Goal: Task Accomplishment & Management: Manage account settings

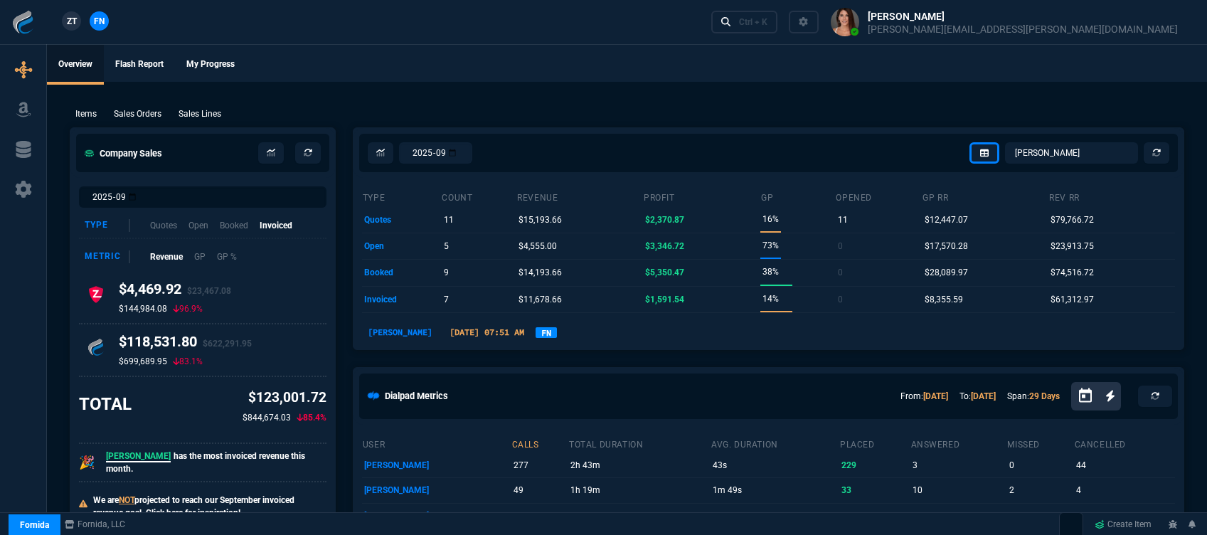
select select "12: [PERSON_NAME]"
click at [767, 22] on div "Ctrl + K" at bounding box center [753, 21] width 28 height 11
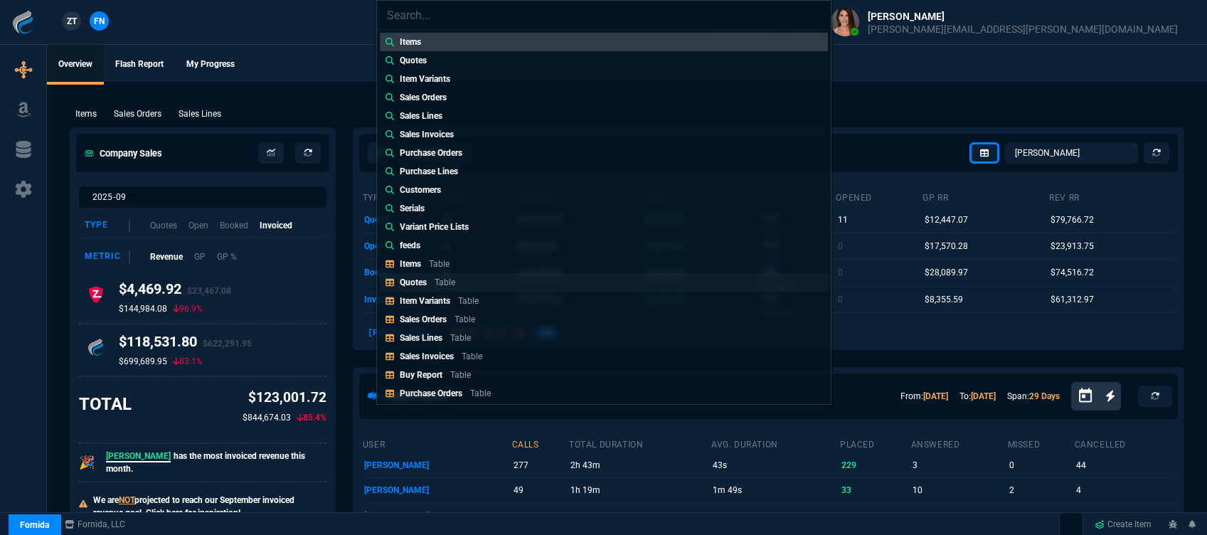
click at [498, 282] on link "Quotes Table" at bounding box center [604, 282] width 448 height 18
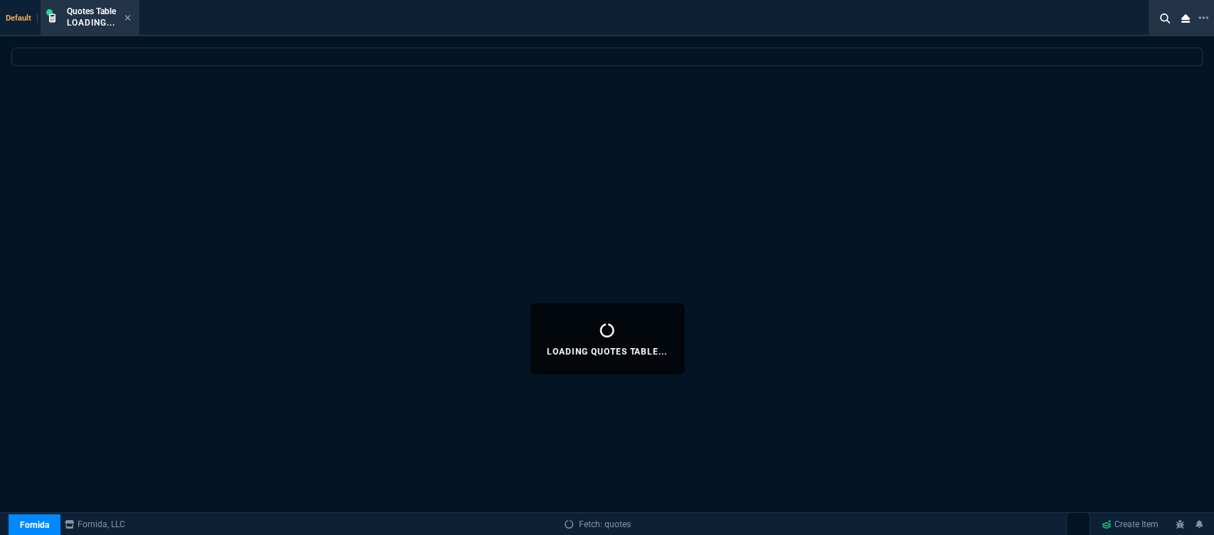
select select
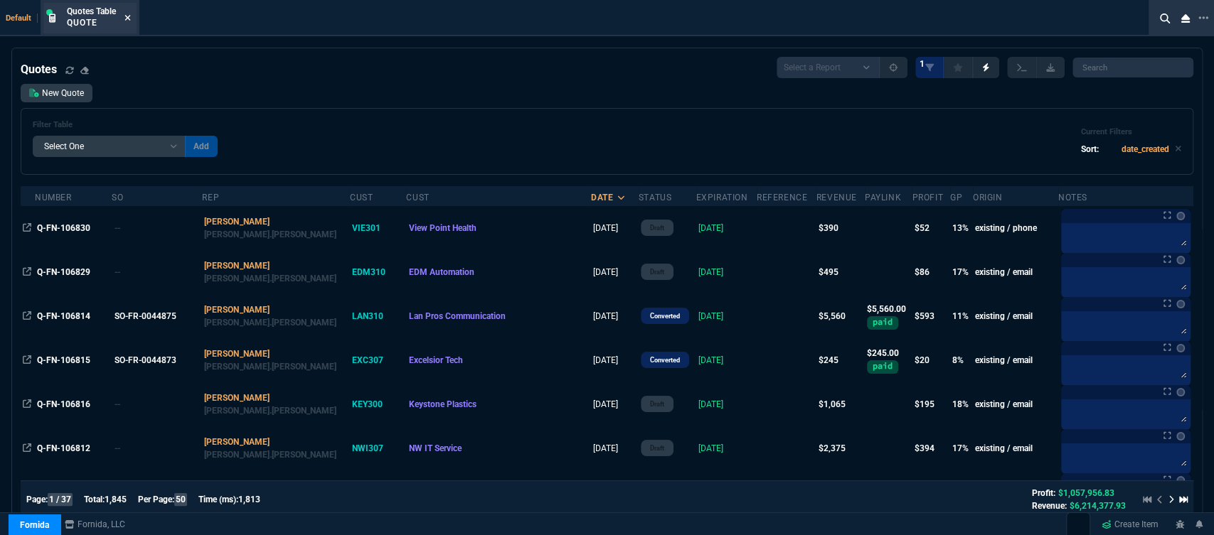
click at [129, 16] on icon at bounding box center [127, 18] width 6 height 9
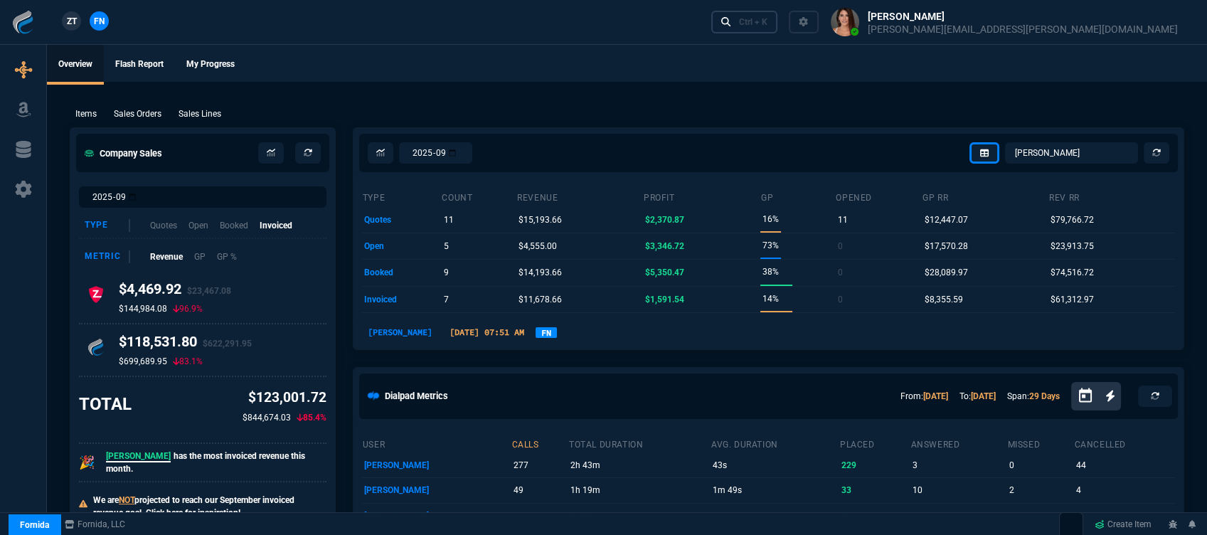
click at [767, 22] on div "Ctrl + K" at bounding box center [753, 21] width 28 height 11
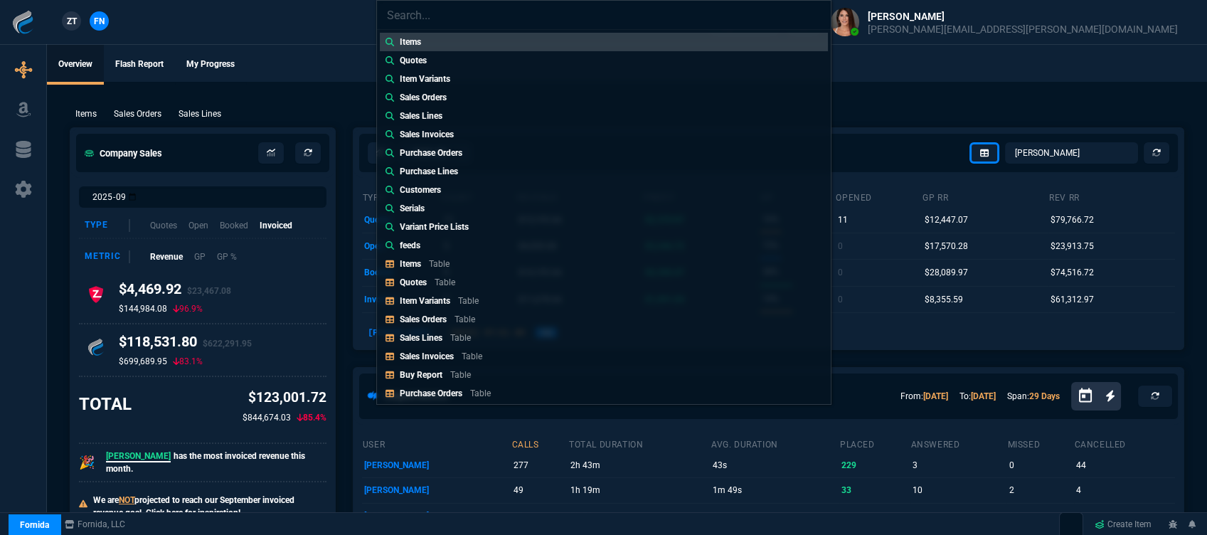
click at [459, 277] on div "Quotes Table" at bounding box center [430, 282] width 61 height 13
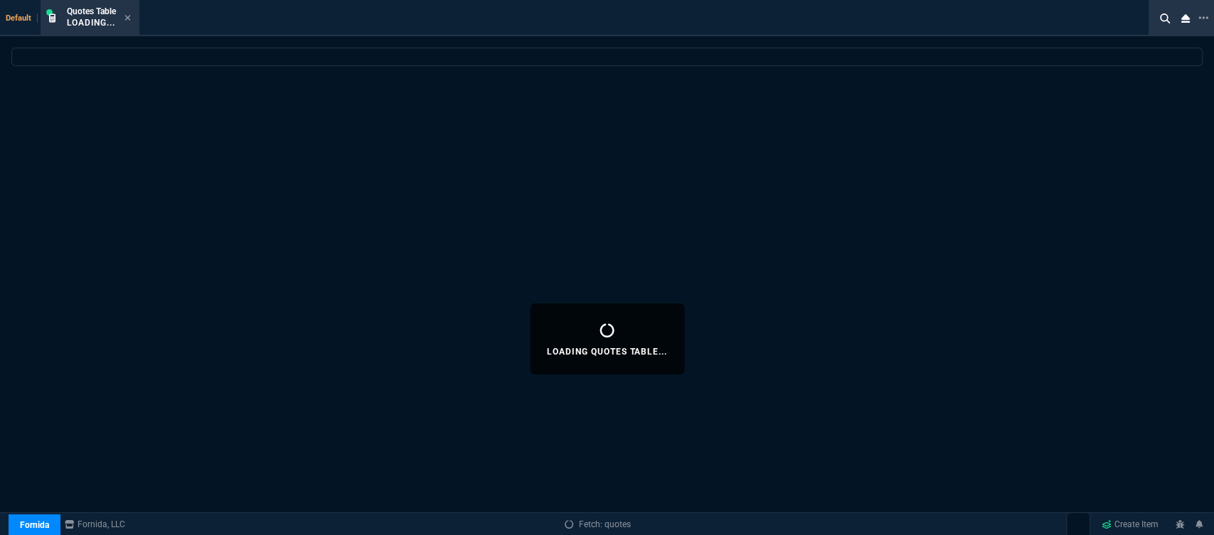
select select
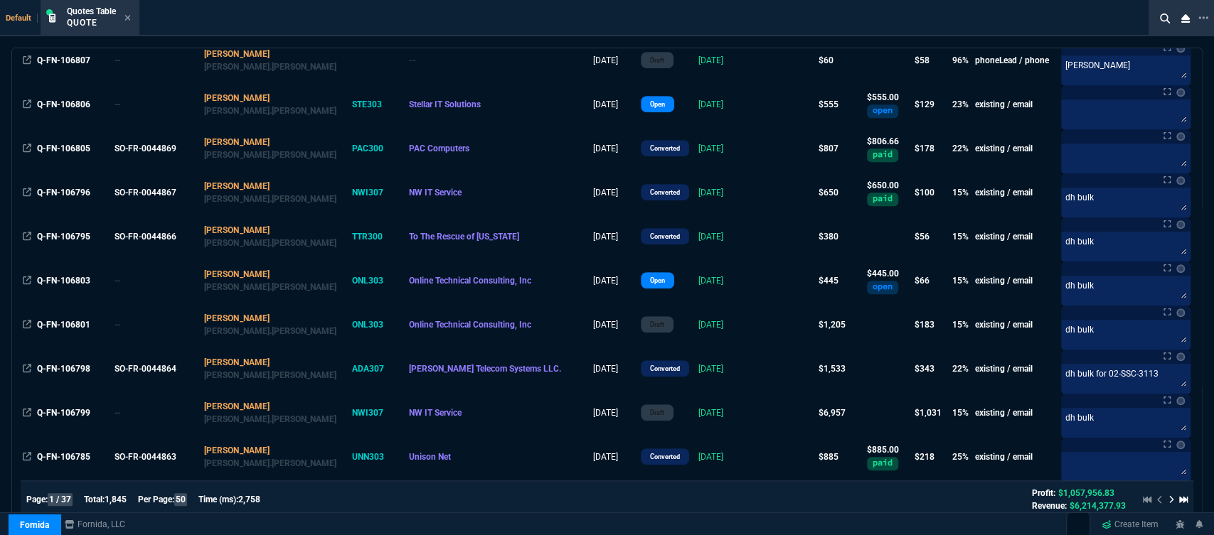
scroll to position [631, 0]
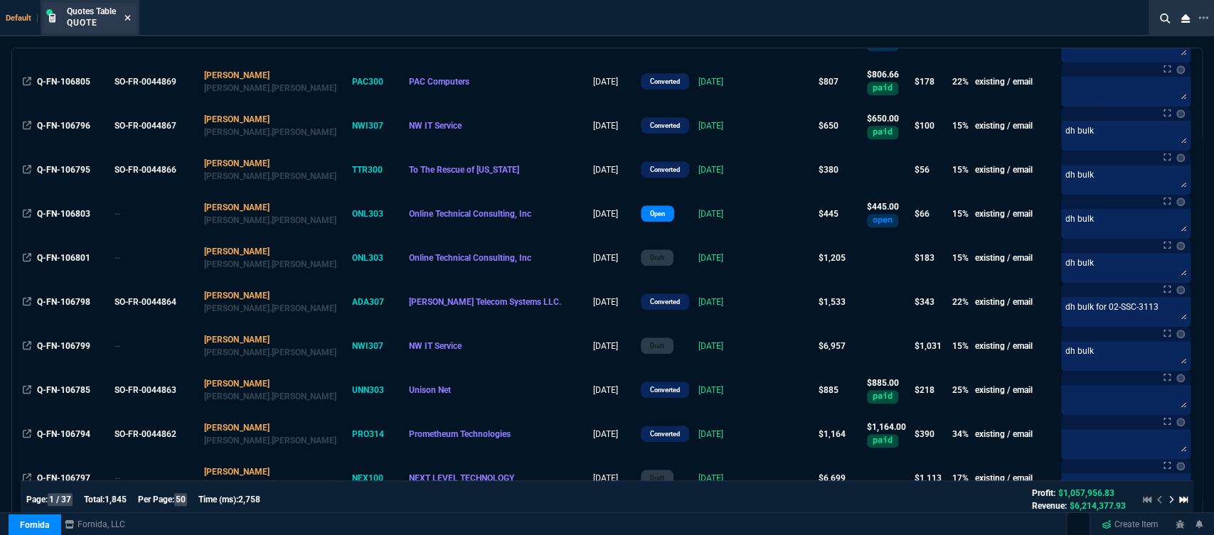
click at [127, 15] on icon at bounding box center [127, 18] width 6 height 9
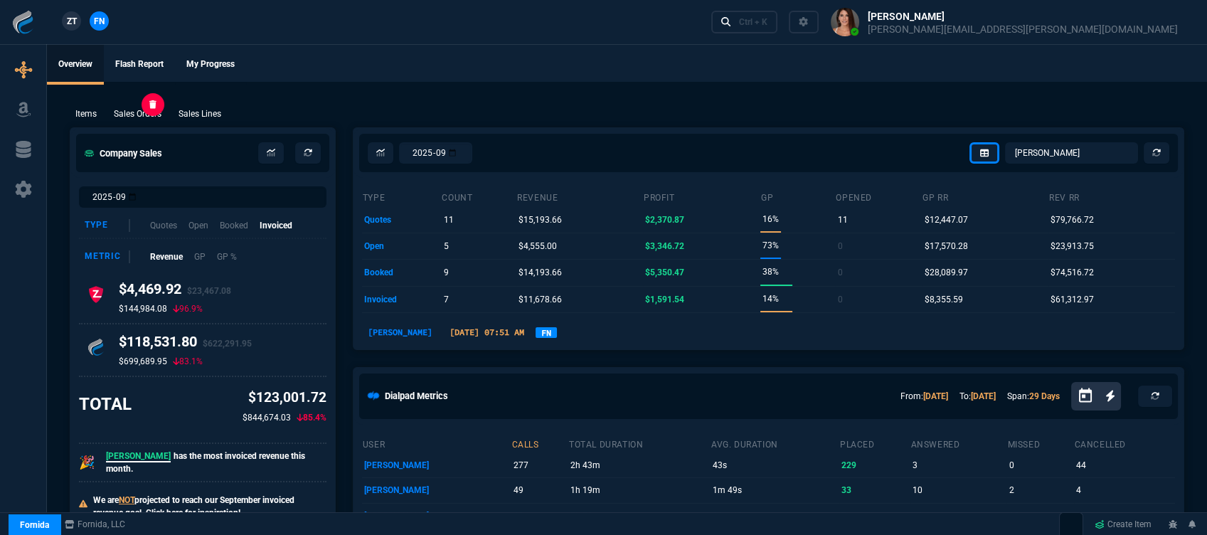
click at [145, 114] on p "Sales Orders" at bounding box center [138, 113] width 48 height 13
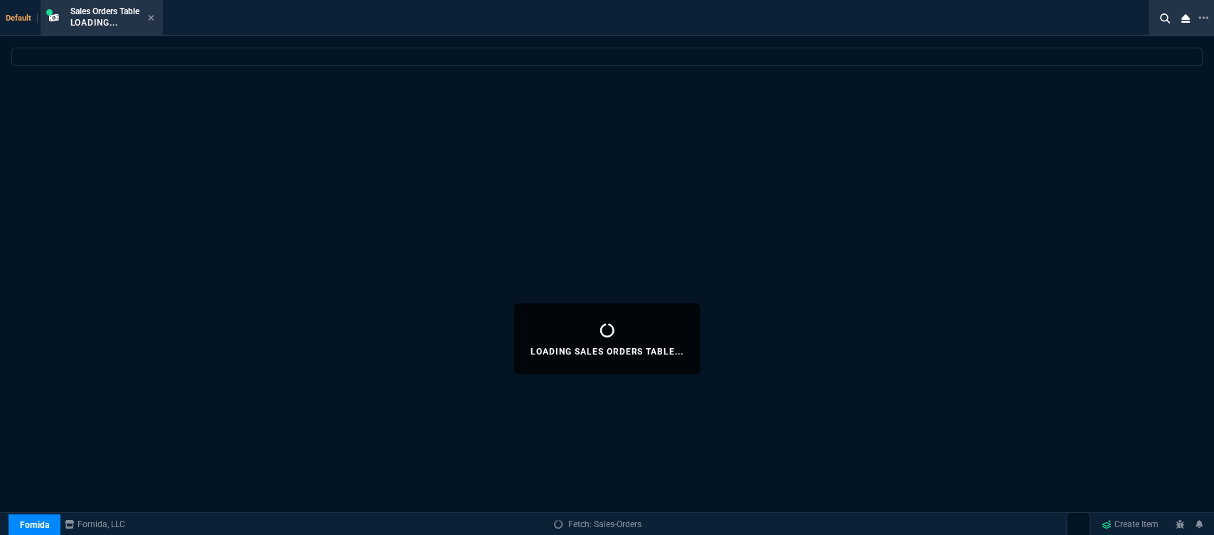
select select
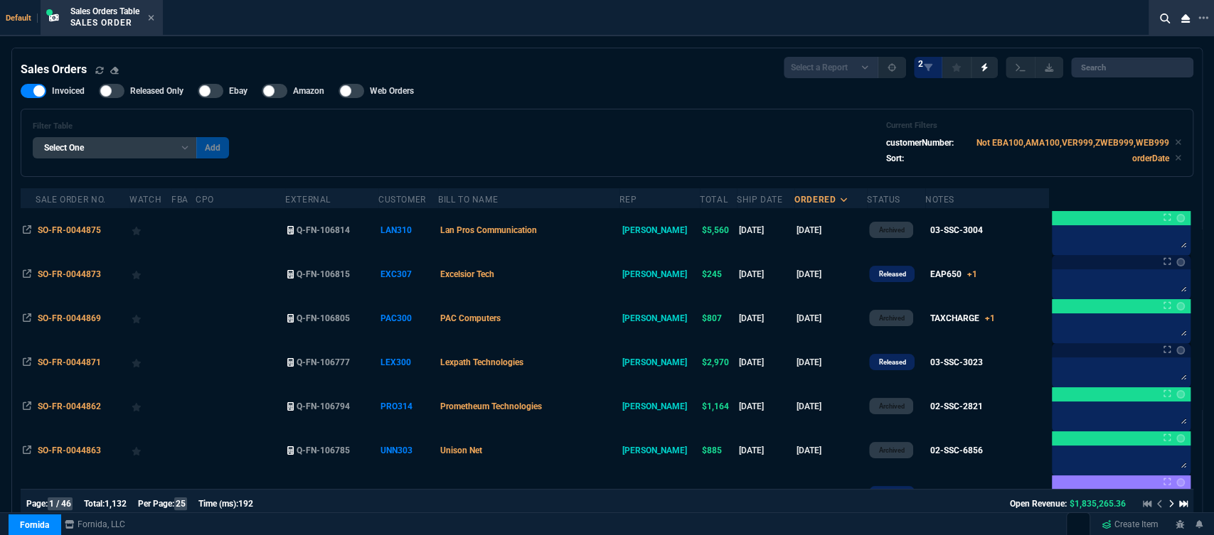
click at [152, 14] on fa-icon at bounding box center [151, 19] width 6 height 10
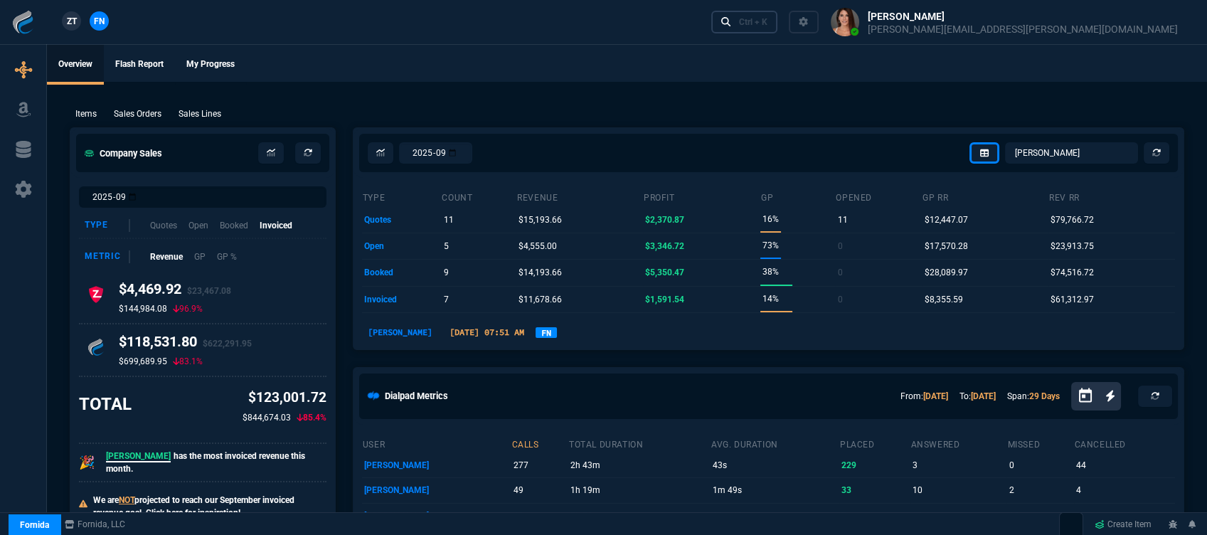
click at [767, 22] on div "Ctrl + K" at bounding box center [753, 21] width 28 height 11
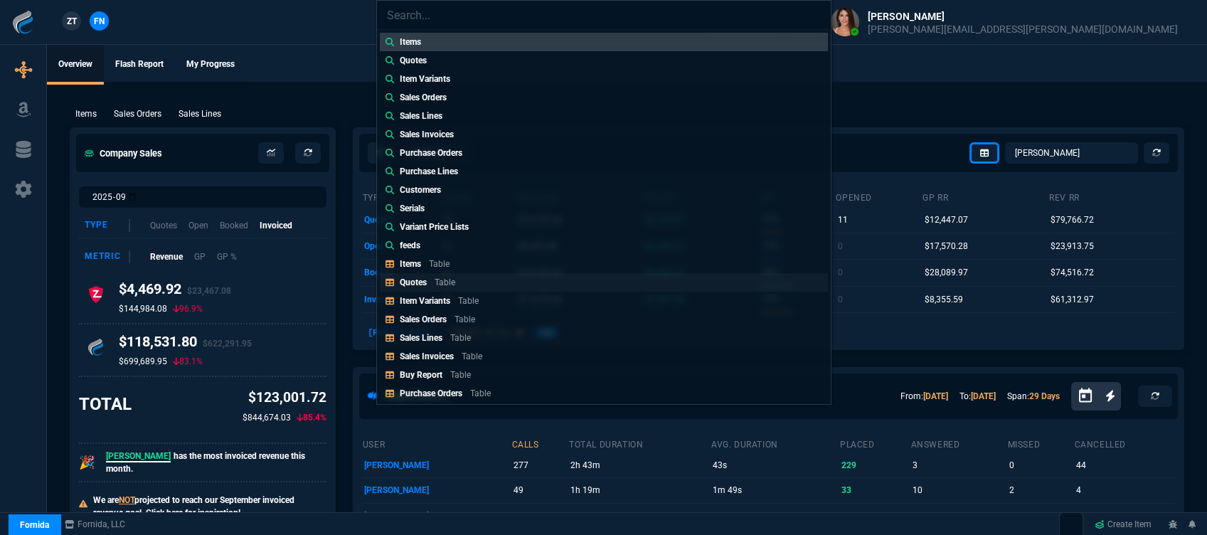
click at [468, 280] on link "Quotes Table" at bounding box center [604, 282] width 448 height 18
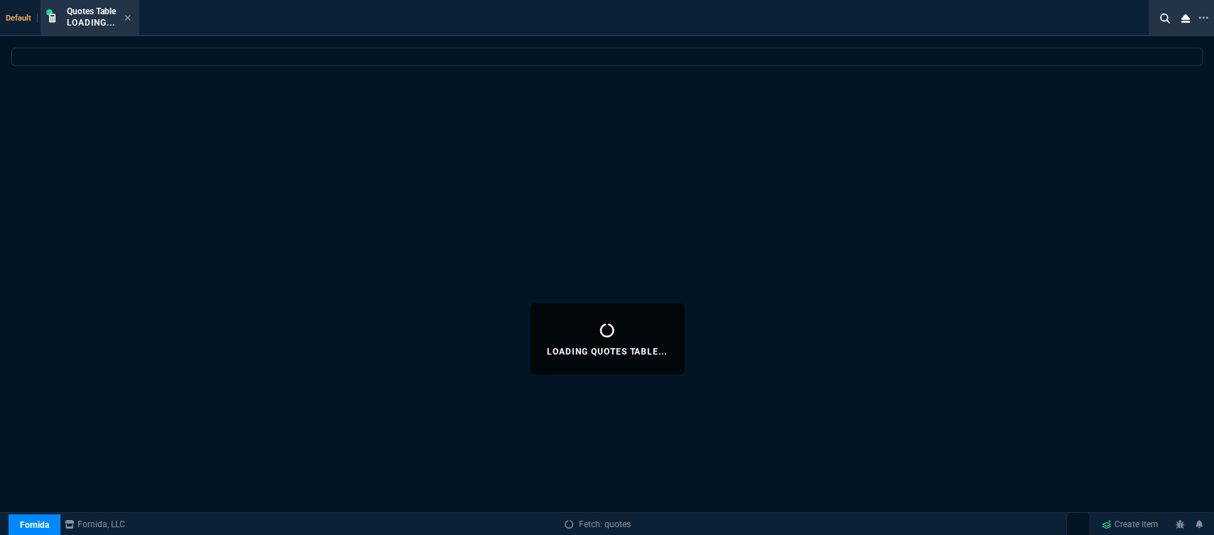
select select
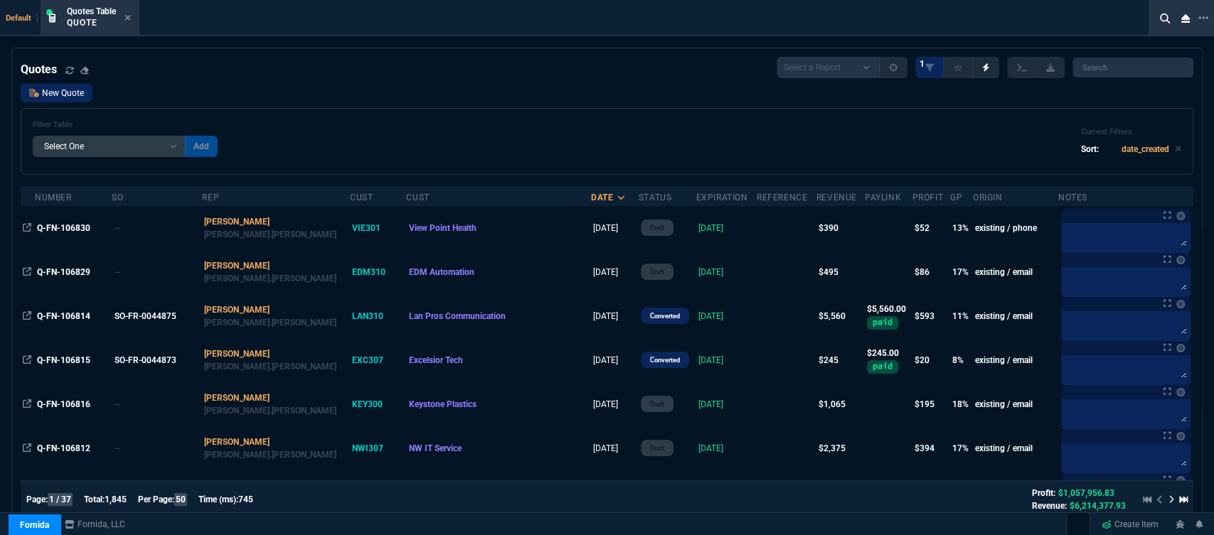
click at [75, 98] on link "New Quote" at bounding box center [57, 93] width 72 height 18
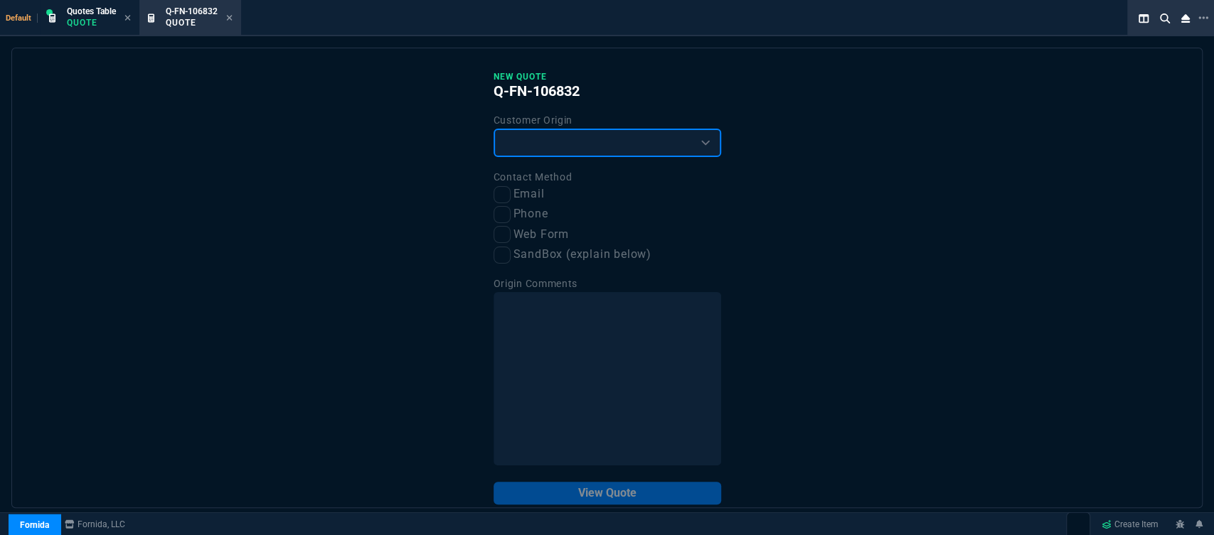
click at [528, 141] on select "Existing Customer Amazon Lead (first order) Website Lead (first order) Called (…" at bounding box center [607, 143] width 228 height 28
select select "existing"
click at [493, 129] on select "Existing Customer Amazon Lead (first order) Website Lead (first order) Called (…" at bounding box center [607, 143] width 228 height 28
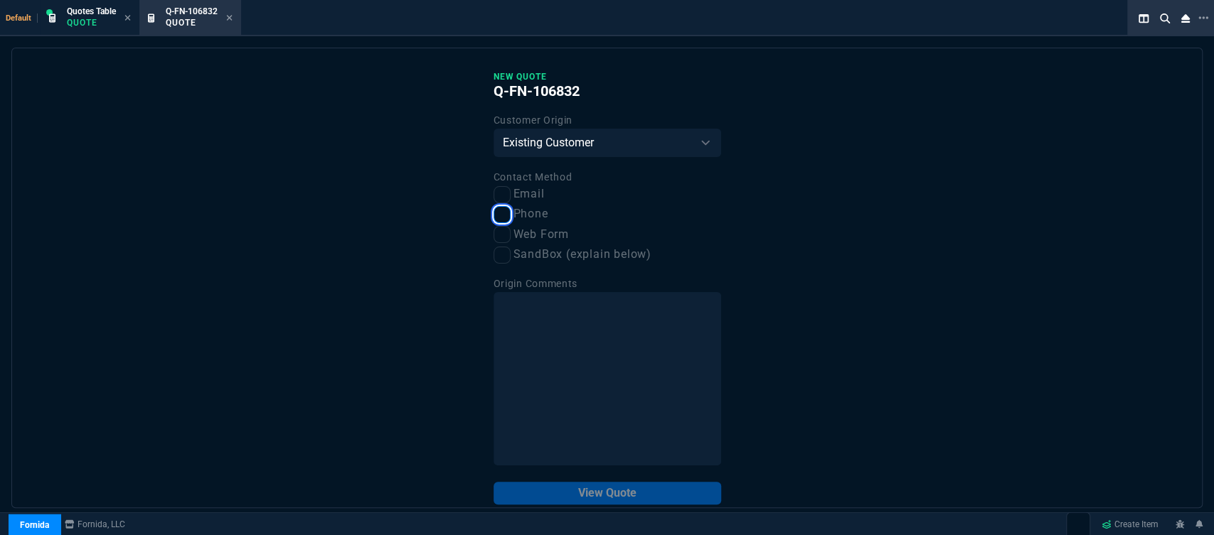
click at [502, 222] on input "Phone" at bounding box center [501, 214] width 17 height 17
checkbox input "true"
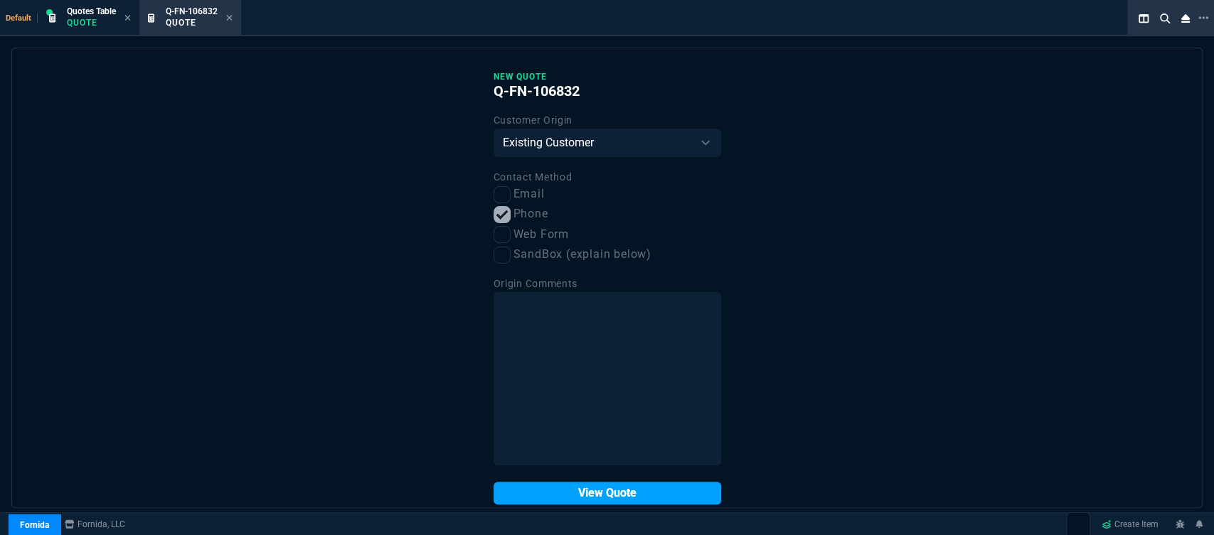
click at [574, 497] on button "View Quote" at bounding box center [607, 493] width 228 height 23
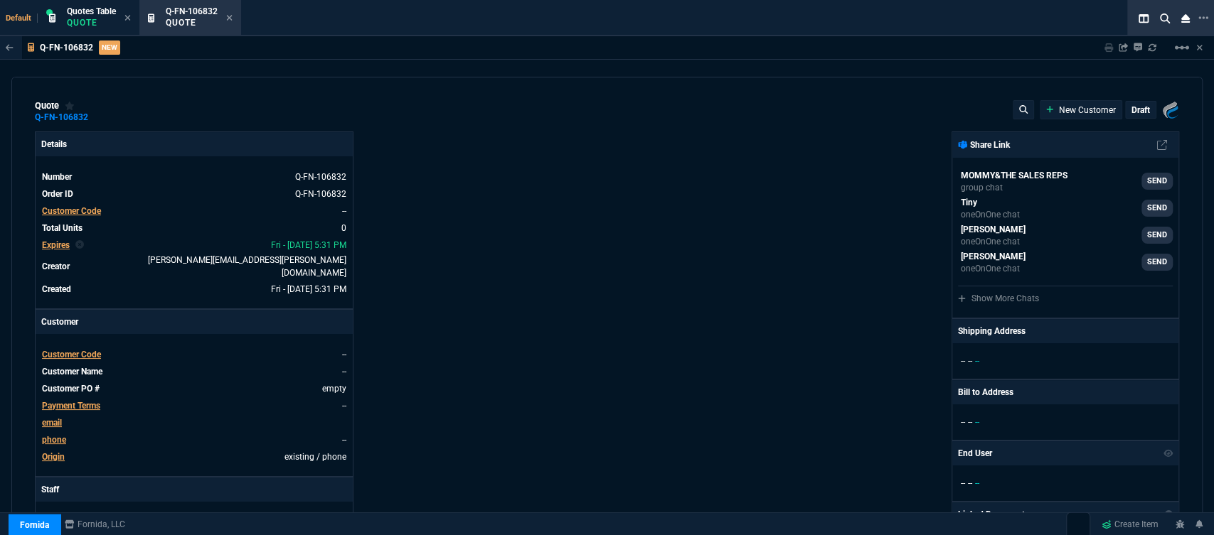
click at [76, 350] on span "Customer Code" at bounding box center [71, 355] width 59 height 10
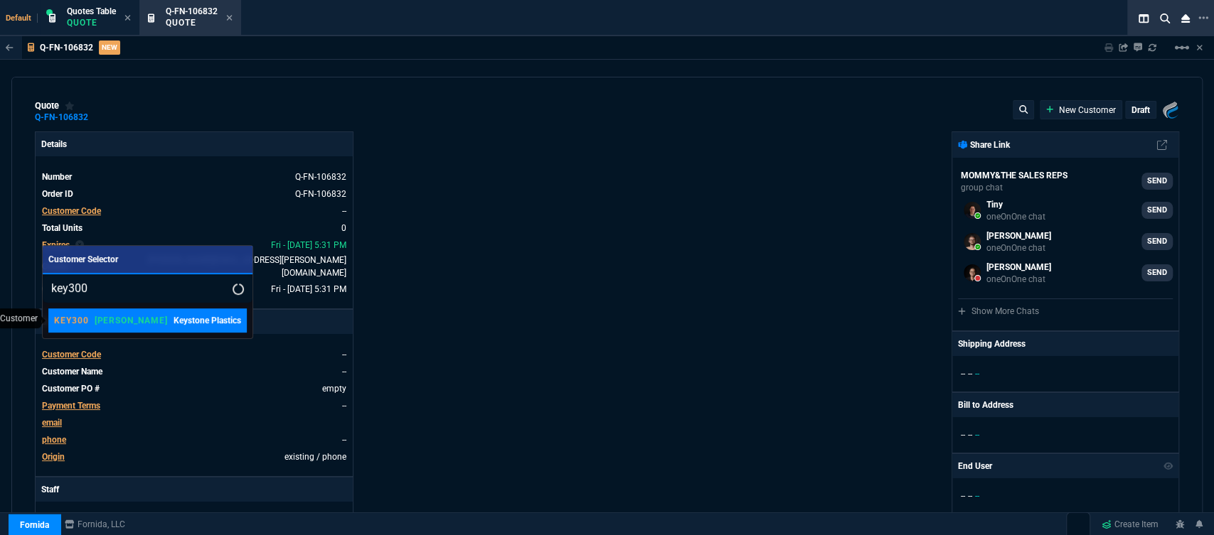
type input "key300"
click at [173, 315] on p "Keystone Plastics" at bounding box center [207, 320] width 68 height 13
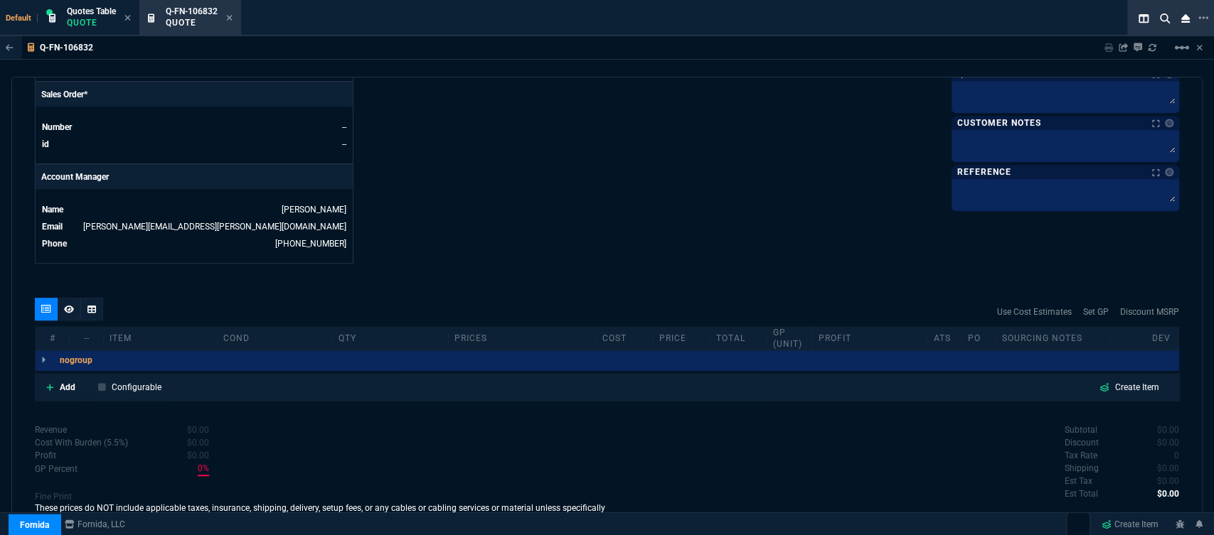
scroll to position [638, 0]
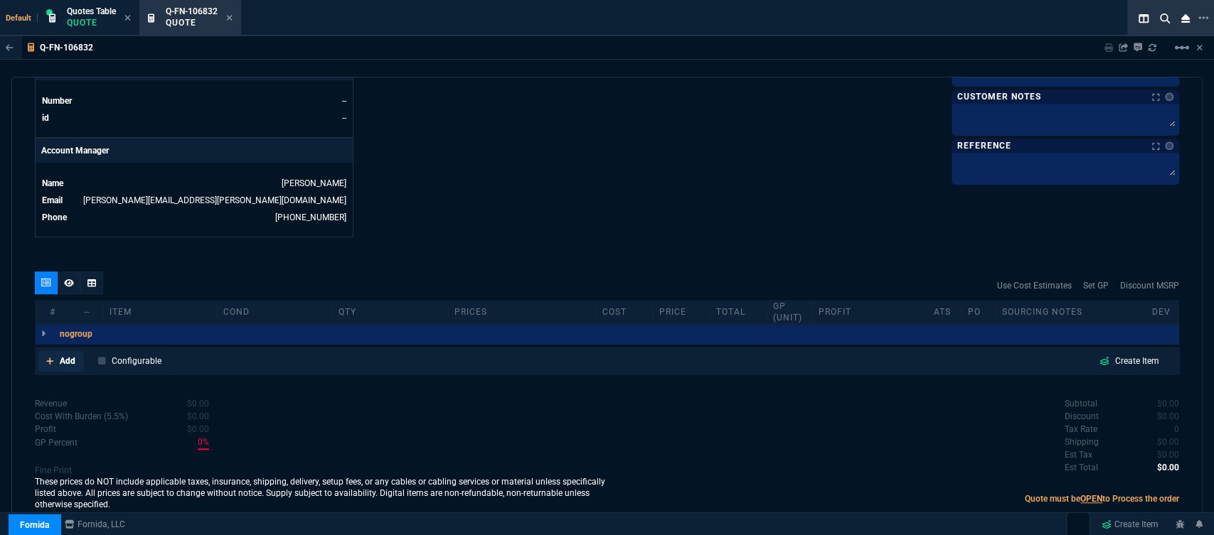
click at [46, 358] on icon at bounding box center [49, 361] width 7 height 7
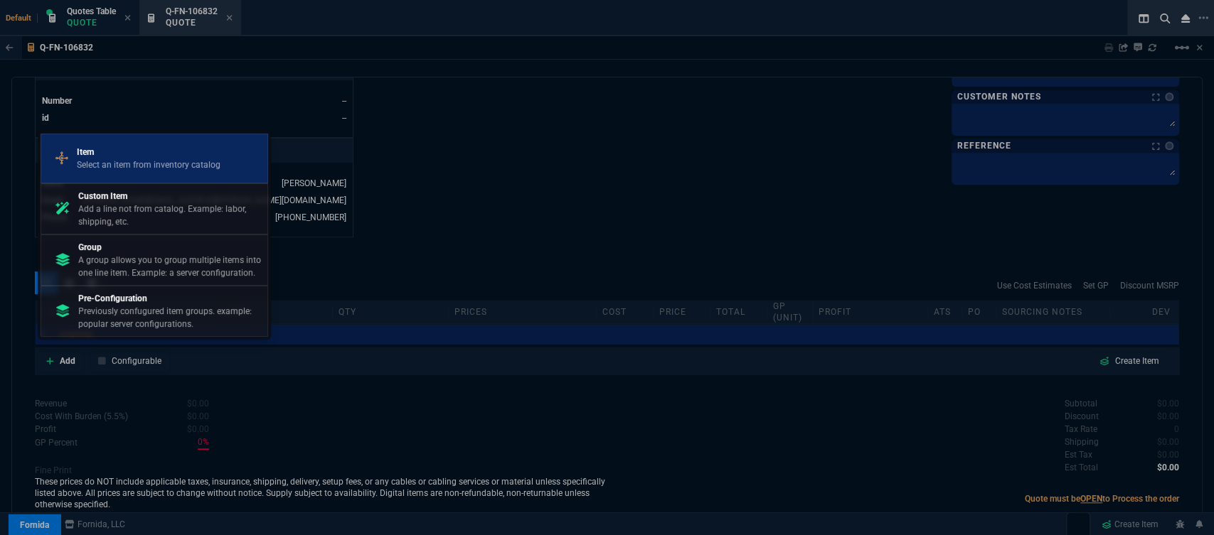
click at [132, 169] on p "Select an item from inventory catalog" at bounding box center [149, 165] width 144 height 13
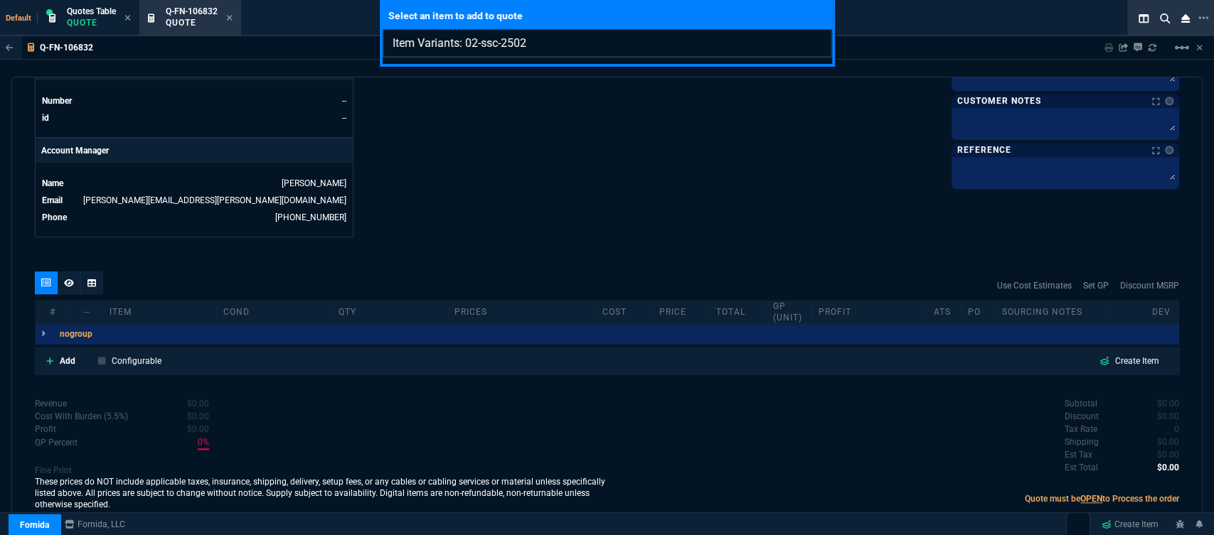
click at [497, 44] on input "Item Variants: 02-ssc-2502" at bounding box center [607, 43] width 449 height 28
type input "Item Variants: 02-SSC-2502"
click at [492, 112] on div "Select an item to add to quote Item Variants: 02-SSC-2502" at bounding box center [607, 267] width 1214 height 535
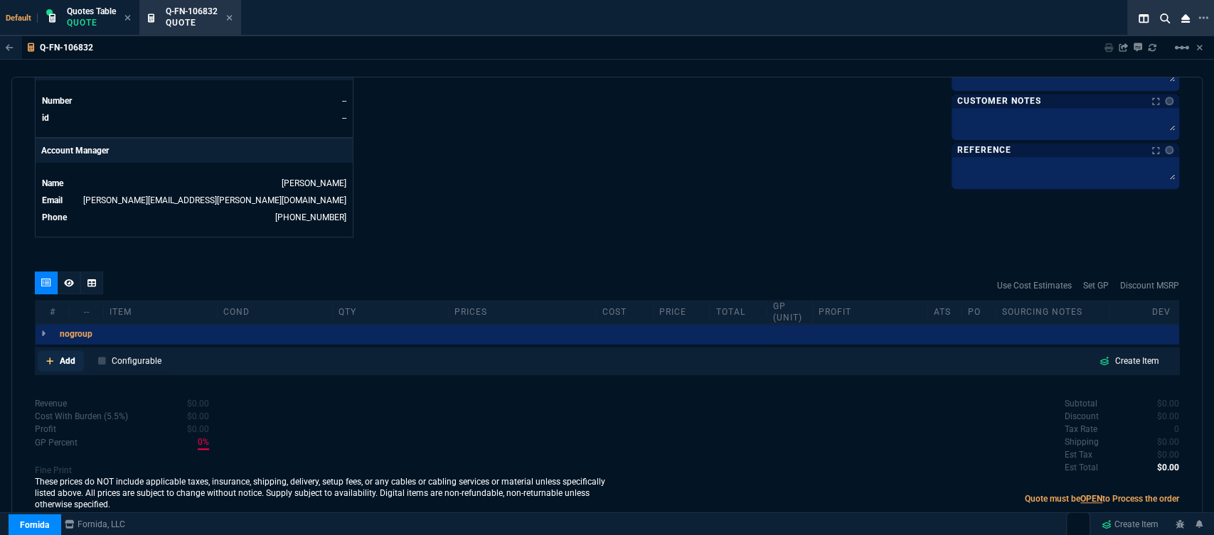
click at [46, 357] on icon at bounding box center [50, 361] width 8 height 9
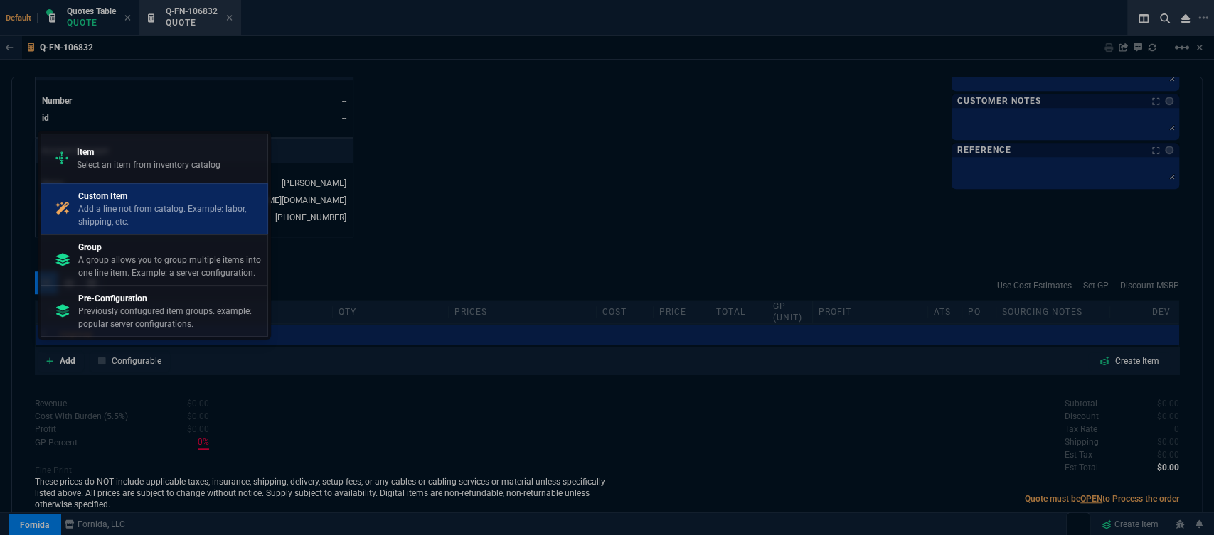
click at [123, 190] on p "Custom Item" at bounding box center [169, 196] width 183 height 13
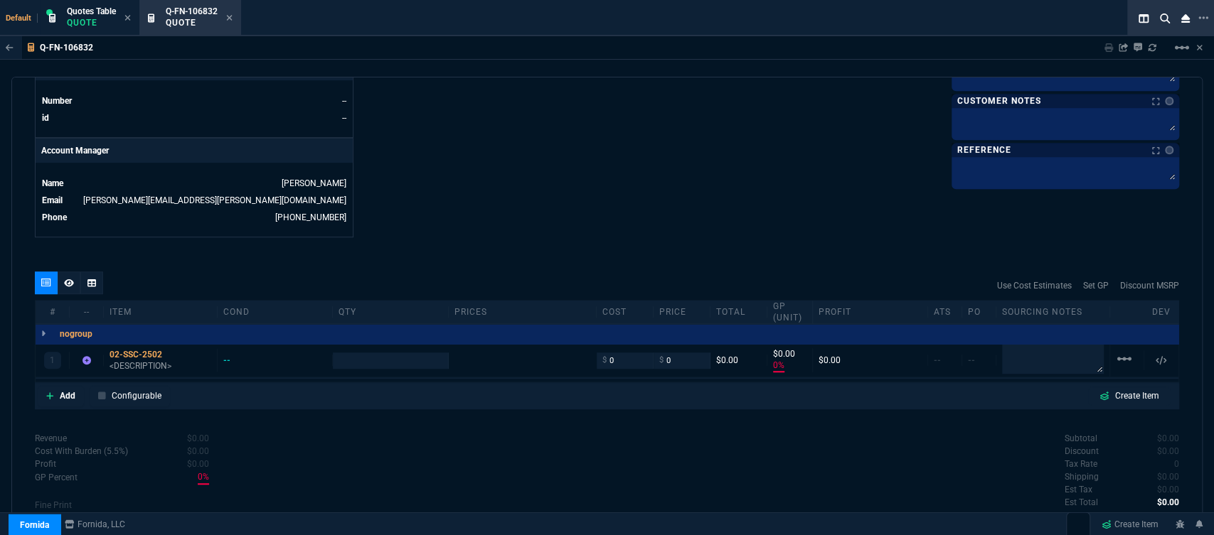
type input "0"
click at [140, 360] on p "<DESCRIPTION>" at bounding box center [160, 365] width 102 height 11
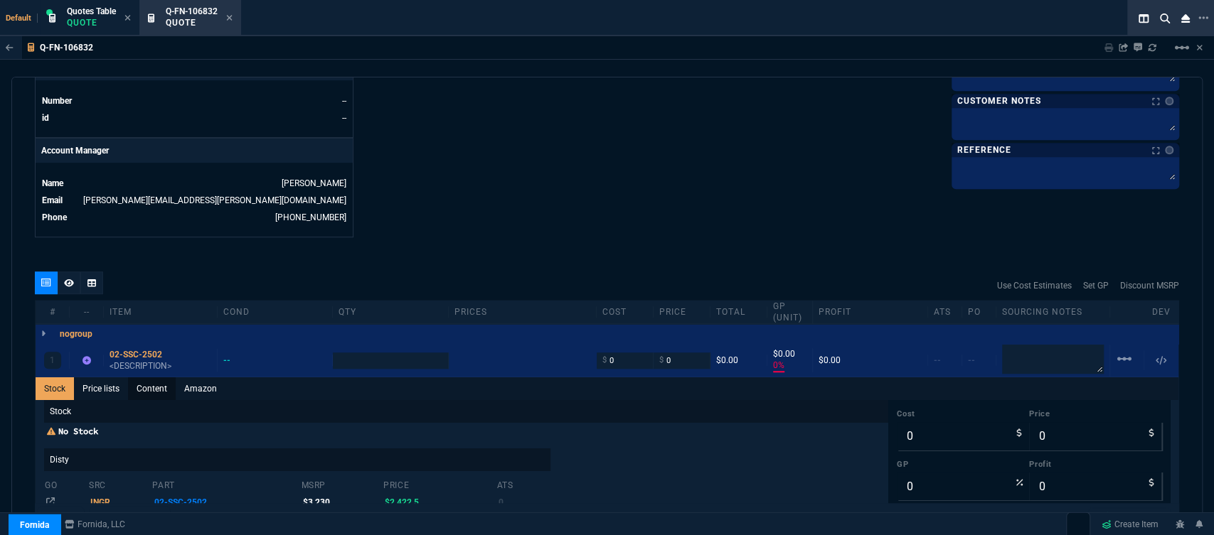
click at [152, 383] on link "Content" at bounding box center [152, 389] width 48 height 23
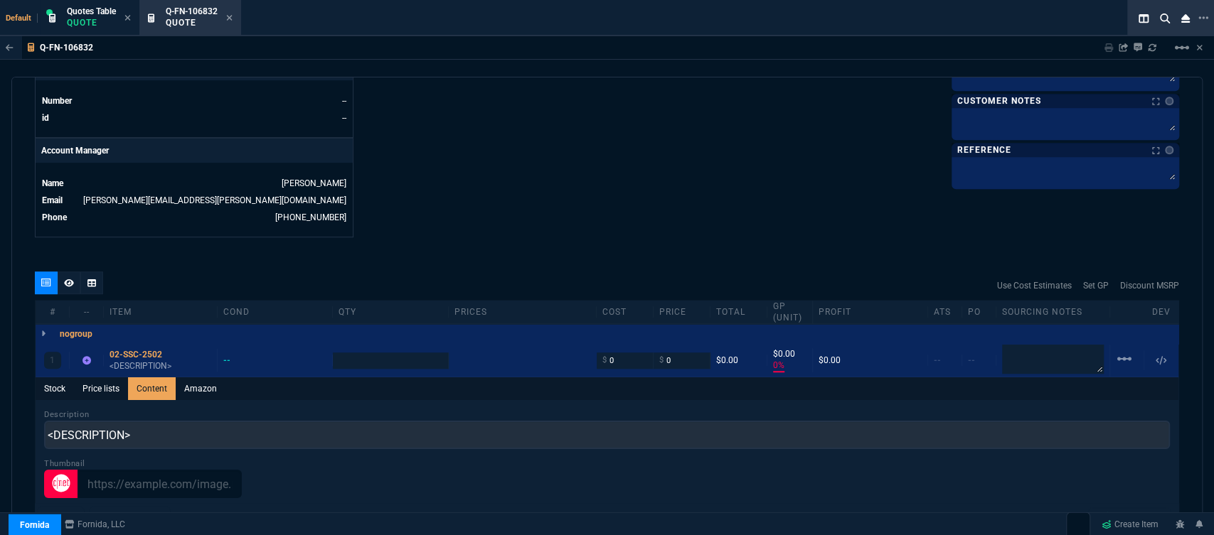
scroll to position [0, 0]
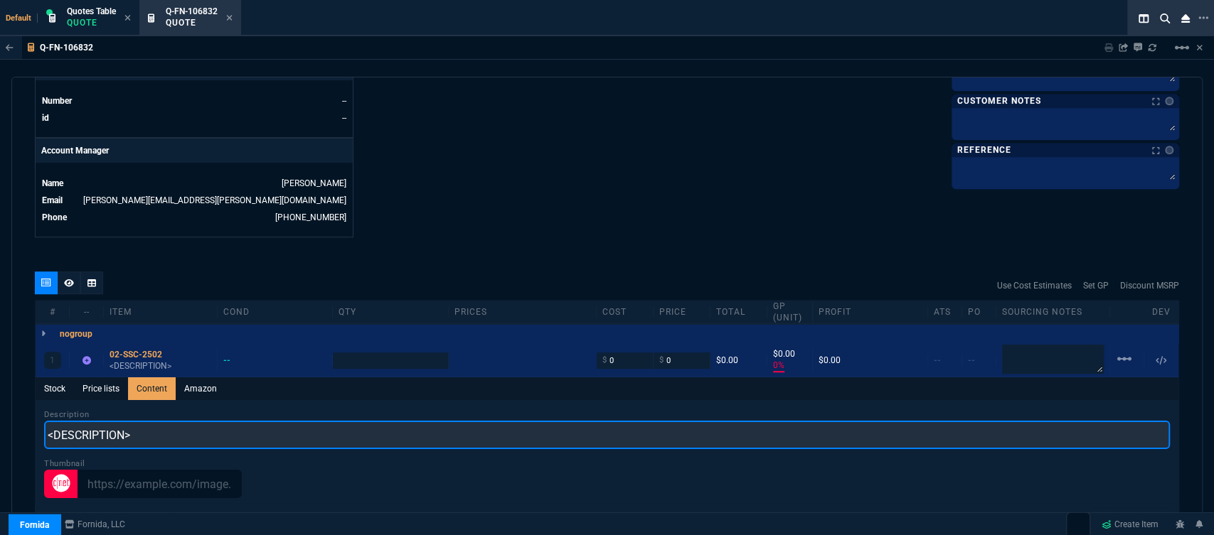
drag, startPoint x: 168, startPoint y: 420, endPoint x: 16, endPoint y: 387, distance: 154.9
click at [0, 390] on div "Q-FN-106832 Sharing Q-FN-106832 Link Dev Link Share on Teams linear_scale quote…" at bounding box center [607, 318] width 1214 height 564
paste input "SONICWALL CLOUD SECURE EDGE SECURE PRIVATE ACCESS ADVANCED PER USER 2 YR"
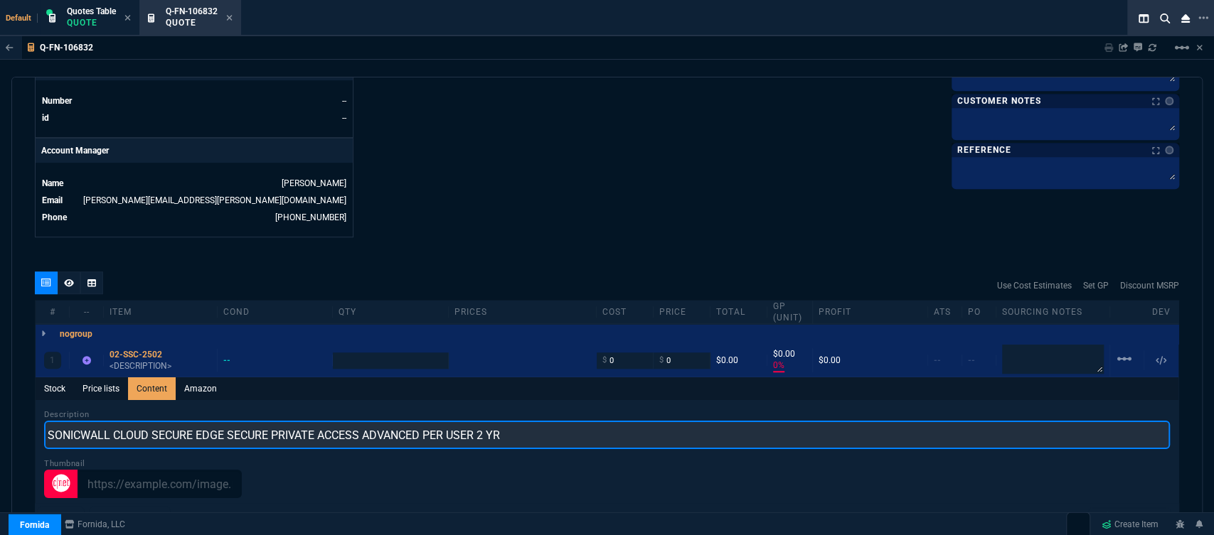
type input "SONICWALL CLOUD SECURE EDGE SECURE PRIVATE ACCESS ADVANCED PER USER 2 YR"
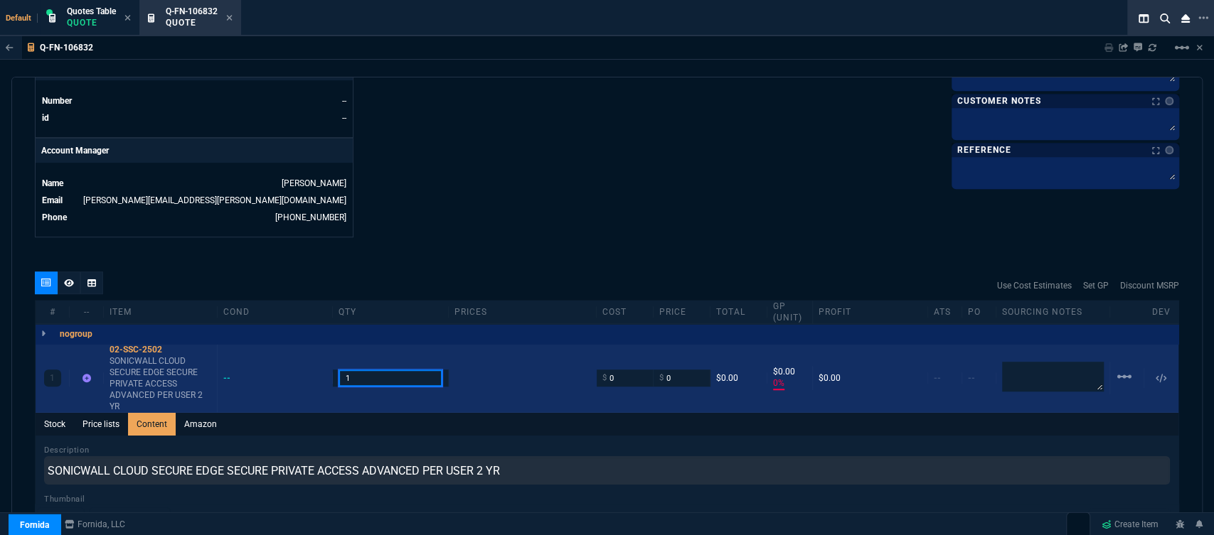
drag, startPoint x: 392, startPoint y: 363, endPoint x: 299, endPoint y: 359, distance: 93.2
click at [299, 359] on div "1 02-SSC-2502 SONICWALL CLOUD SECURE EDGE SECURE PRIVATE ACCESS ADVANCED PER US…" at bounding box center [607, 378] width 1143 height 69
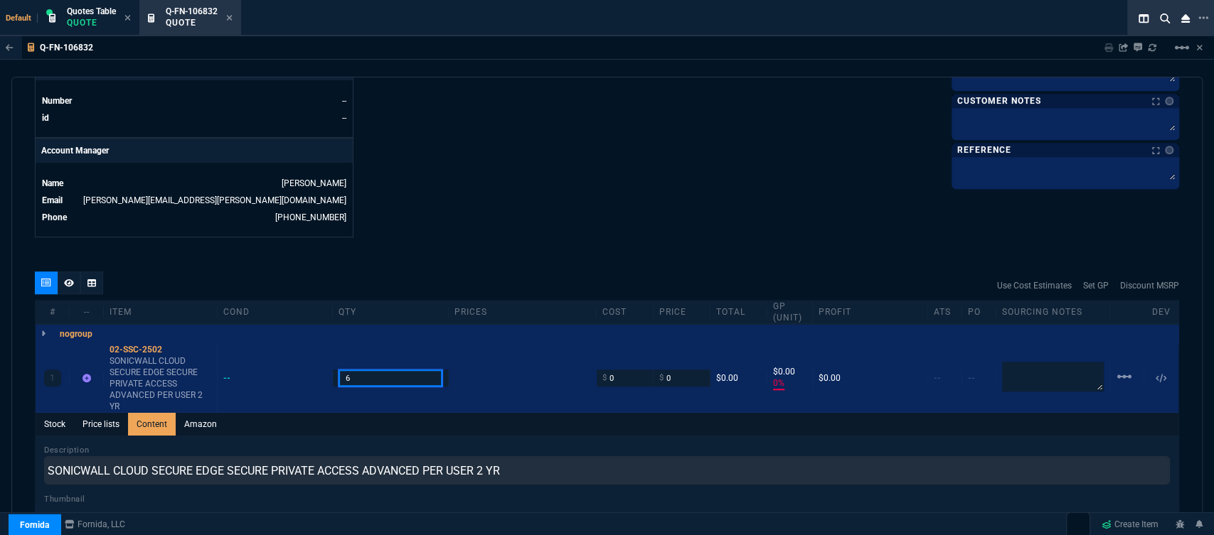
type input "6"
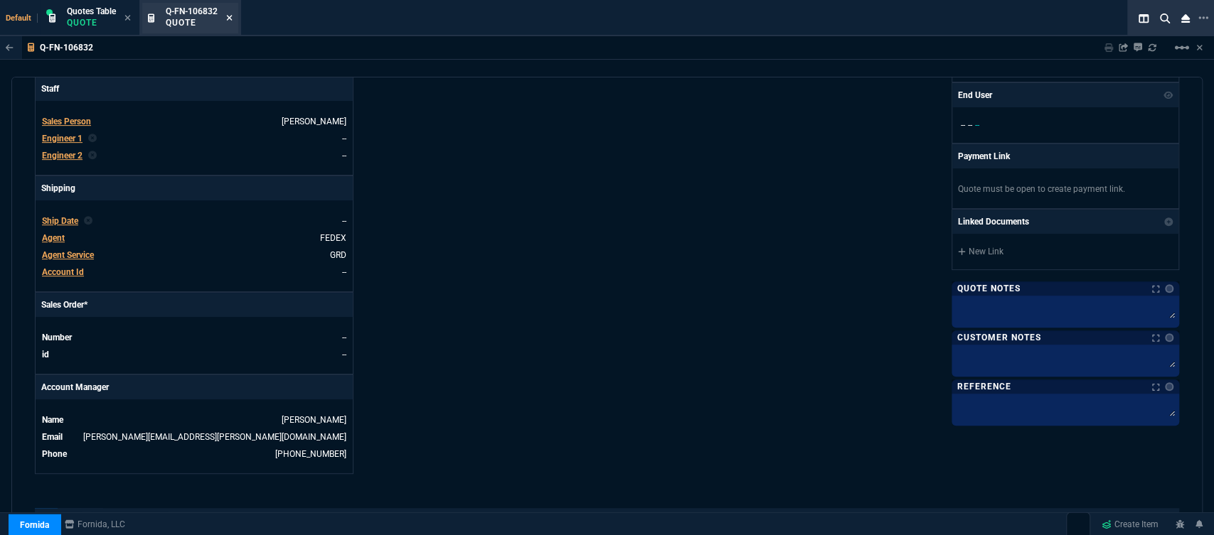
click at [231, 16] on icon at bounding box center [229, 18] width 6 height 9
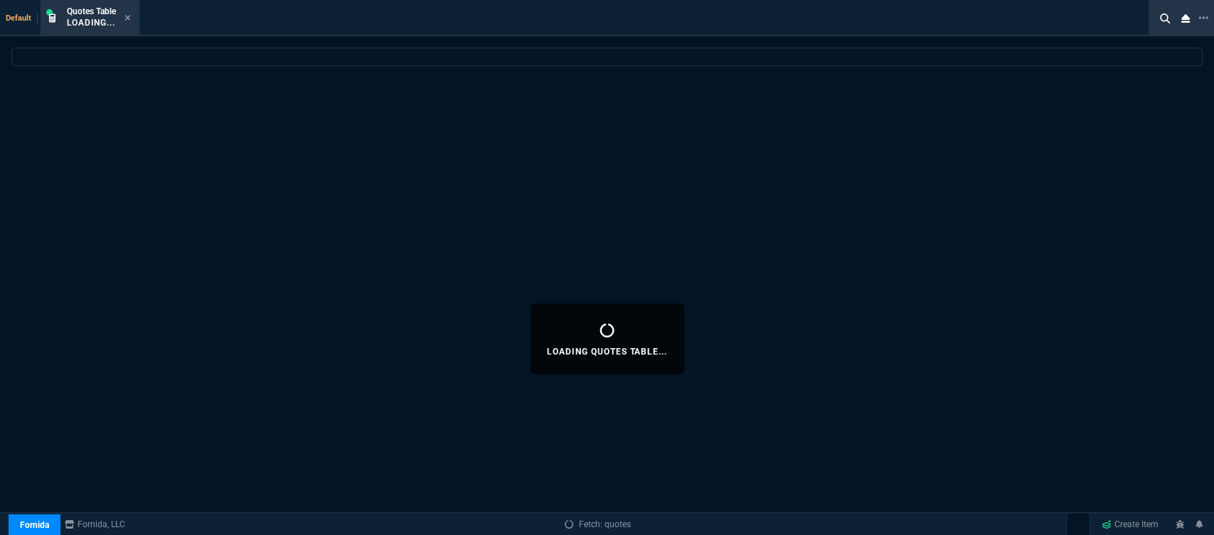
select select
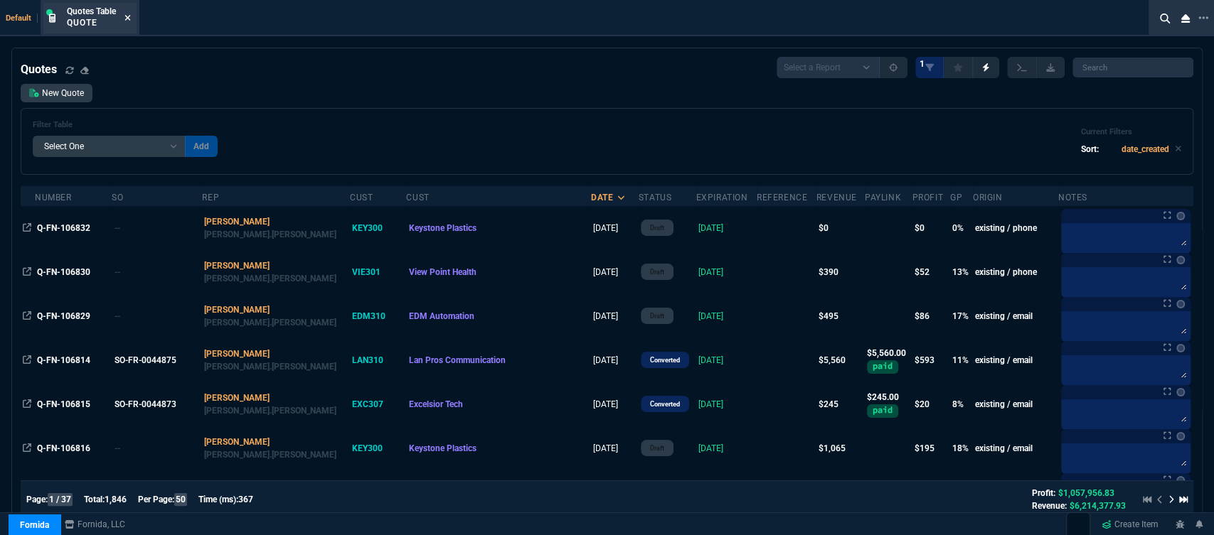
click at [129, 14] on icon at bounding box center [127, 18] width 6 height 9
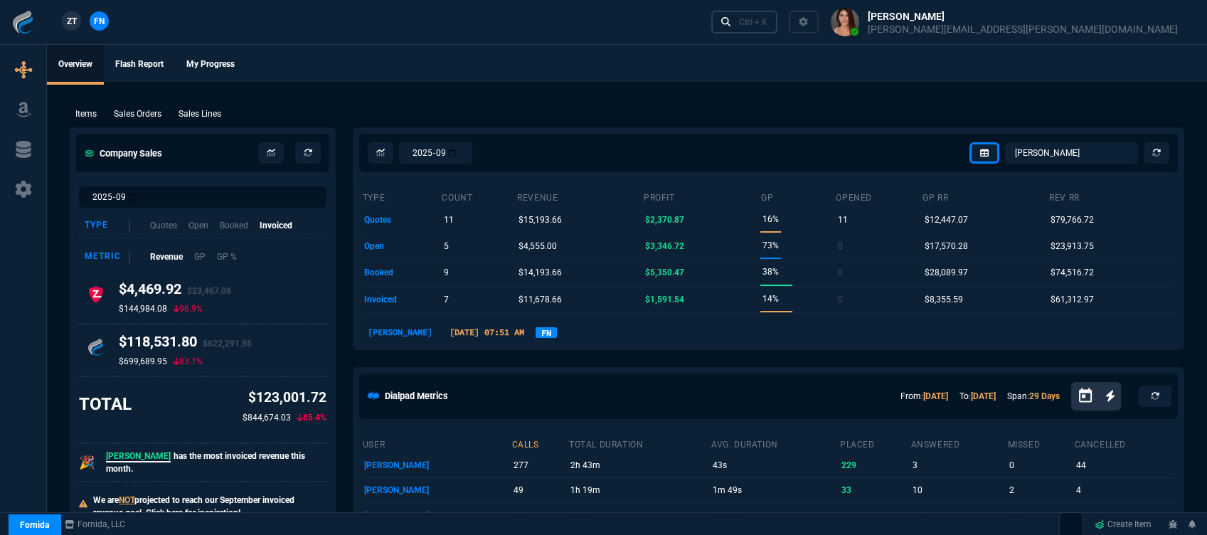
click at [767, 22] on div "Ctrl + K" at bounding box center [753, 21] width 28 height 11
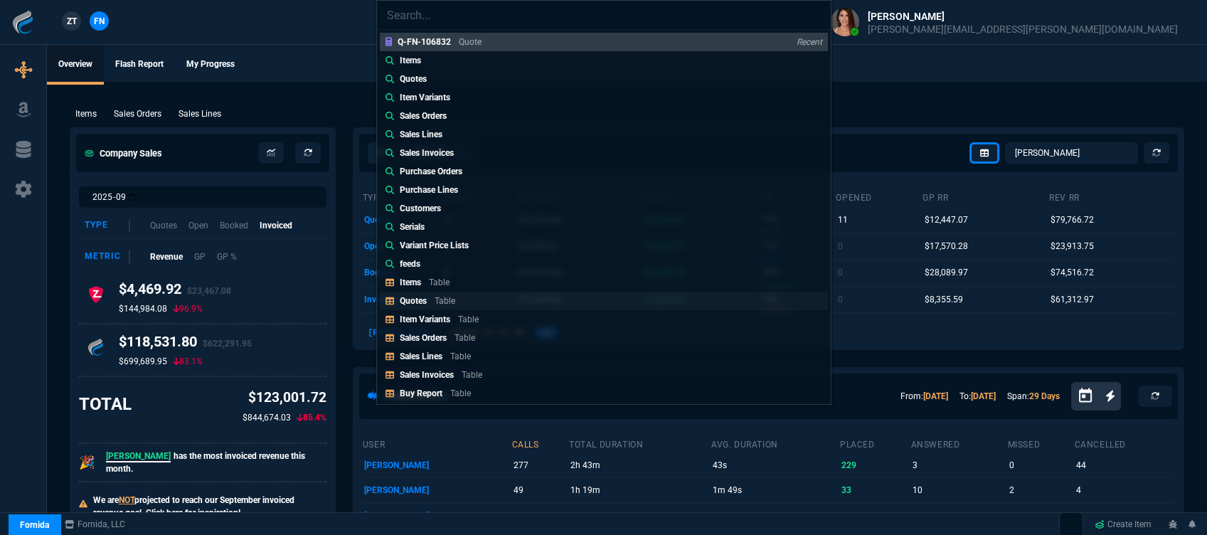
click at [464, 309] on link "Quotes Table" at bounding box center [604, 300] width 448 height 18
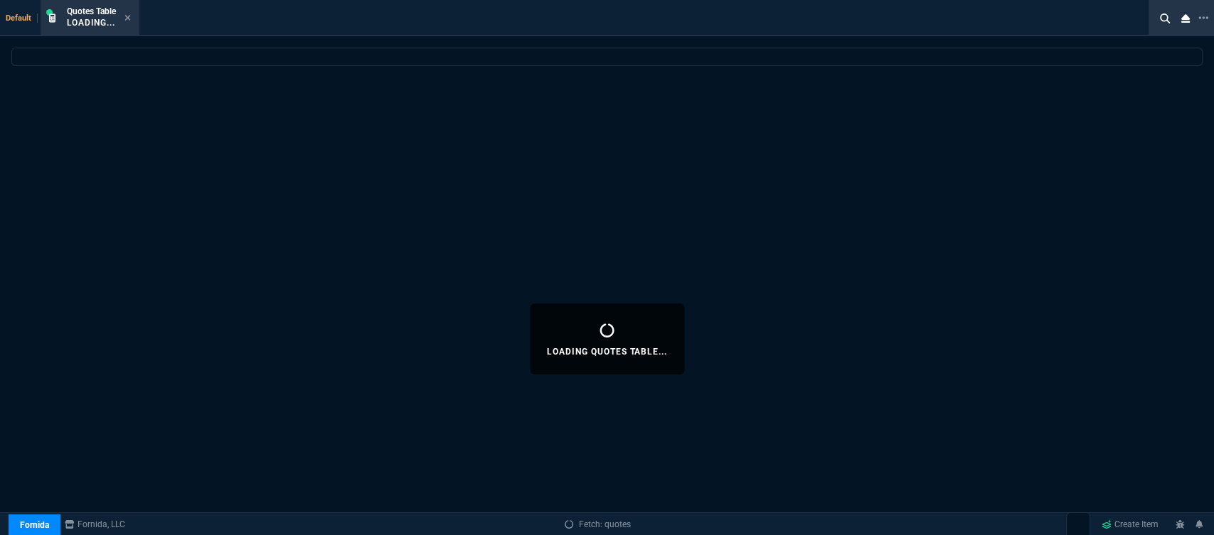
select select
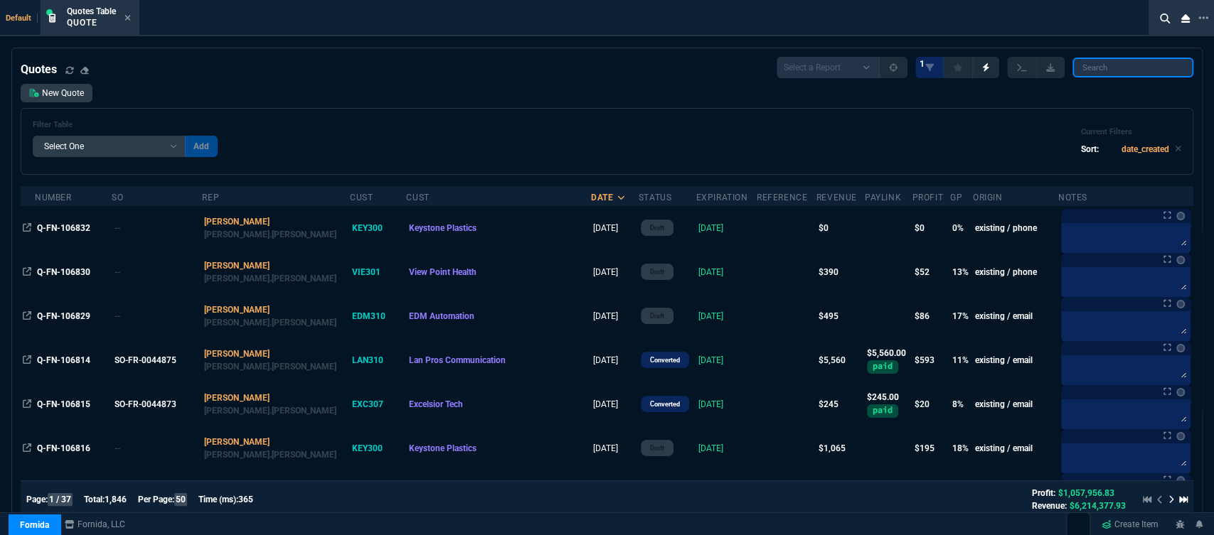
click at [1109, 71] on input "search" at bounding box center [1132, 68] width 121 height 20
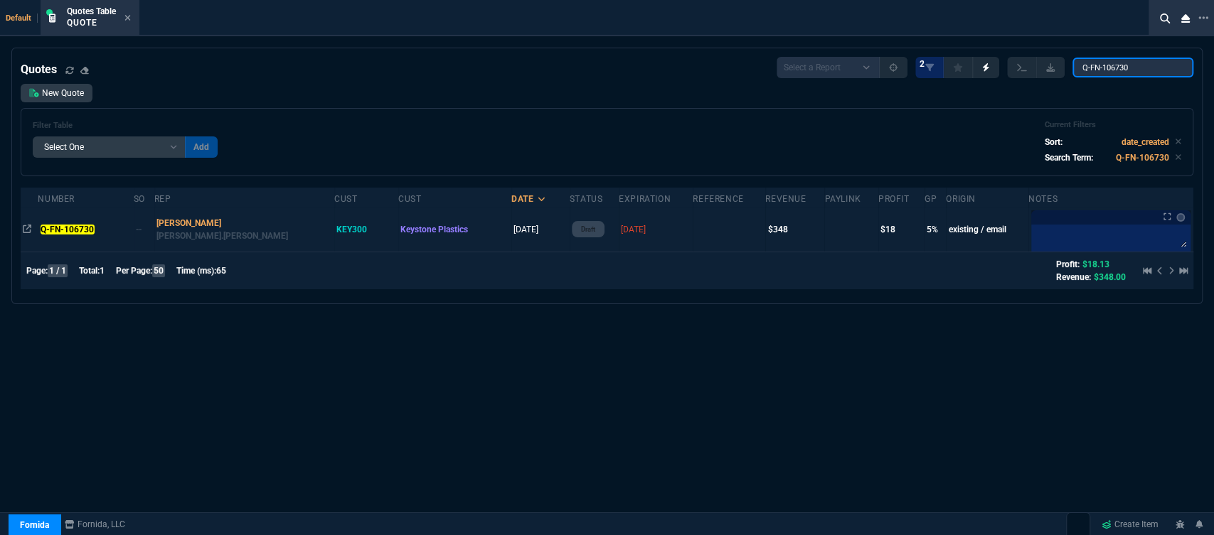
type input "Q-FN-106730"
click at [334, 240] on td "KEY300" at bounding box center [366, 230] width 64 height 44
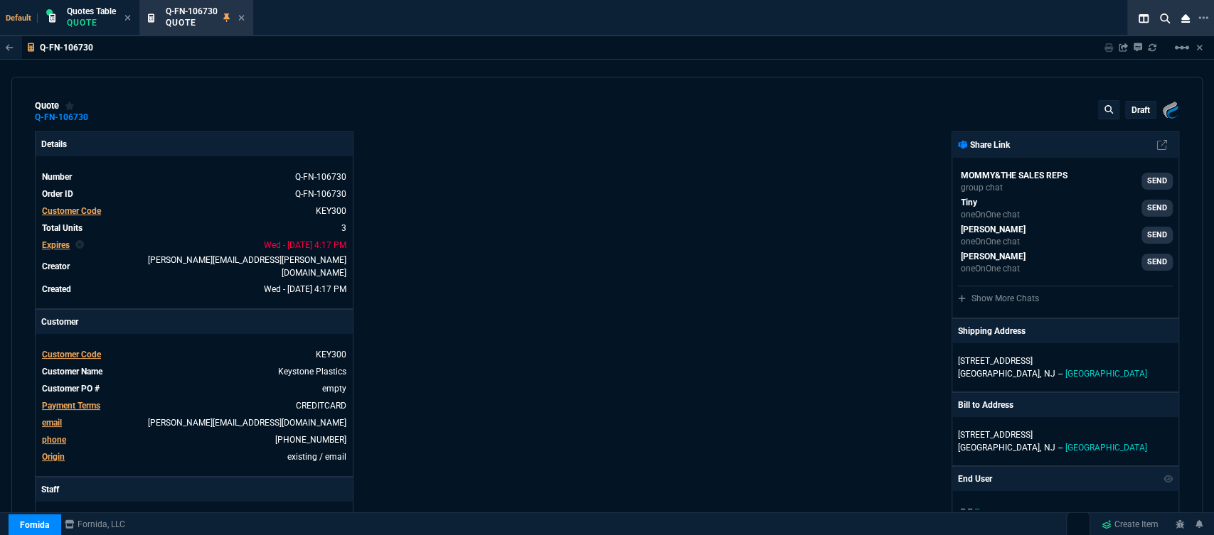
type input "10"
type input "7"
type input "90"
type input "229.5"
type input "11"
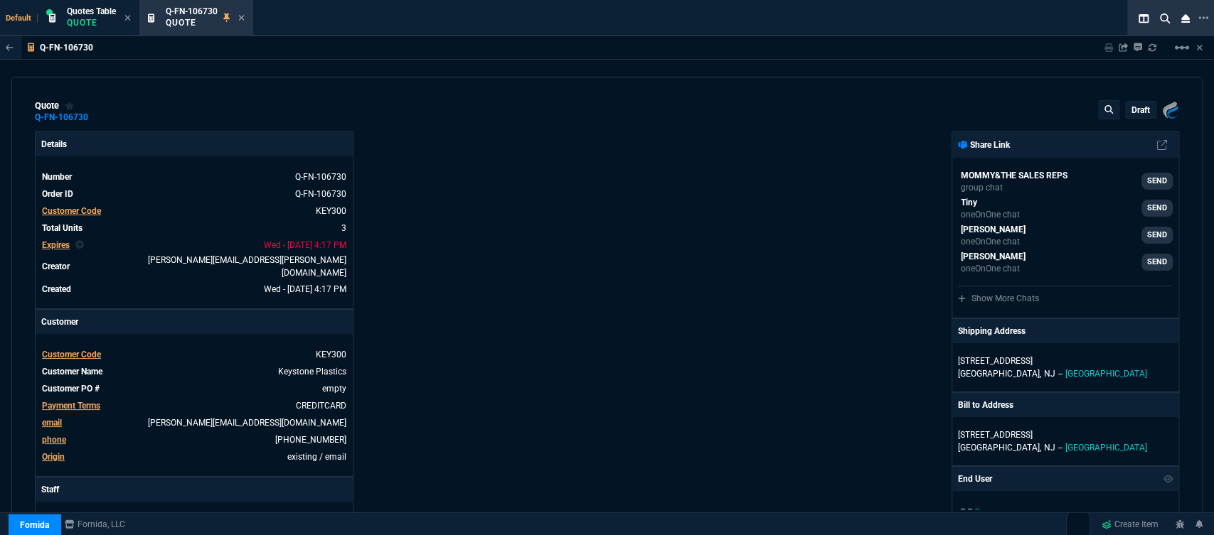
type input "13"
type input "10"
type input "16"
type input "28"
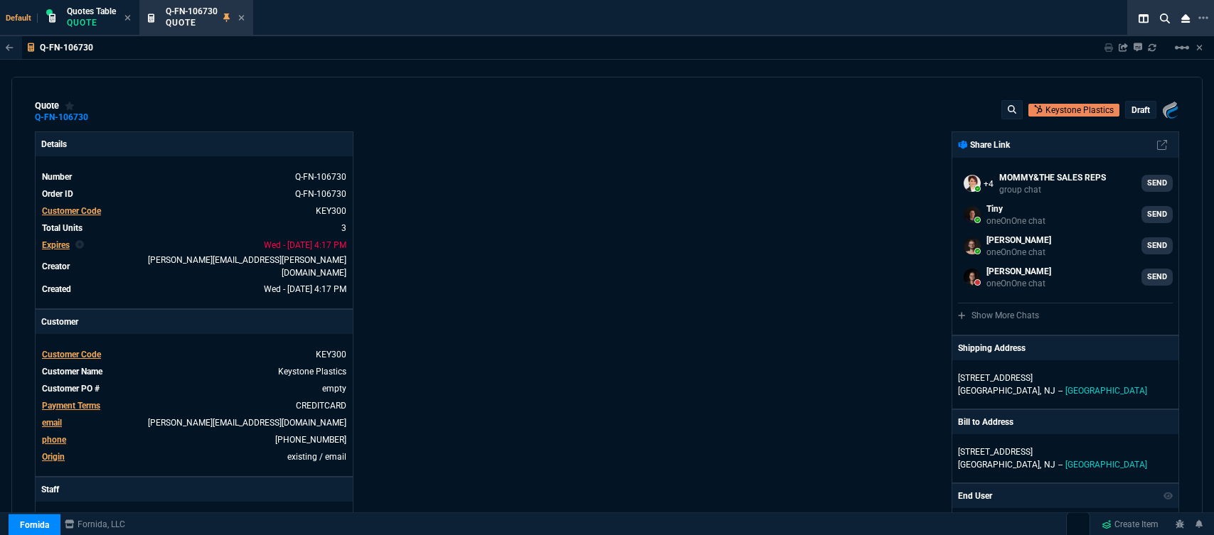
select select "12: [PERSON_NAME]"
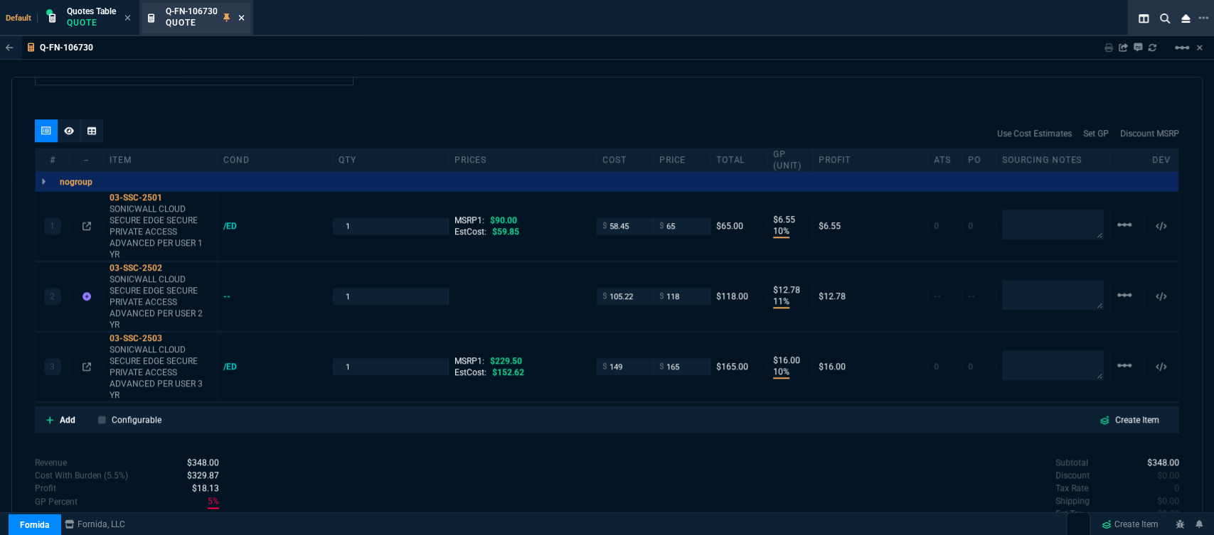
click at [240, 19] on icon at bounding box center [242, 18] width 6 height 6
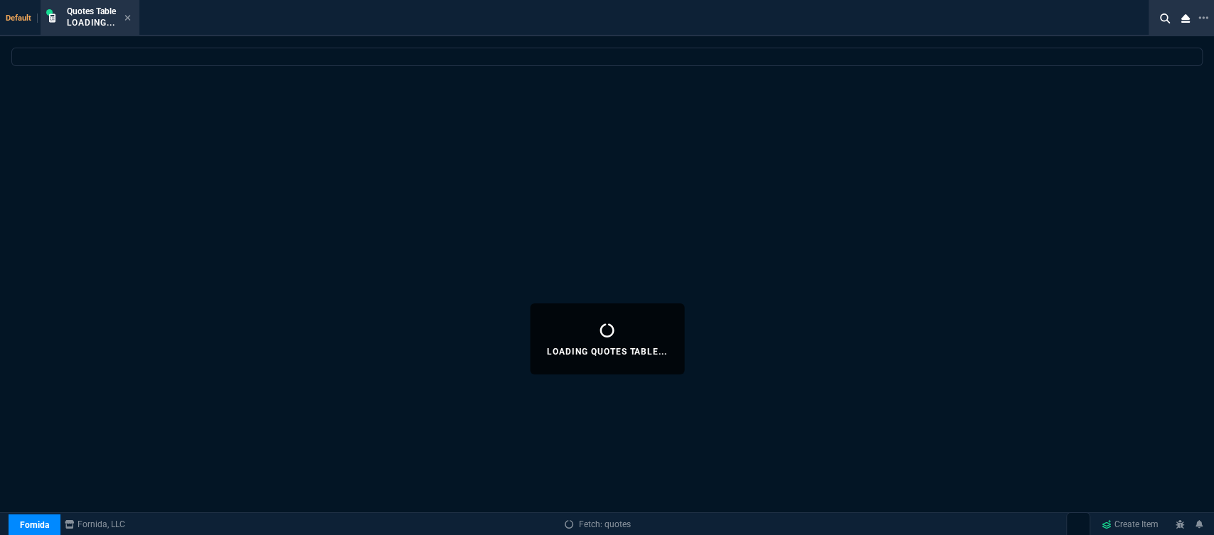
select select
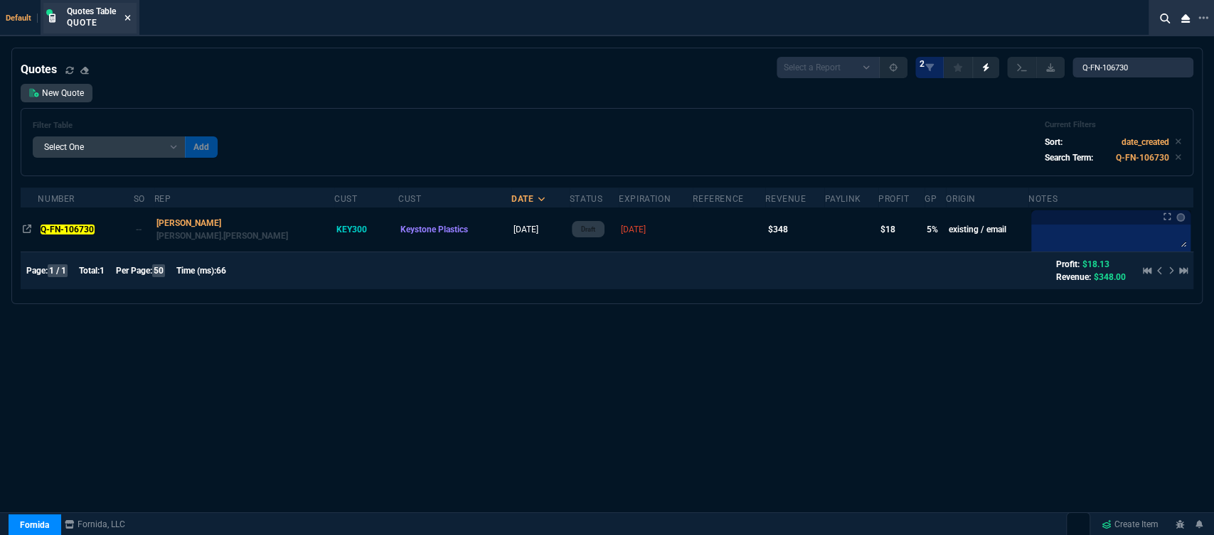
click at [130, 16] on icon at bounding box center [128, 18] width 6 height 6
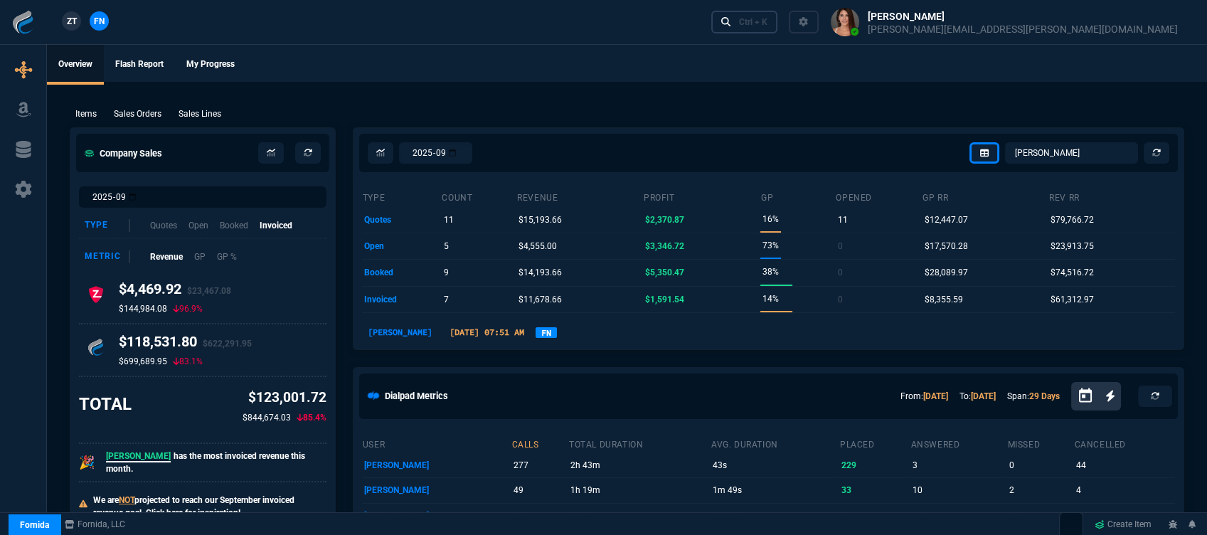
click at [767, 21] on div "Ctrl + K" at bounding box center [753, 21] width 28 height 11
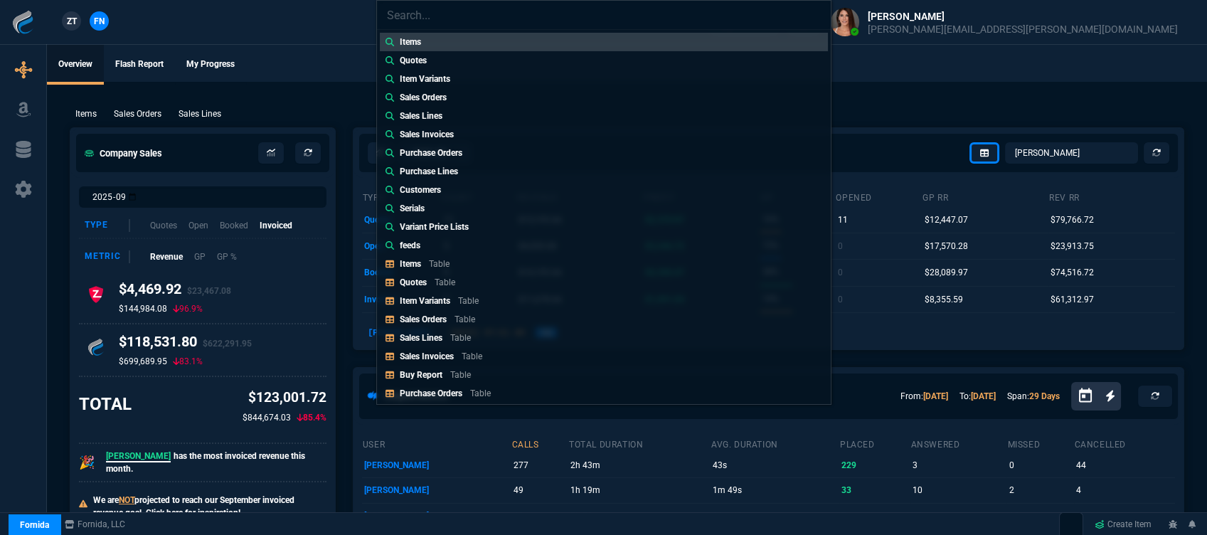
click at [469, 280] on link "Quotes Table" at bounding box center [604, 282] width 448 height 18
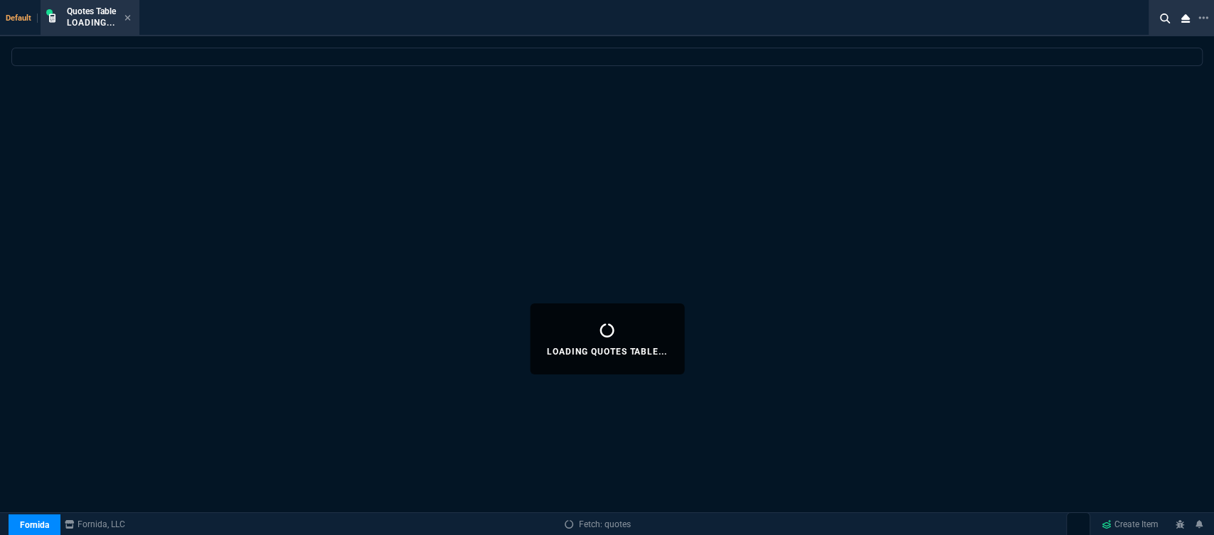
select select
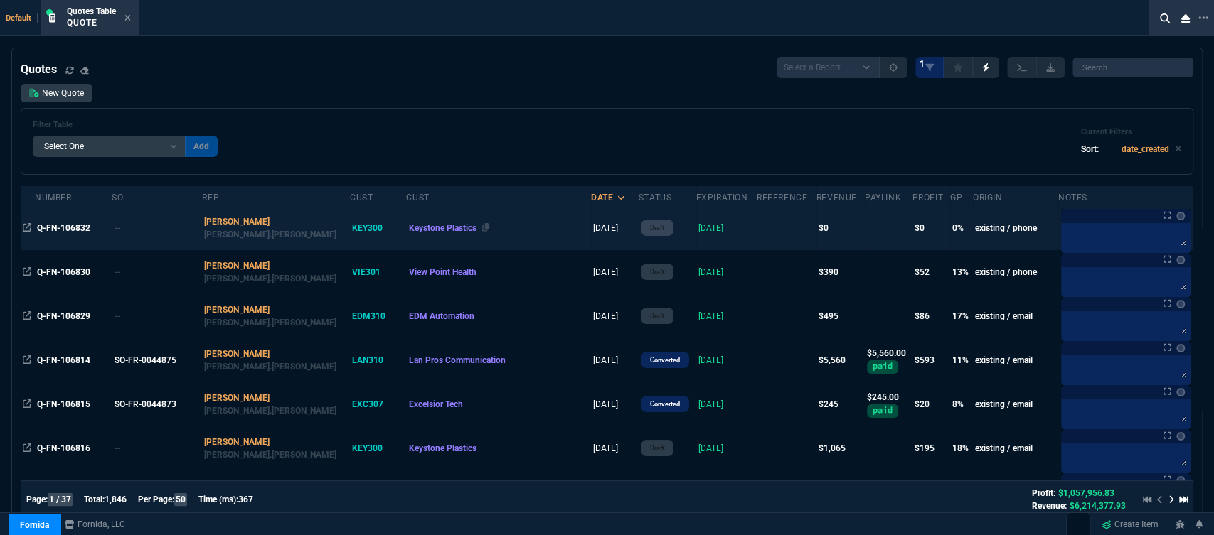
click at [468, 235] on div "Keystone Plastics" at bounding box center [499, 228] width 180 height 13
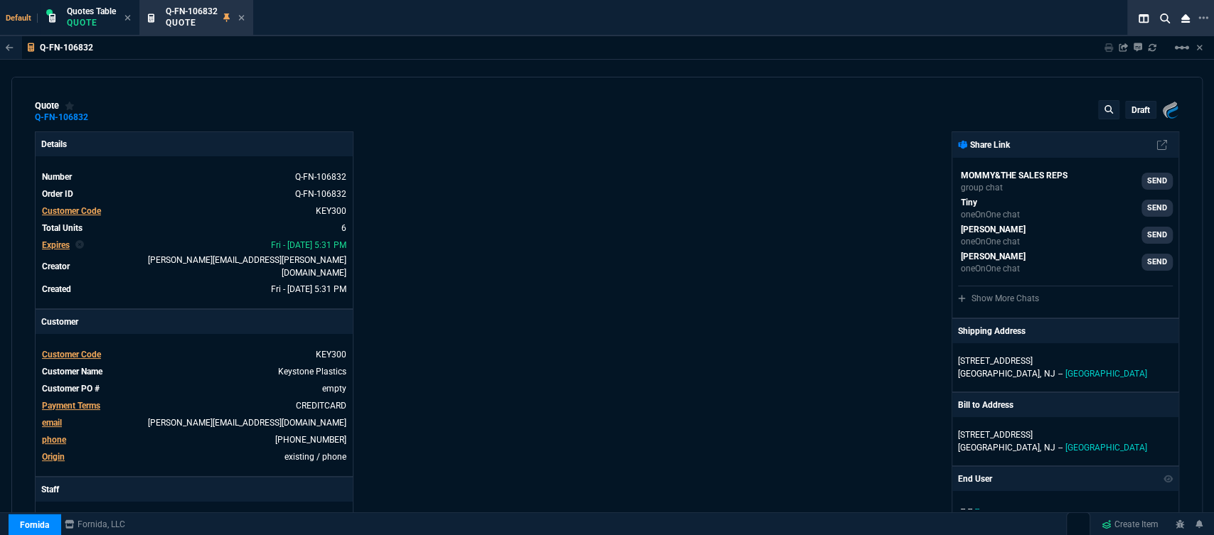
type input "0"
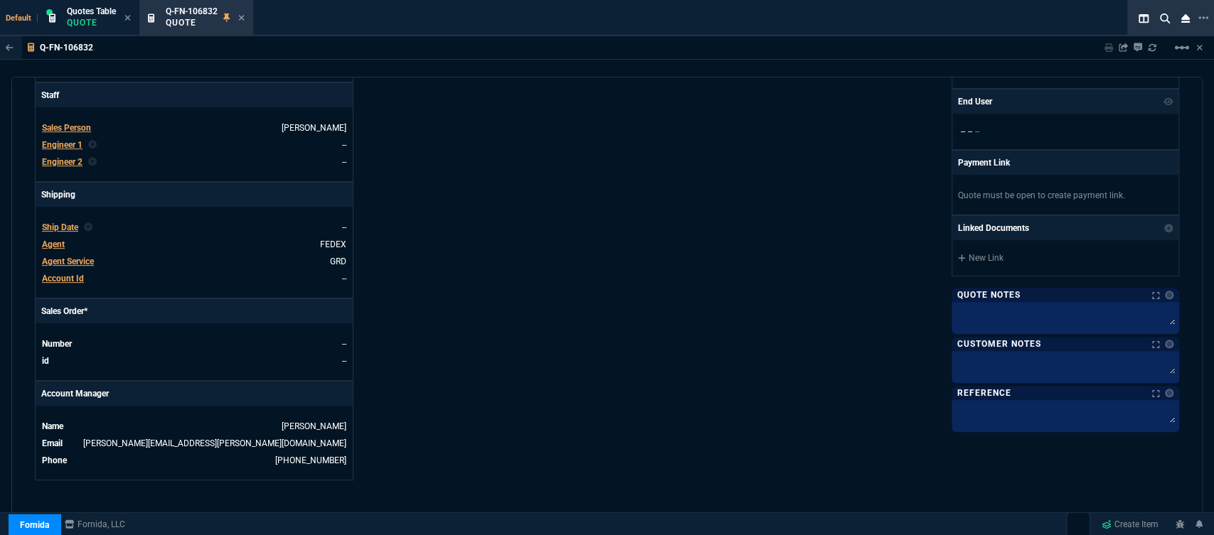
scroll to position [708, 0]
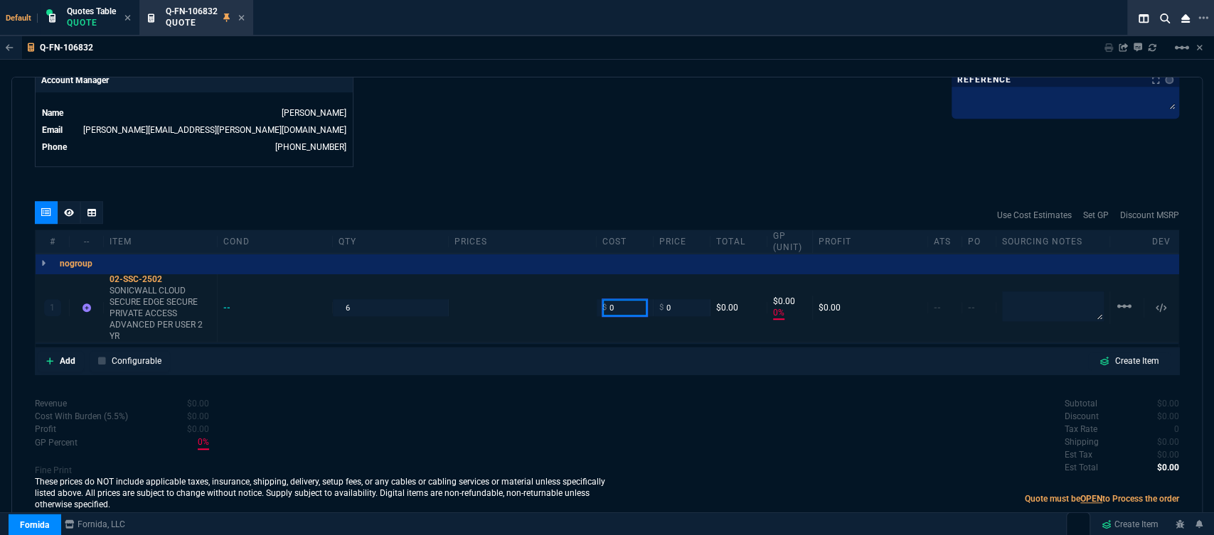
drag, startPoint x: 624, startPoint y: 298, endPoint x: 529, endPoint y: 291, distance: 94.8
click at [529, 291] on div "1 02-SSC-2502 SONICWALL CLOUD SECURE EDGE SECURE PRIVATE ACCESS ADVANCED PER US…" at bounding box center [607, 308] width 1143 height 69
type input "105.22"
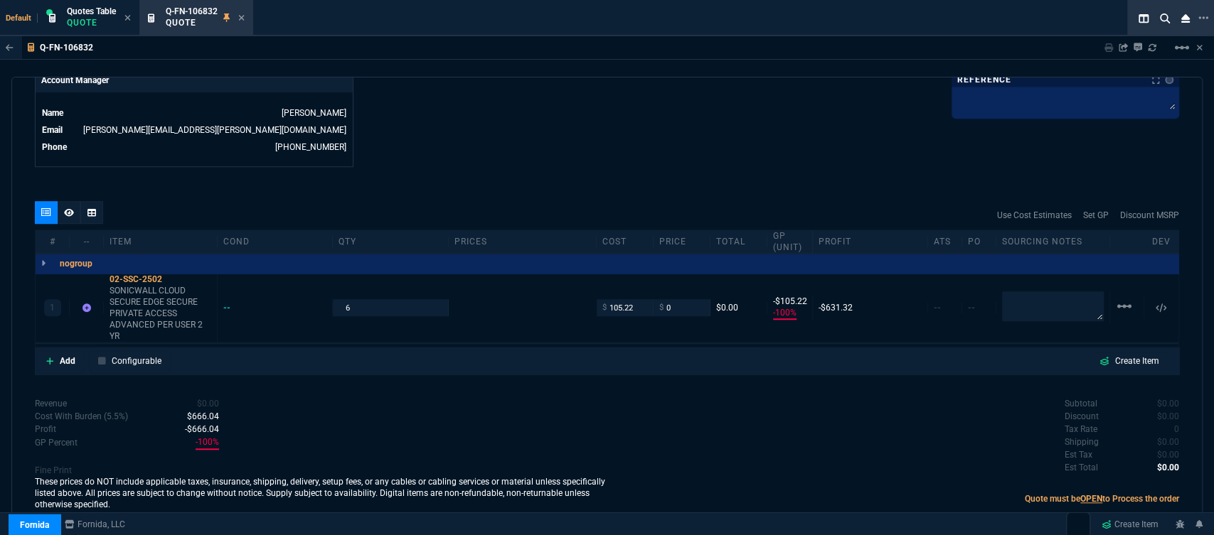
type input "-100"
type input "-105"
drag, startPoint x: 668, startPoint y: 297, endPoint x: 650, endPoint y: 288, distance: 20.7
click at [650, 288] on div "1 02-SSC-2502 SONICWALL CLOUD SECURE EDGE SECURE PRIVATE ACCESS ADVANCED PER US…" at bounding box center [607, 308] width 1143 height 69
type input "118"
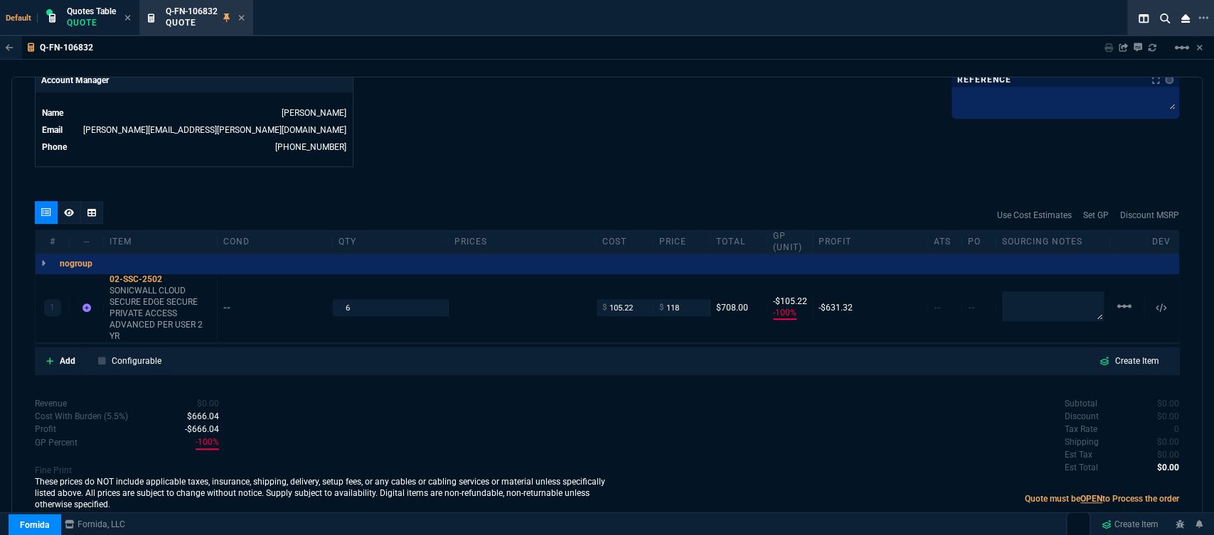
type input "118"
type input "11"
type input "13"
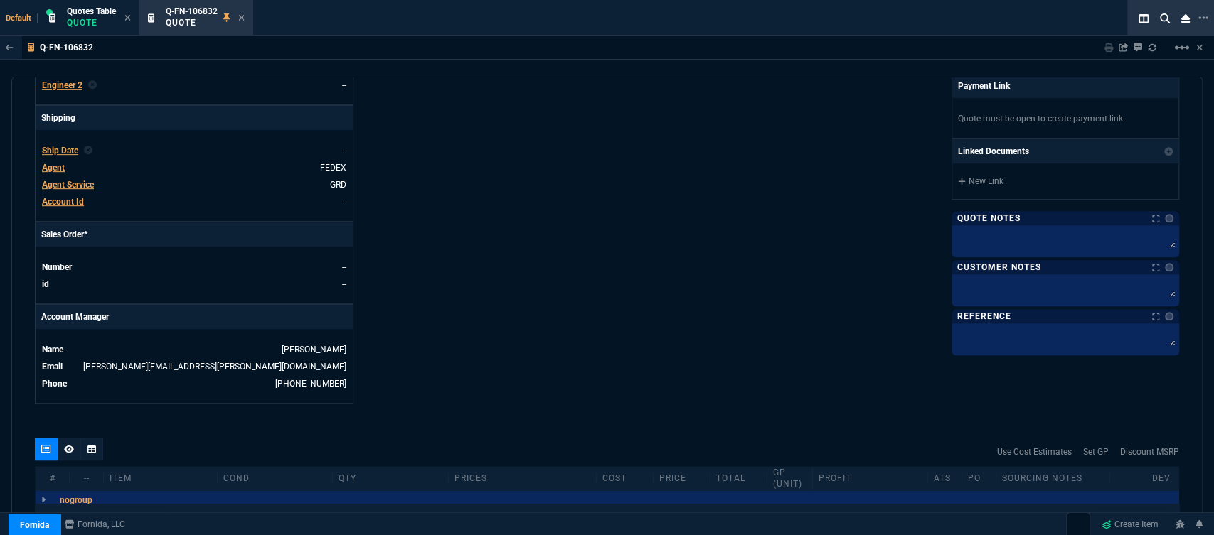
click at [61, 163] on span "Agent" at bounding box center [53, 168] width 23 height 10
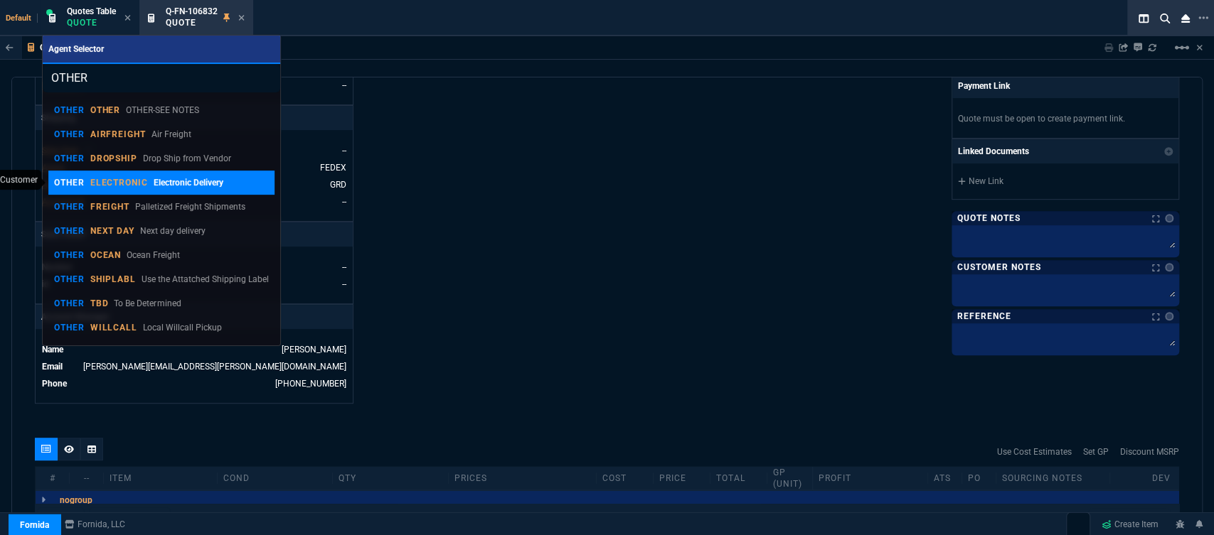
type input "OTHER"
click at [85, 179] on div "OTHER ELECTRONIC Electronic Delivery" at bounding box center [138, 182] width 169 height 13
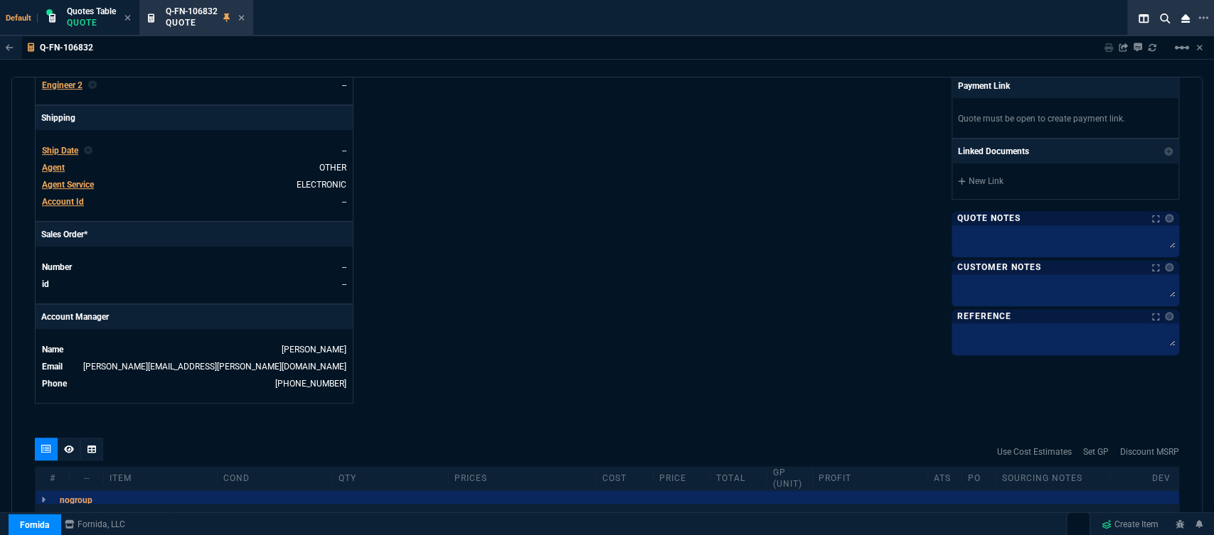
scroll to position [420, 0]
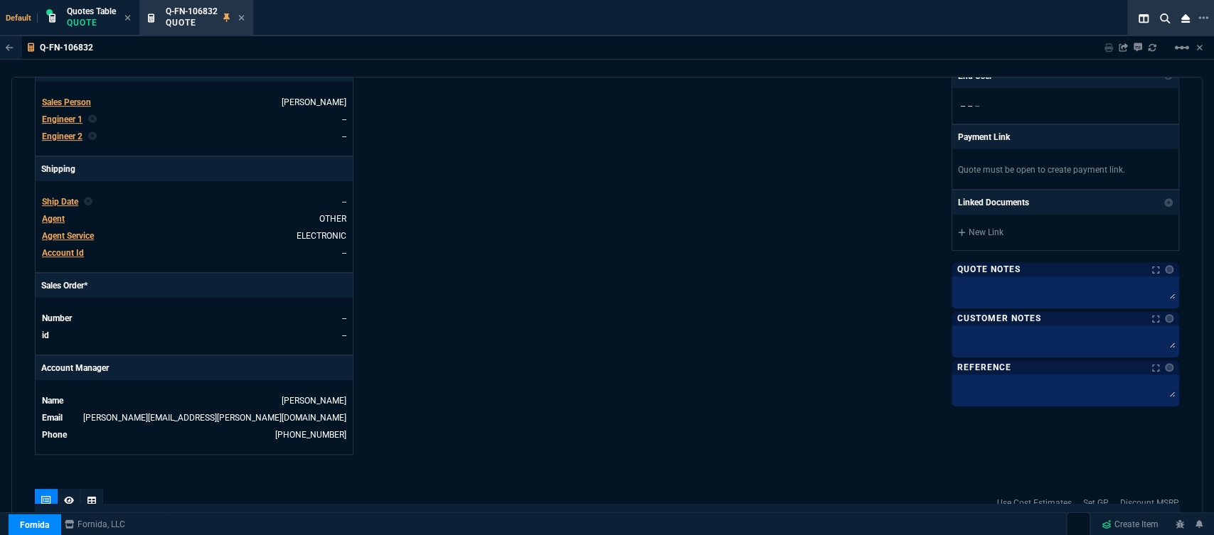
click at [742, 154] on div "Fornida, LLC 2609 Technology Dr Suite 300 Plano, TX 75074 Share Link MOMMY&THE …" at bounding box center [893, 83] width 572 height 744
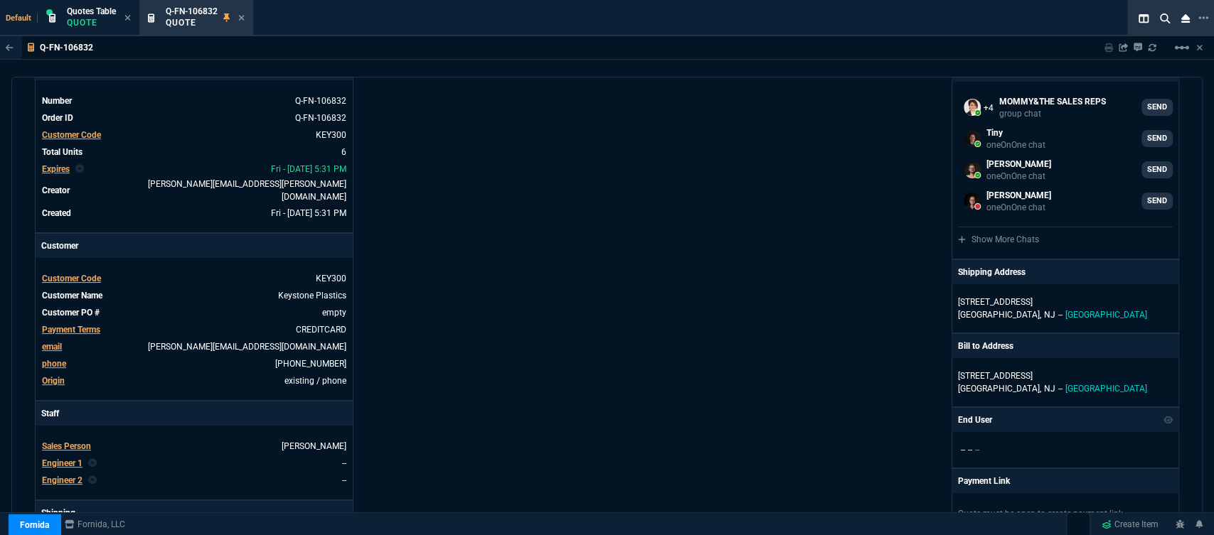
scroll to position [0, 0]
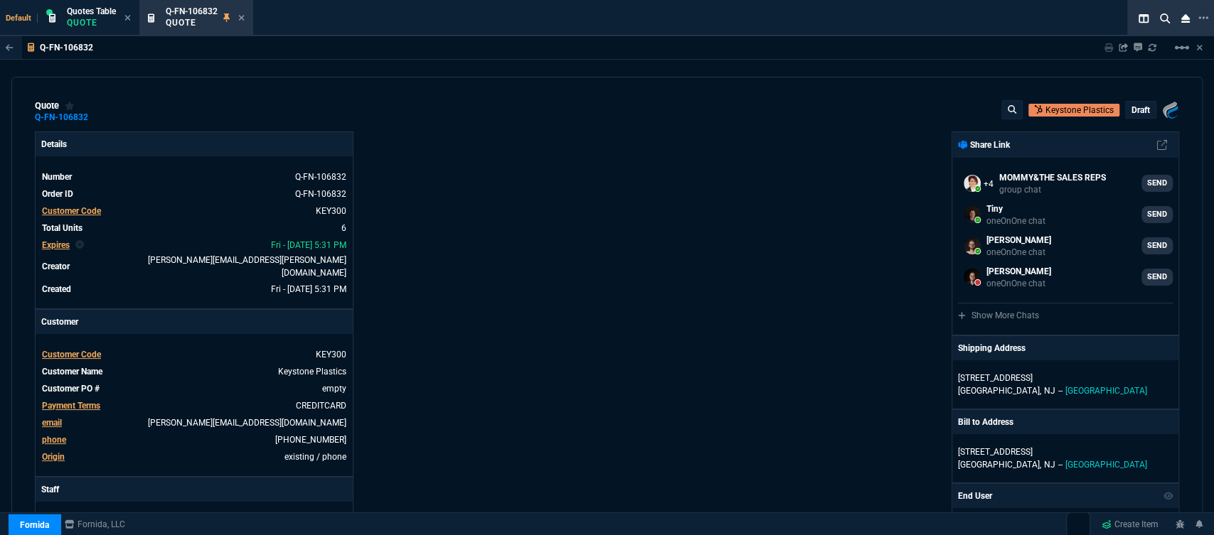
click at [1131, 112] on p "draft" at bounding box center [1140, 110] width 18 height 11
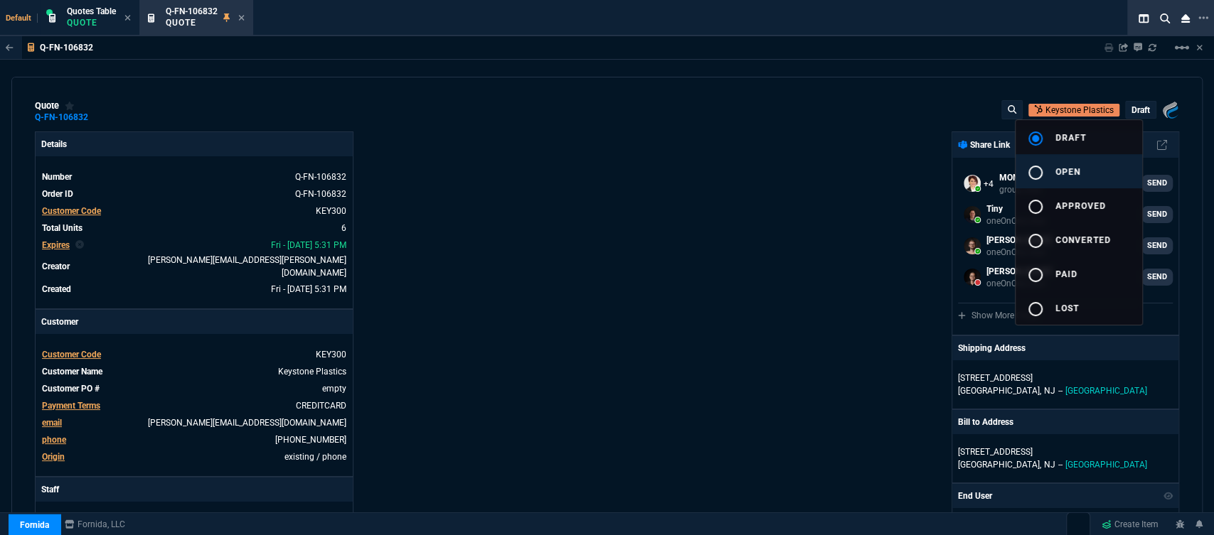
click at [1067, 167] on span "open" at bounding box center [1067, 172] width 25 height 10
click at [913, 178] on div at bounding box center [607, 267] width 1214 height 535
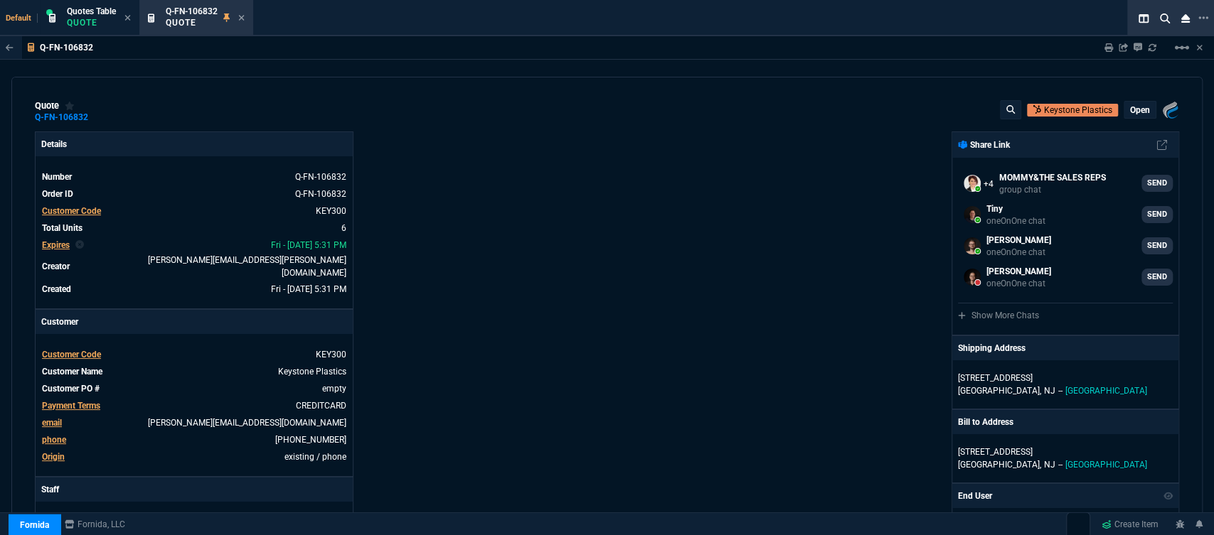
type input "11"
type input "13"
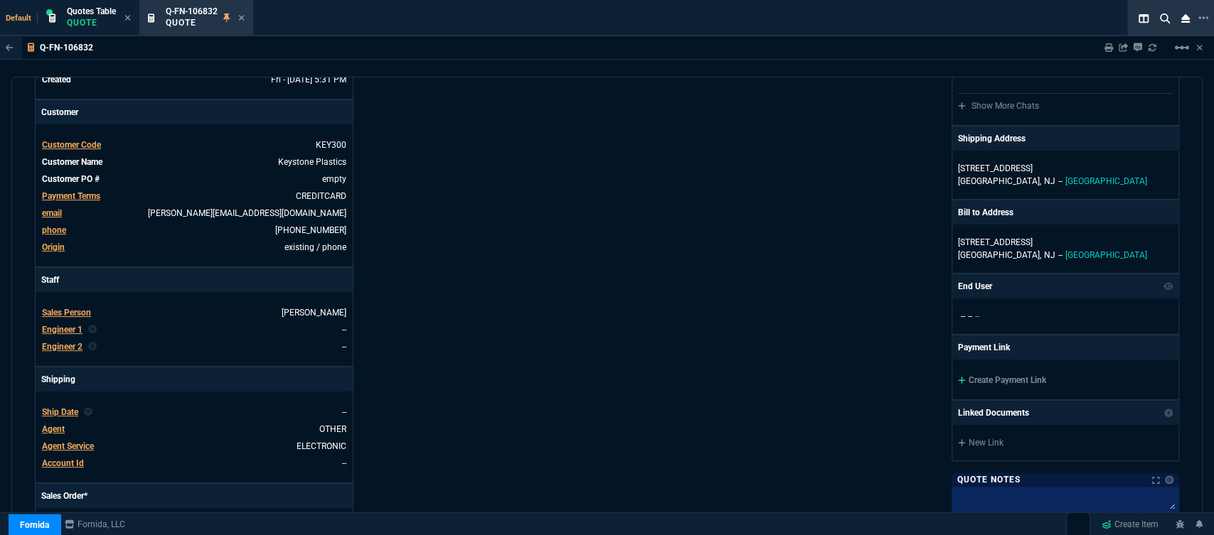
scroll to position [237, 0]
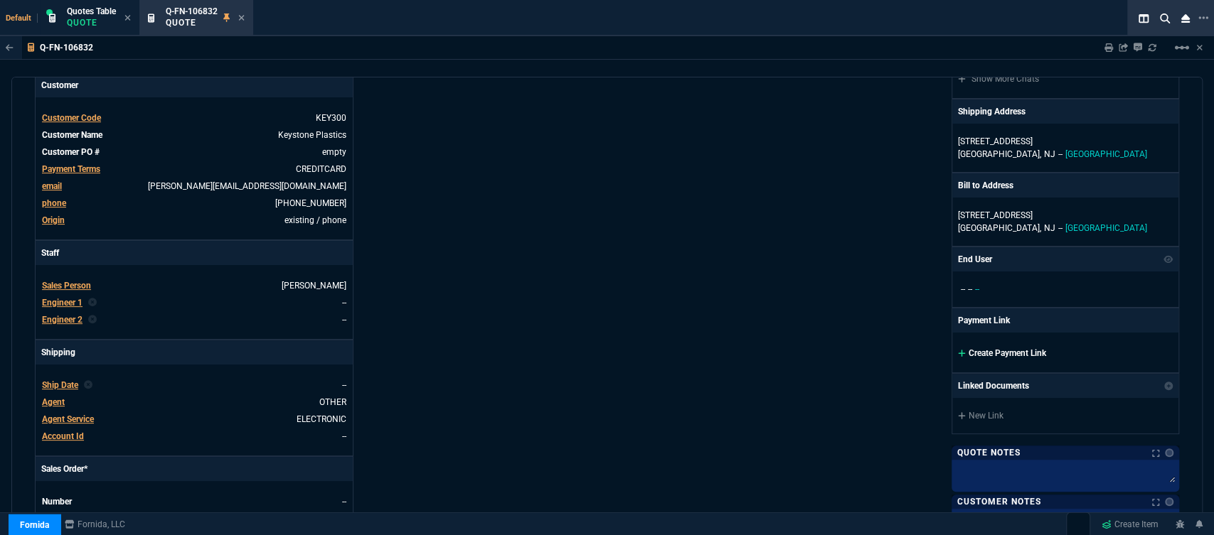
click at [958, 351] on icon at bounding box center [962, 353] width 8 height 9
click at [958, 354] on icon at bounding box center [961, 353] width 7 height 7
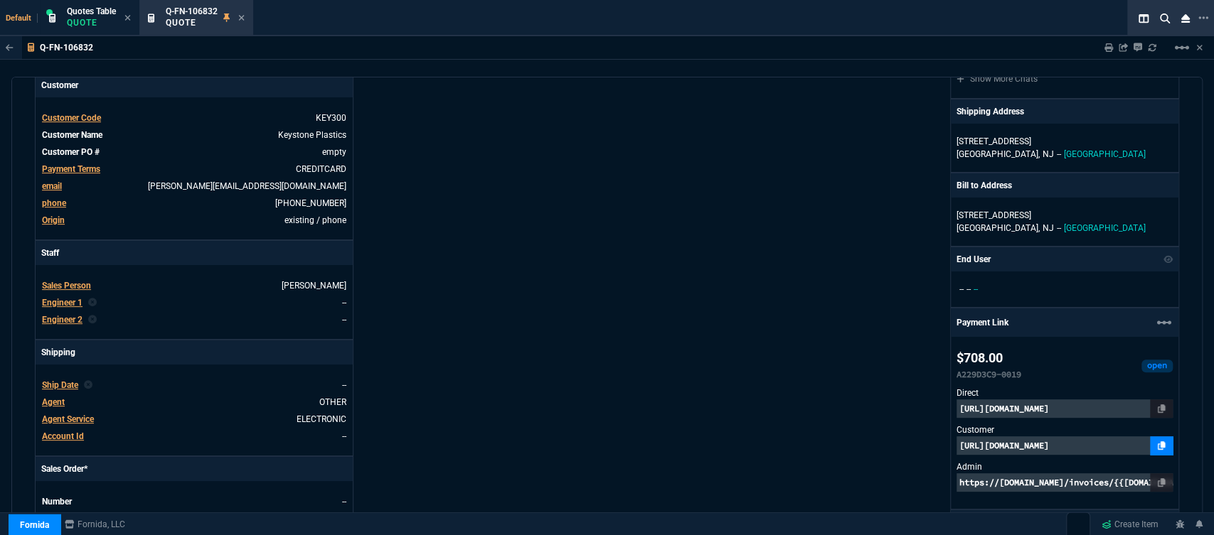
click at [1157, 441] on fa-icon at bounding box center [1161, 446] width 8 height 10
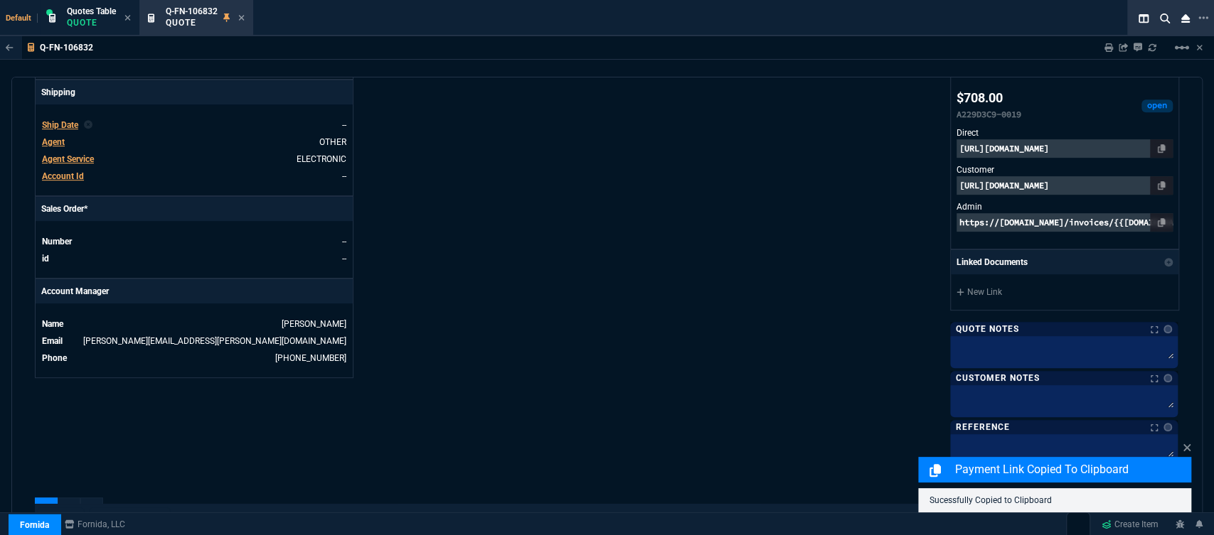
scroll to position [631, 0]
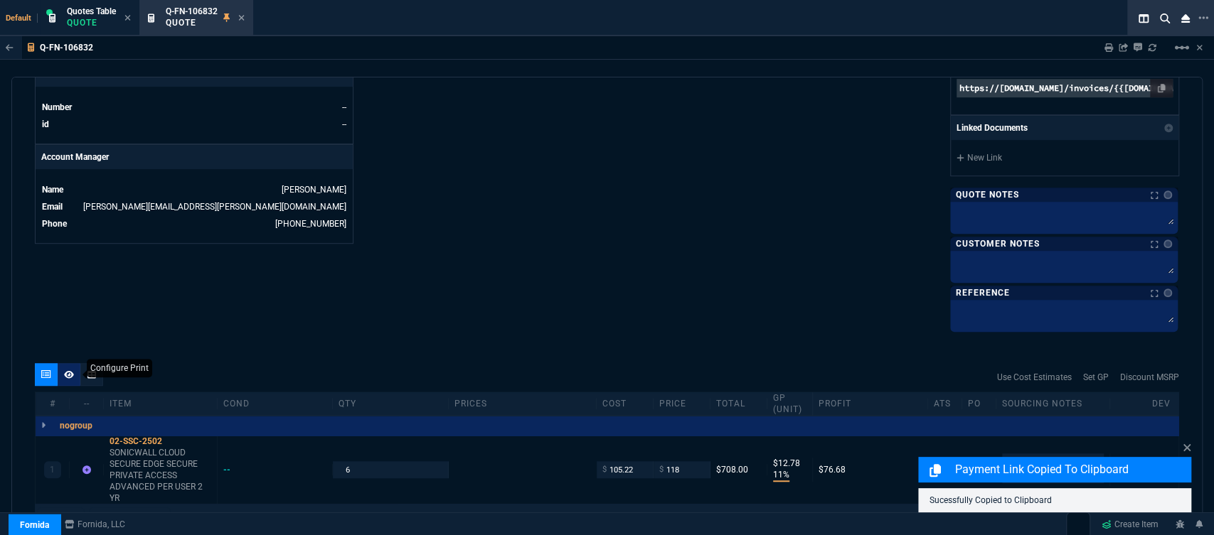
click at [72, 374] on icon at bounding box center [69, 374] width 10 height 8
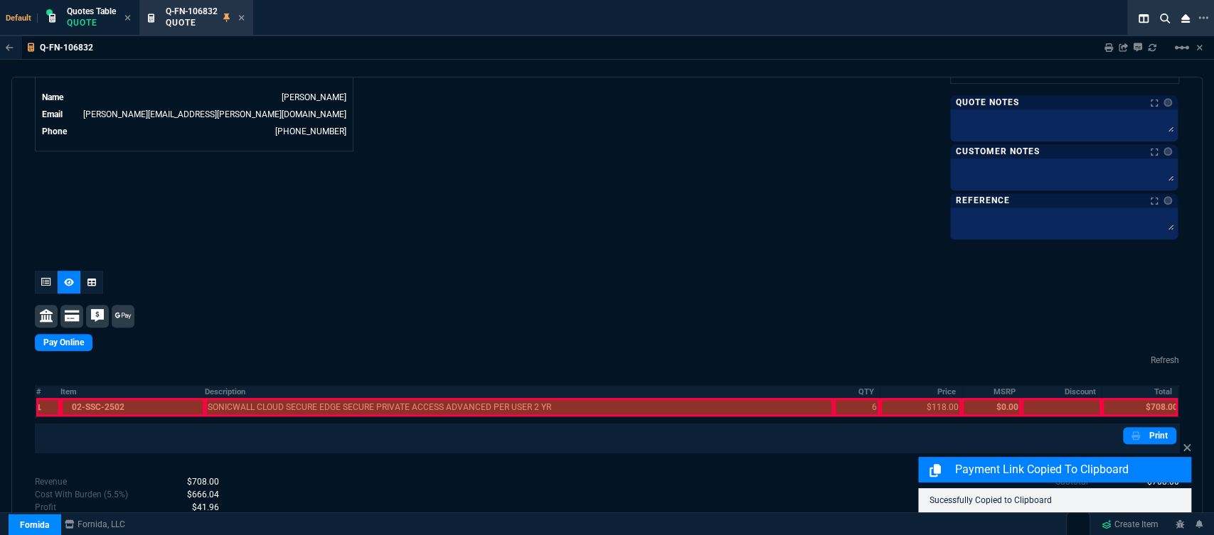
scroll to position [797, 0]
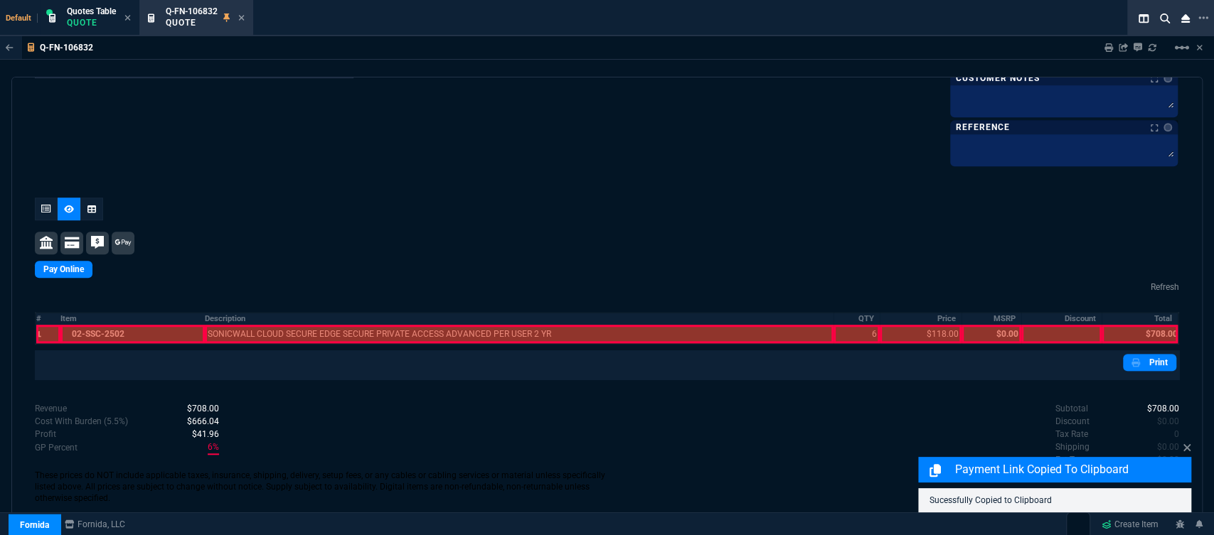
click at [108, 338] on div at bounding box center [132, 334] width 145 height 18
click at [254, 330] on div at bounding box center [519, 334] width 628 height 18
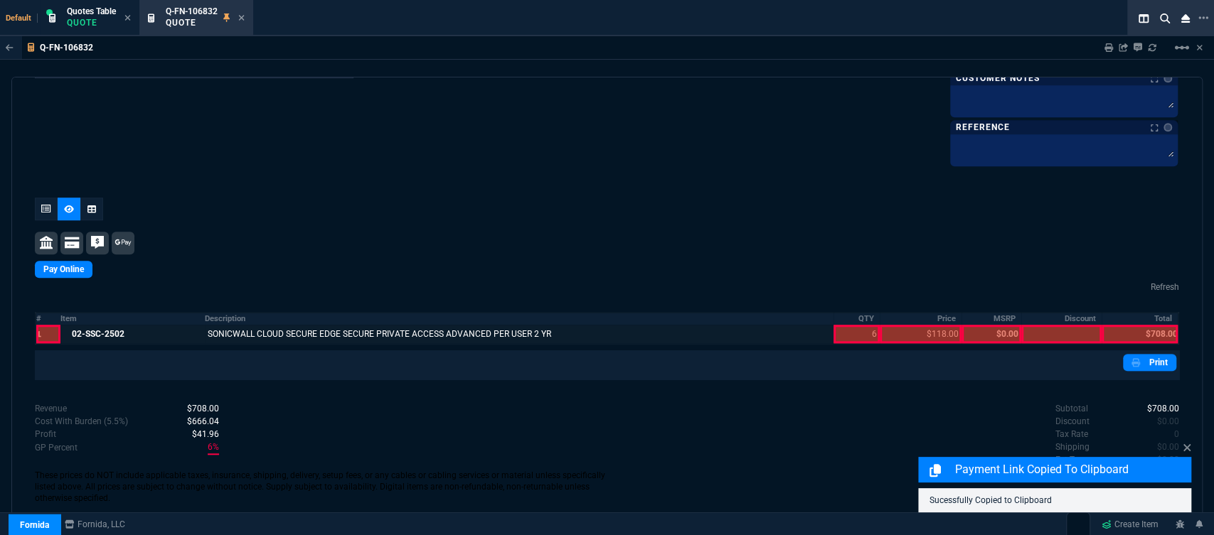
click at [838, 330] on div at bounding box center [856, 334] width 46 height 18
click at [912, 331] on div at bounding box center [920, 334] width 82 height 18
click at [1145, 334] on div at bounding box center [1139, 334] width 76 height 18
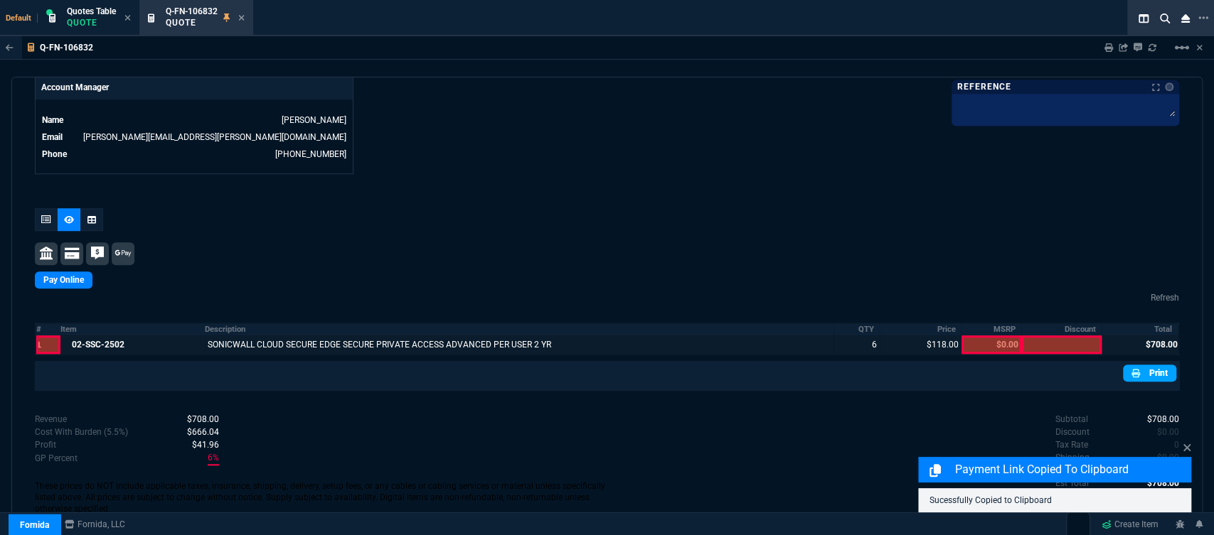
click at [1142, 365] on link "Print" at bounding box center [1149, 373] width 53 height 17
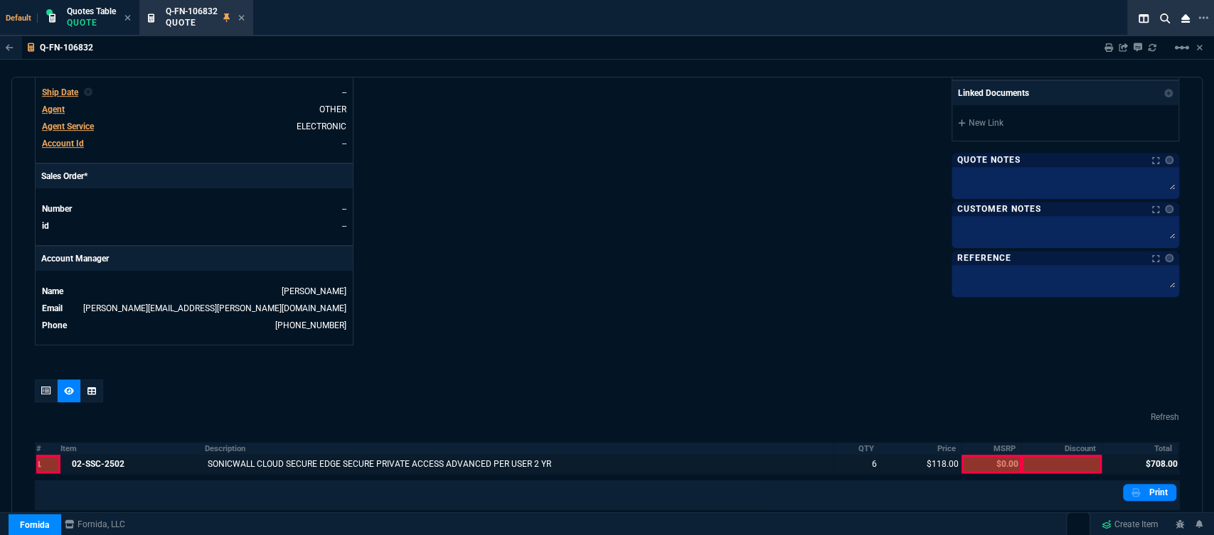
scroll to position [413, 0]
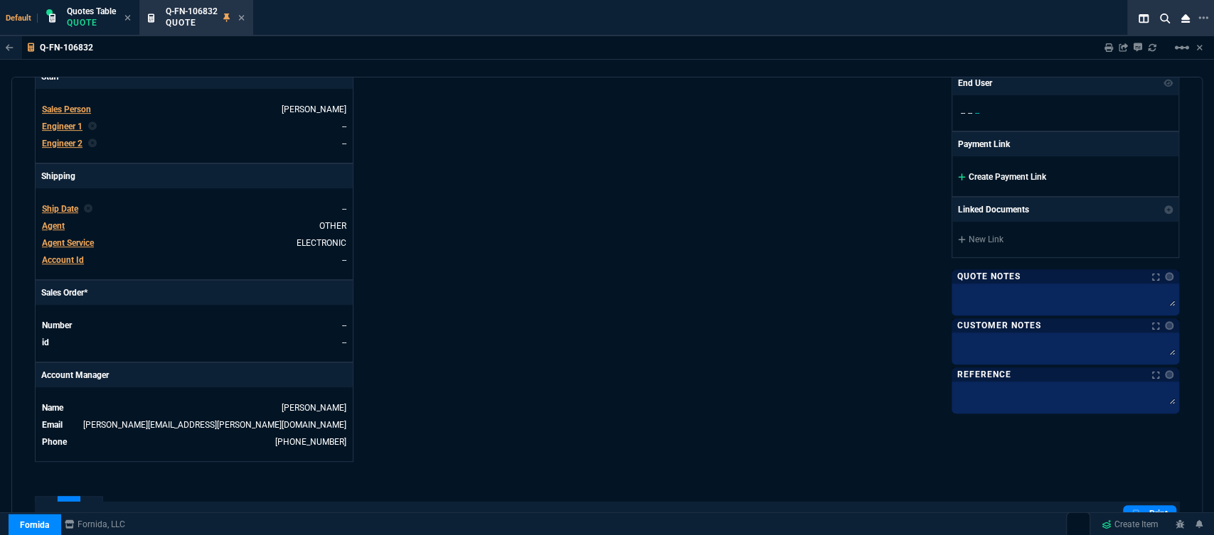
click at [958, 174] on icon at bounding box center [962, 177] width 8 height 9
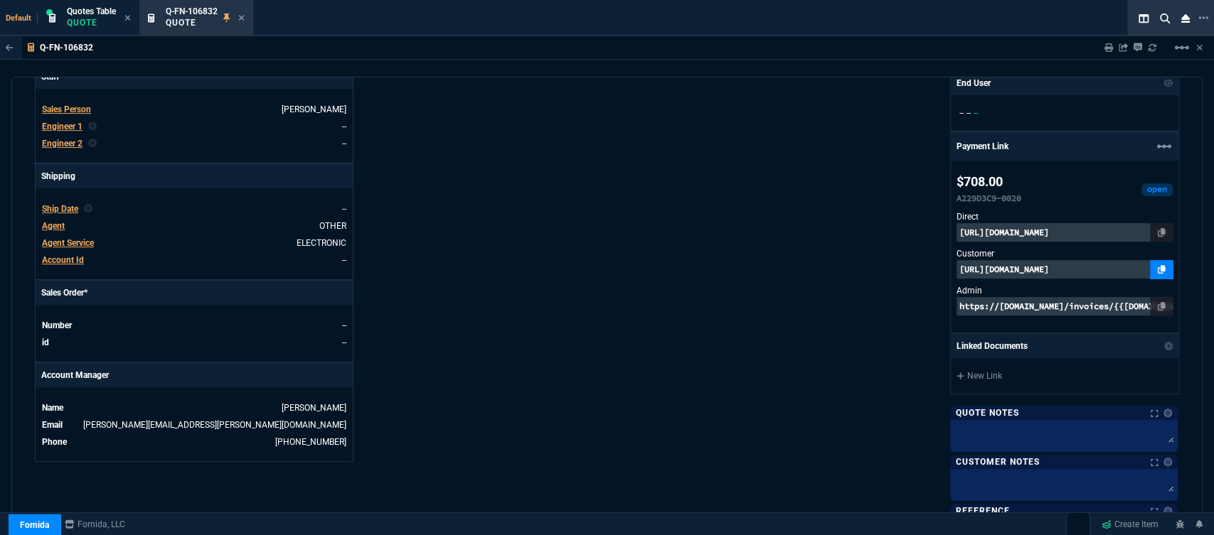
click at [1157, 272] on icon at bounding box center [1161, 269] width 8 height 9
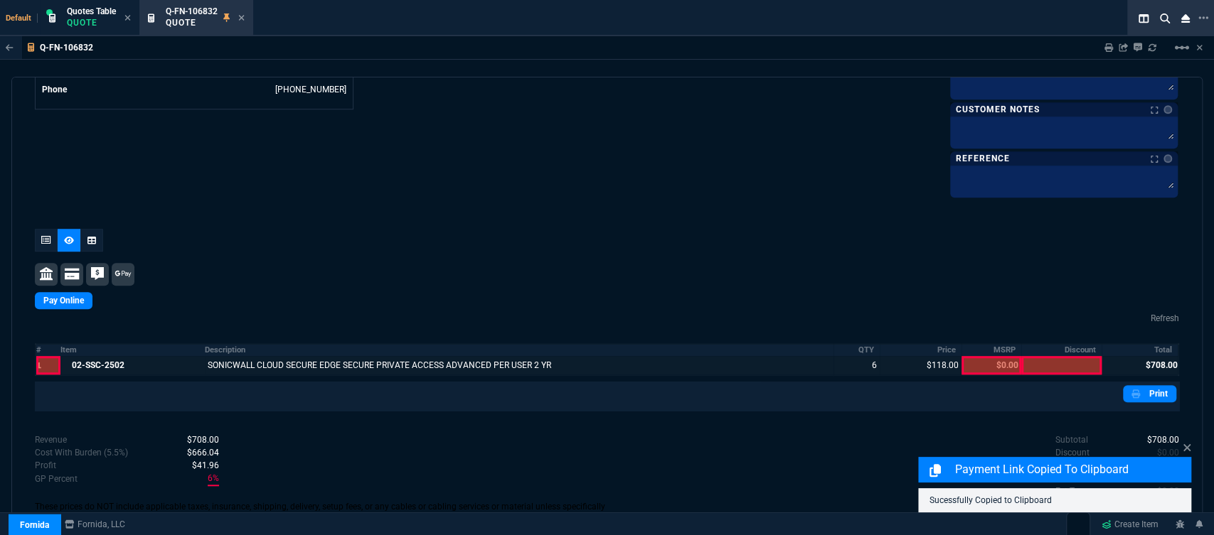
scroll to position [797, 0]
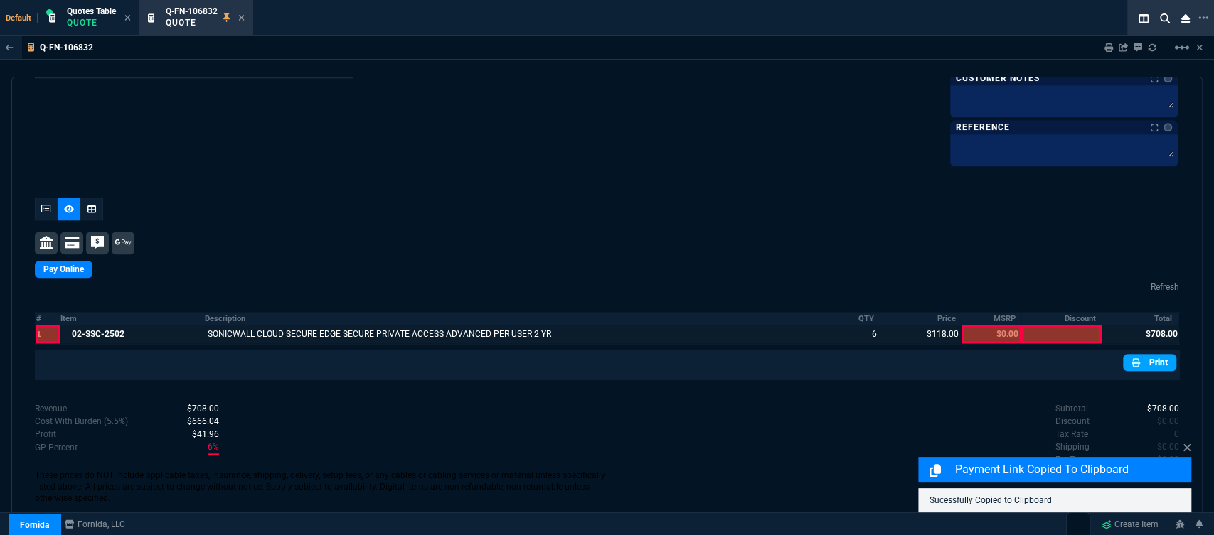
click at [1154, 361] on link "Print" at bounding box center [1149, 362] width 53 height 17
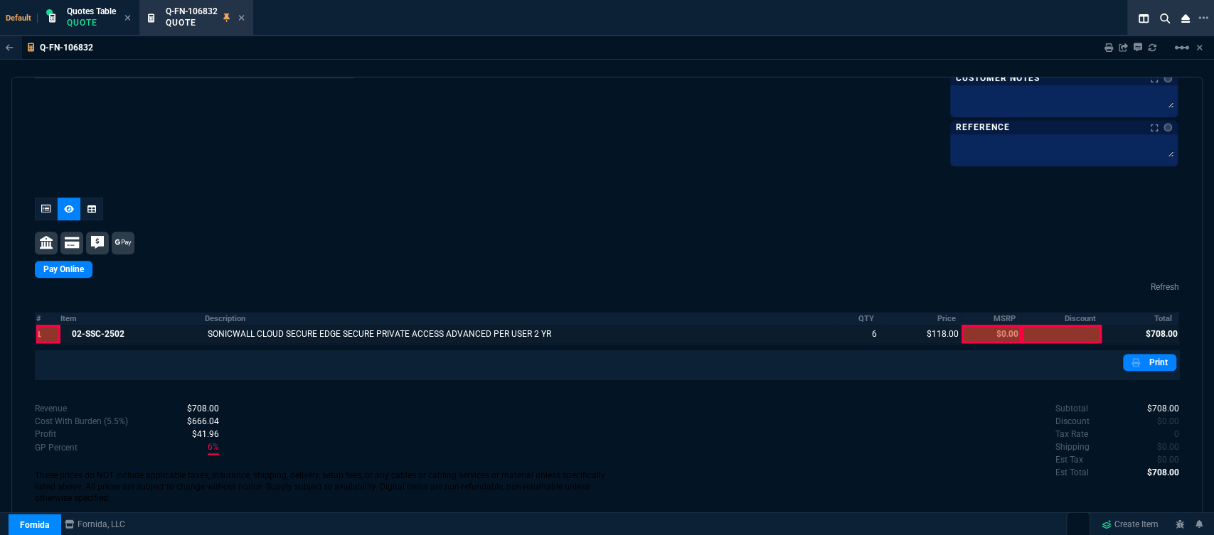
scroll to position [402, 0]
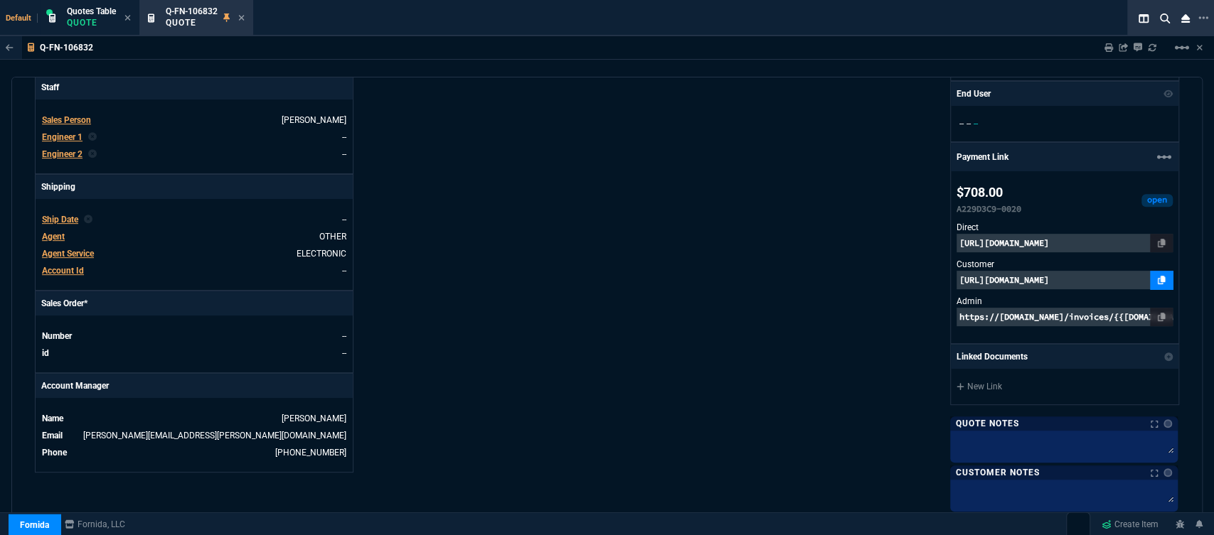
click at [1157, 280] on icon at bounding box center [1161, 280] width 8 height 9
click at [241, 16] on icon at bounding box center [242, 18] width 6 height 6
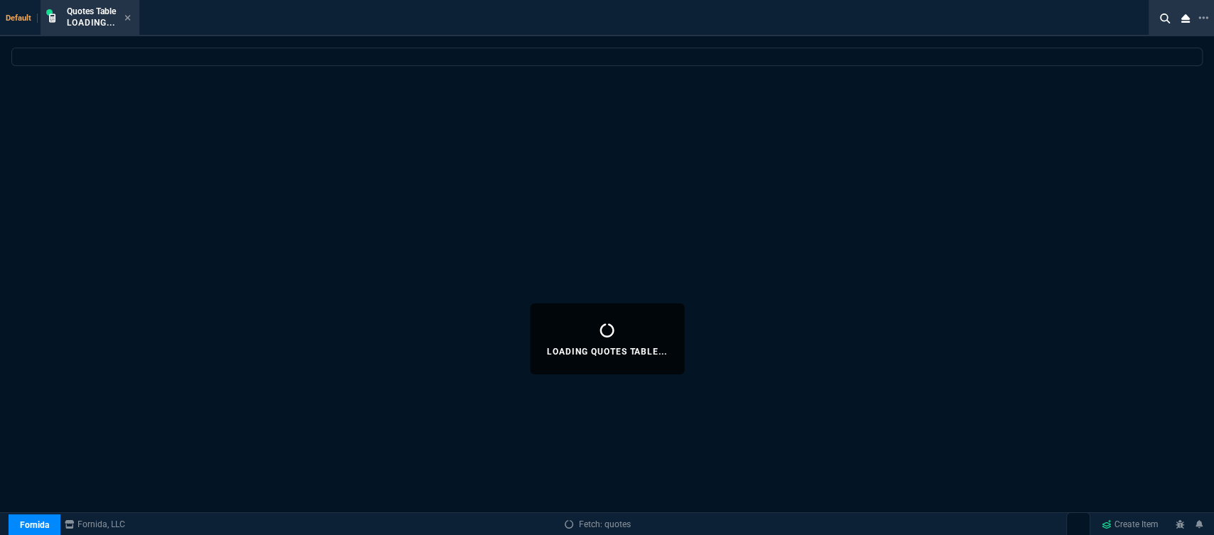
select select
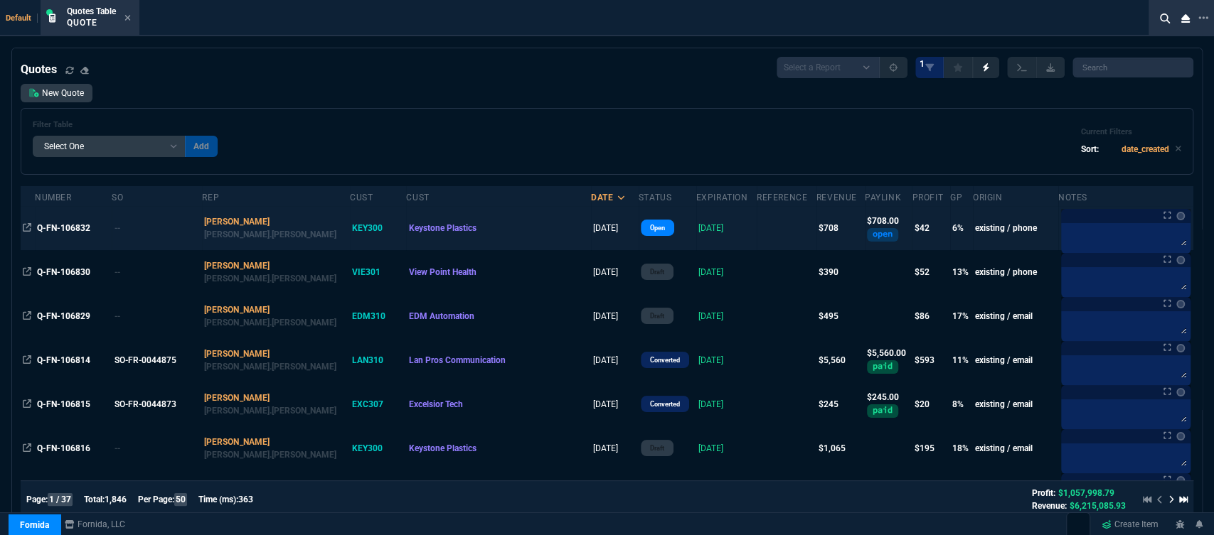
click at [756, 235] on td at bounding box center [786, 228] width 60 height 44
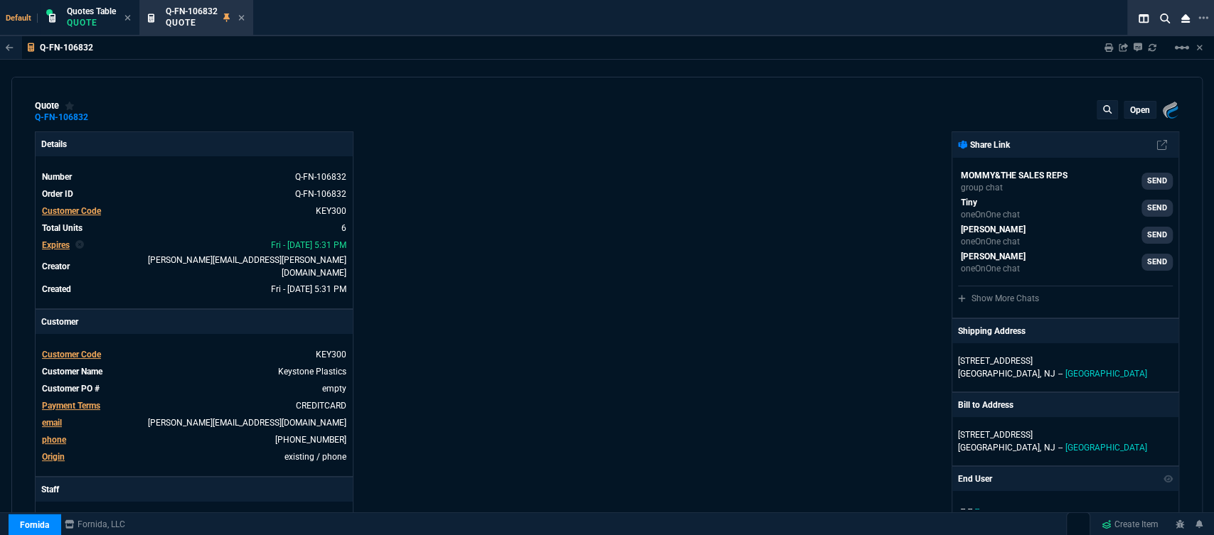
type input "11"
type input "13"
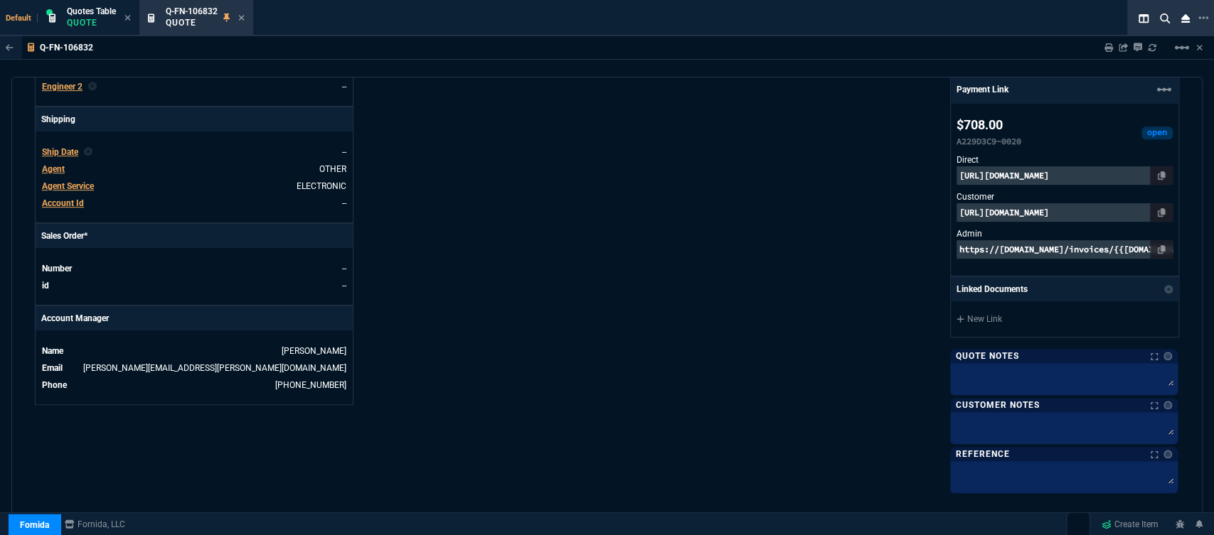
scroll to position [552, 0]
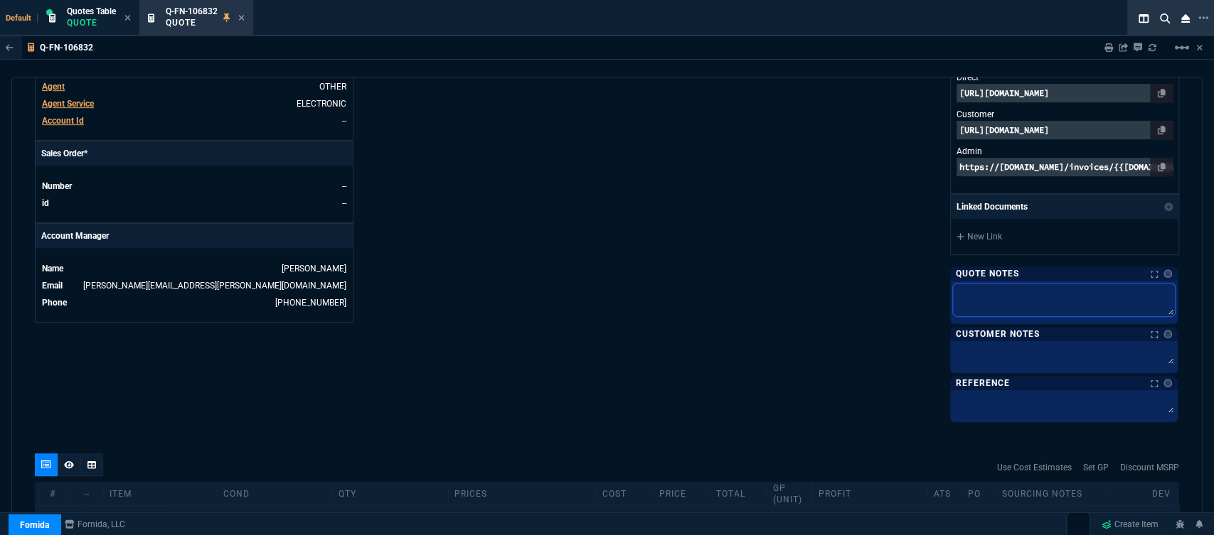
click at [1012, 301] on textarea at bounding box center [1064, 300] width 222 height 33
type textarea "c"
type textarea "cs"
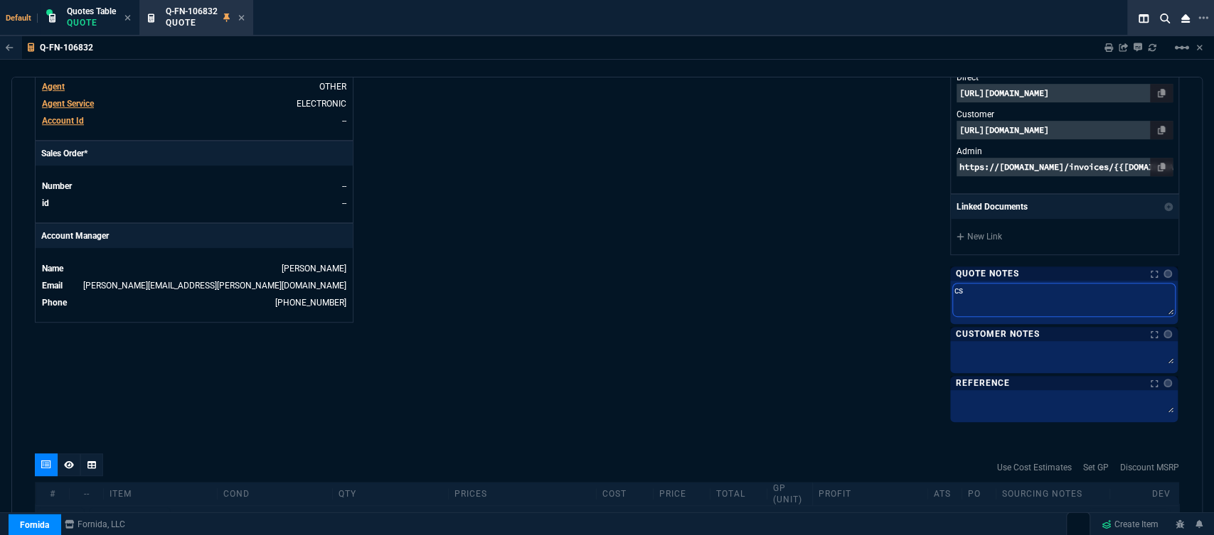
type textarea "cse"
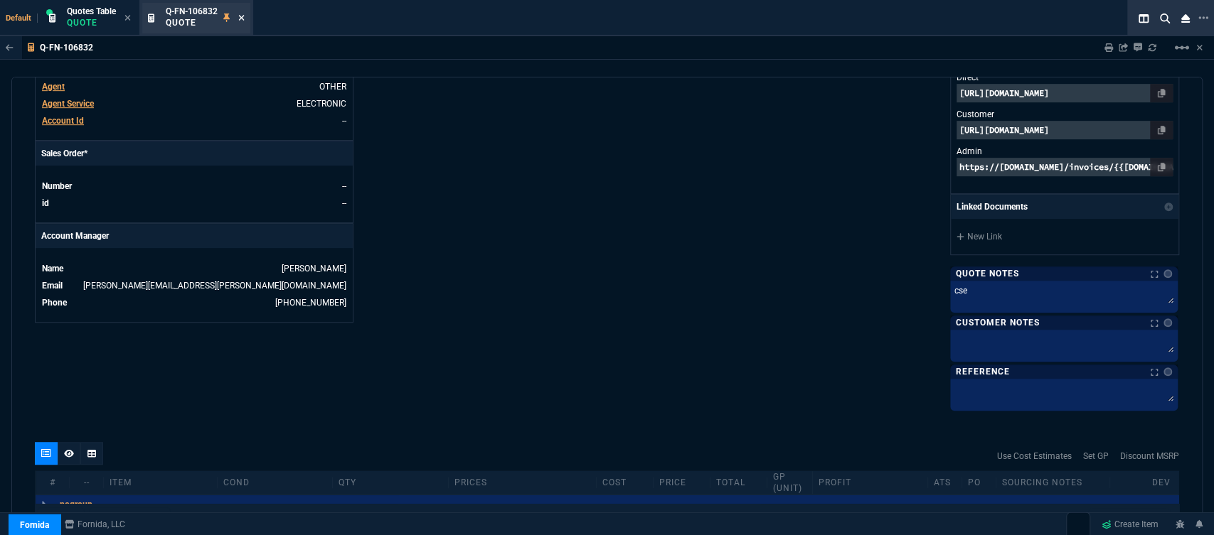
click at [243, 18] on icon at bounding box center [242, 18] width 6 height 6
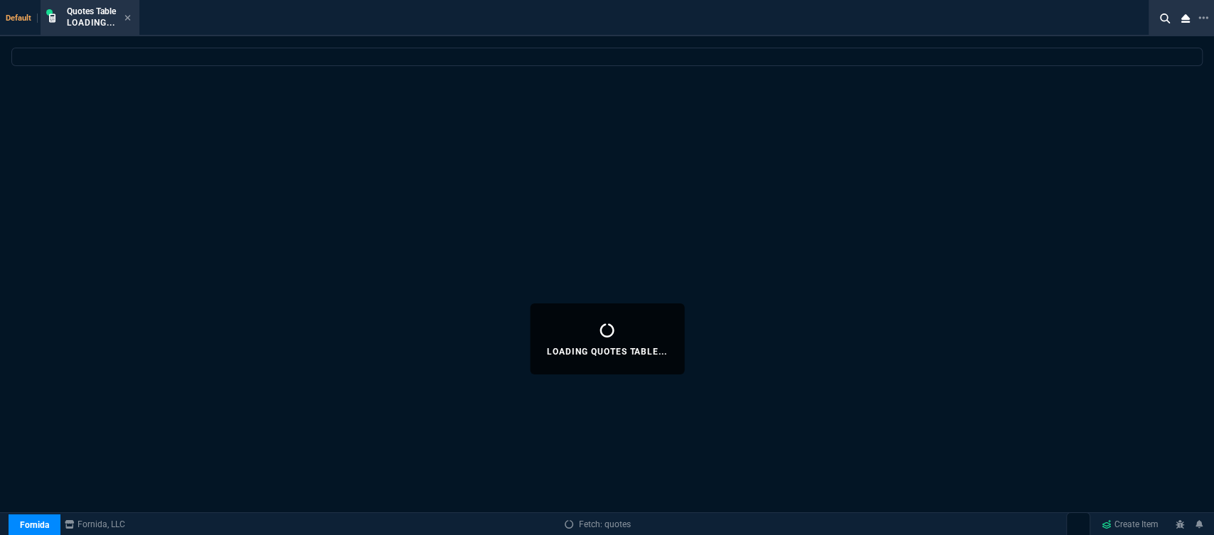
select select
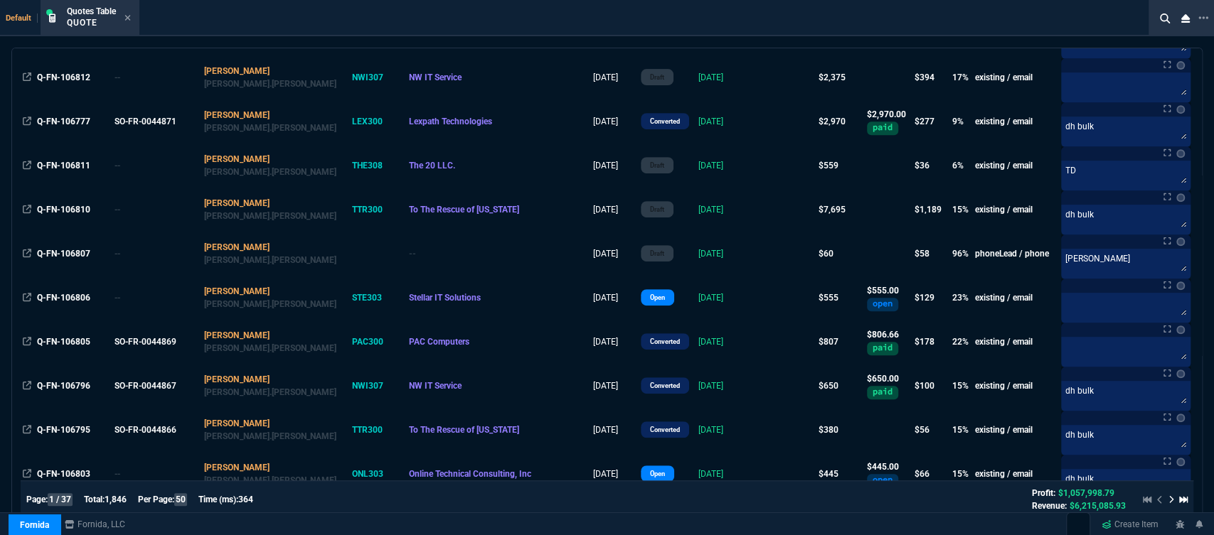
scroll to position [474, 0]
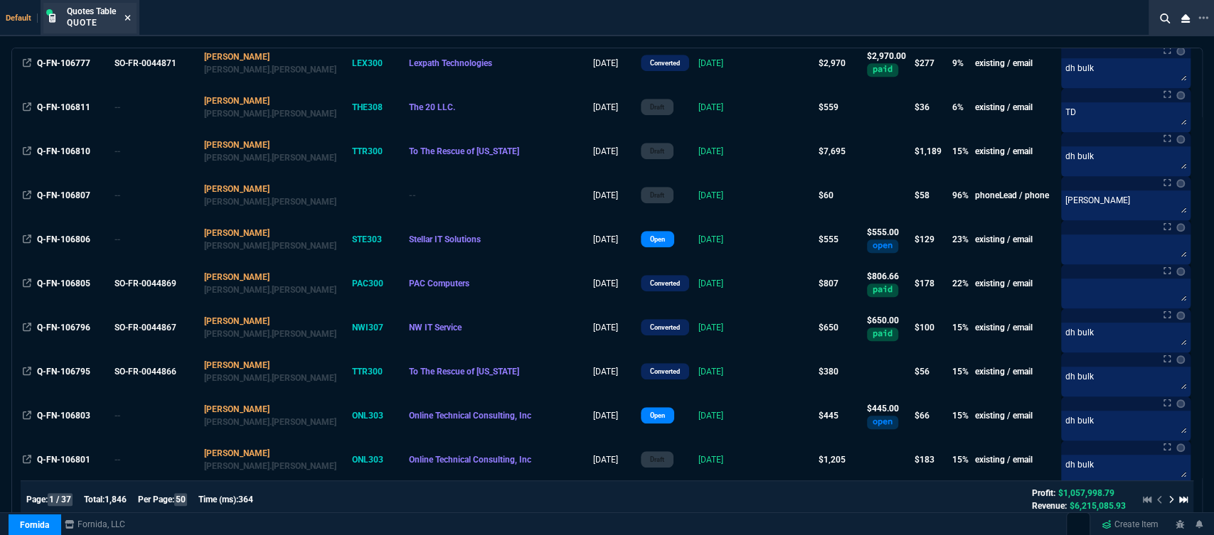
click at [125, 13] on nx-icon at bounding box center [127, 18] width 6 height 11
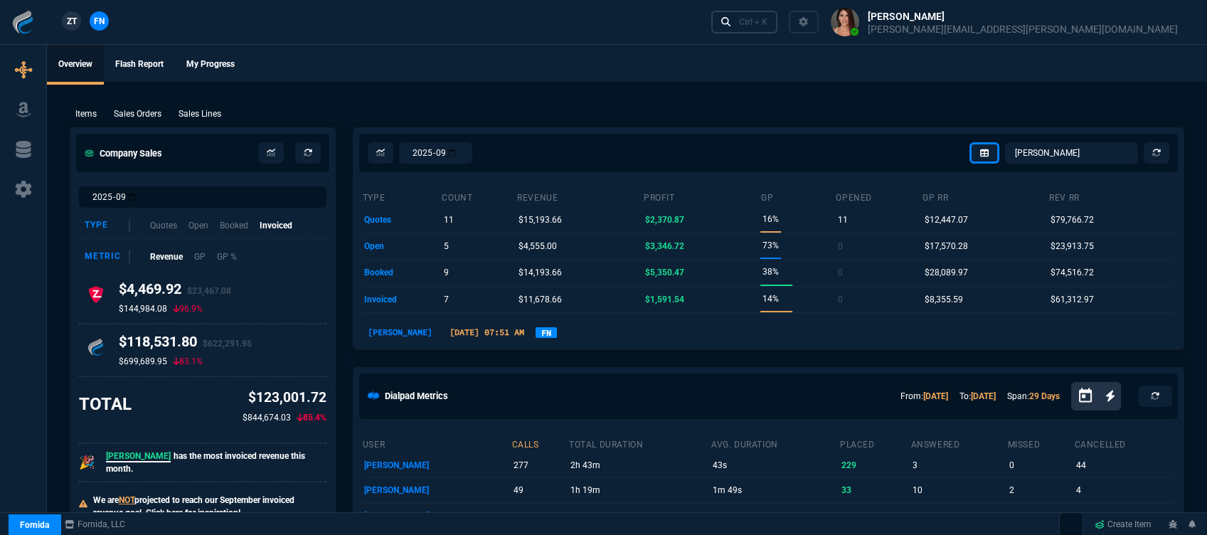
click at [778, 15] on link "Ctrl + K" at bounding box center [744, 22] width 67 height 22
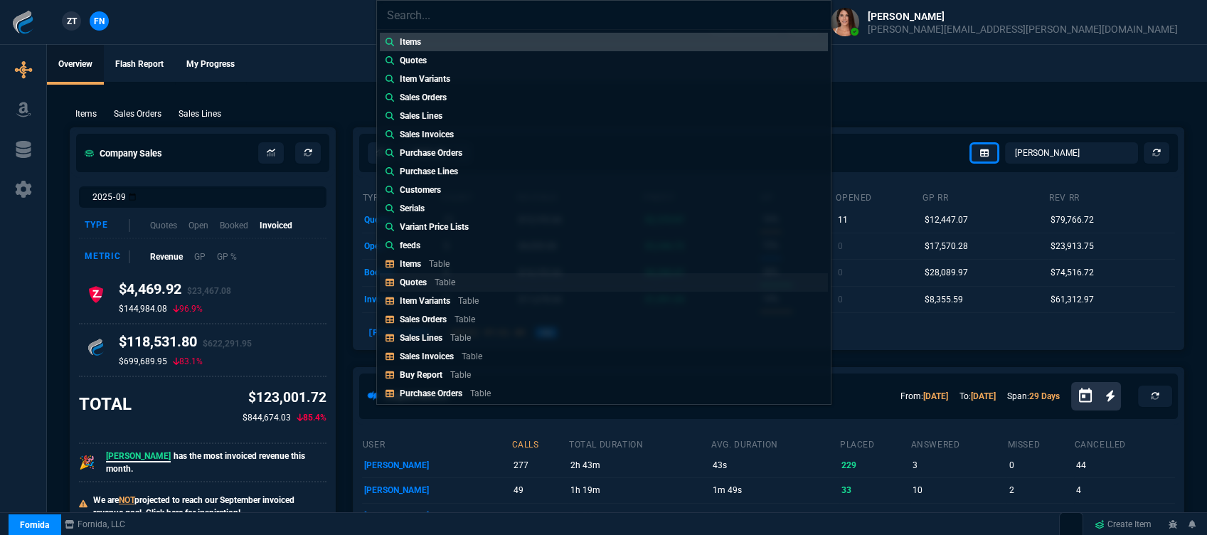
click at [436, 282] on p "Table" at bounding box center [444, 282] width 21 height 10
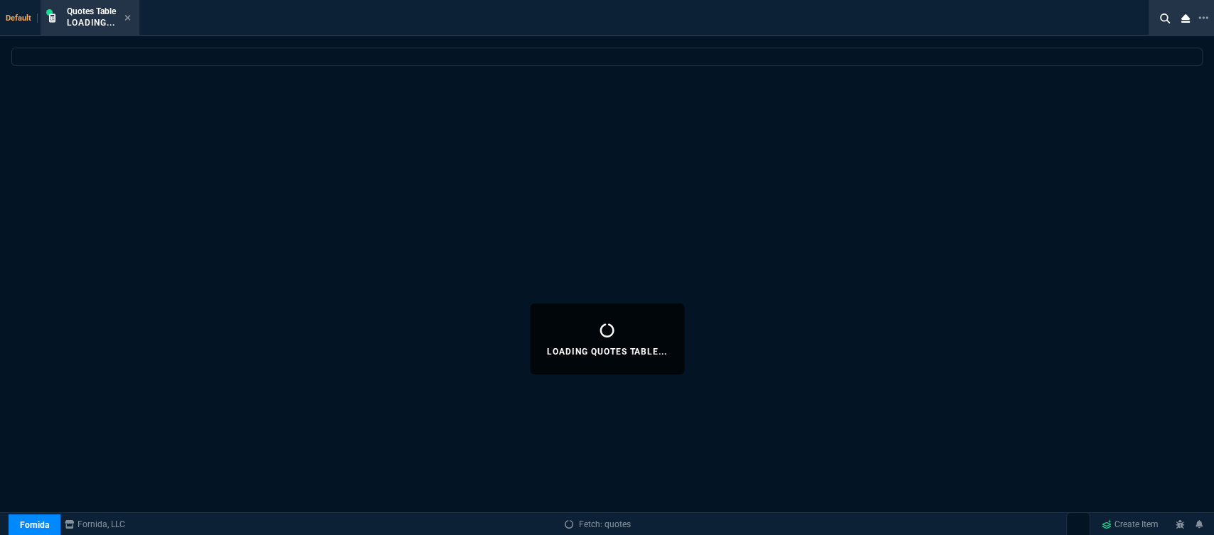
select select
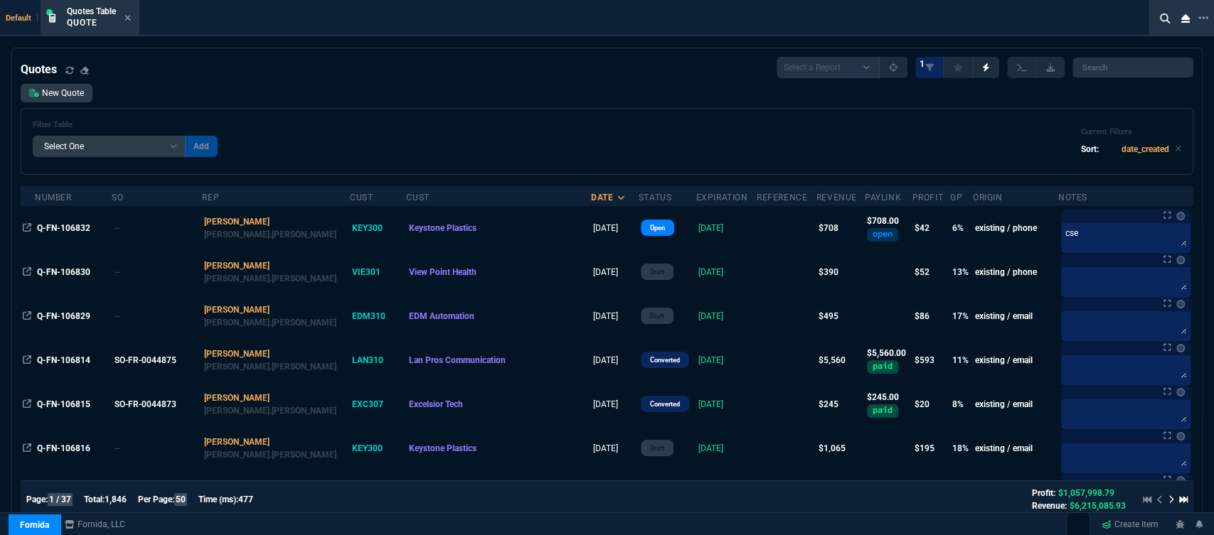
scroll to position [79, 0]
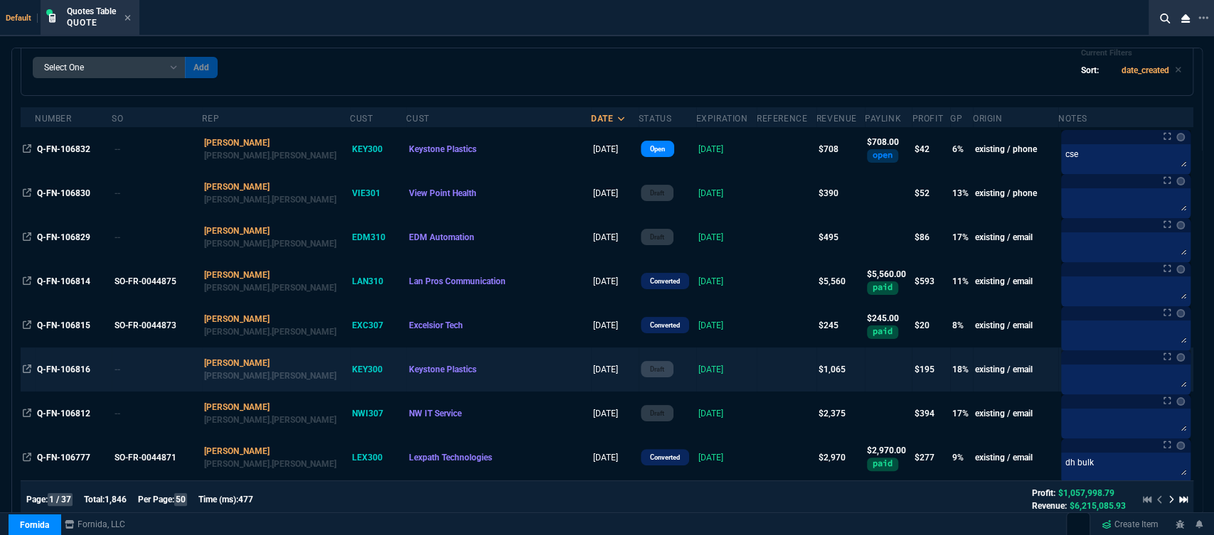
click at [756, 373] on td at bounding box center [786, 370] width 60 height 44
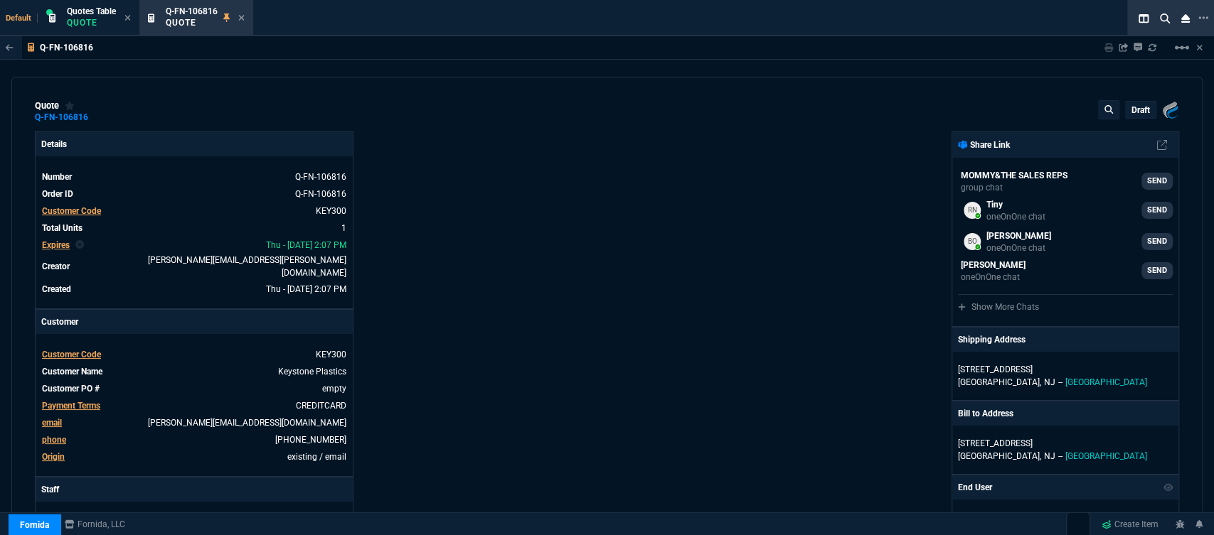
type input "10"
type input "96"
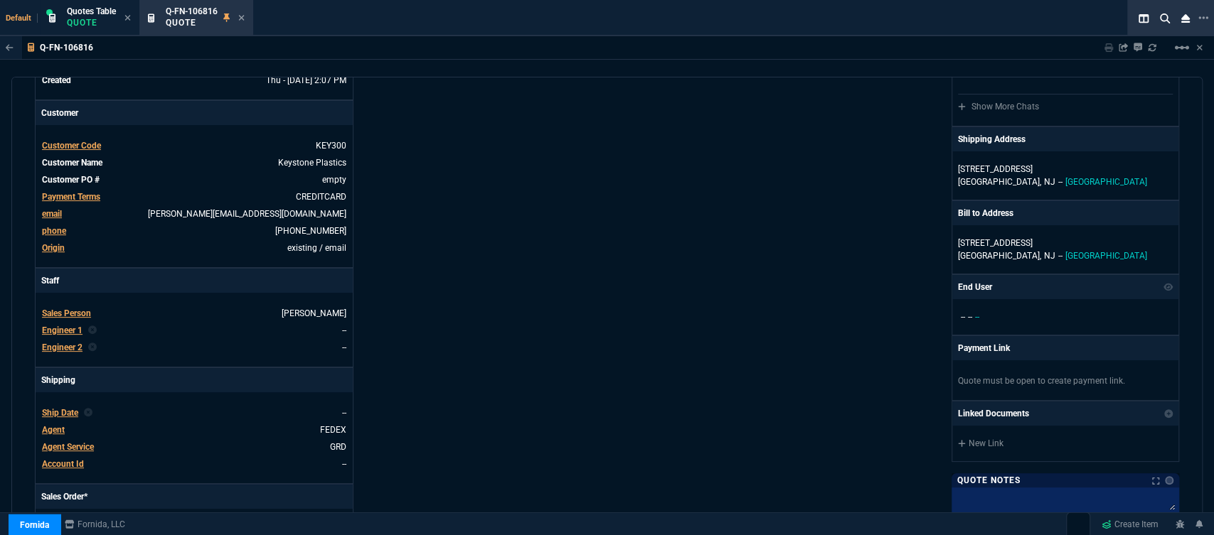
type input "1260.57"
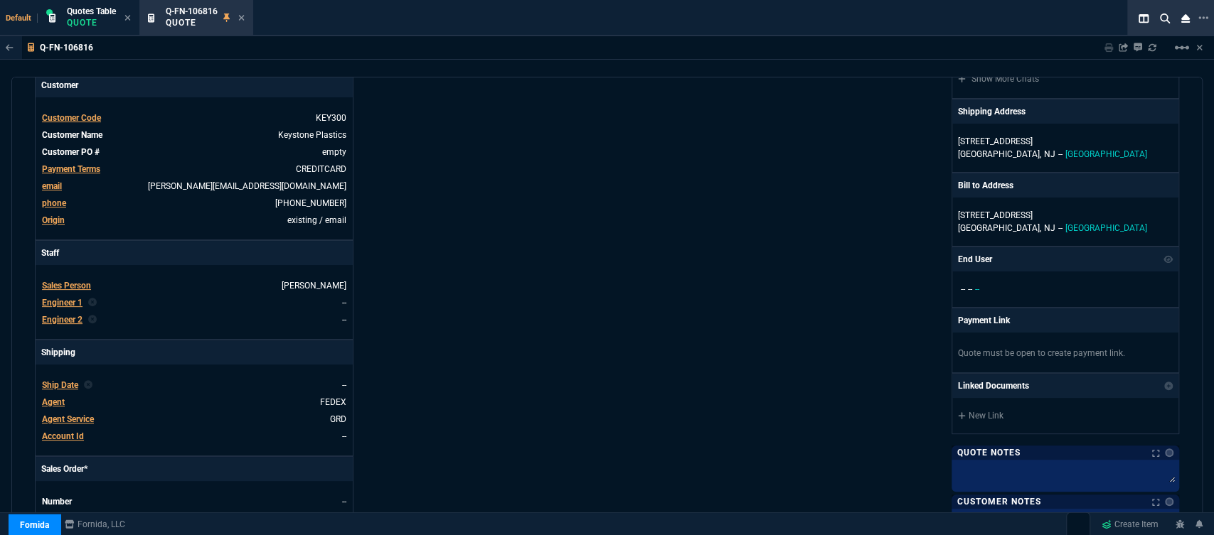
type input "27"
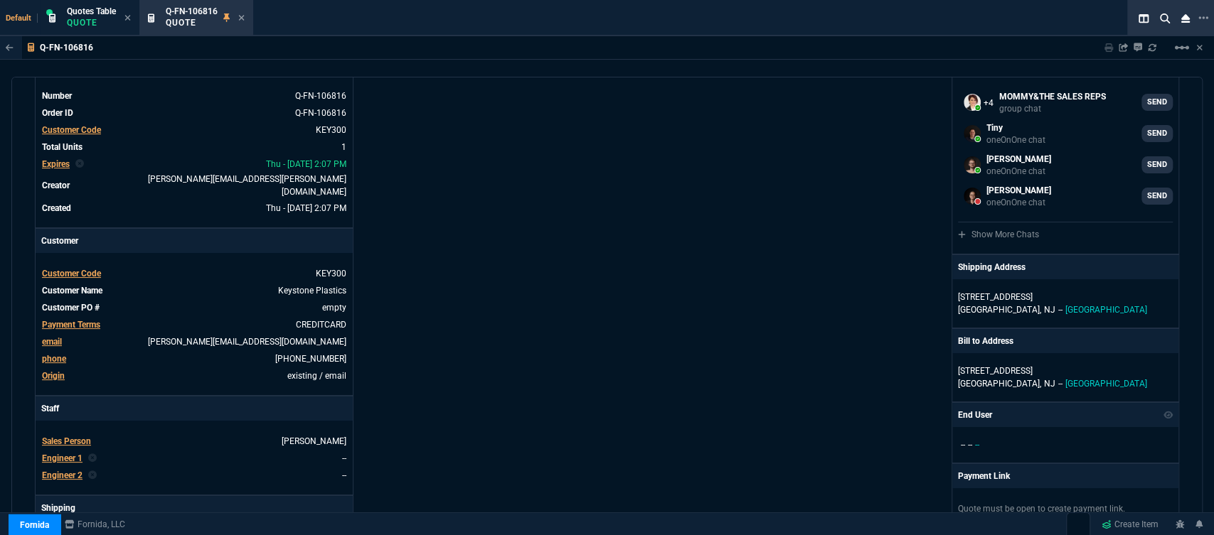
scroll to position [0, 0]
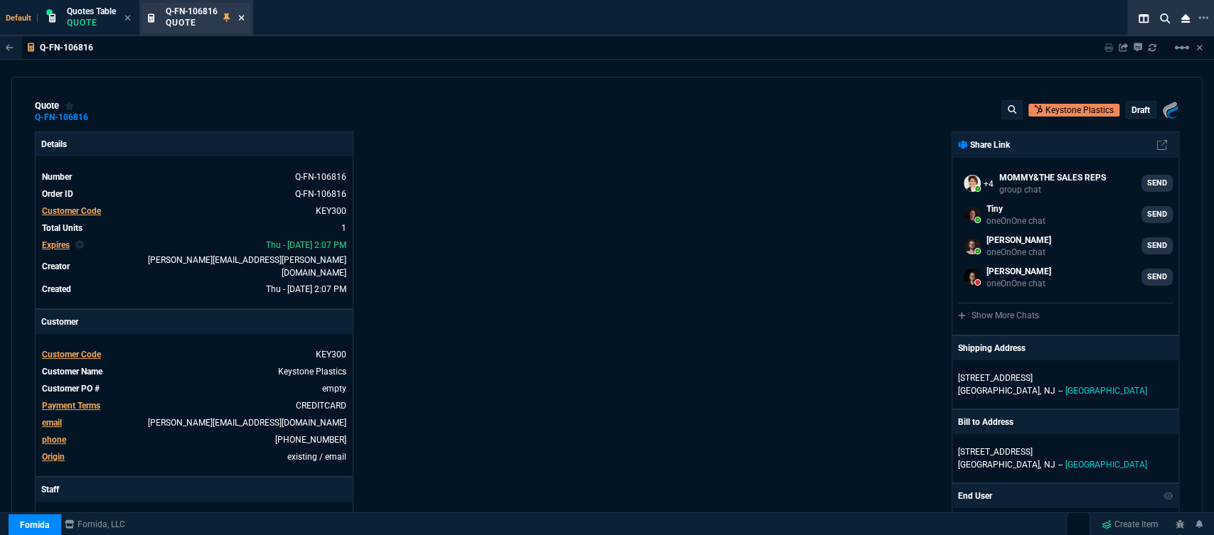
click at [243, 16] on icon at bounding box center [241, 18] width 6 height 9
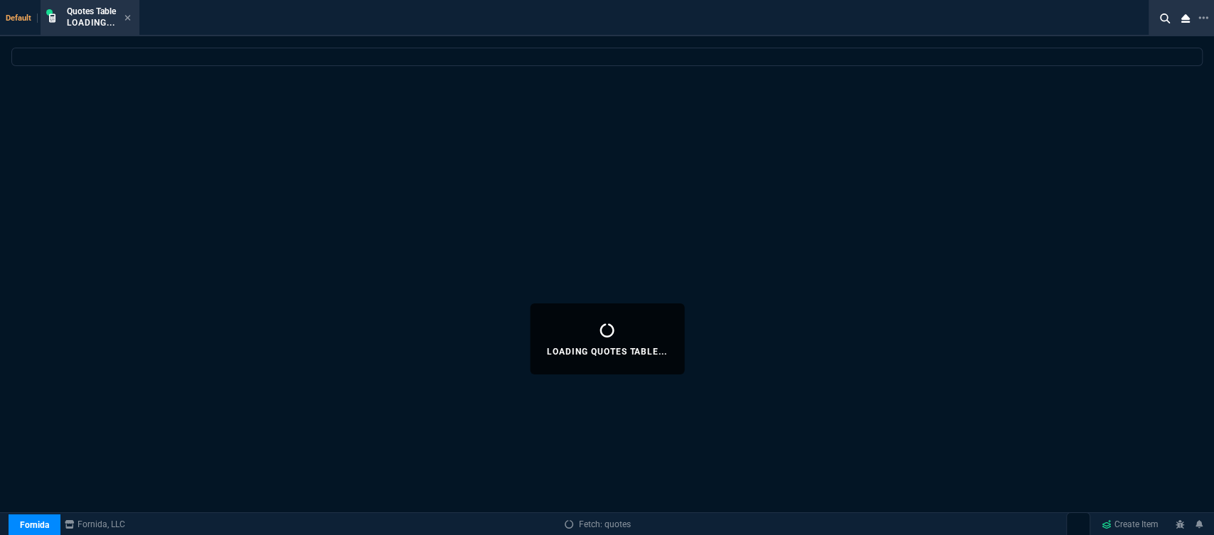
select select
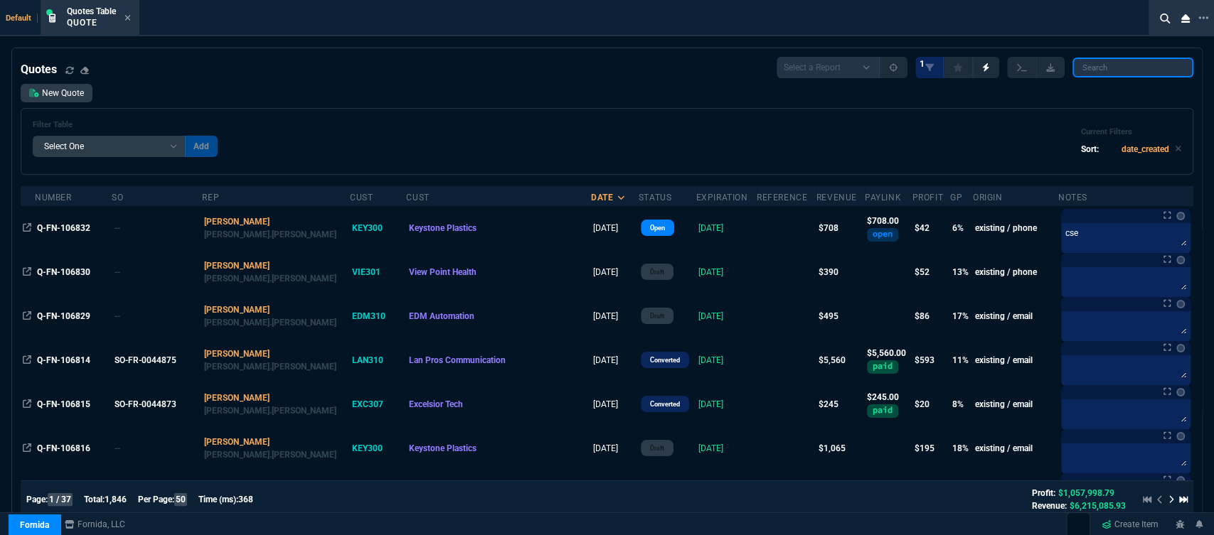
click at [1139, 72] on input "search" at bounding box center [1132, 68] width 121 height 20
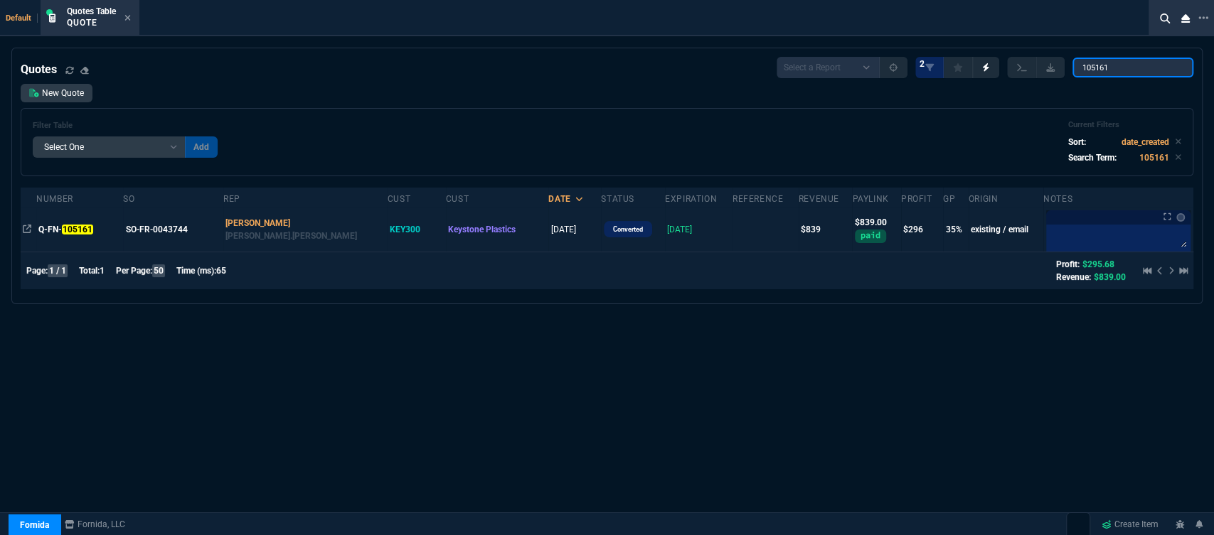
type input "105161"
click at [732, 230] on td at bounding box center [765, 230] width 66 height 44
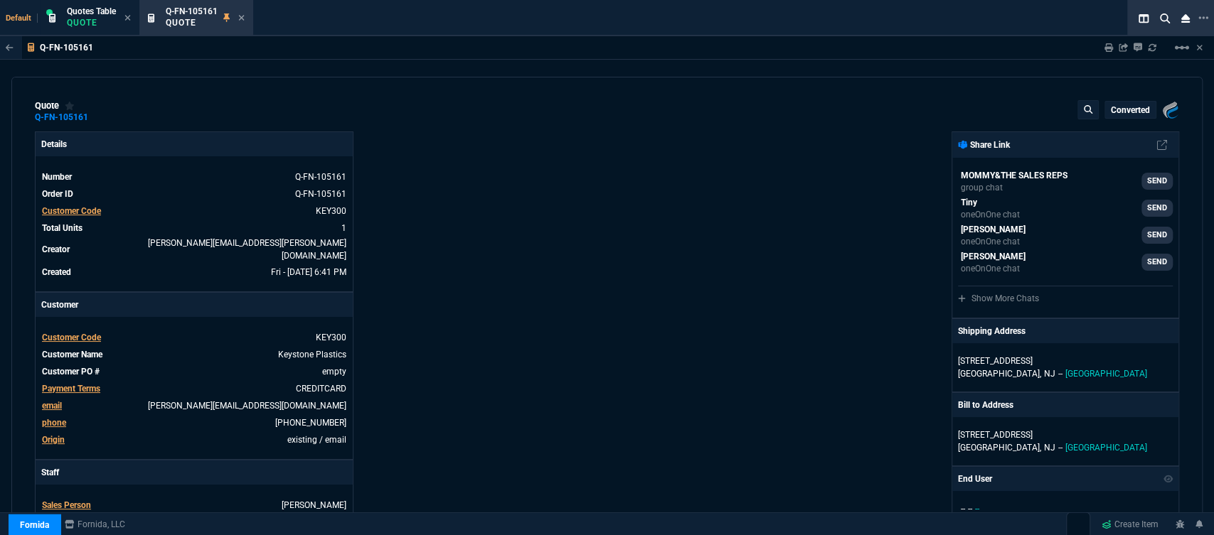
type input "39"
type input "324"
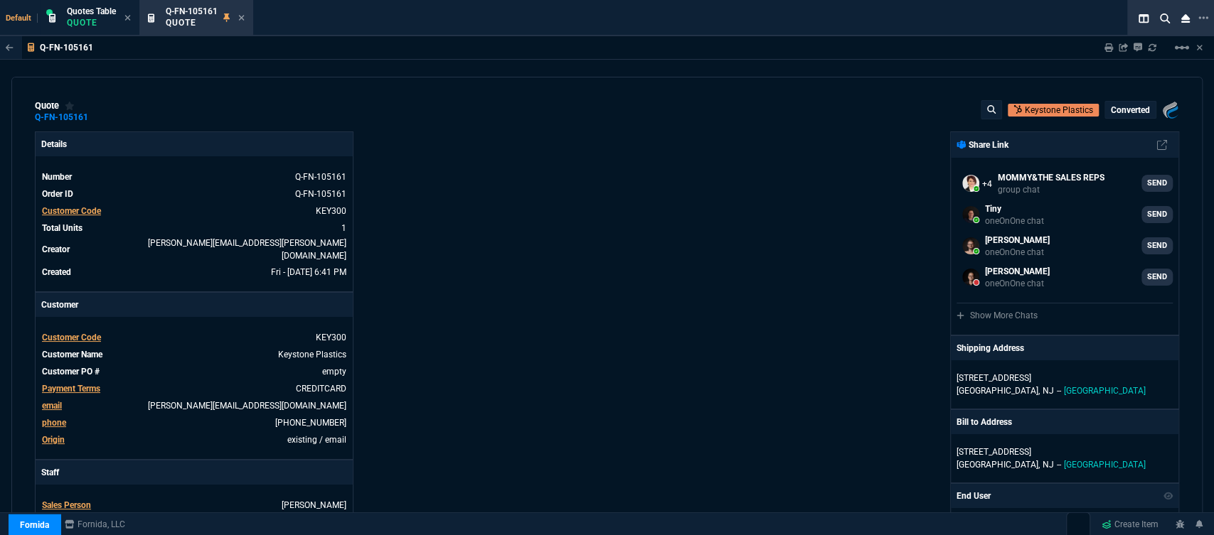
type input "1300.65"
type input "35"
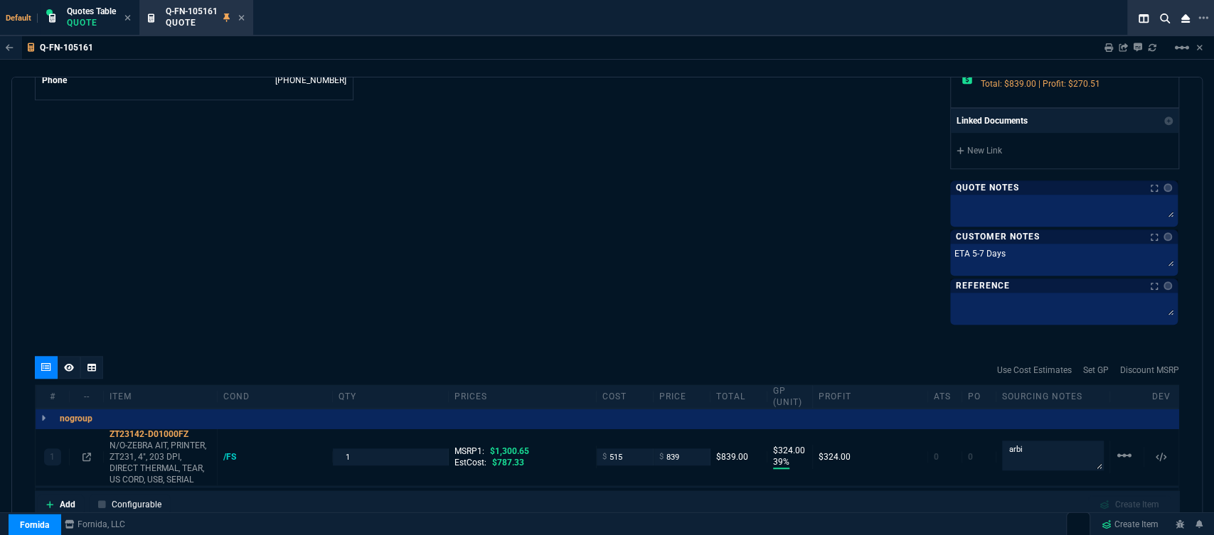
scroll to position [869, 0]
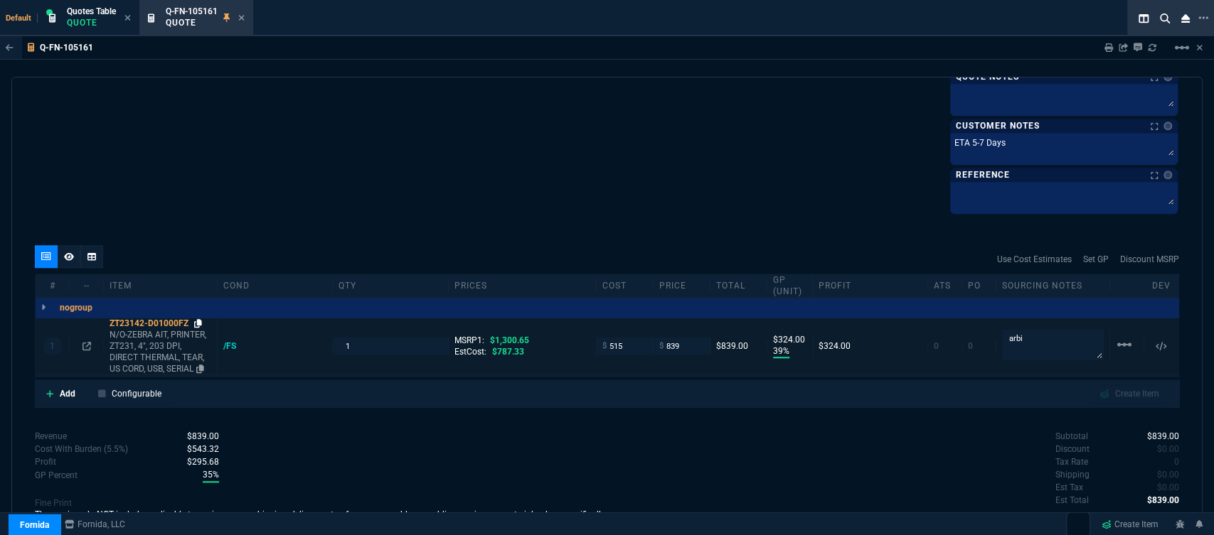
click at [199, 326] on icon at bounding box center [198, 323] width 8 height 9
click at [199, 319] on fa-icon at bounding box center [198, 324] width 8 height 10
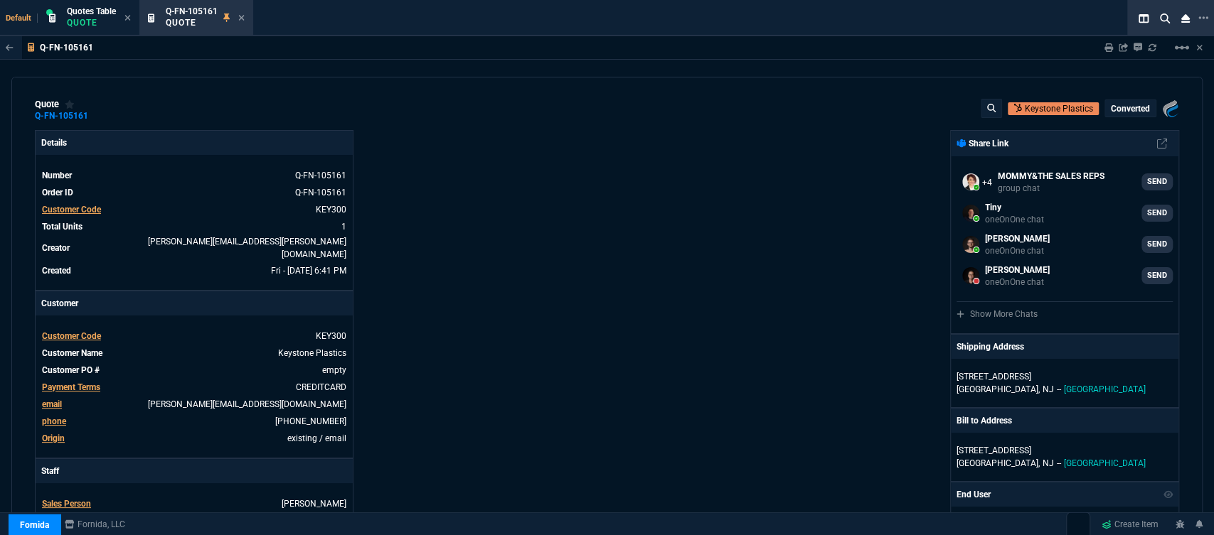
scroll to position [0, 0]
click at [1180, 46] on mat-icon "linear_scale" at bounding box center [1181, 47] width 17 height 17
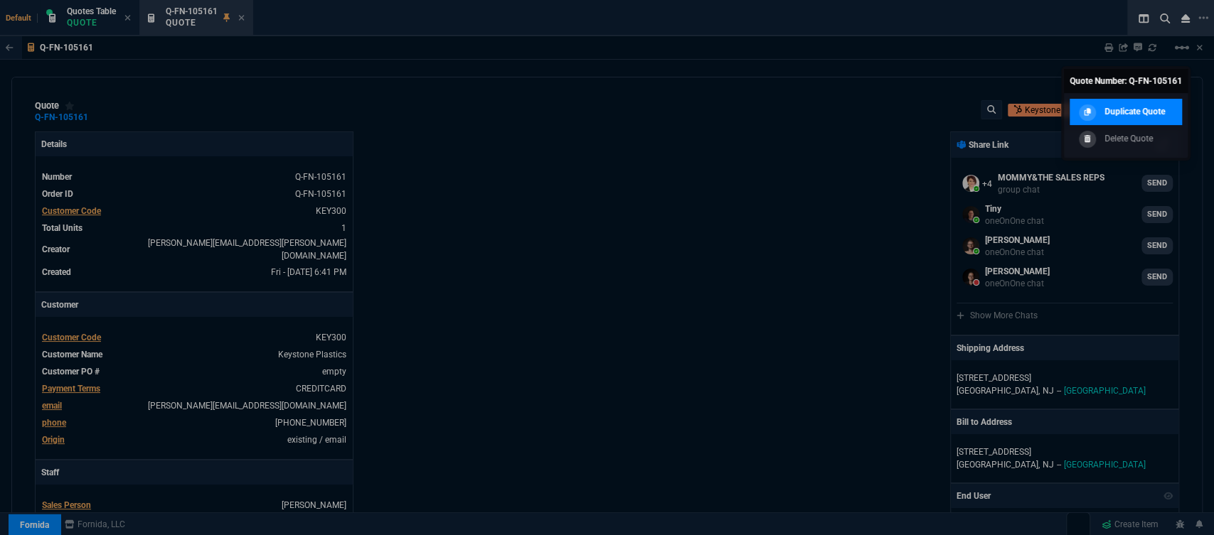
click at [1135, 113] on p "Duplicate Quote" at bounding box center [1134, 111] width 60 height 13
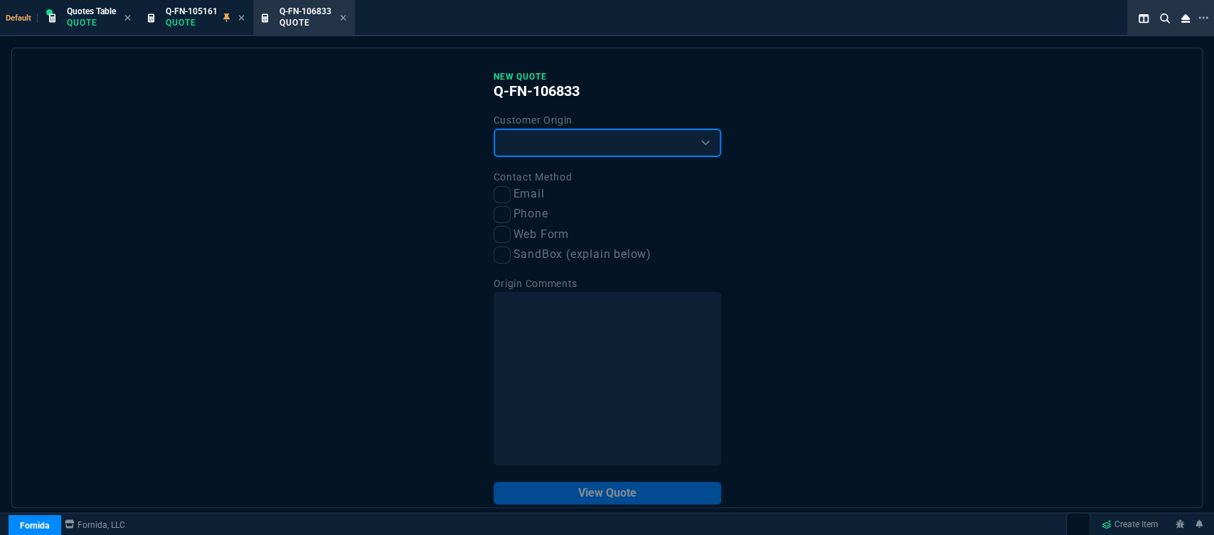
click at [669, 145] on select "Existing Customer Amazon Lead (first order) Website Lead (first order) Called (…" at bounding box center [607, 143] width 228 height 28
select select "existing"
click at [493, 129] on select "Existing Customer Amazon Lead (first order) Website Lead (first order) Called (…" at bounding box center [607, 143] width 228 height 28
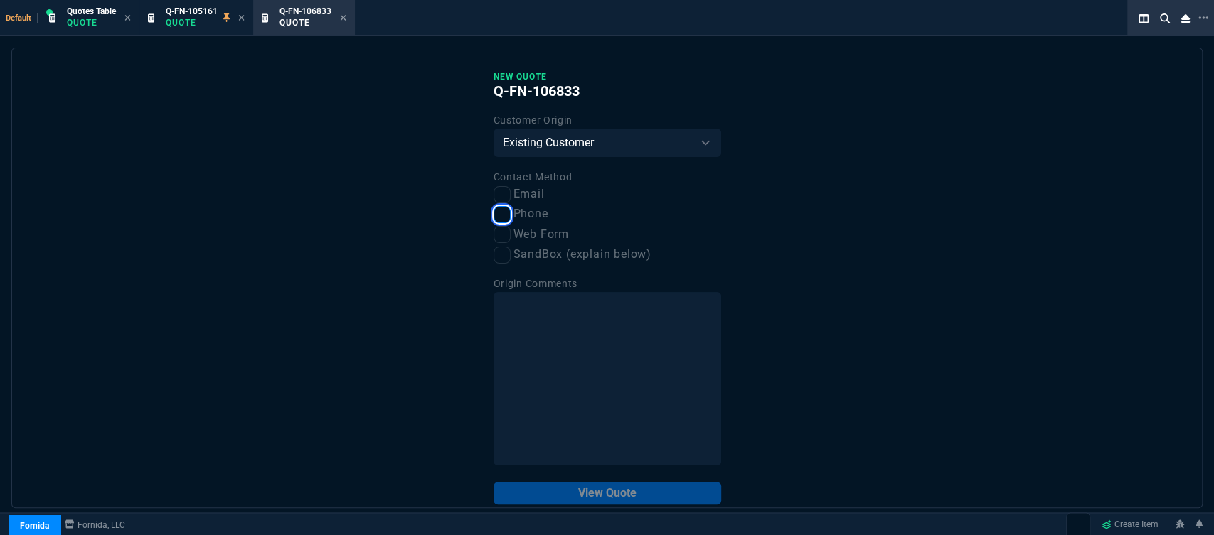
click at [496, 215] on input "Phone" at bounding box center [501, 214] width 17 height 17
checkbox input "true"
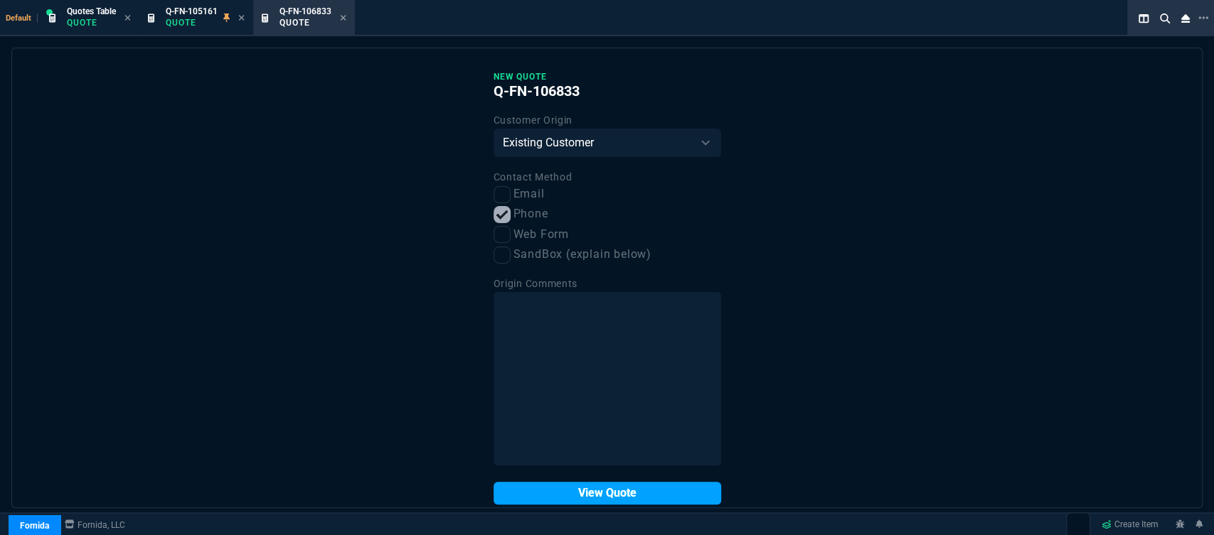
click at [564, 488] on button "View Quote" at bounding box center [607, 493] width 228 height 23
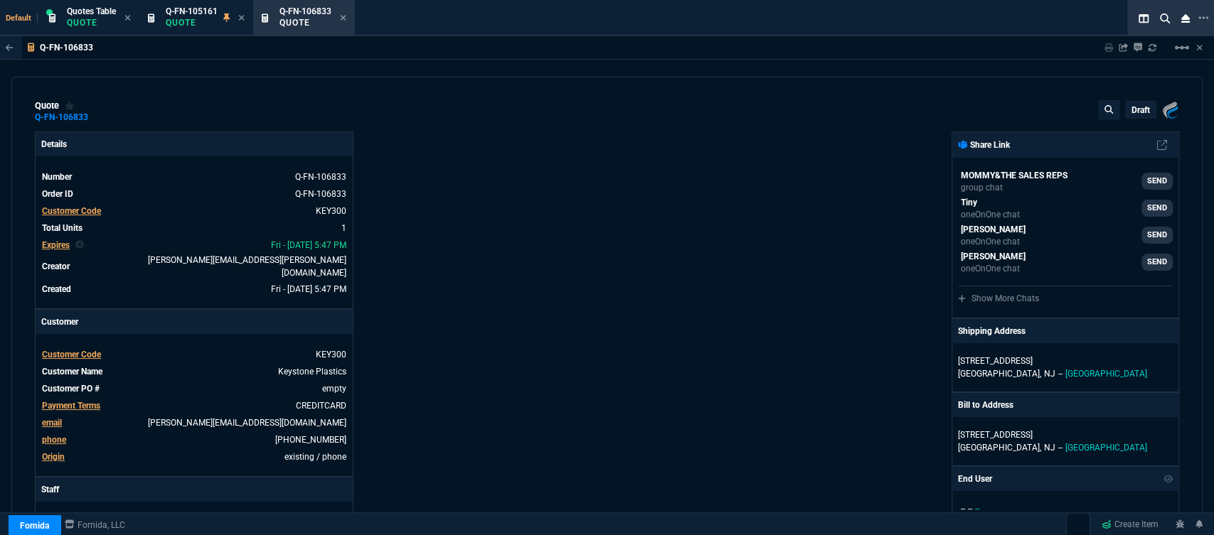
type input "39"
type input "324"
type input "35"
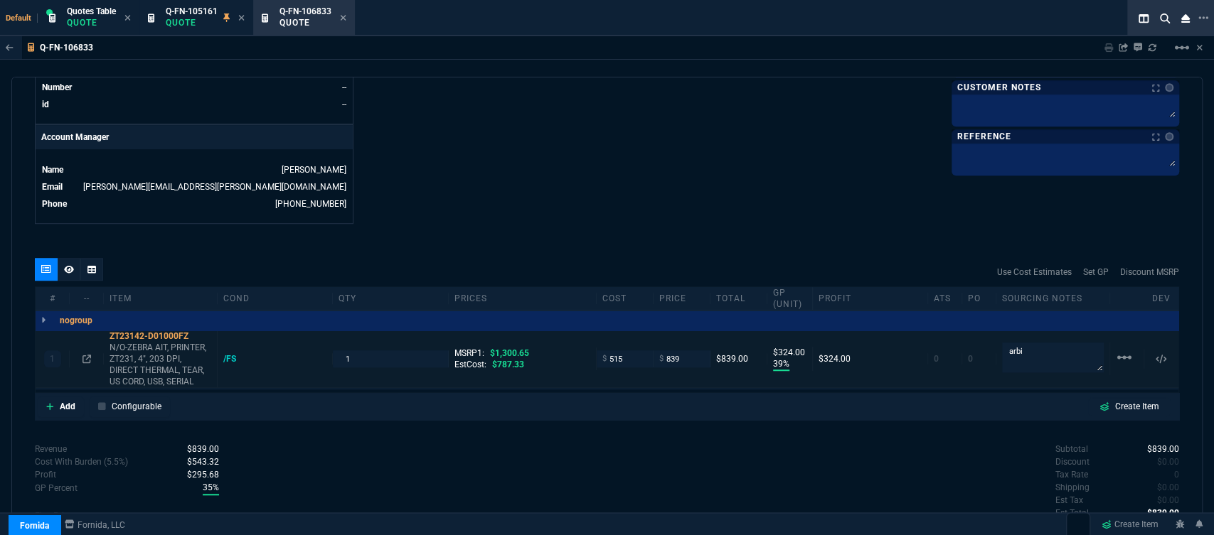
scroll to position [697, 0]
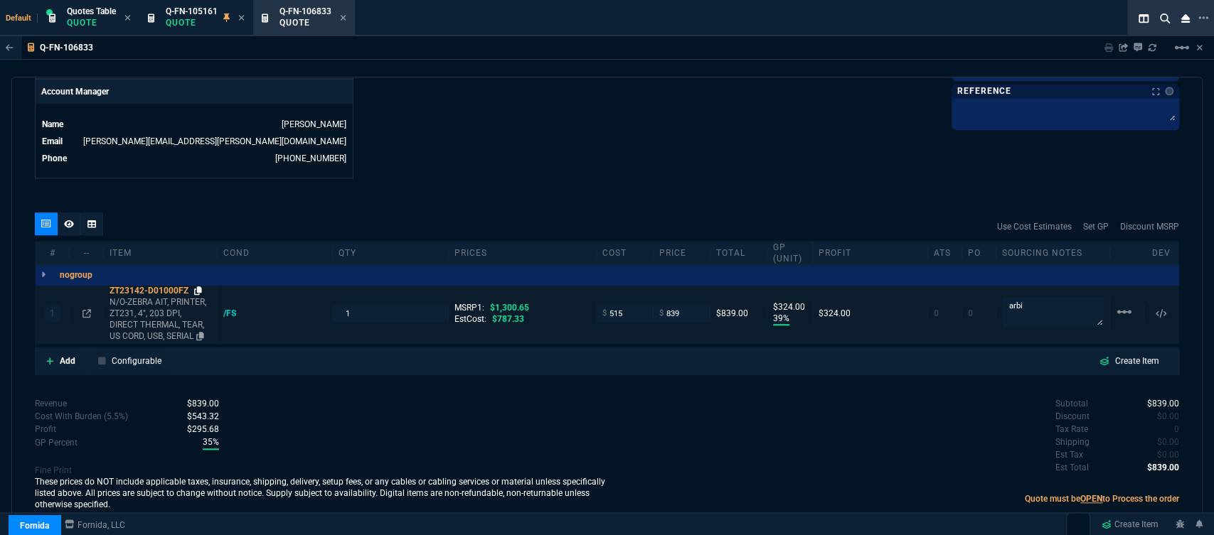
click at [198, 287] on icon at bounding box center [198, 291] width 8 height 9
click at [208, 11] on span "Q-FN-105161" at bounding box center [192, 11] width 52 height 10
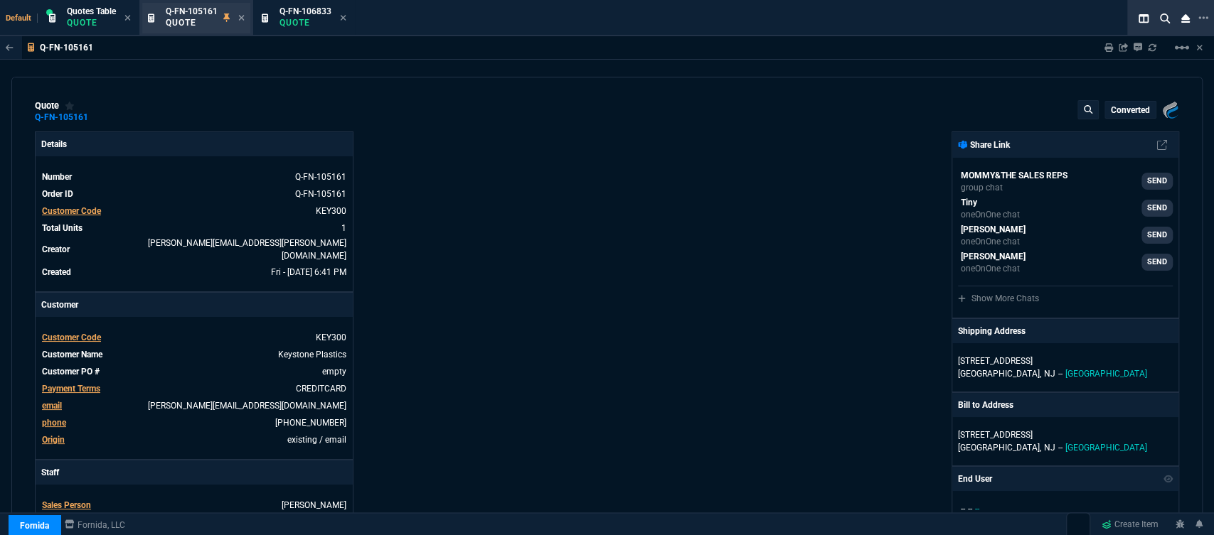
type input "39"
type input "324"
type input "35"
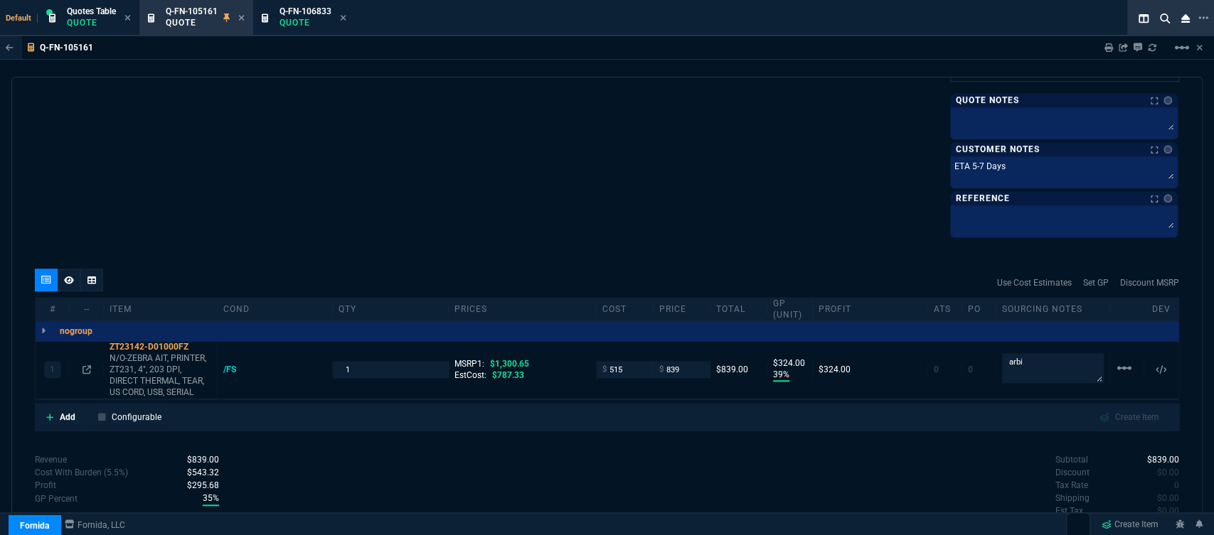
scroll to position [869, 0]
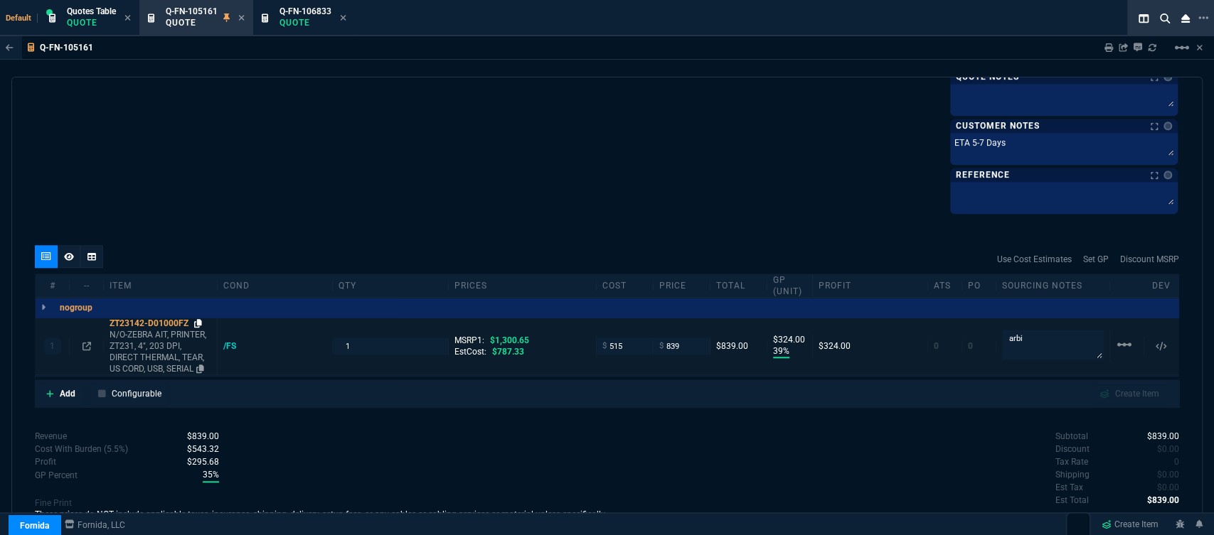
click at [199, 320] on icon at bounding box center [198, 323] width 8 height 9
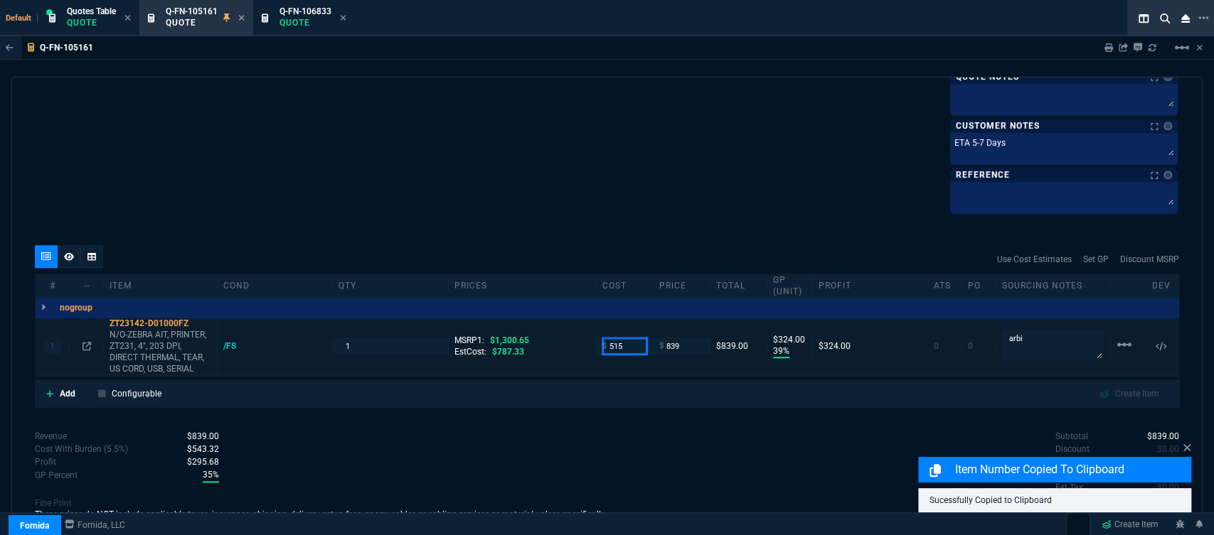
drag, startPoint x: 617, startPoint y: 349, endPoint x: 572, endPoint y: 334, distance: 47.2
click at [575, 336] on div "1 ZT23142-D01000FZ N/O-ZEBRA AIT, PRINTER, ZT231, 4", 203 DPI, DIRECT THERMAL, …" at bounding box center [607, 347] width 1143 height 58
type input "7"
type input "675"
click at [587, 246] on div "Use Cost Estimates Set GP Discount MSRP" at bounding box center [607, 259] width 1144 height 28
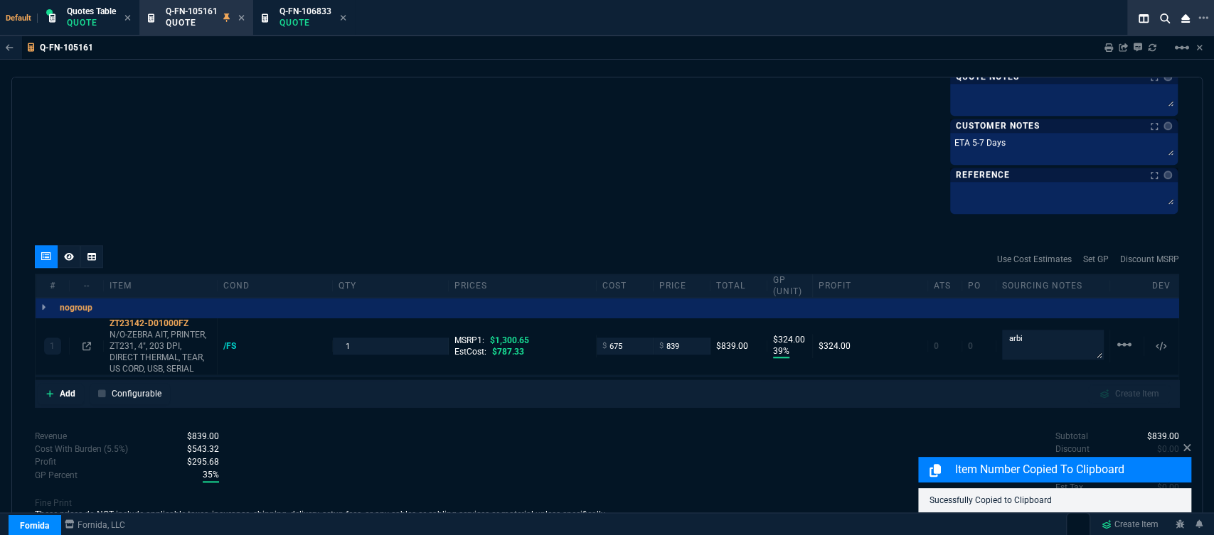
type input "675"
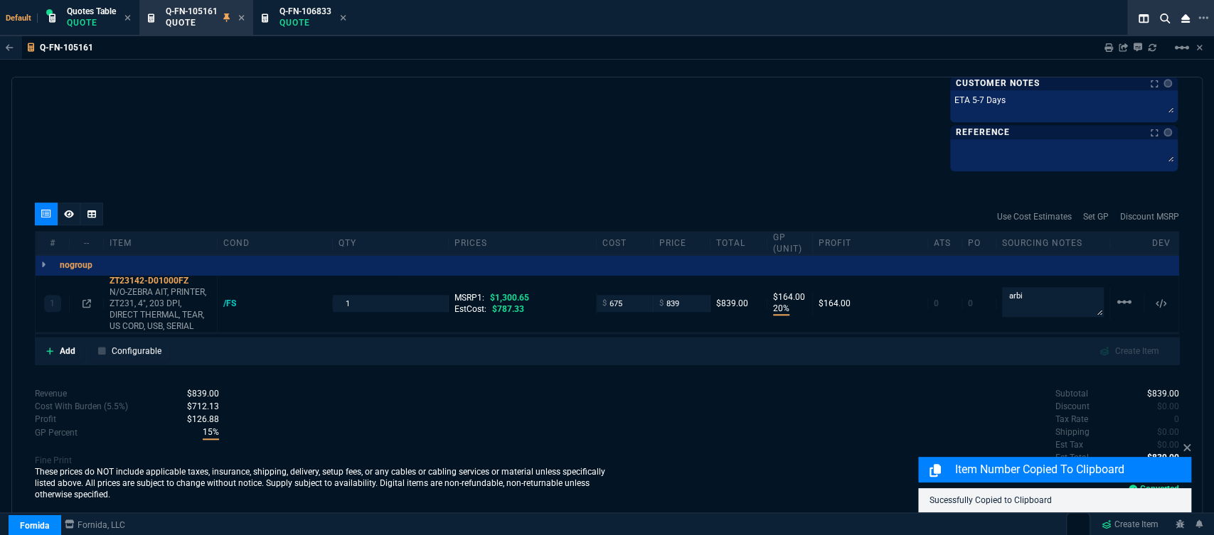
type input "20"
type input "164"
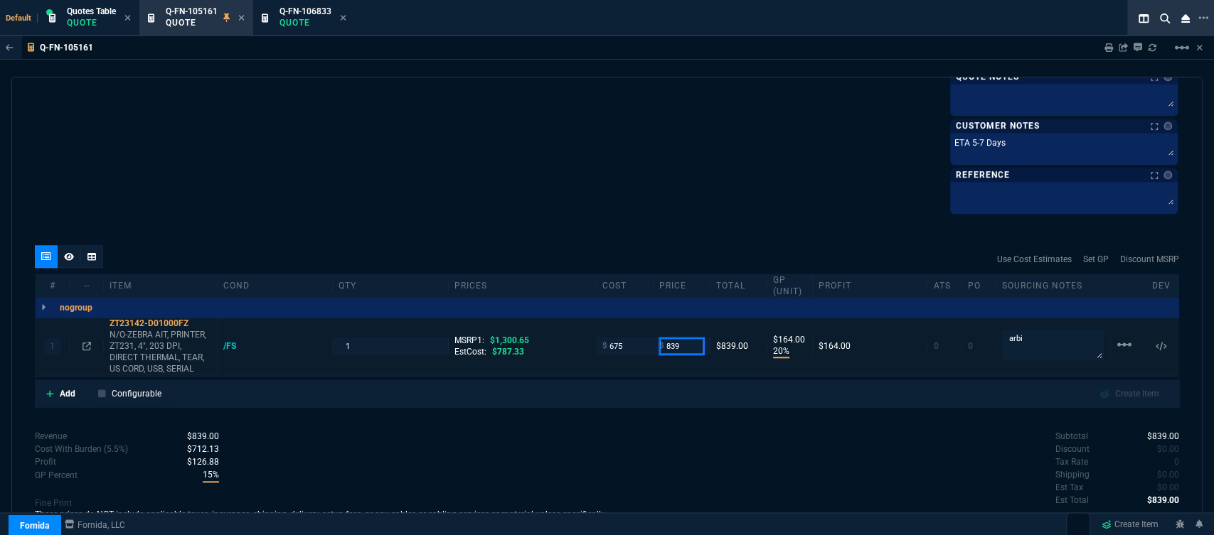
drag, startPoint x: 683, startPoint y: 351, endPoint x: 638, endPoint y: 343, distance: 45.5
click at [638, 343] on div "1 ZT23142-D01000FZ N/O-ZEBRA AIT, PRINTER, ZT231, 4", 203 DPI, DIRECT THERMAL, …" at bounding box center [607, 347] width 1143 height 58
type input "980"
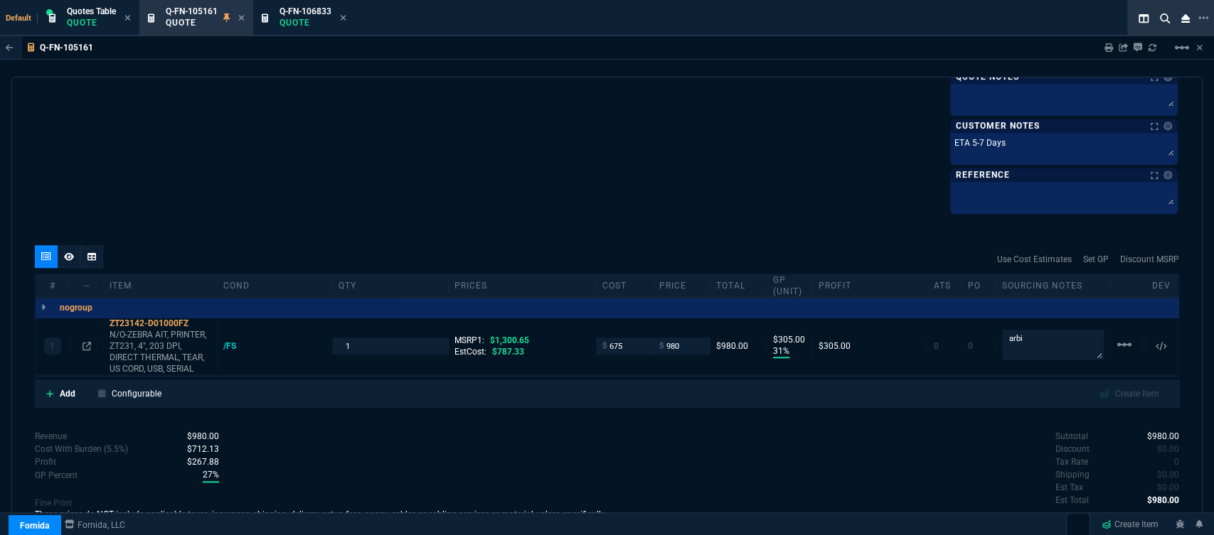
type input "31"
type input "305"
type input "25"
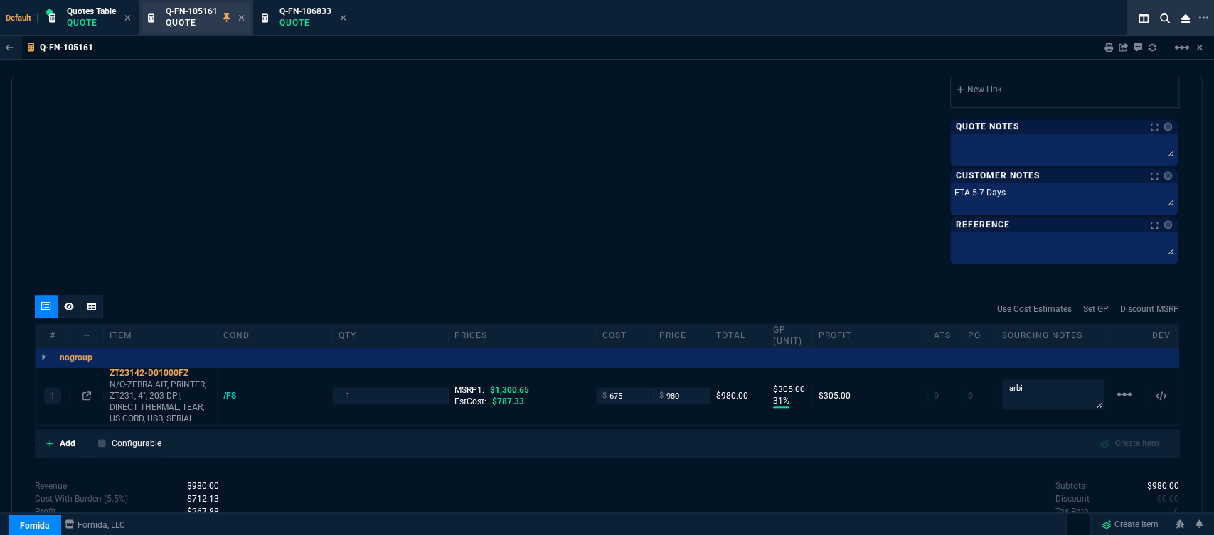
click at [208, 14] on span "Q-FN-105161" at bounding box center [192, 11] width 52 height 10
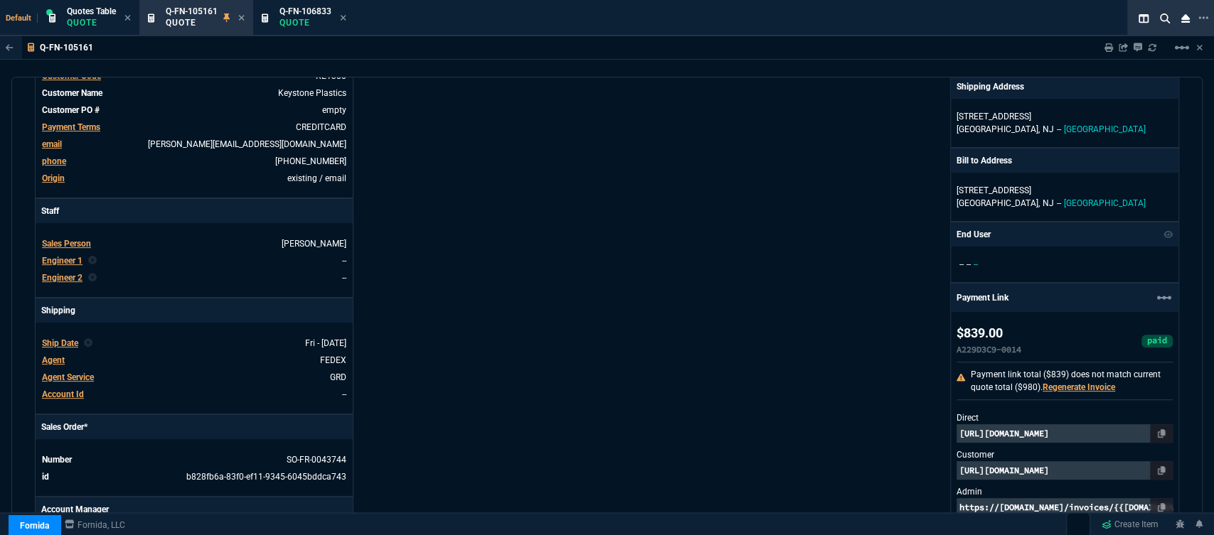
scroll to position [237, 0]
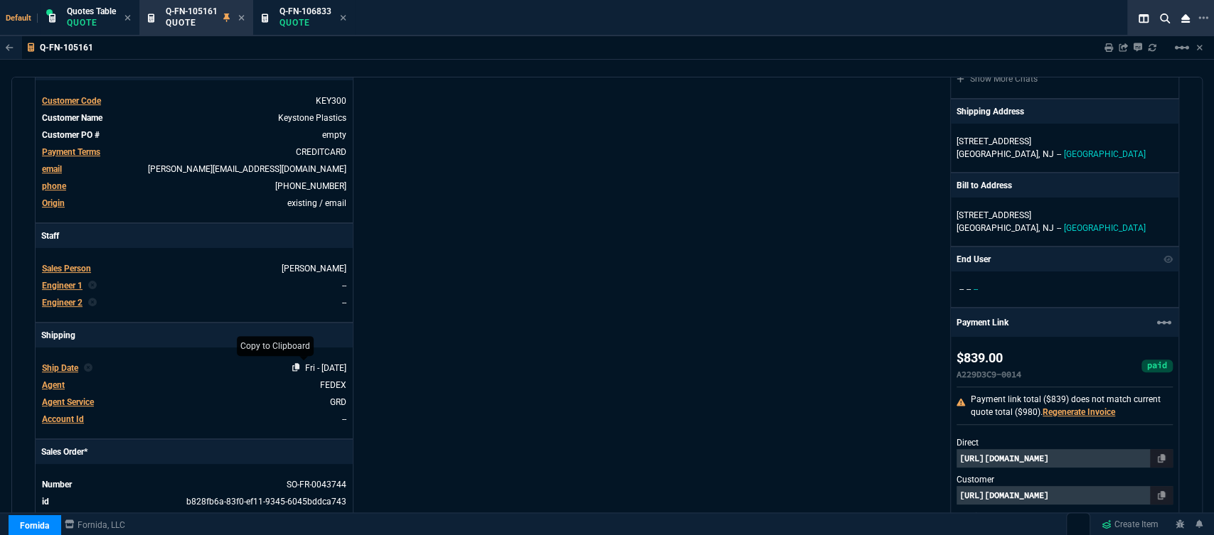
click at [292, 363] on icon at bounding box center [296, 367] width 8 height 9
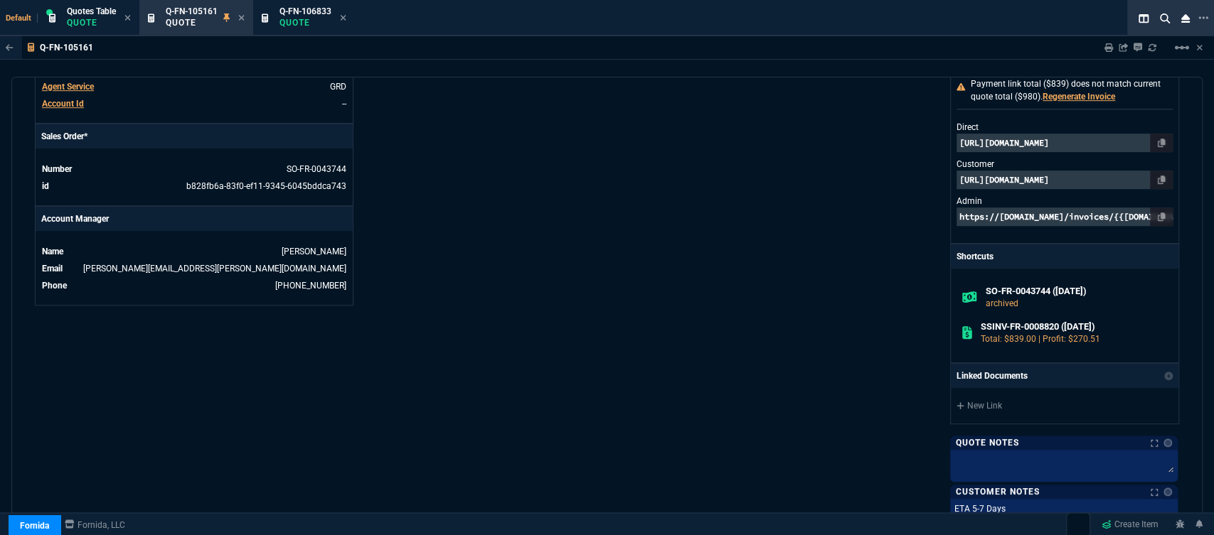
scroll to position [869, 0]
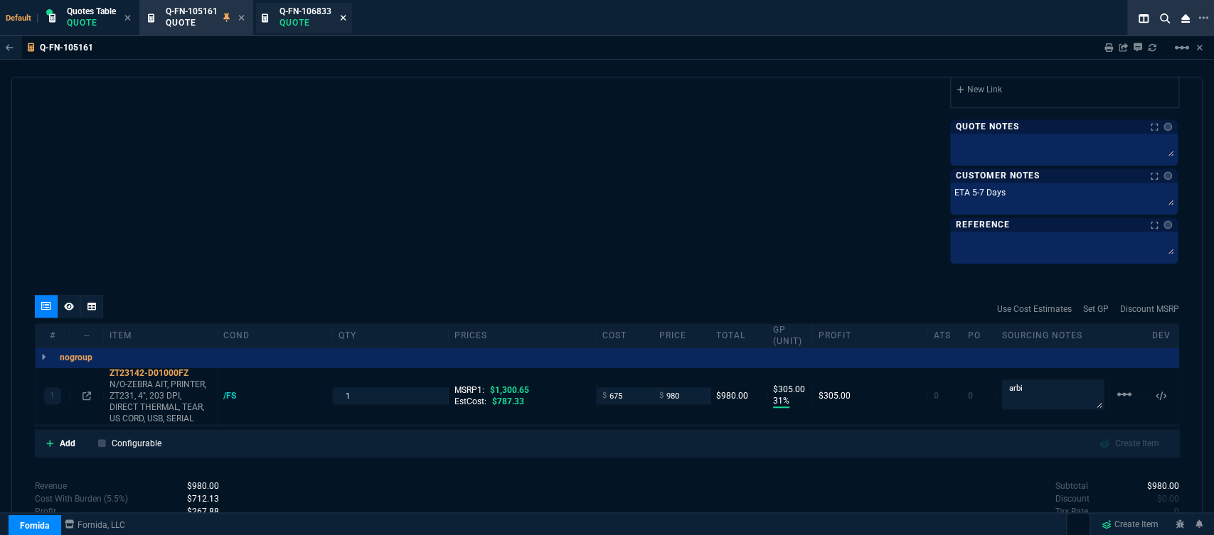
click at [344, 17] on icon at bounding box center [343, 18] width 6 height 9
click at [242, 18] on icon at bounding box center [242, 18] width 6 height 6
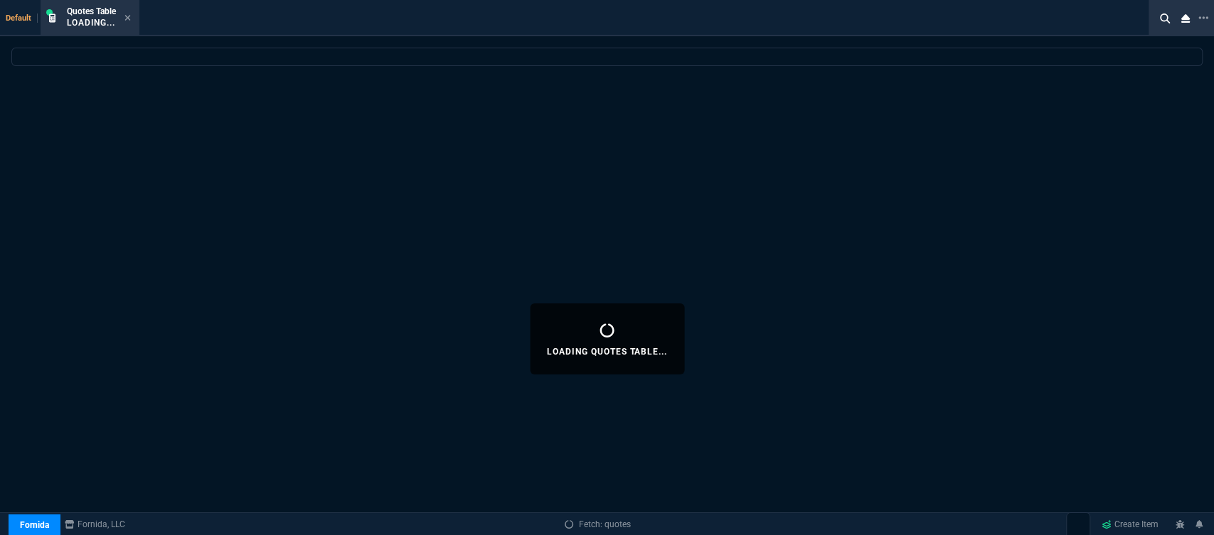
select select
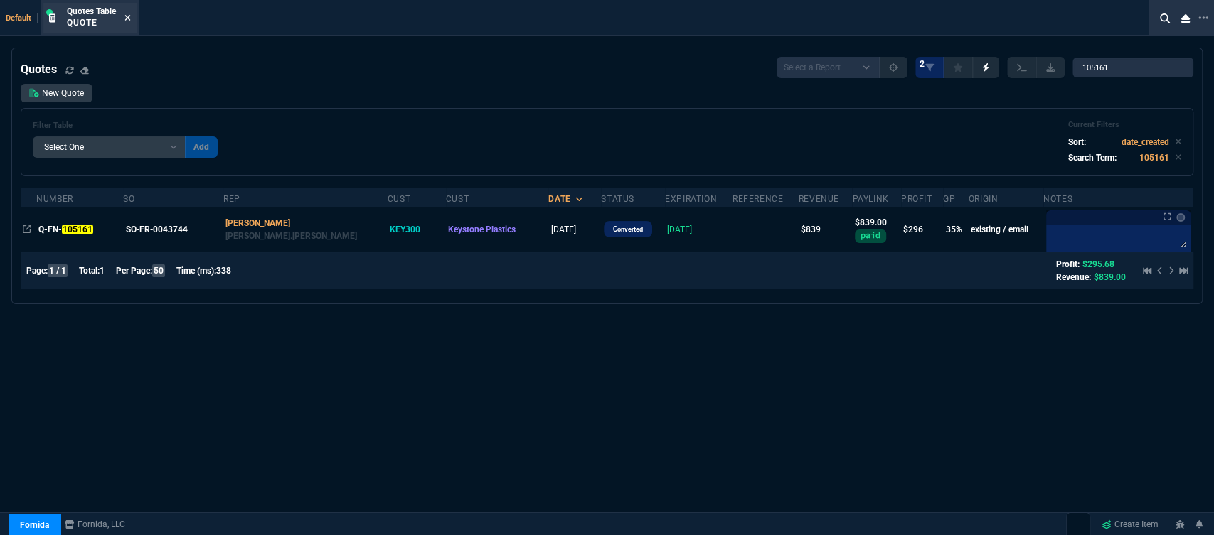
click at [125, 15] on icon at bounding box center [127, 18] width 6 height 9
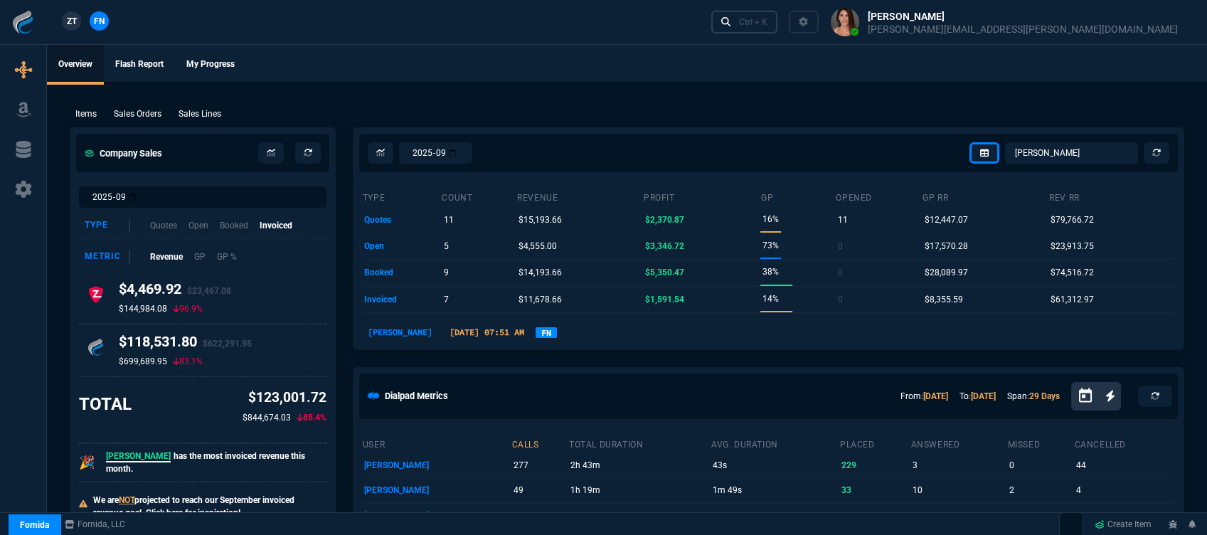
click at [767, 24] on div "Ctrl + K" at bounding box center [753, 21] width 28 height 11
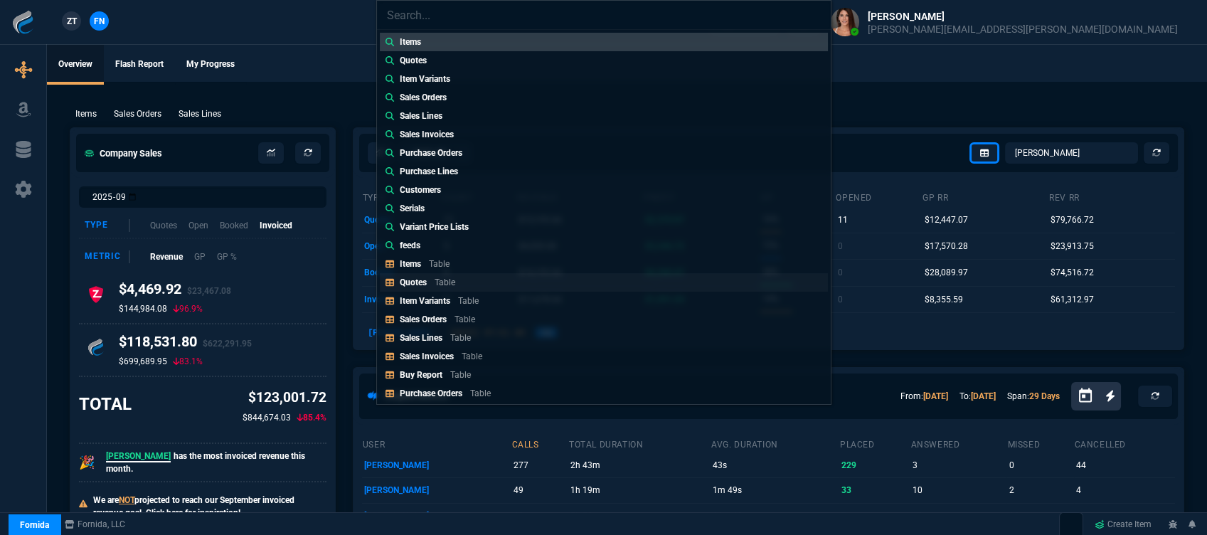
click at [417, 280] on p "Quotes" at bounding box center [413, 282] width 27 height 10
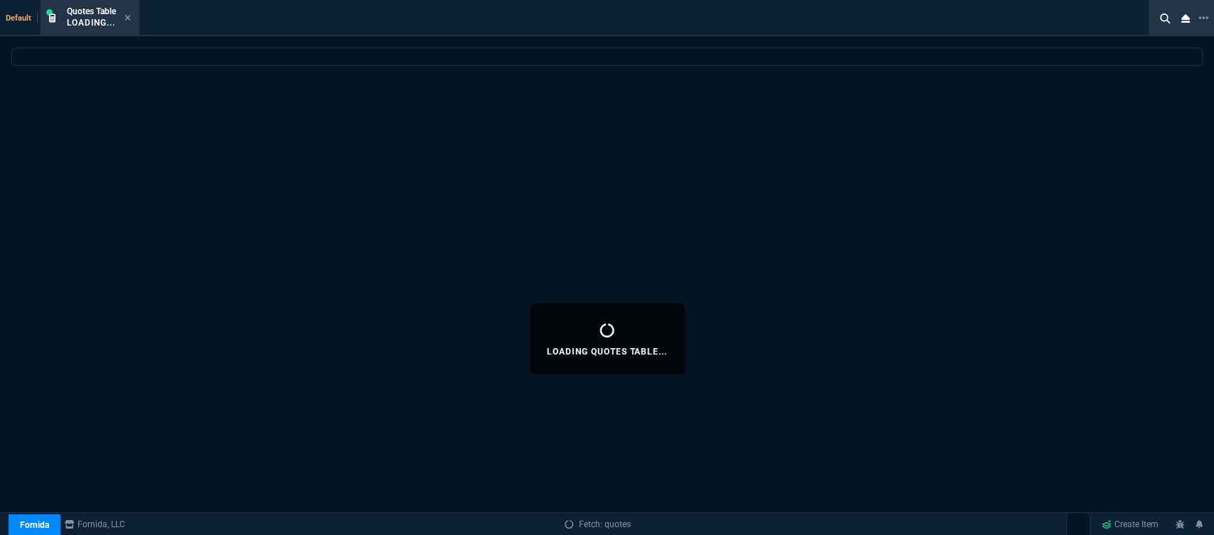
select select
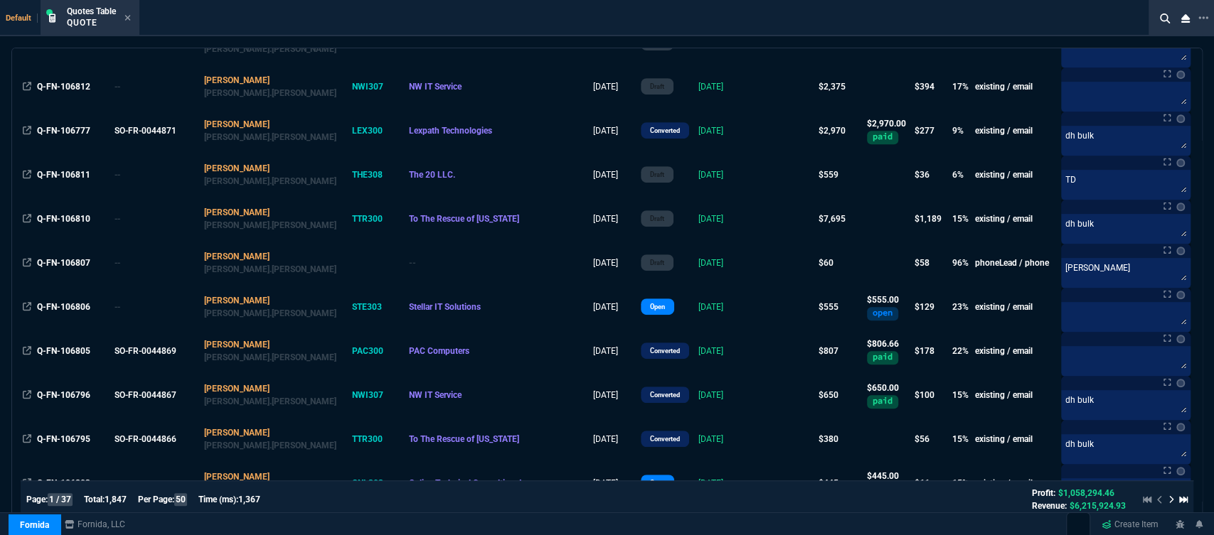
scroll to position [631, 0]
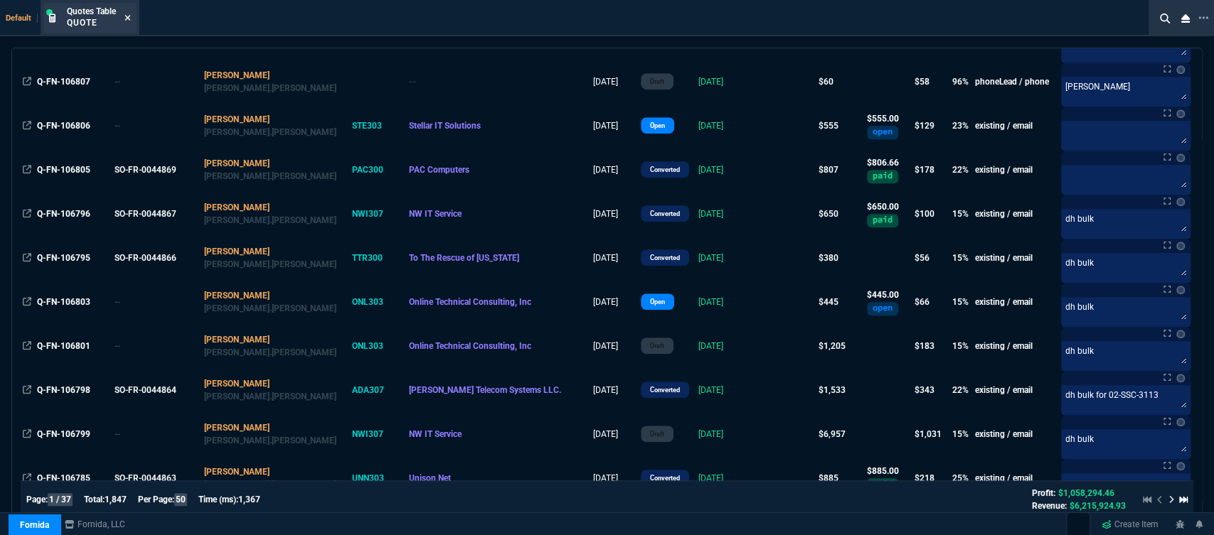
click at [131, 17] on icon at bounding box center [127, 18] width 6 height 9
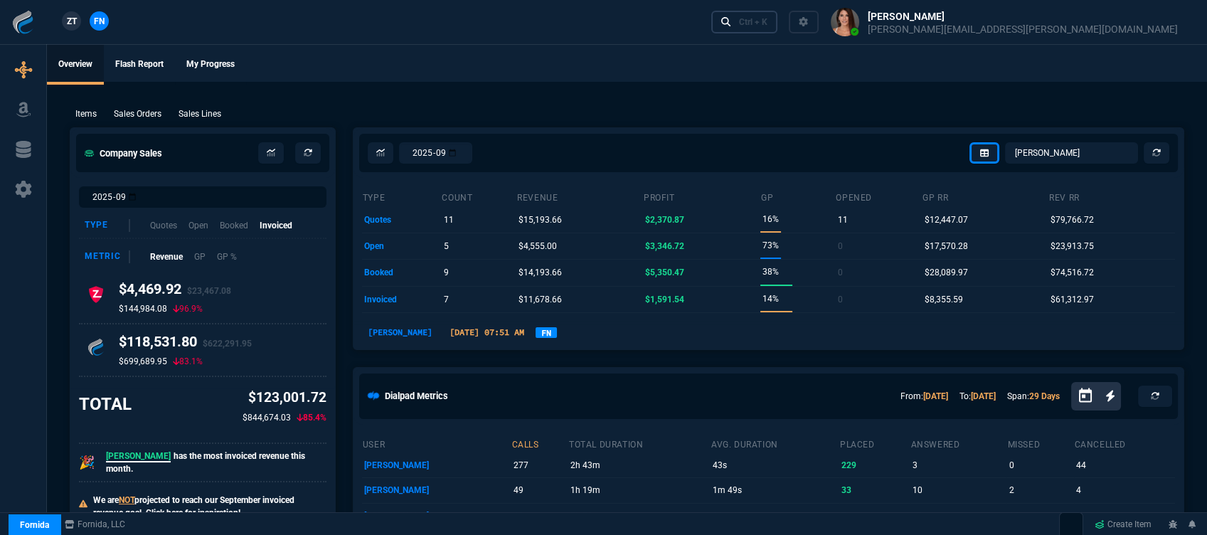
click at [778, 28] on link "Ctrl + K" at bounding box center [744, 22] width 67 height 22
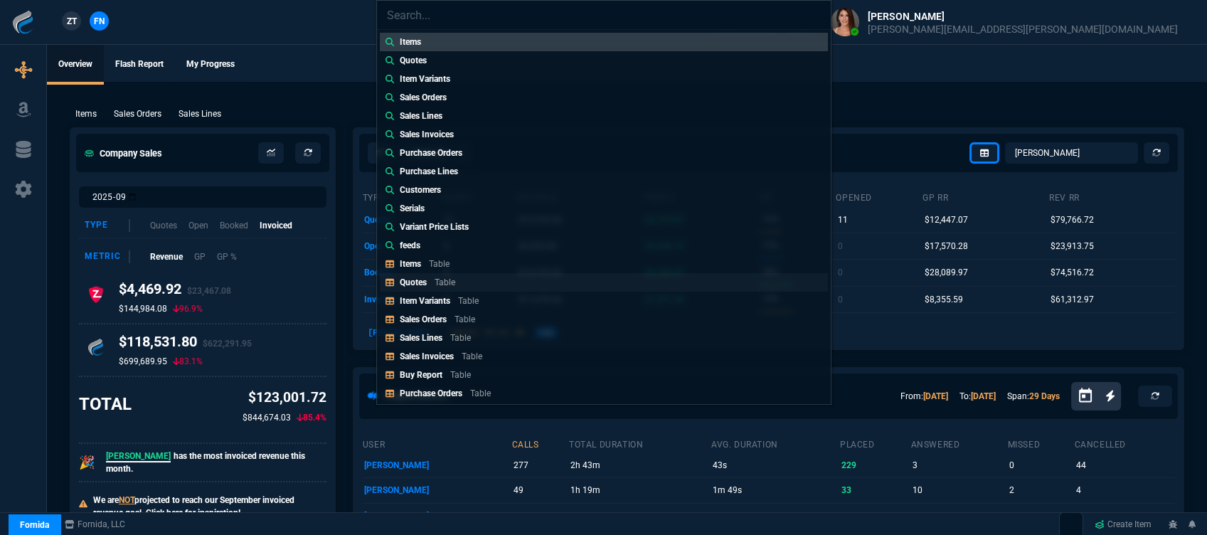
click at [459, 286] on div "Quotes Table" at bounding box center [430, 282] width 61 height 13
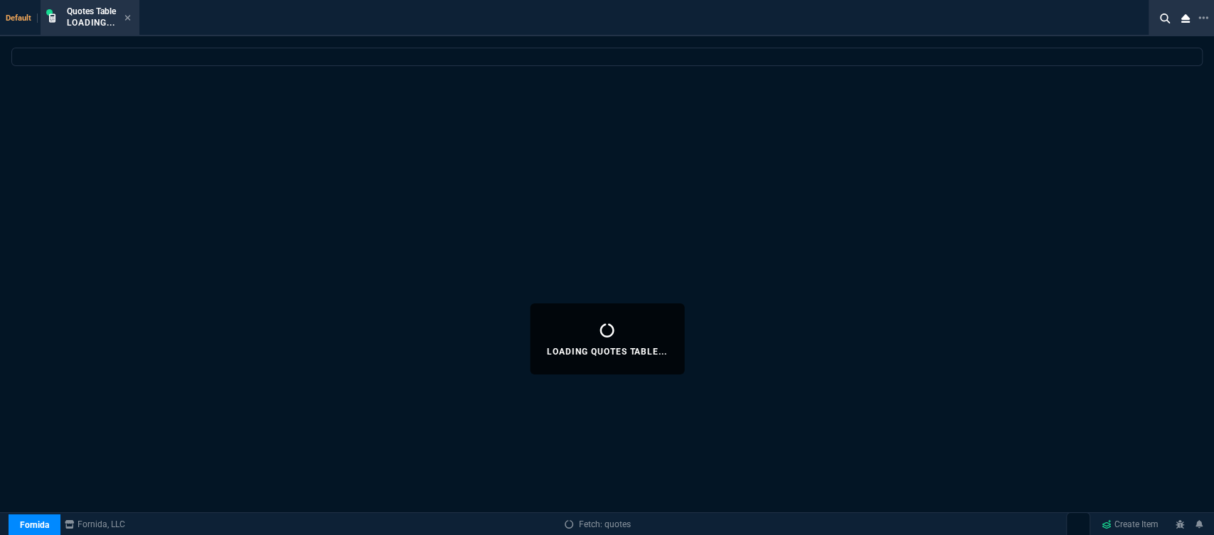
select select
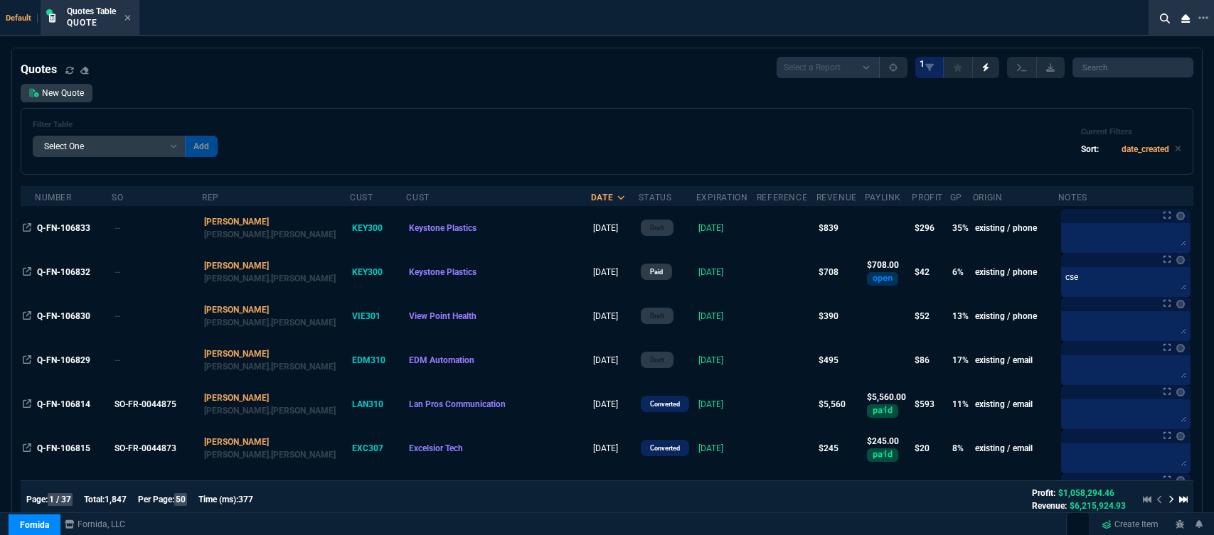
select select "12: [PERSON_NAME]"
select select
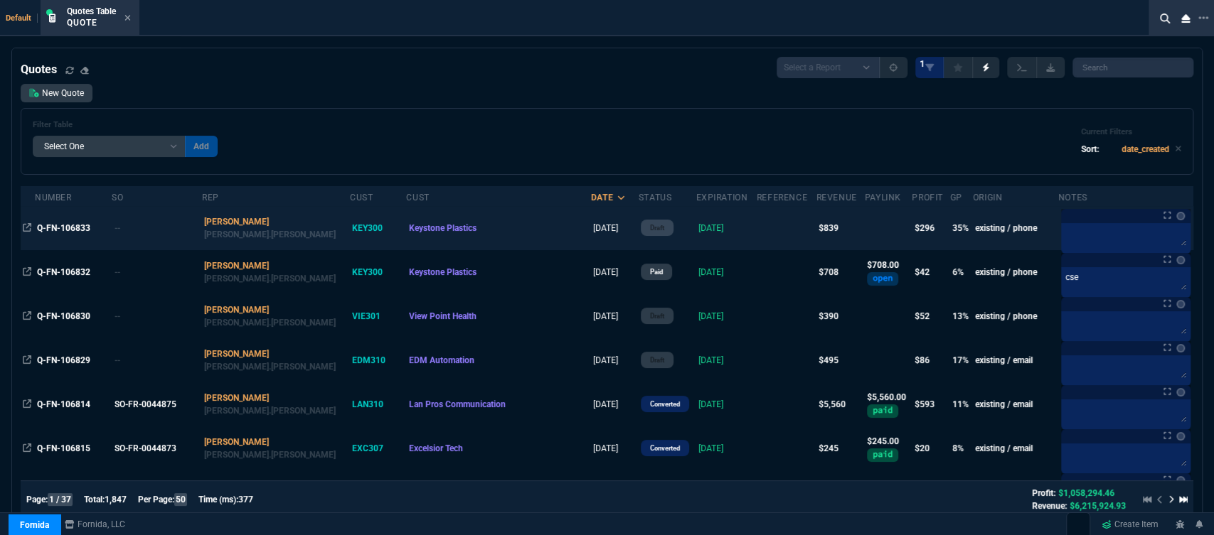
click at [706, 226] on td "[DATE]" at bounding box center [726, 228] width 60 height 44
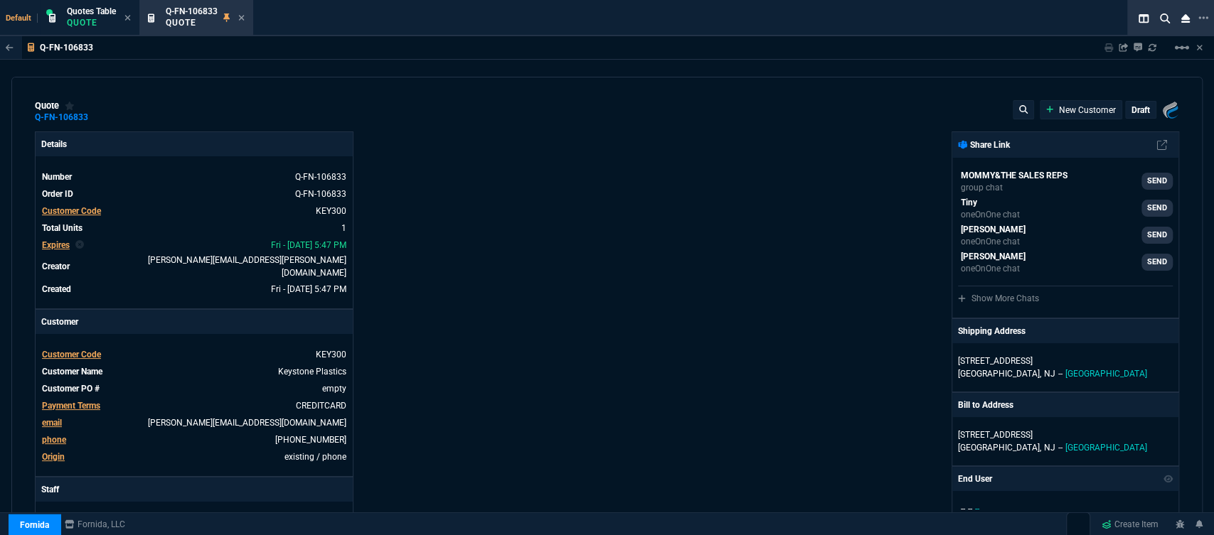
type input "1300.65"
type input "39"
type input "324"
type input "35"
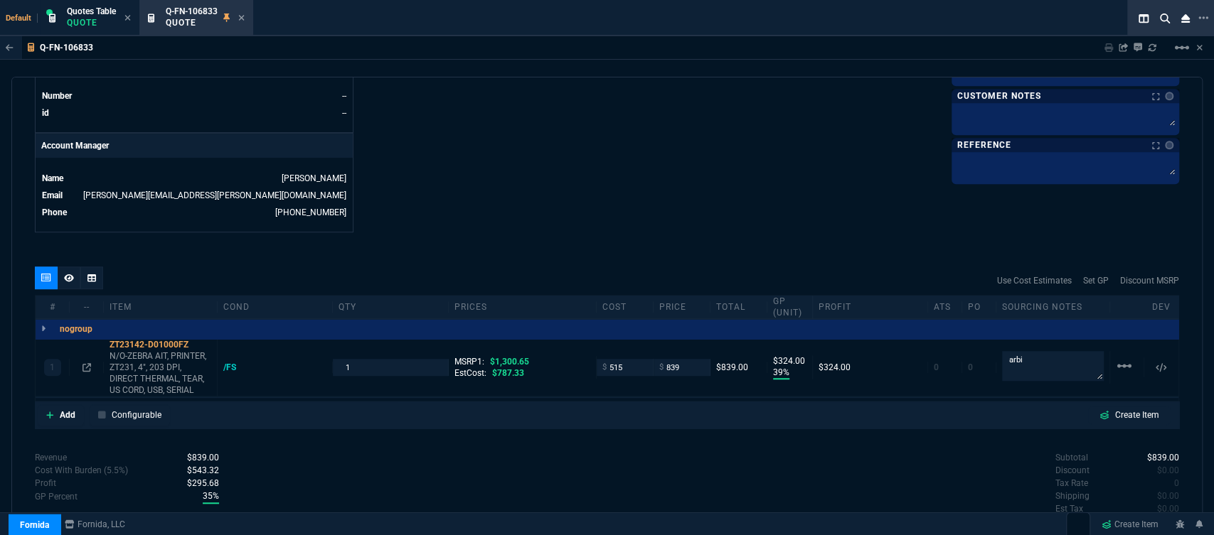
scroll to position [697, 0]
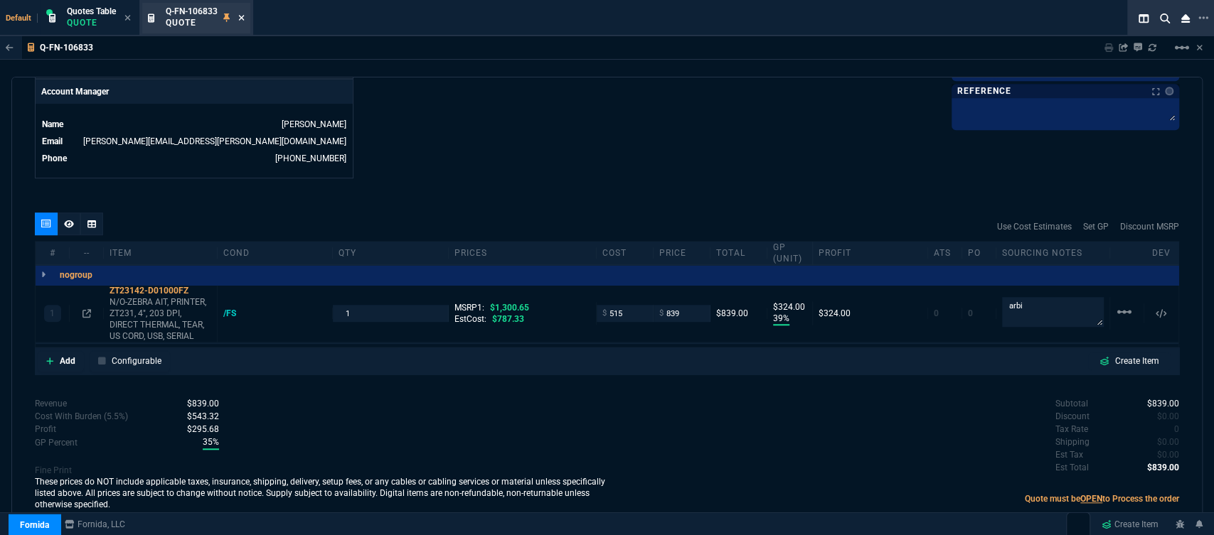
click at [239, 16] on icon at bounding box center [241, 18] width 6 height 9
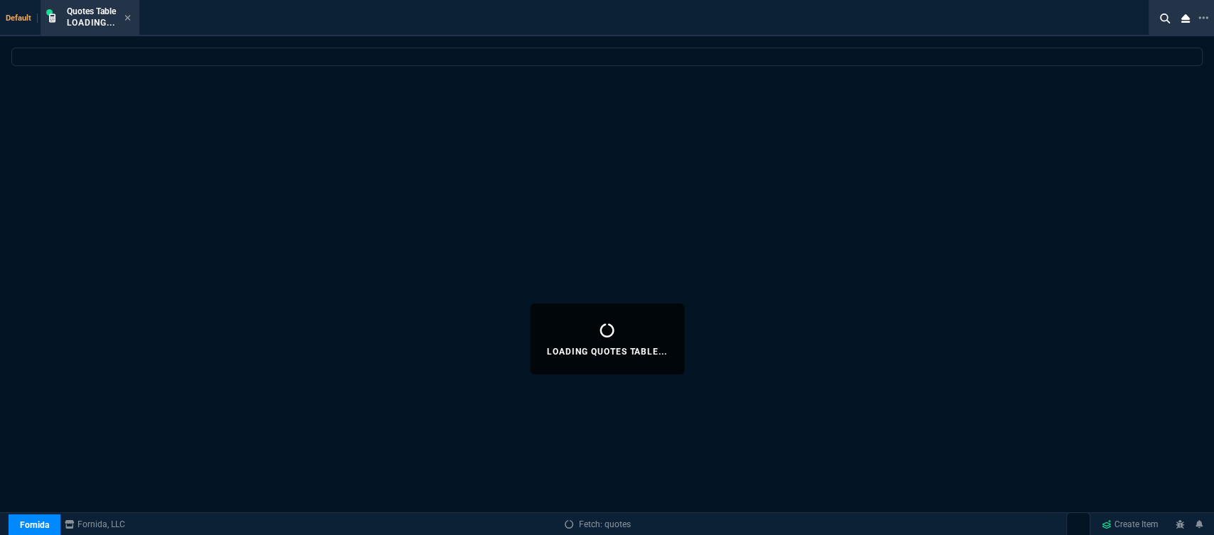
select select
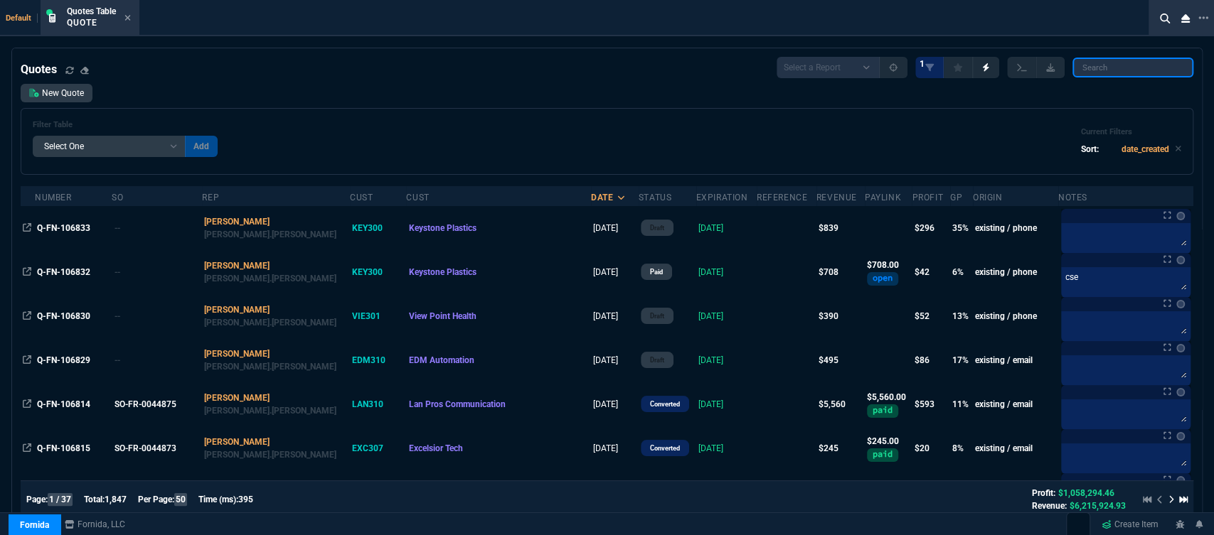
click at [1128, 65] on input "search" at bounding box center [1132, 68] width 121 height 20
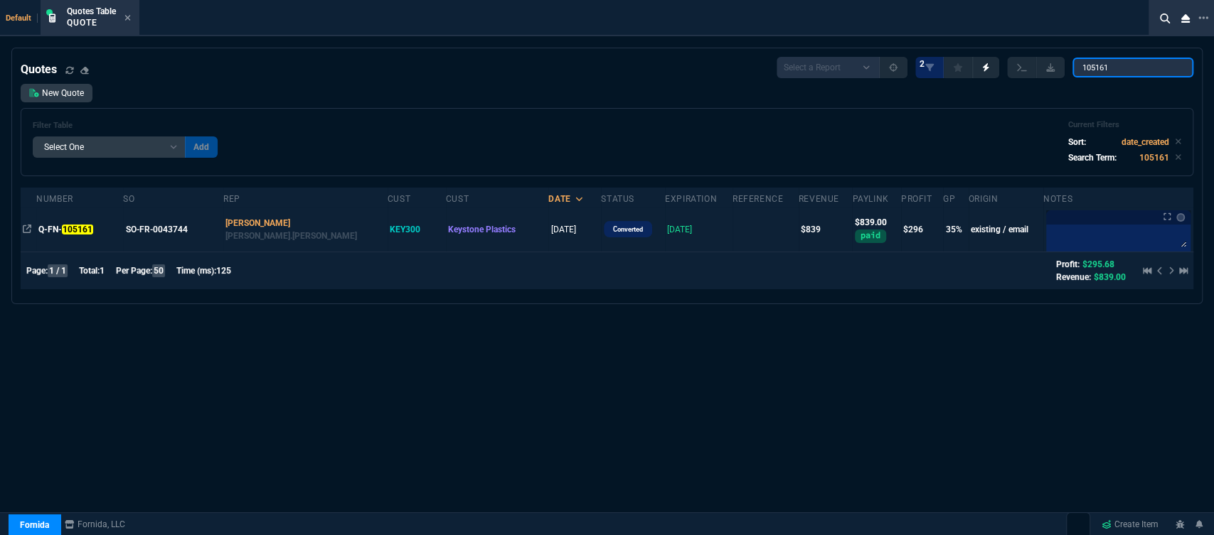
type input "105161"
click at [682, 235] on td "3/07/25" at bounding box center [699, 230] width 68 height 44
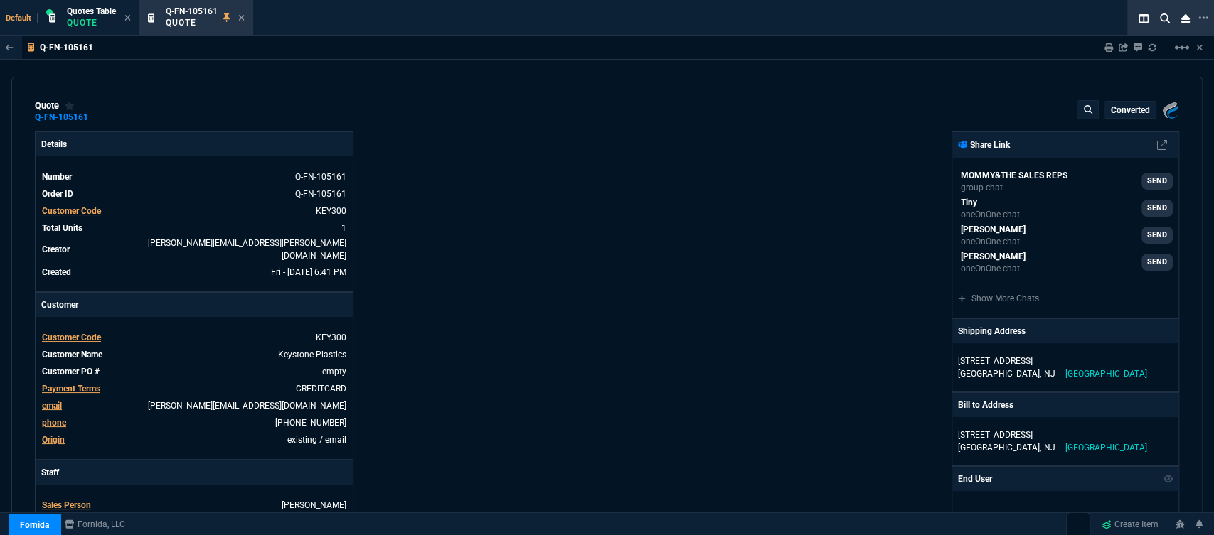
type input "1300.65"
type input "39"
type input "324"
type input "35"
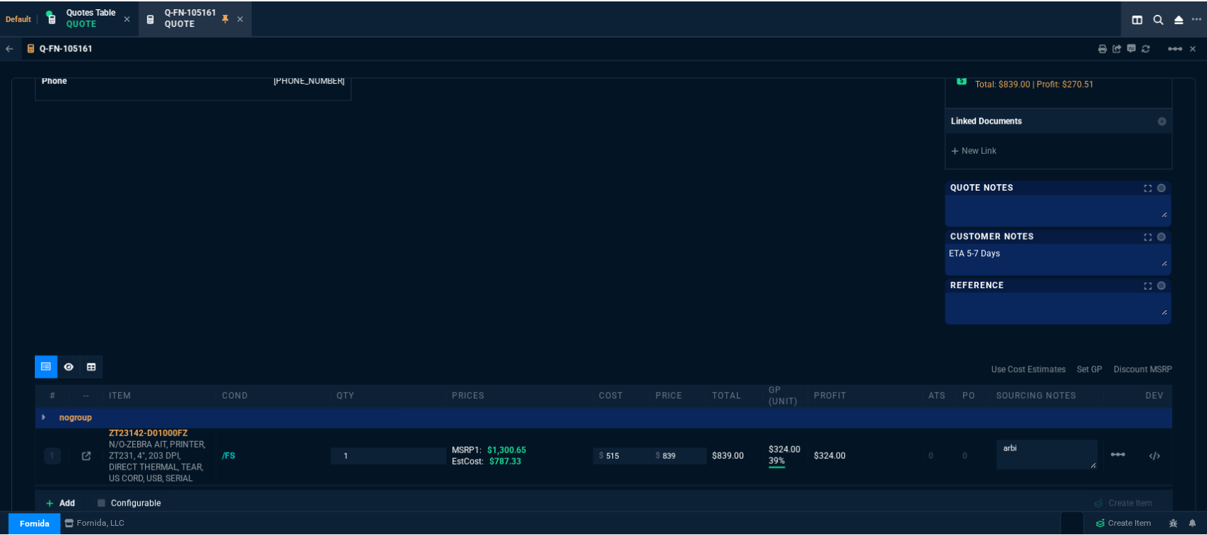
scroll to position [790, 0]
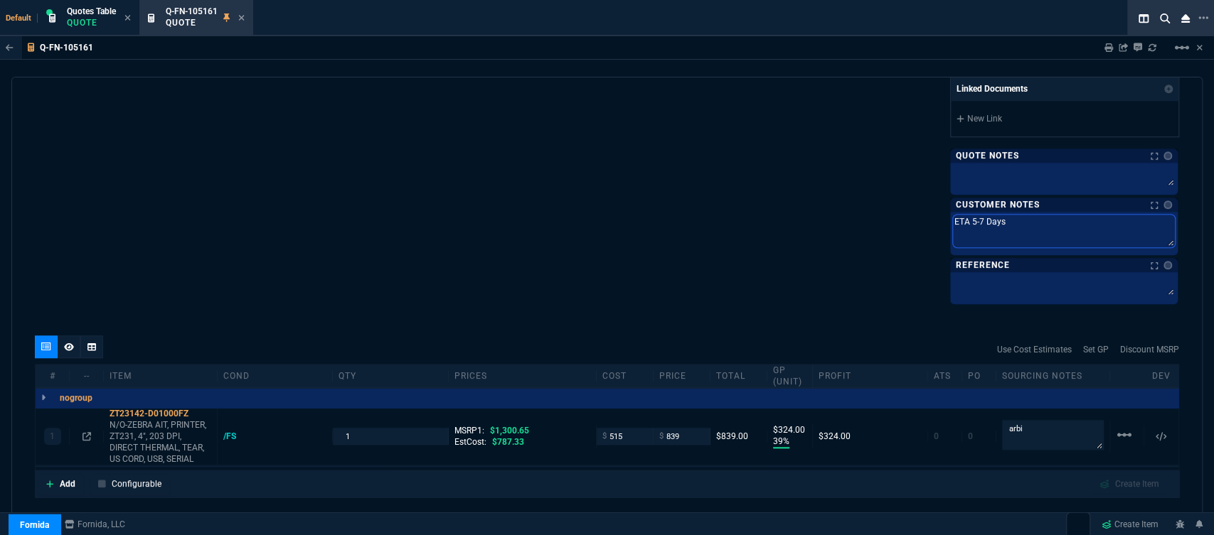
drag, startPoint x: 1007, startPoint y: 220, endPoint x: 879, endPoint y: 204, distance: 128.3
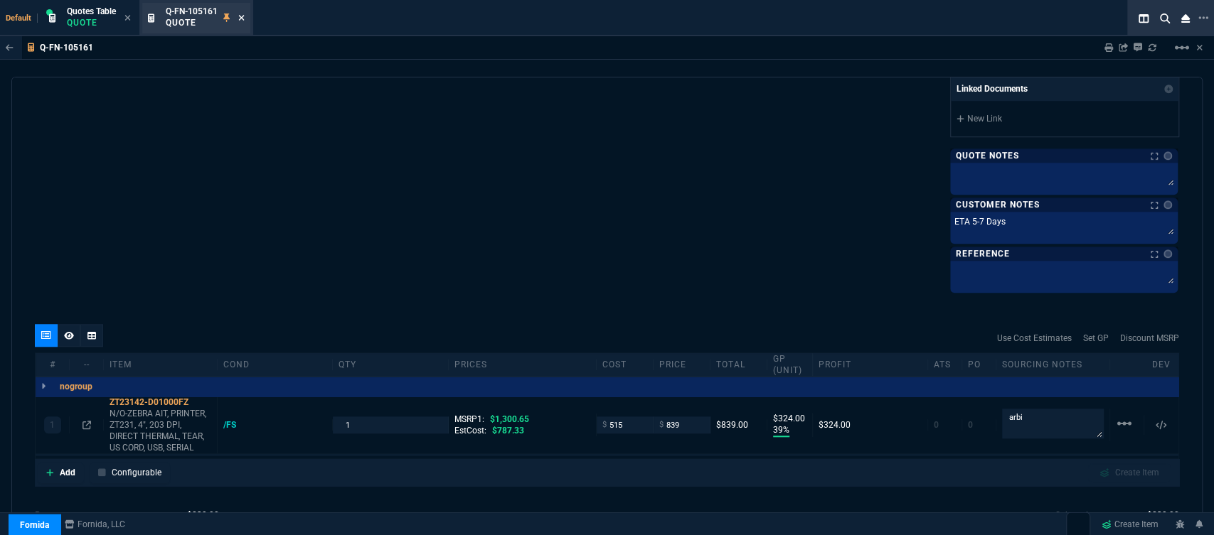
click at [241, 15] on icon at bounding box center [241, 18] width 6 height 9
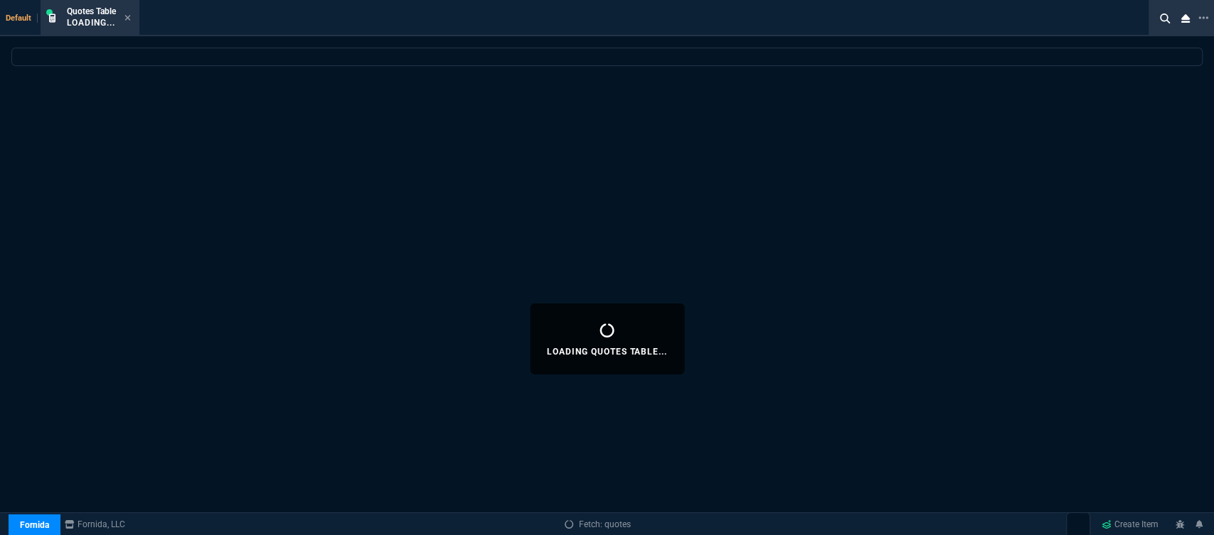
select select
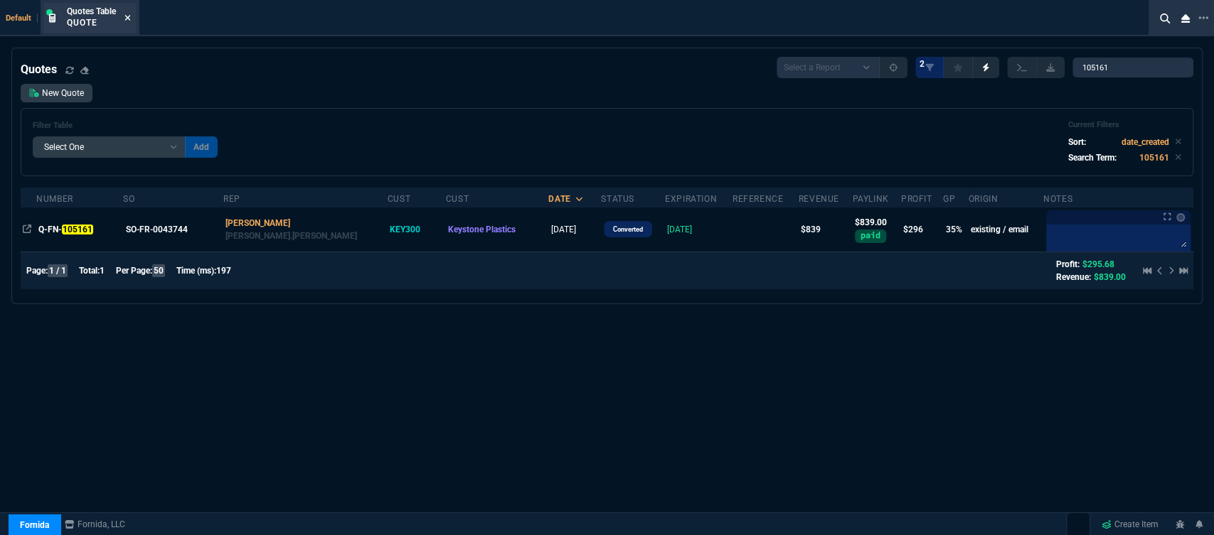
click at [126, 16] on icon at bounding box center [128, 18] width 6 height 6
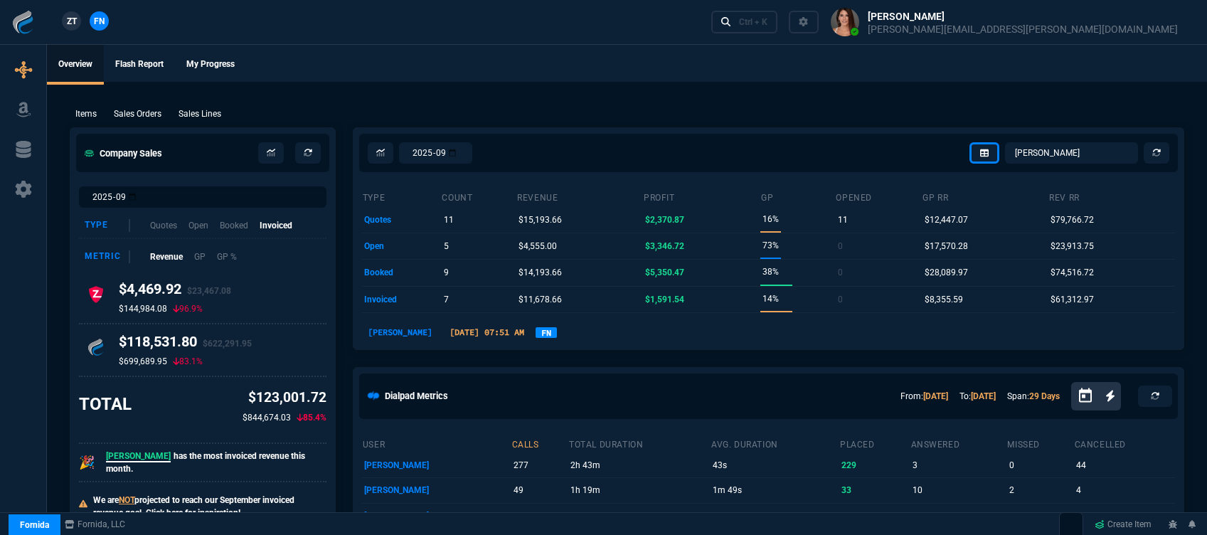
select select "12: [PERSON_NAME]"
click at [767, 18] on div "Ctrl + K" at bounding box center [753, 21] width 28 height 11
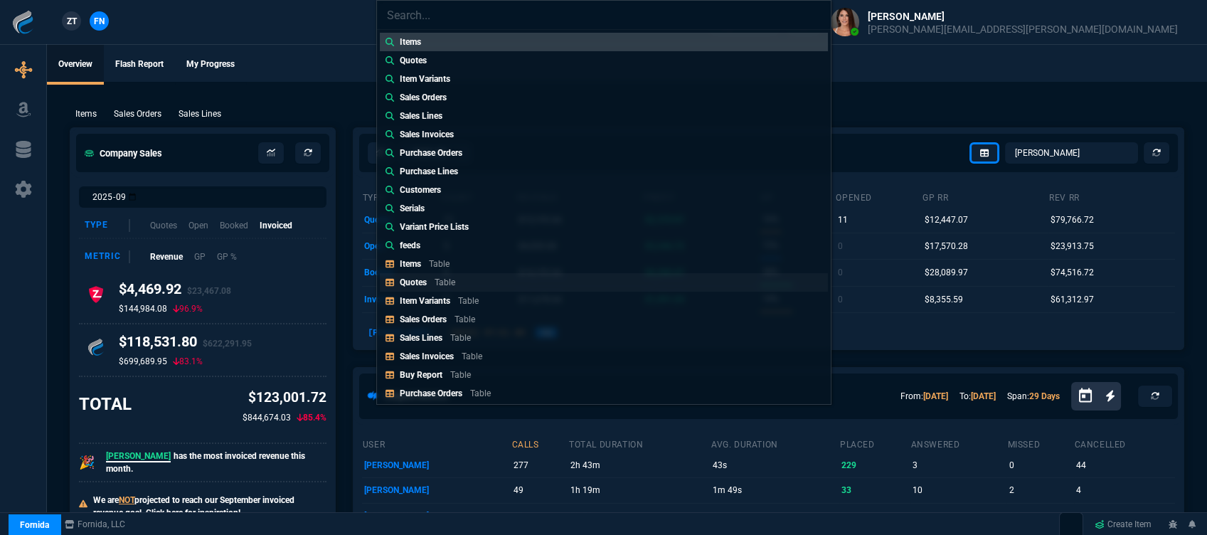
click at [455, 280] on div "Quotes Table" at bounding box center [430, 282] width 61 height 13
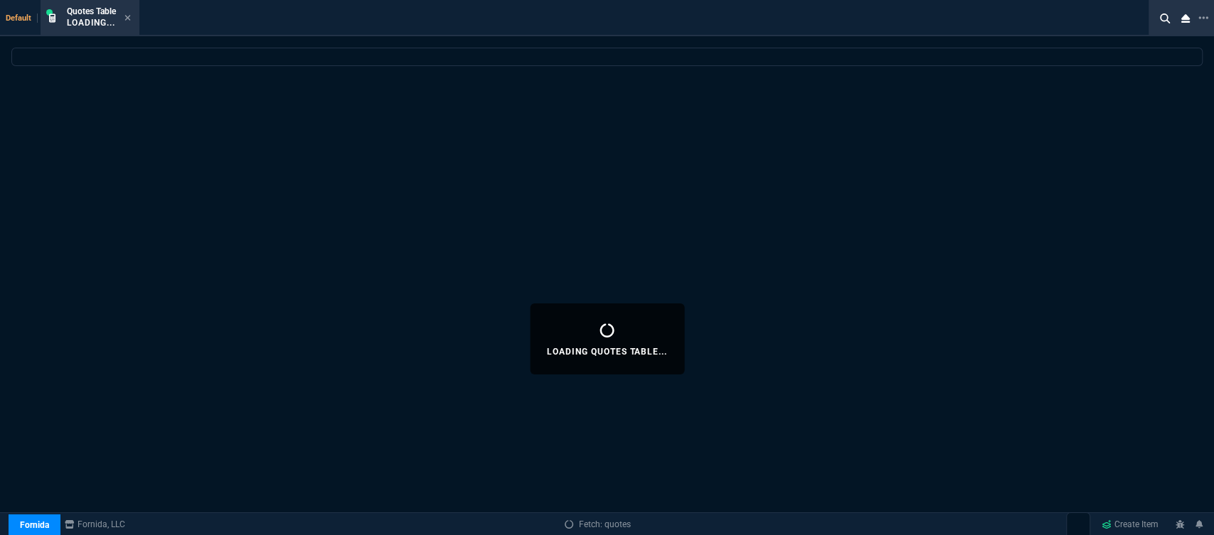
select select
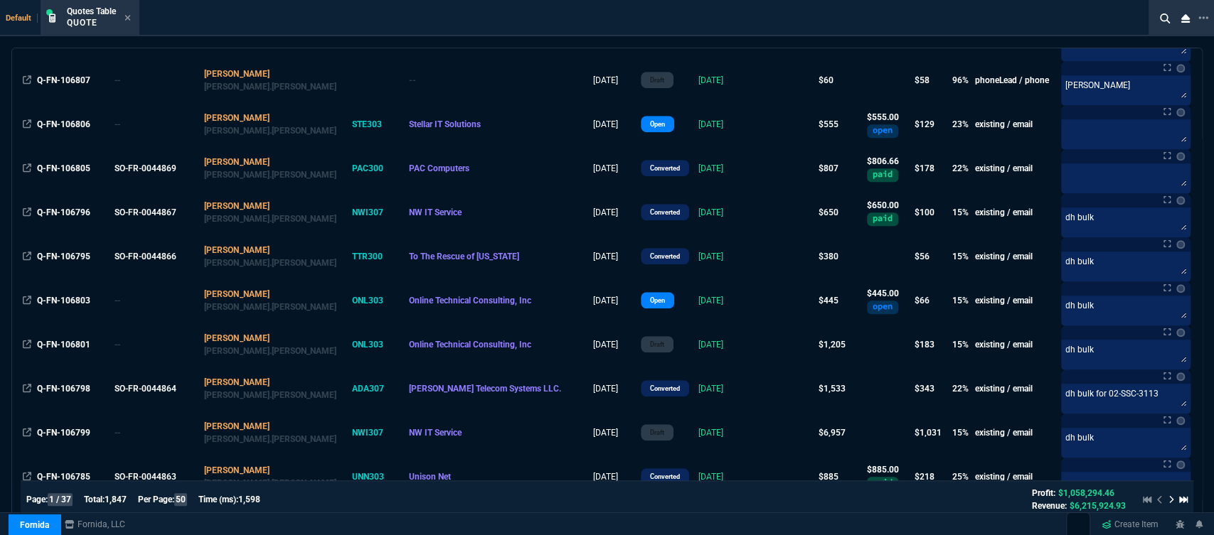
scroll to position [631, 0]
click at [127, 16] on icon at bounding box center [128, 18] width 6 height 6
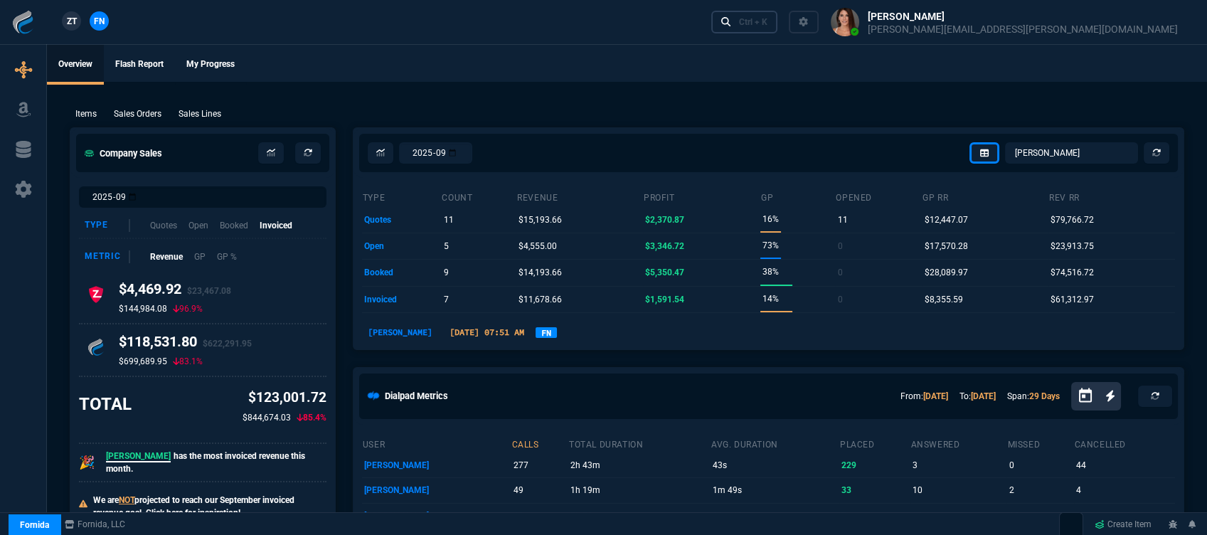
click at [767, 26] on div "Ctrl + K" at bounding box center [753, 21] width 28 height 11
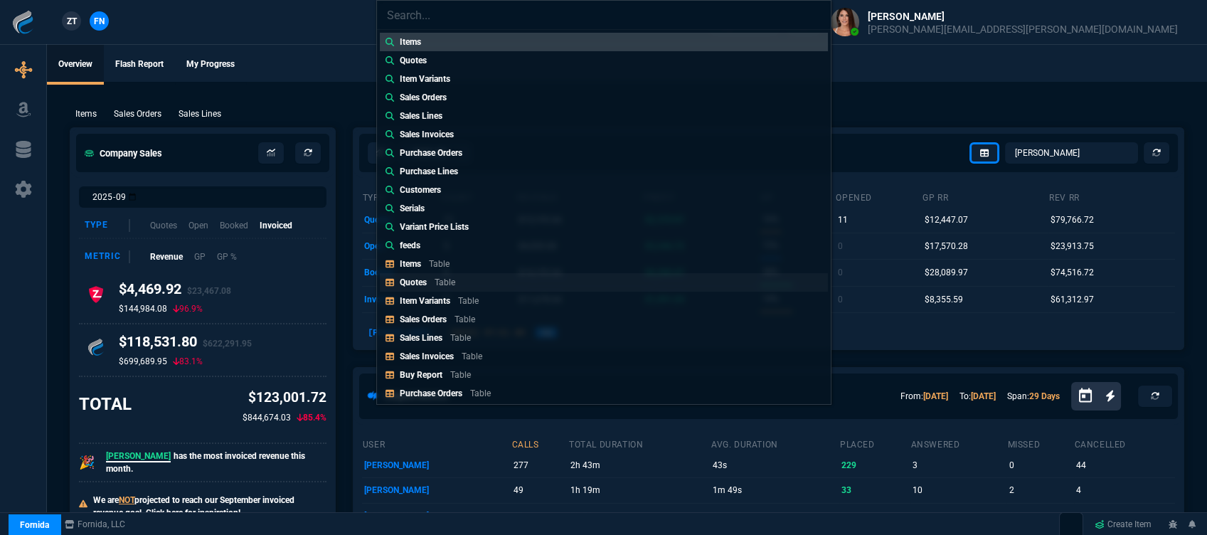
click at [458, 284] on div "Quotes Table" at bounding box center [430, 282] width 61 height 13
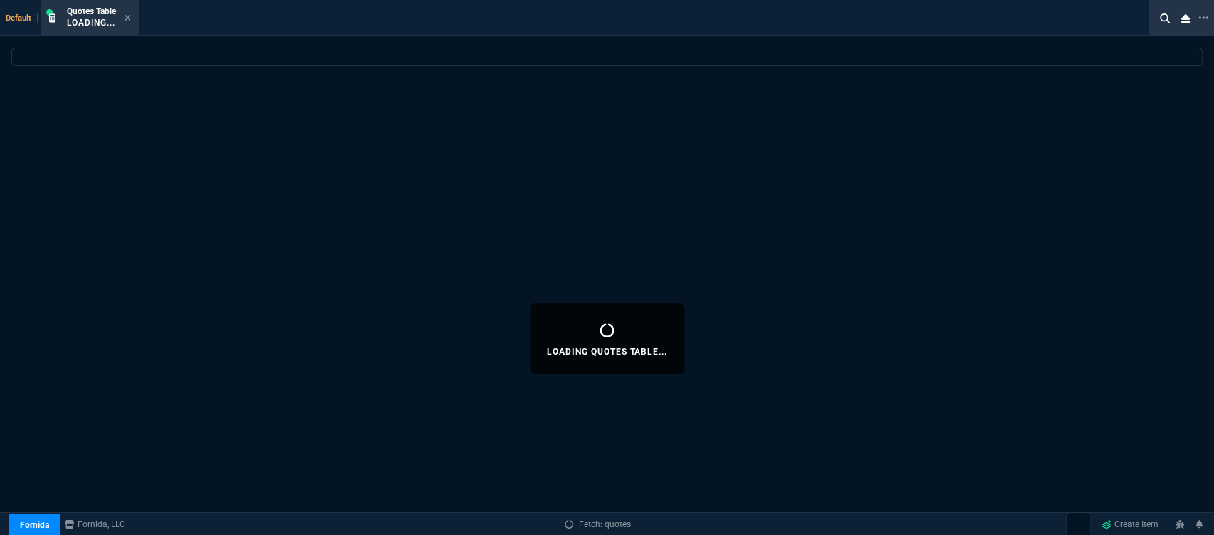
select select
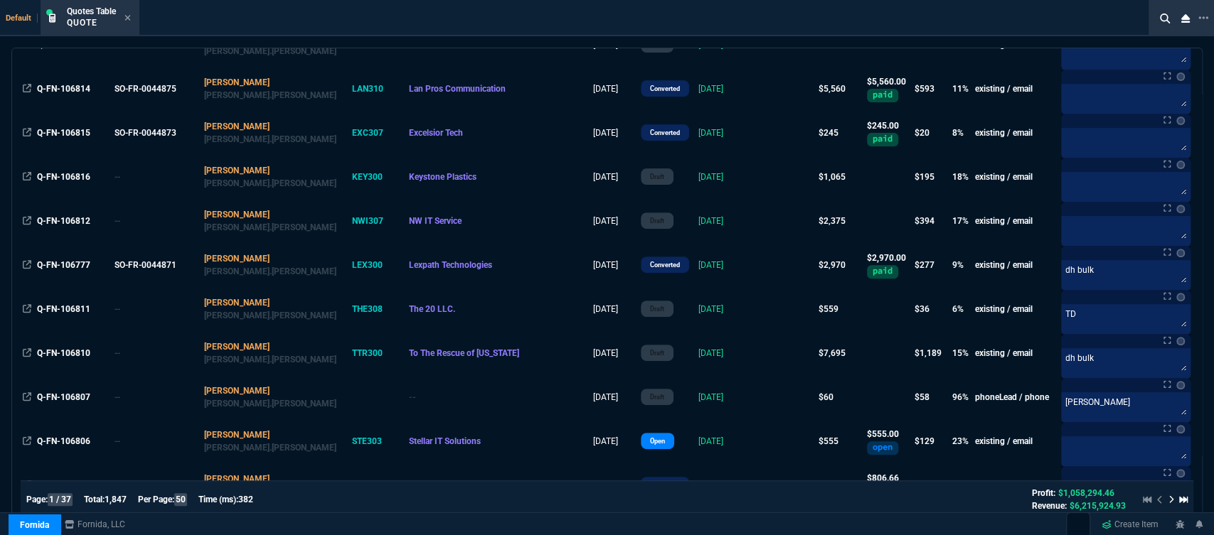
scroll to position [552, 0]
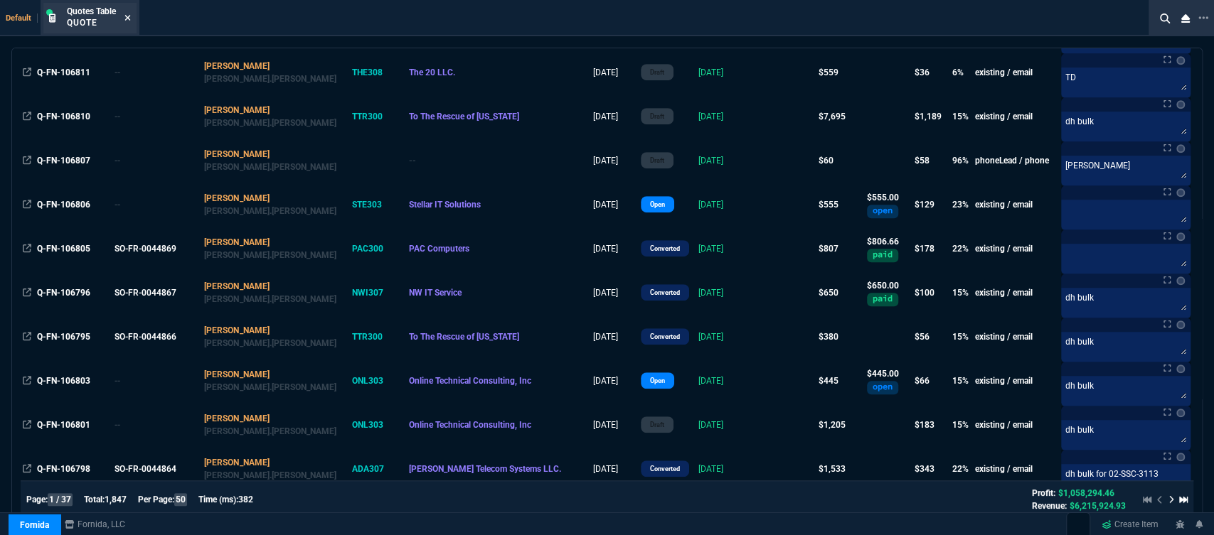
click at [127, 14] on icon at bounding box center [127, 18] width 6 height 9
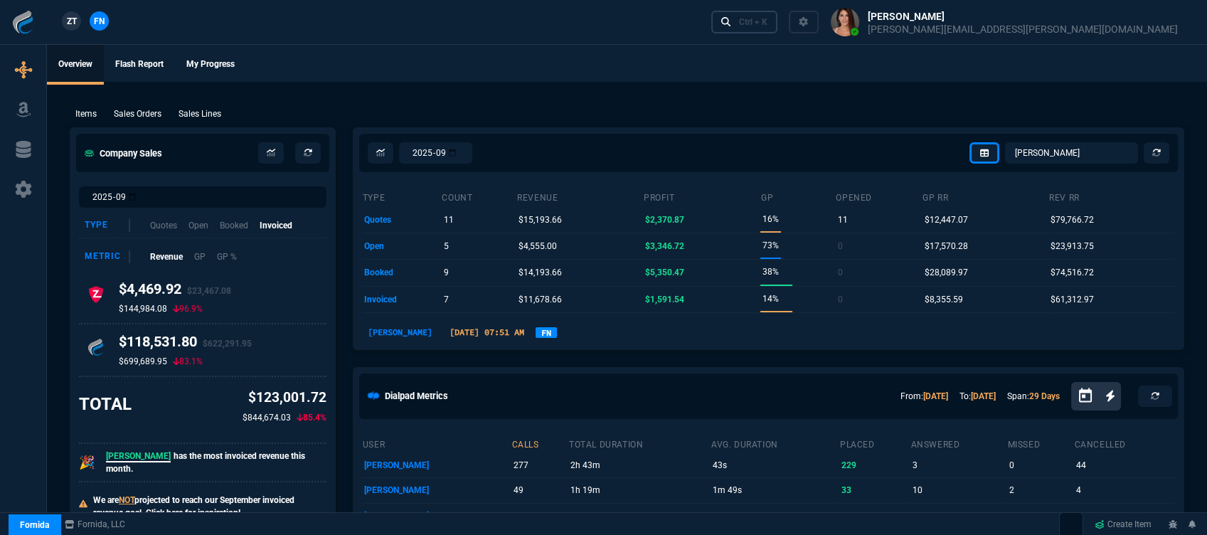
click at [767, 27] on div "Ctrl + K" at bounding box center [753, 21] width 28 height 11
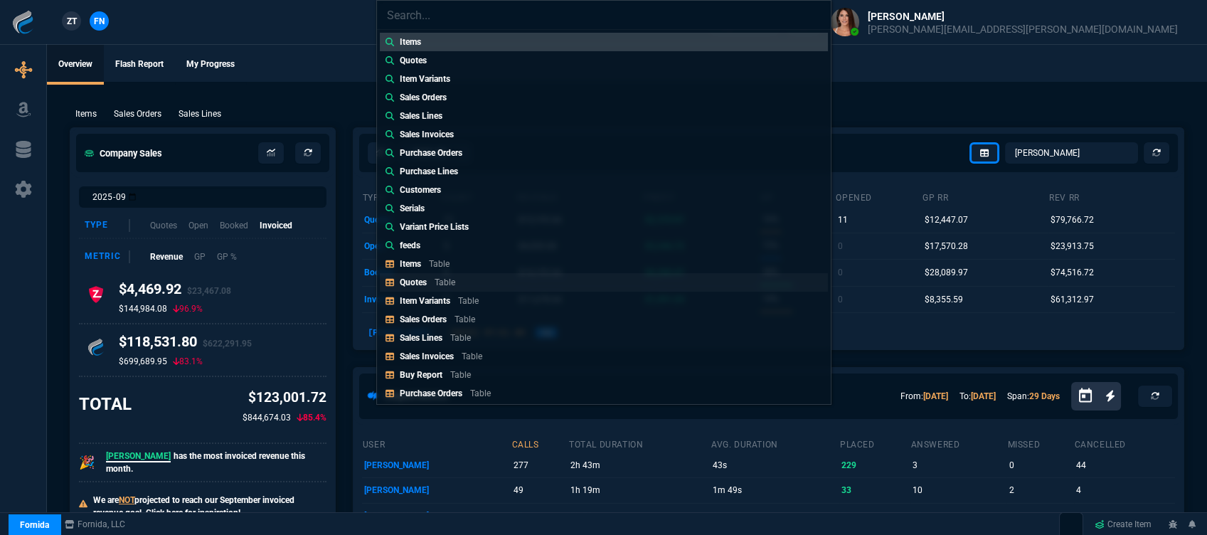
click at [431, 276] on div "Quotes Table" at bounding box center [430, 282] width 61 height 13
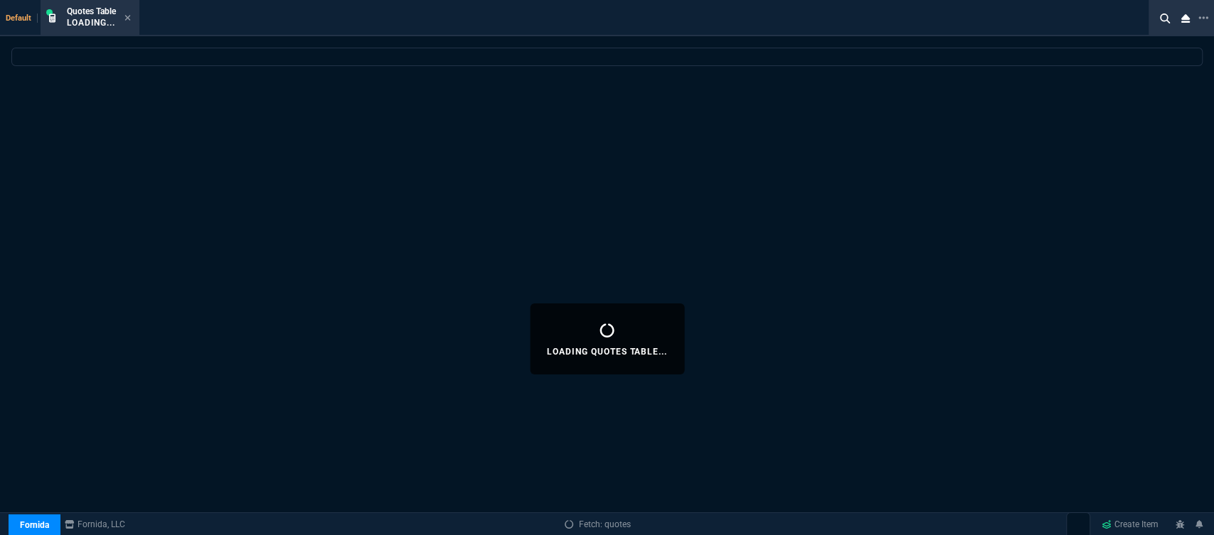
select select
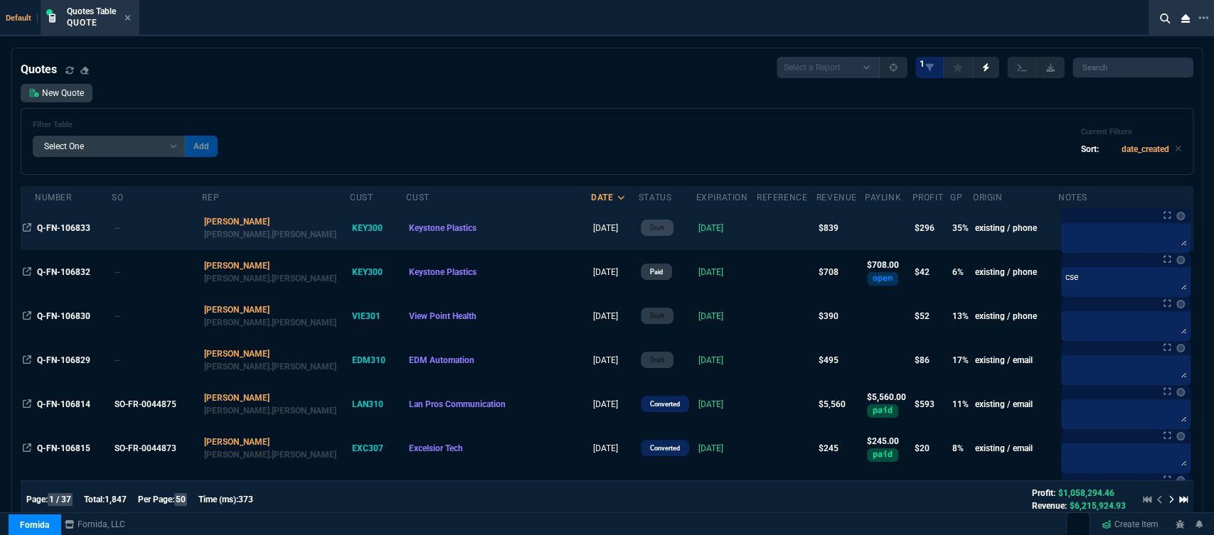
click at [756, 228] on td at bounding box center [786, 228] width 60 height 44
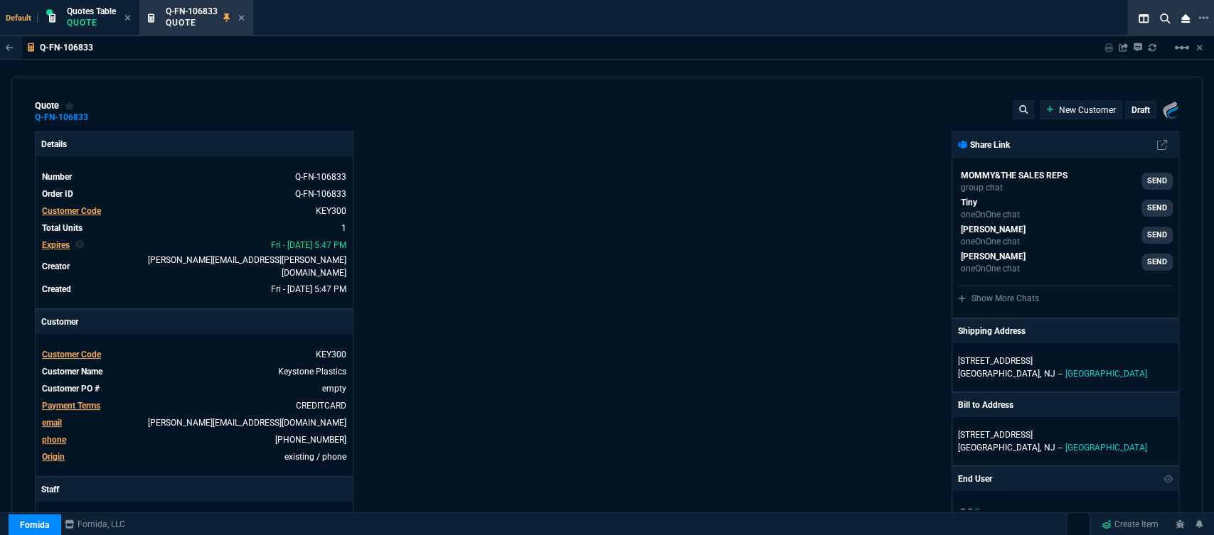
type input "39"
type input "324"
type input "1300.65"
type input "35"
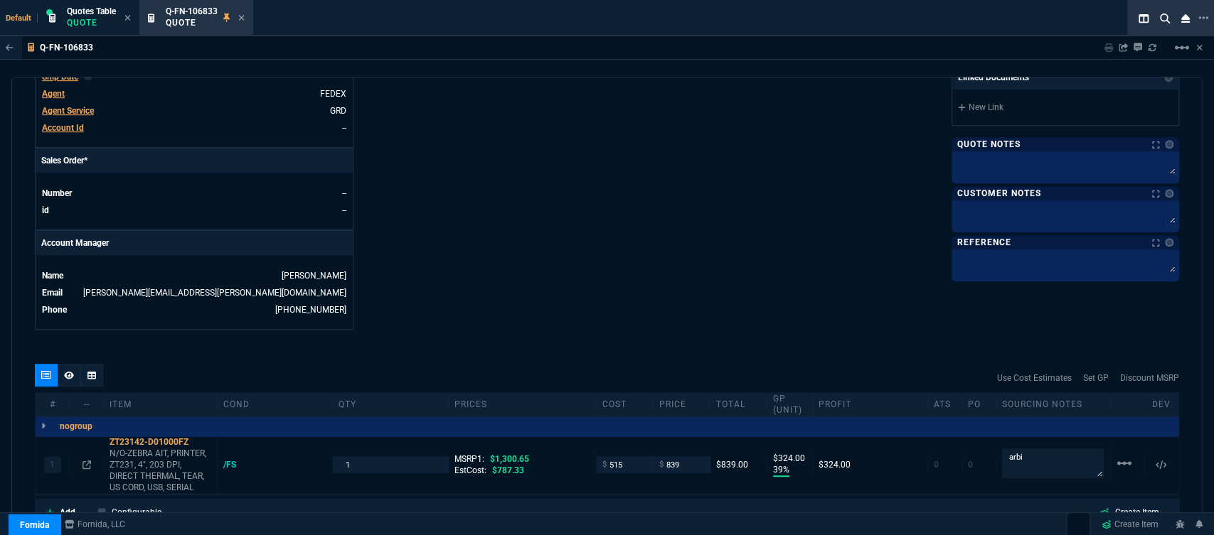
scroll to position [539, 0]
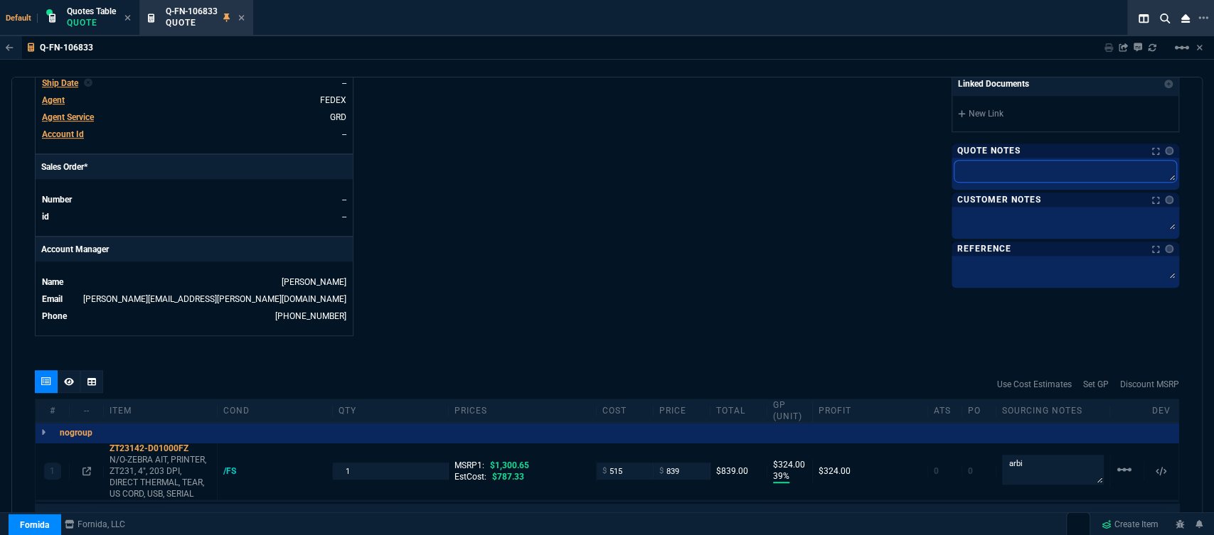
click at [1041, 166] on textarea at bounding box center [1065, 171] width 222 height 21
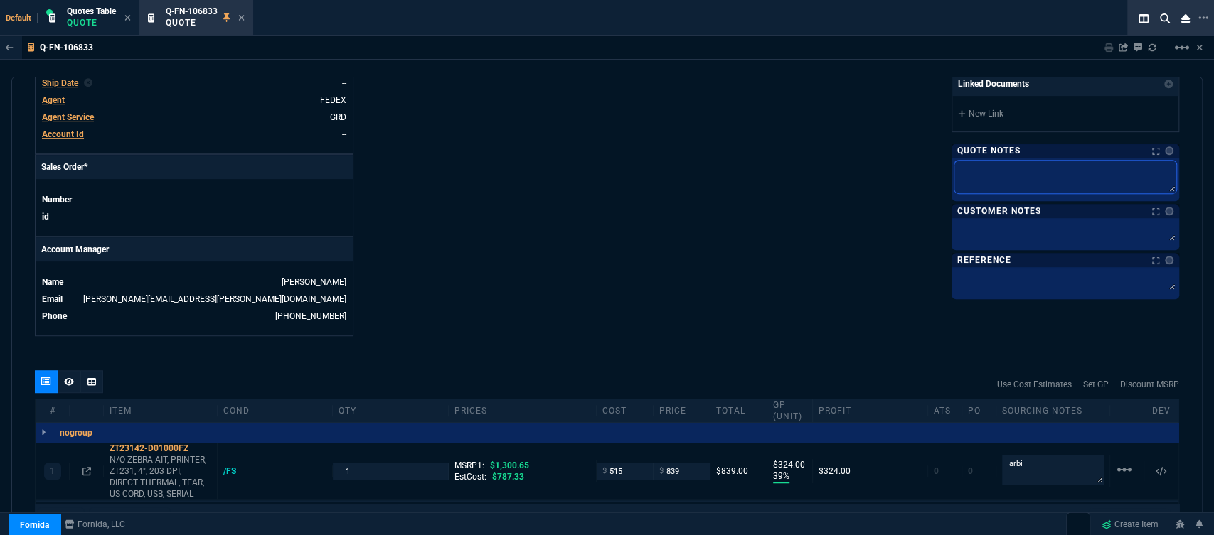
type textarea "p"
type textarea "pr"
type textarea "pri"
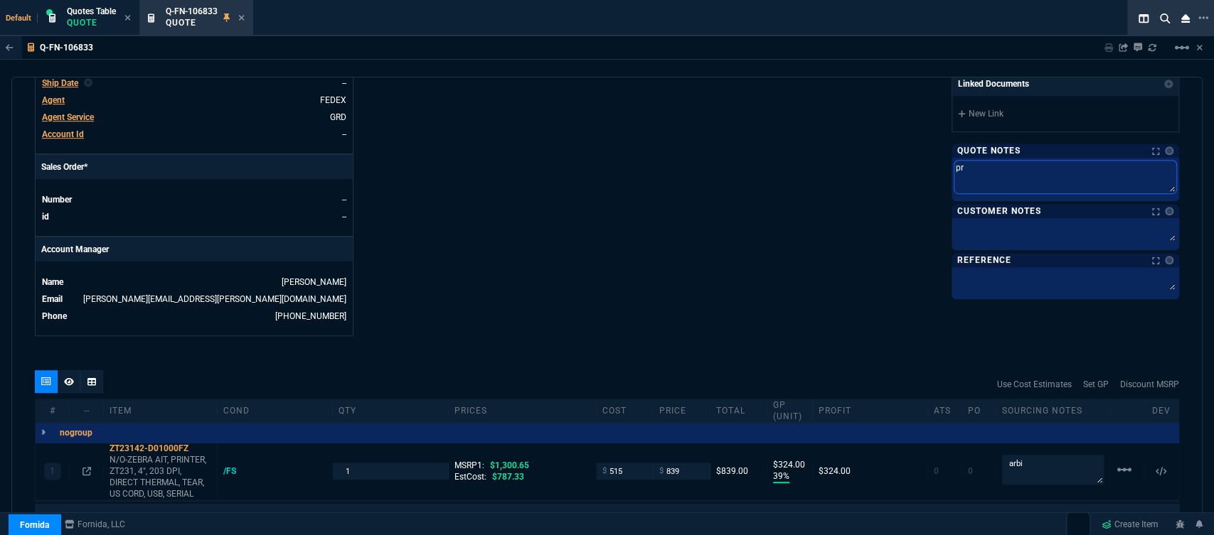
type textarea "pri"
type textarea "prin"
type textarea "print"
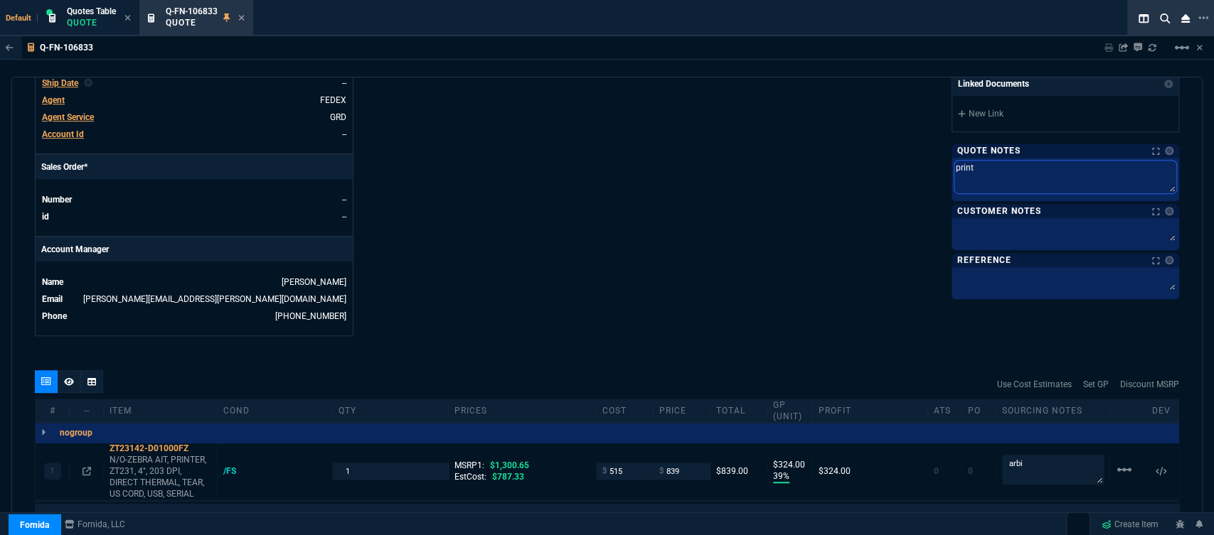
type textarea "printe"
type textarea "printer"
type textarea "printers"
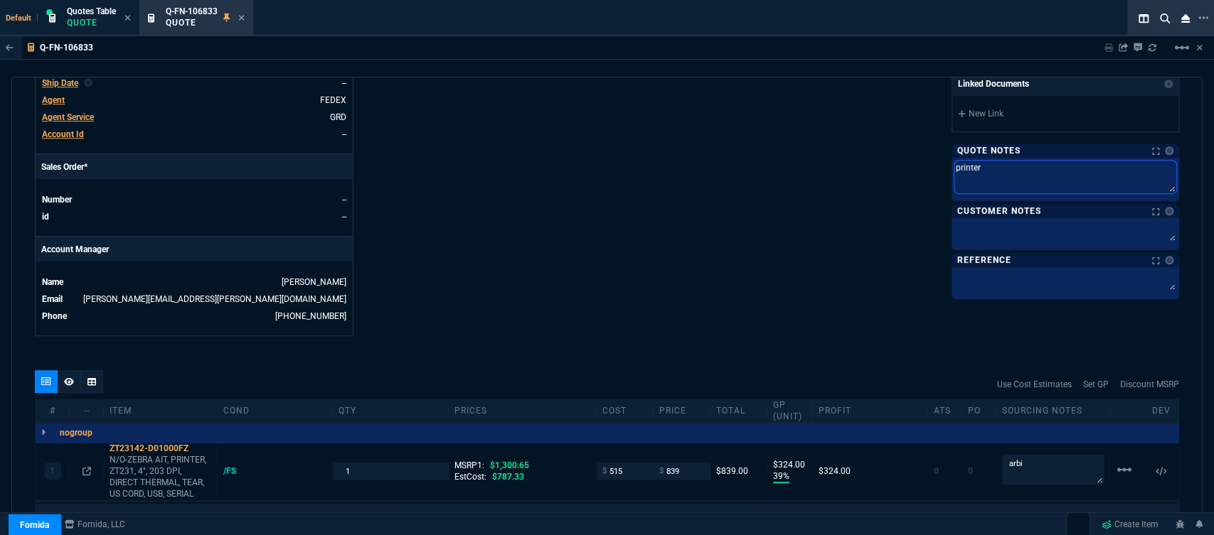
type textarea "printers"
type textarea "printers f"
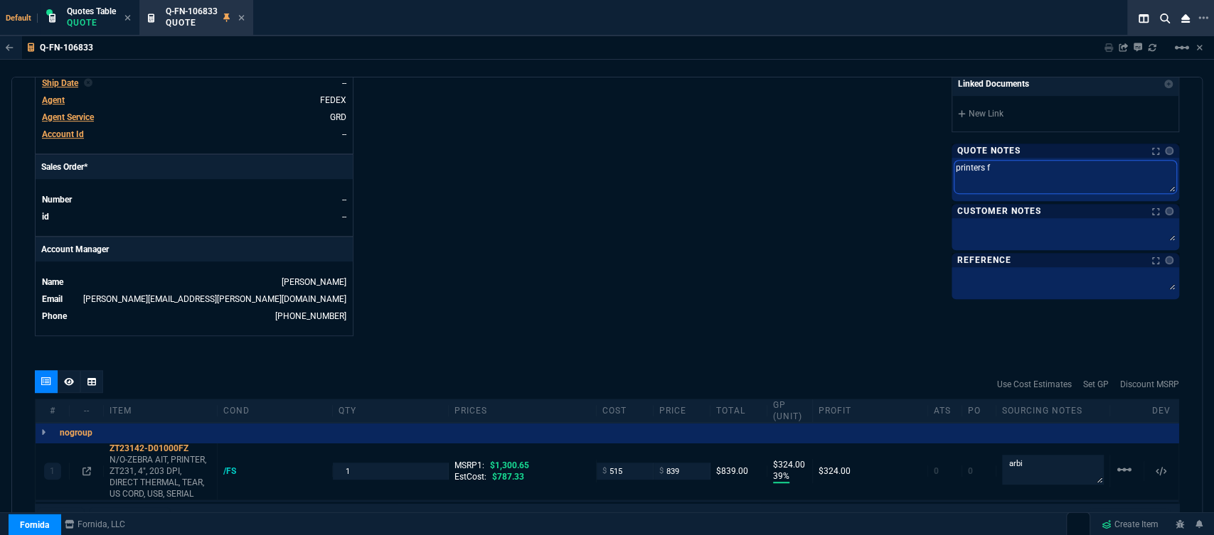
type textarea "printers fr"
type textarea "printers fro"
type textarea "printers from"
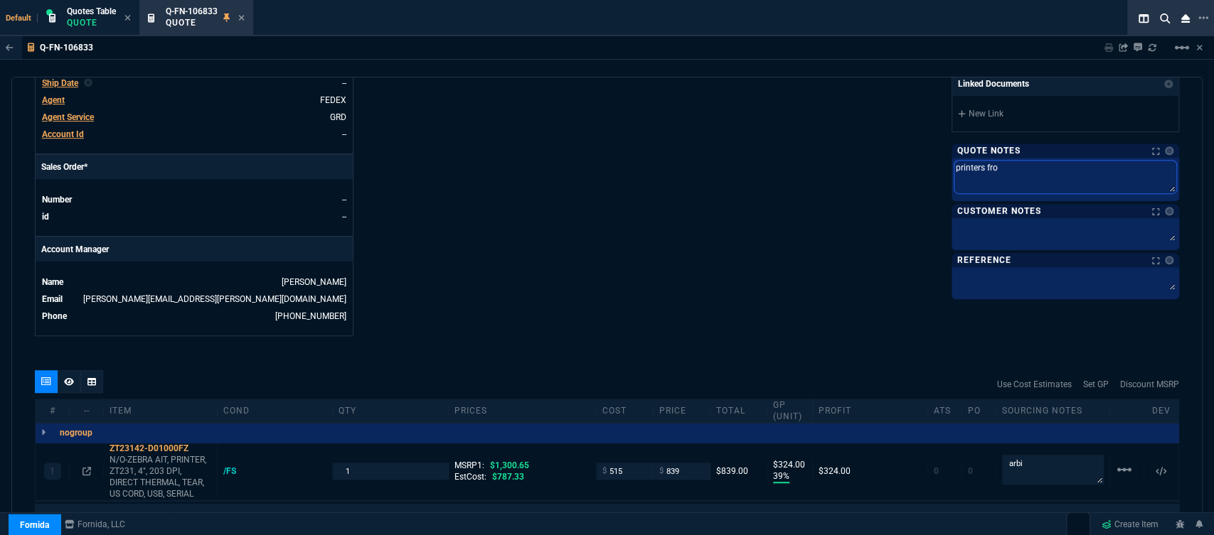
type textarea "printers from"
type textarea "printers from a"
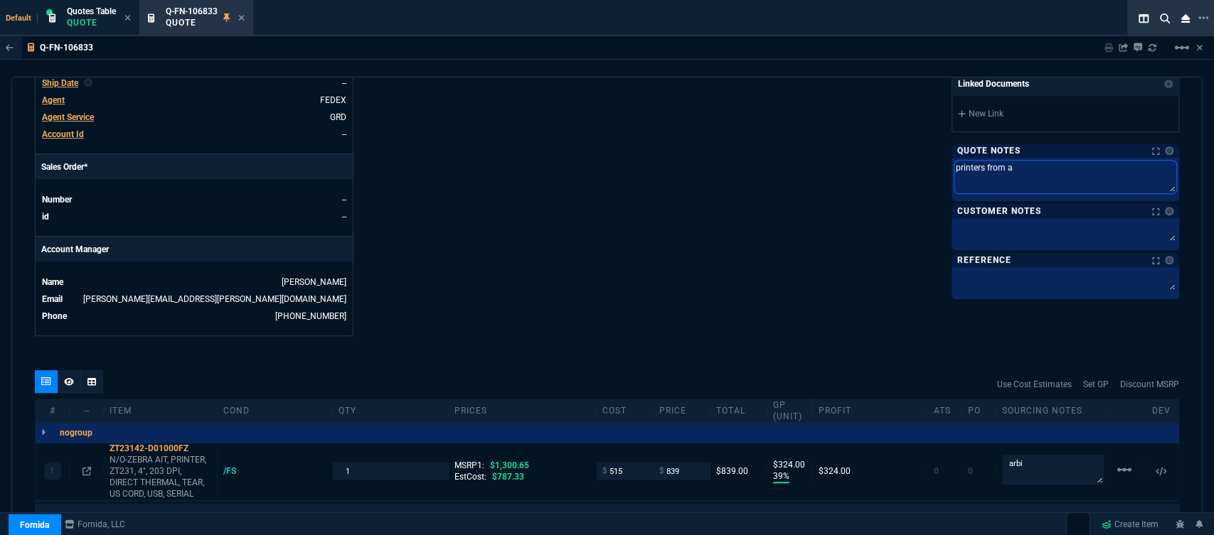
type textarea "printers from ar"
type textarea "printers from arb"
type textarea "printers from [GEOGRAPHIC_DATA]"
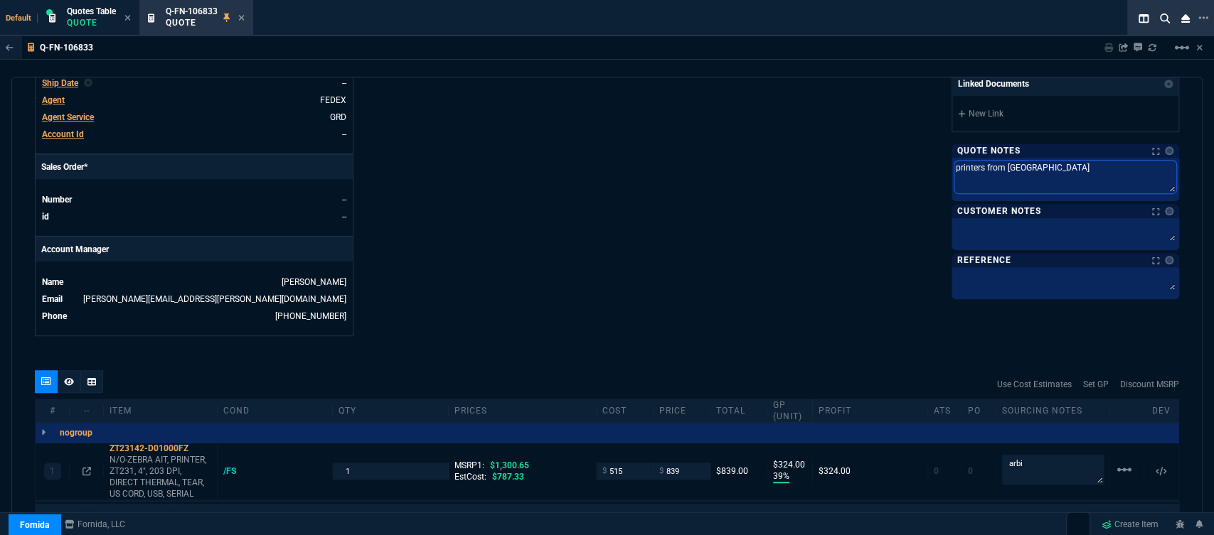
type textarea "printers from [GEOGRAPHIC_DATA]"
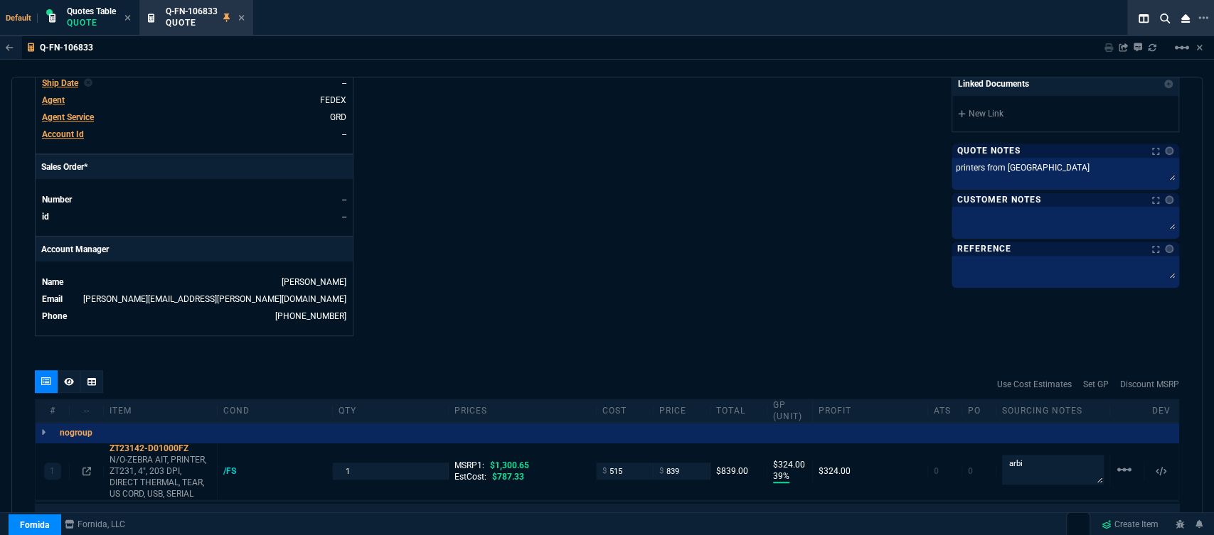
scroll to position [618, 0]
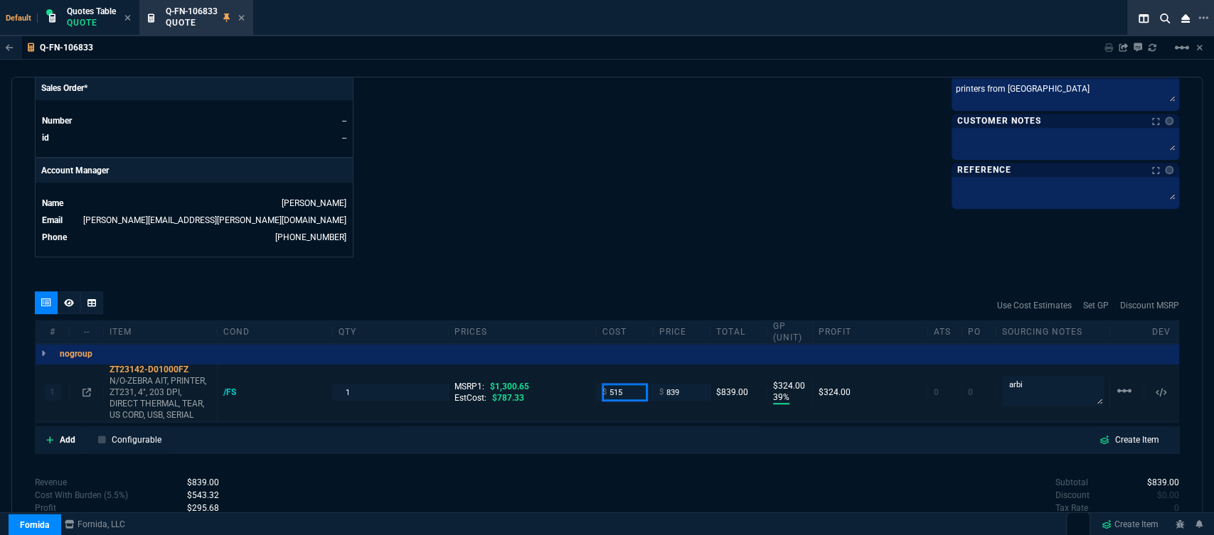
drag, startPoint x: 630, startPoint y: 380, endPoint x: 564, endPoint y: 376, distance: 66.2
click at [564, 376] on div "1 ZT23142-D01000FZ N/O-ZEBRA AIT, PRINTER, ZT231, 4", 203 DPI, DIRECT THERMAL, …" at bounding box center [607, 393] width 1143 height 58
type input "675"
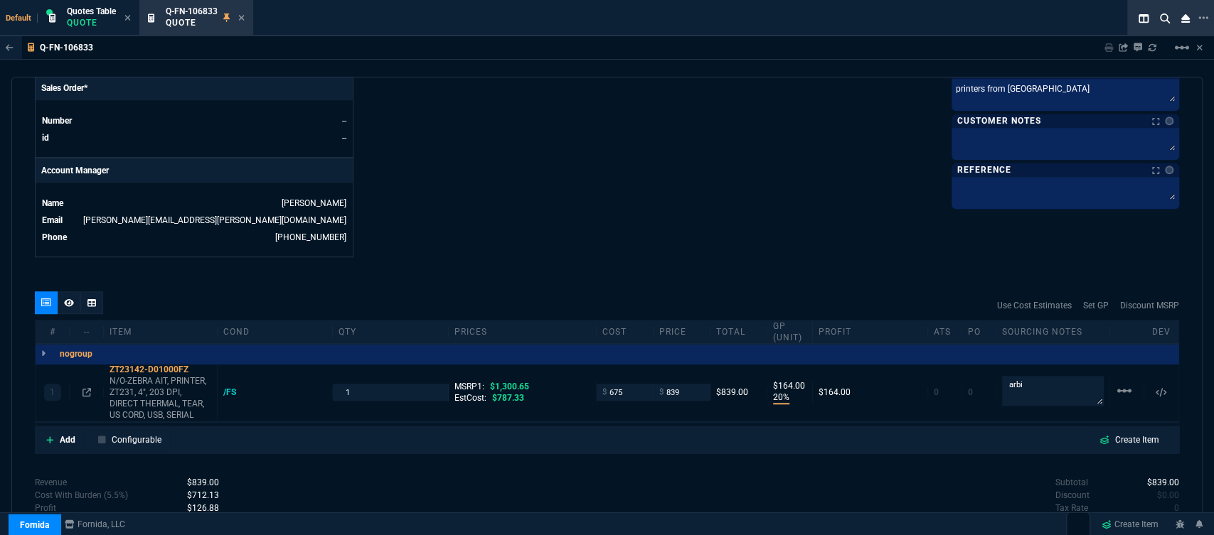
type input "20"
type input "164"
click at [202, 365] on icon at bounding box center [198, 369] width 8 height 9
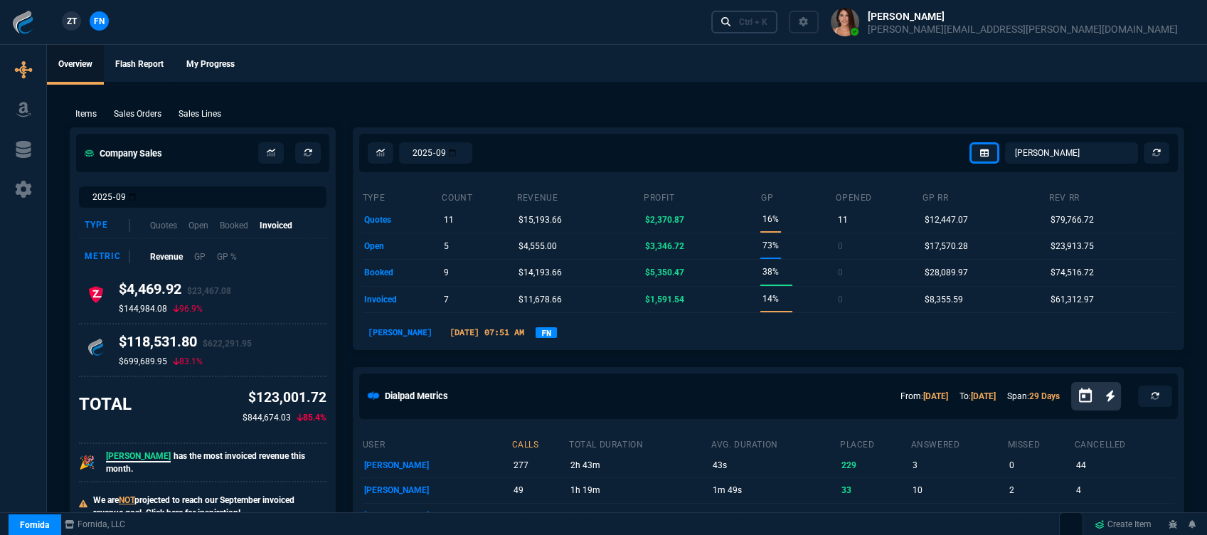
click at [767, 18] on div "Ctrl + K" at bounding box center [753, 21] width 28 height 11
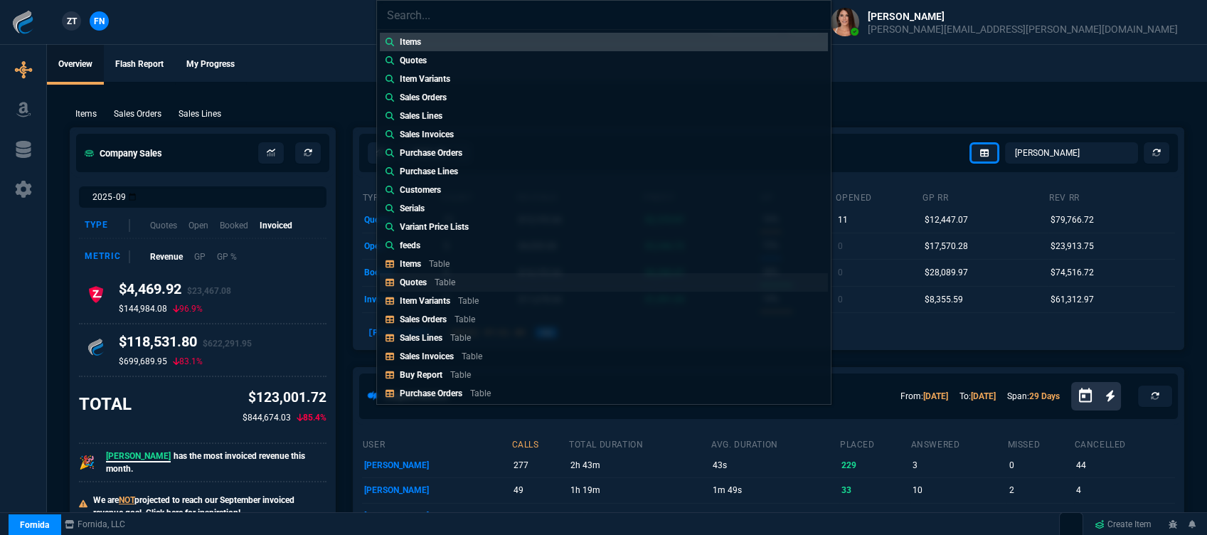
click at [455, 283] on div "Quotes Table" at bounding box center [430, 282] width 61 height 13
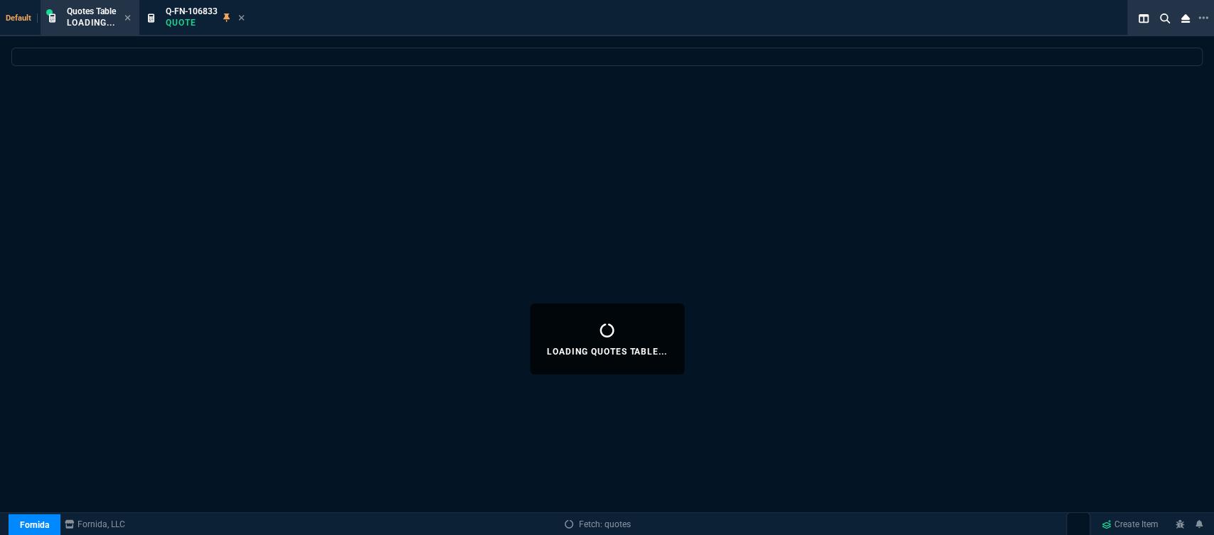
select select
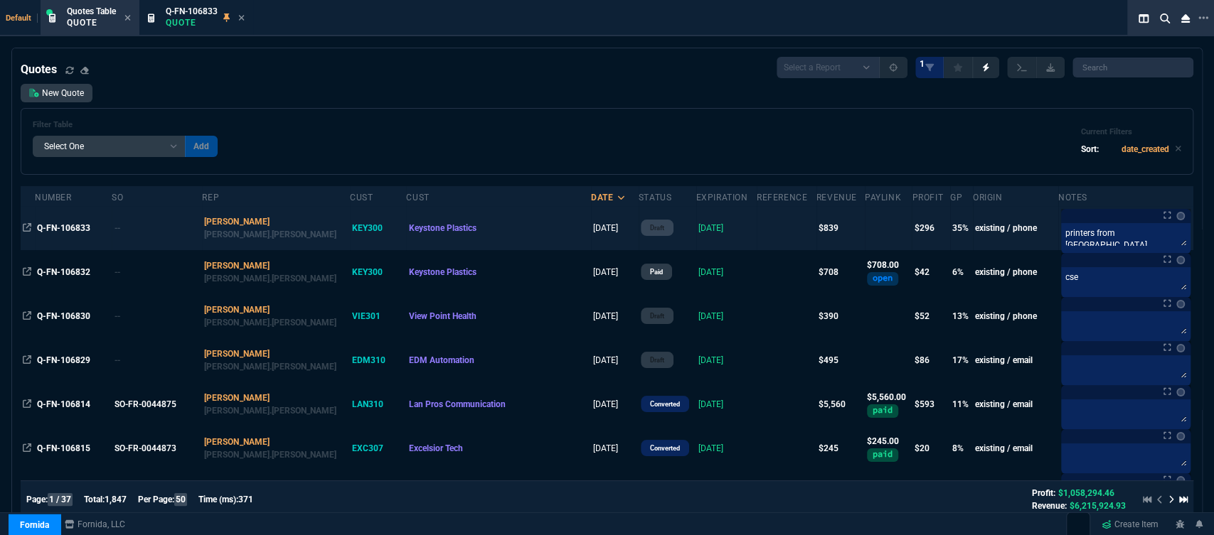
click at [756, 223] on td at bounding box center [786, 228] width 60 height 44
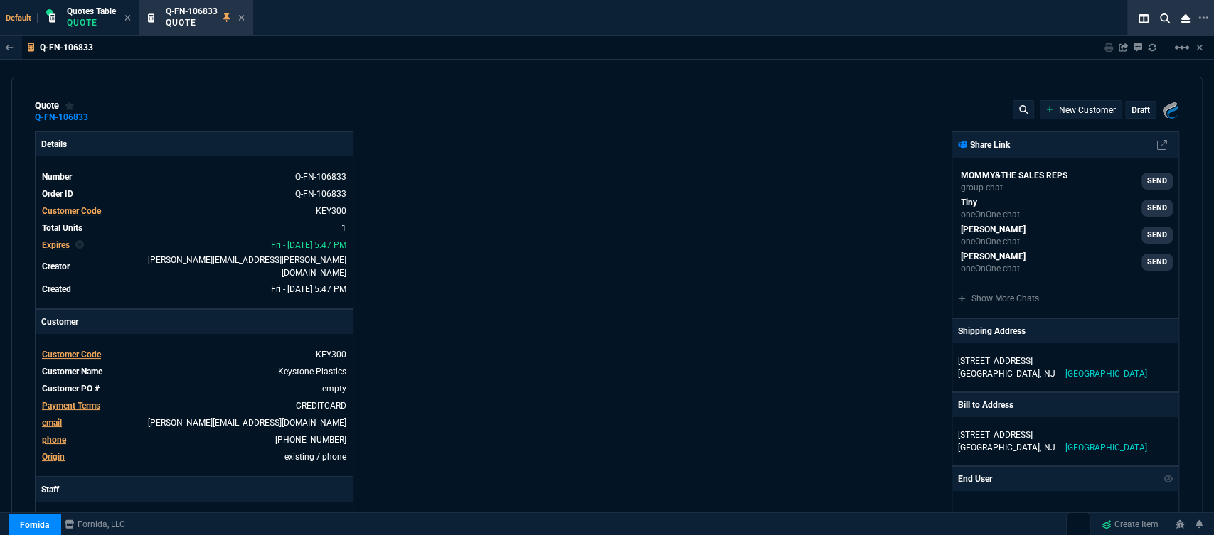
type input "1300.65"
type input "20"
type input "164"
type input "35"
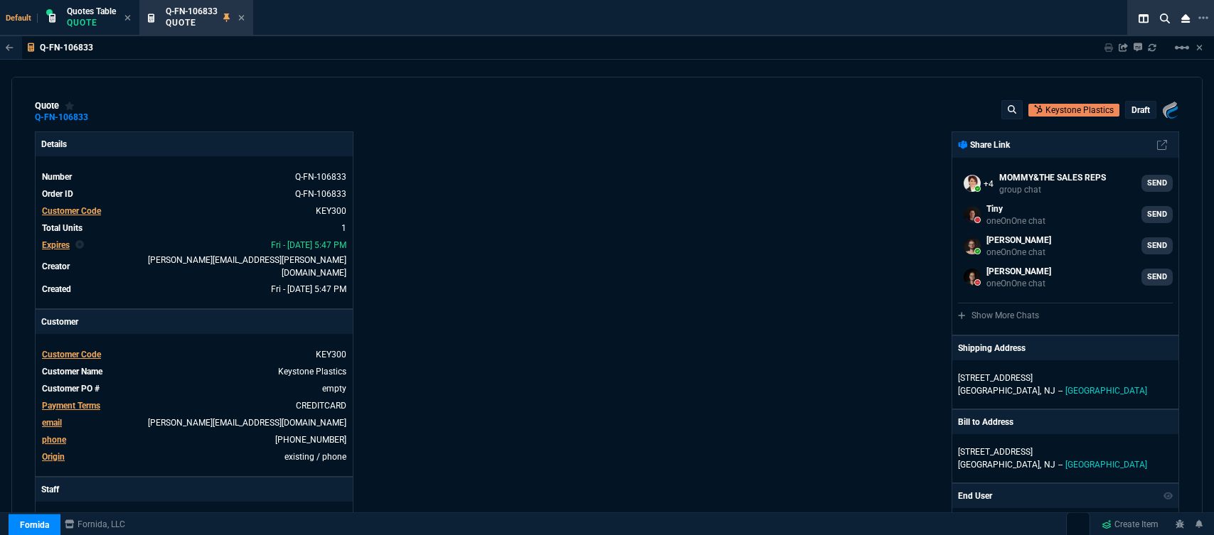
select select "12: [PERSON_NAME]"
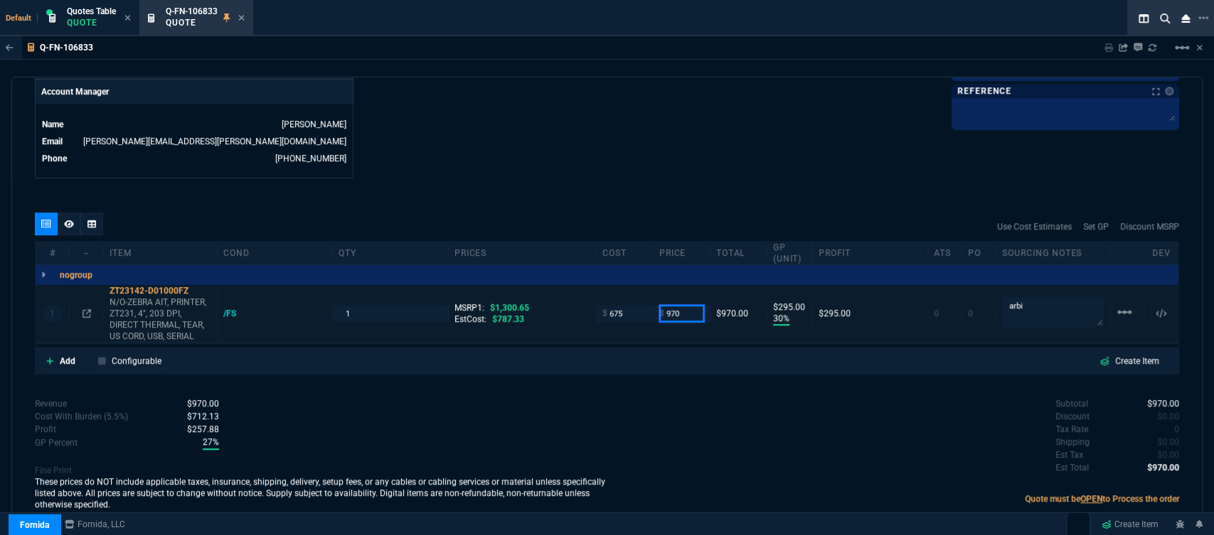
click at [685, 305] on input "970" at bounding box center [681, 313] width 45 height 16
type input "960"
click at [619, 181] on div "quote Q-FN-106833 Keystone Plastics draft Fornida, LLC [STREET_ADDRESS] Details…" at bounding box center [606, 304] width 1191 height 455
type input "960"
type input "285"
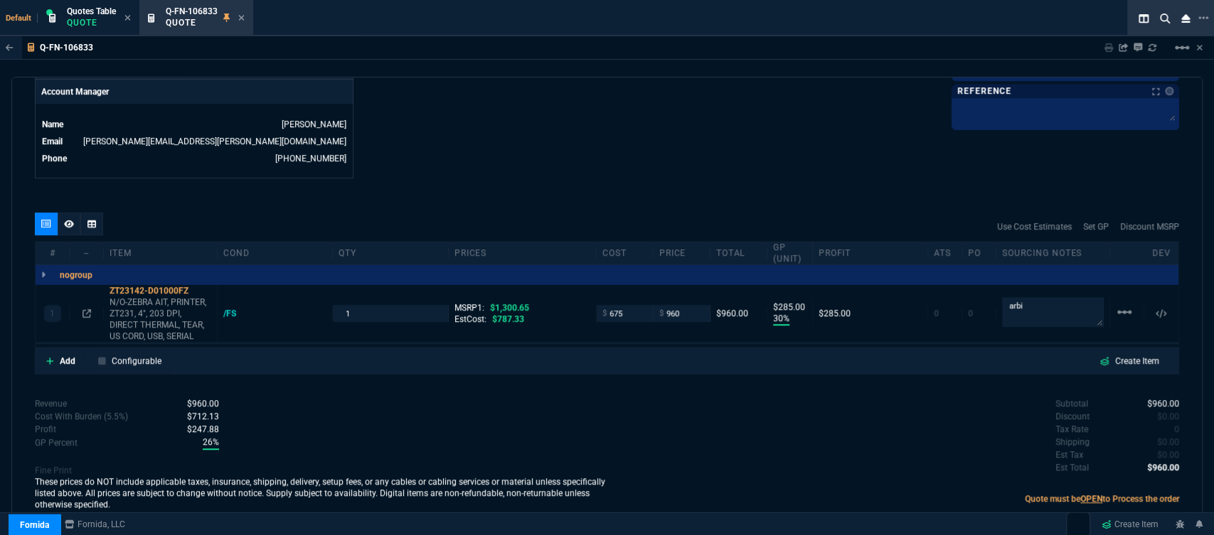
type input "26"
click at [687, 305] on input "960" at bounding box center [681, 313] width 45 height 16
type input "962"
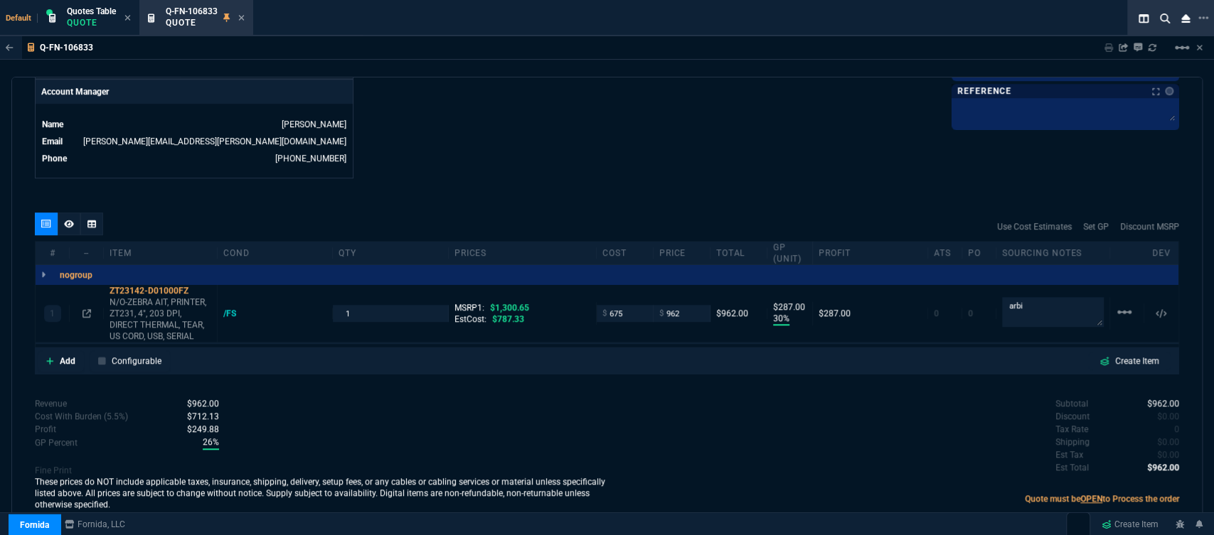
type input "287"
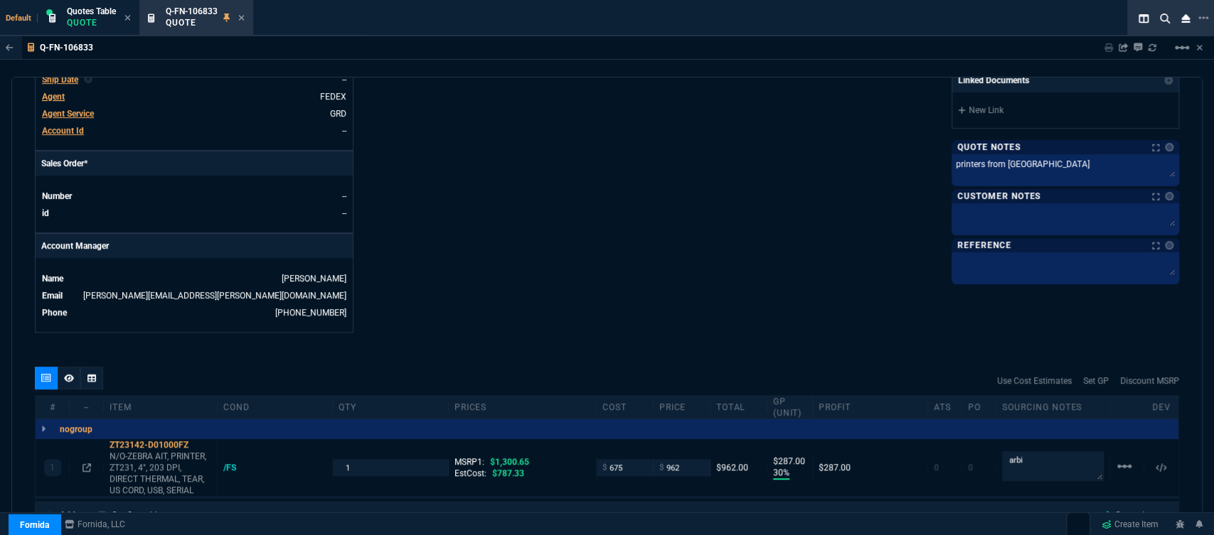
scroll to position [539, 0]
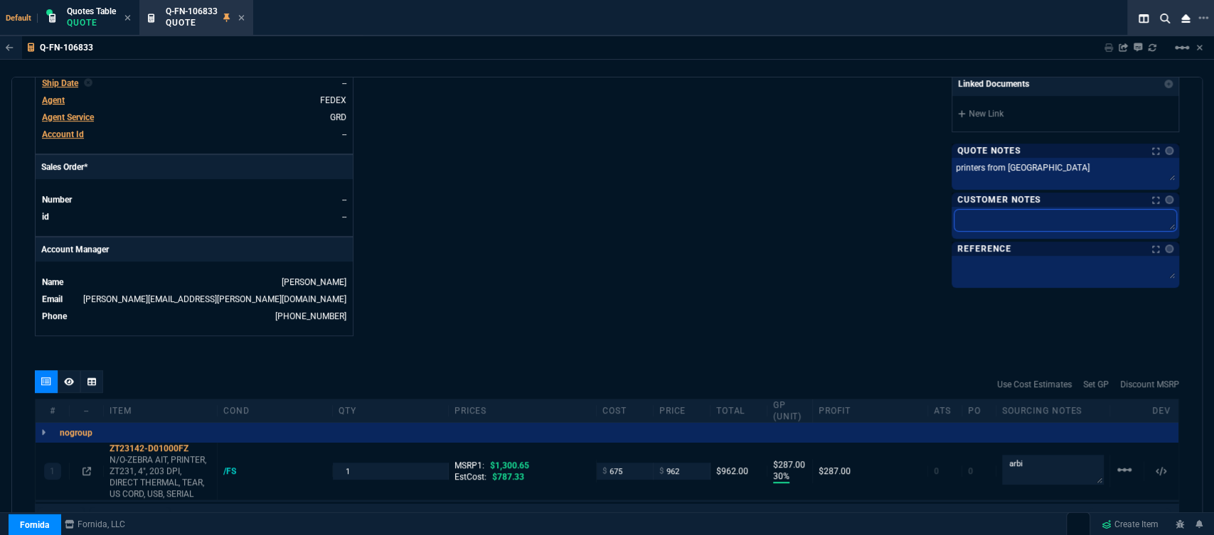
click at [978, 223] on textarea at bounding box center [1065, 220] width 222 height 21
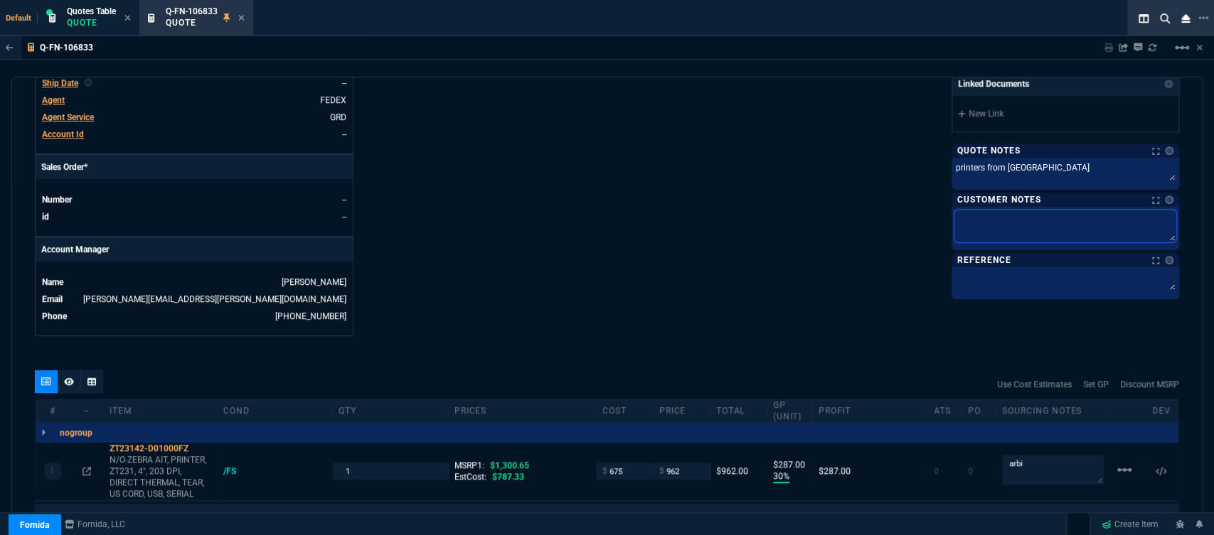
type textarea "E"
type textarea "ET"
type textarea "ETA"
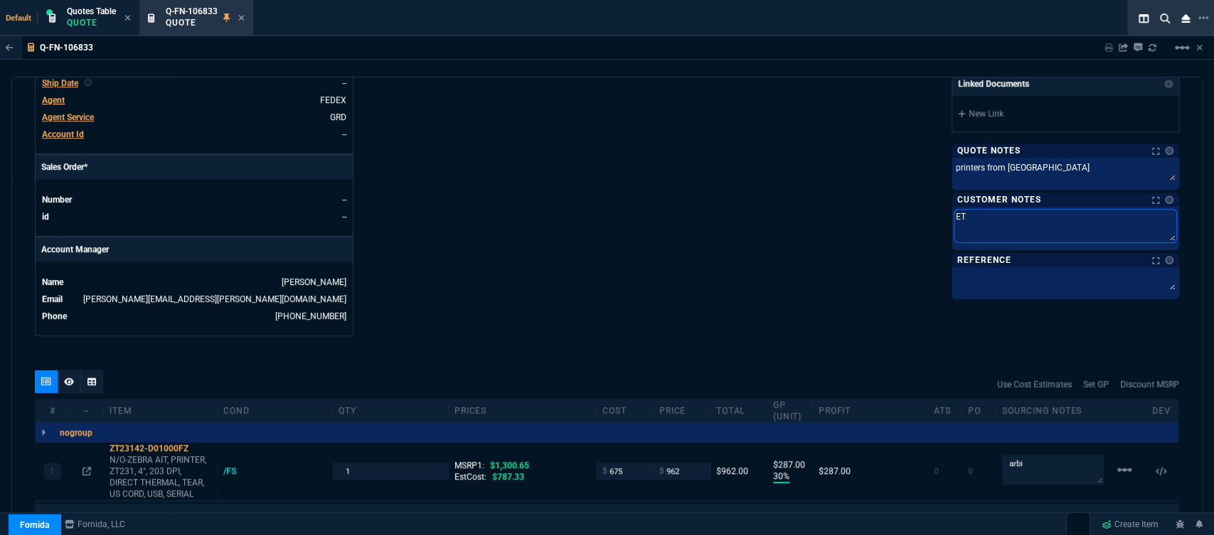
type textarea "ETA"
type textarea "ETA 5"
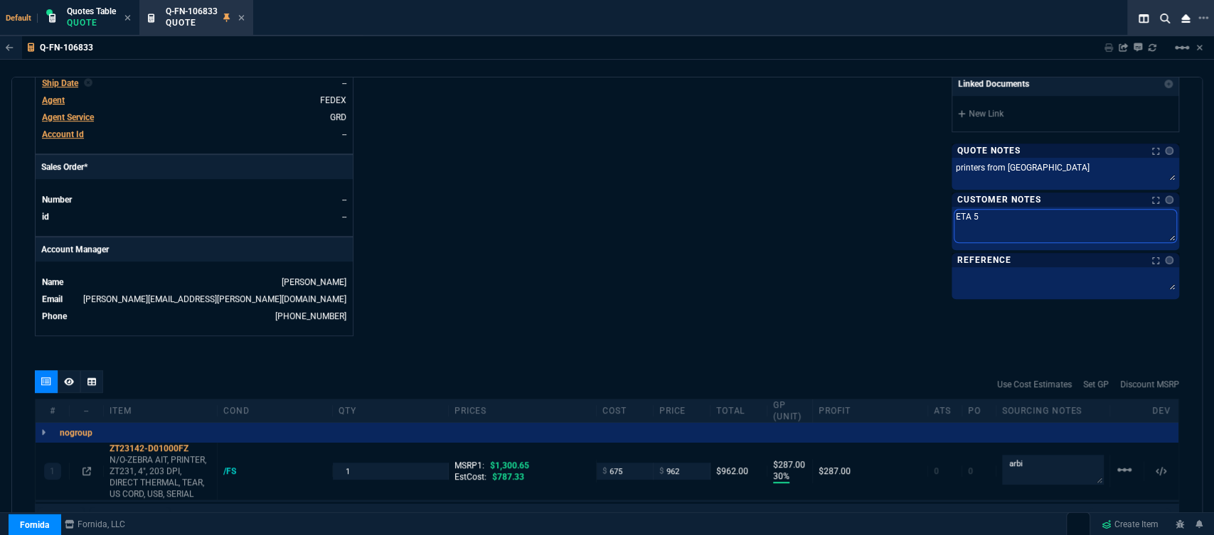
type textarea "ETA 5-"
type textarea "ETA 5-7"
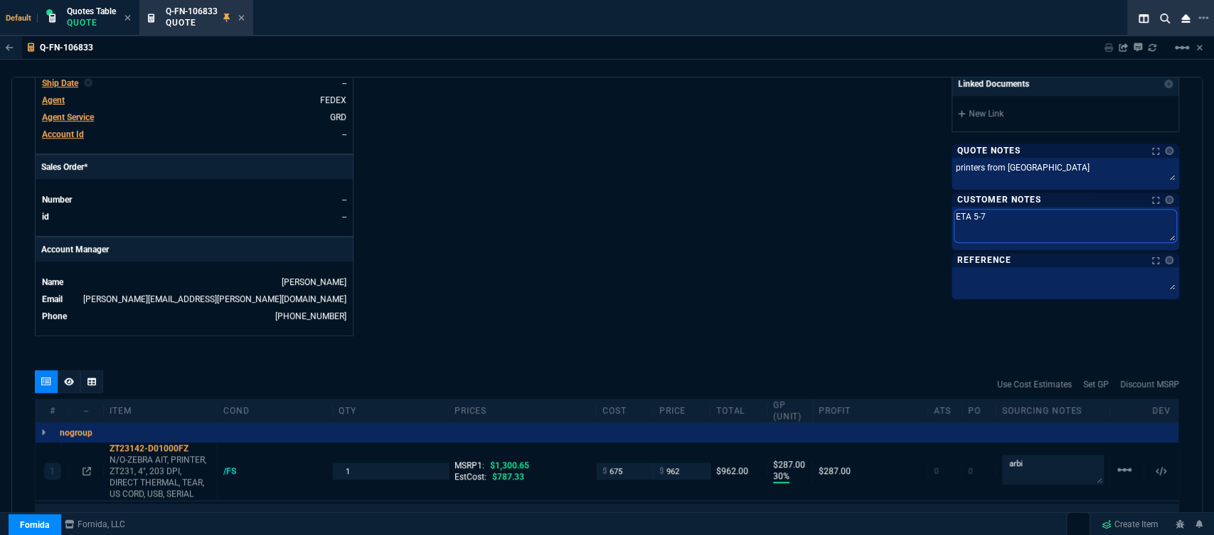
type textarea "ETA 5-7"
type textarea "ETA 5-7 B"
type textarea "ETA 5-7 Bi"
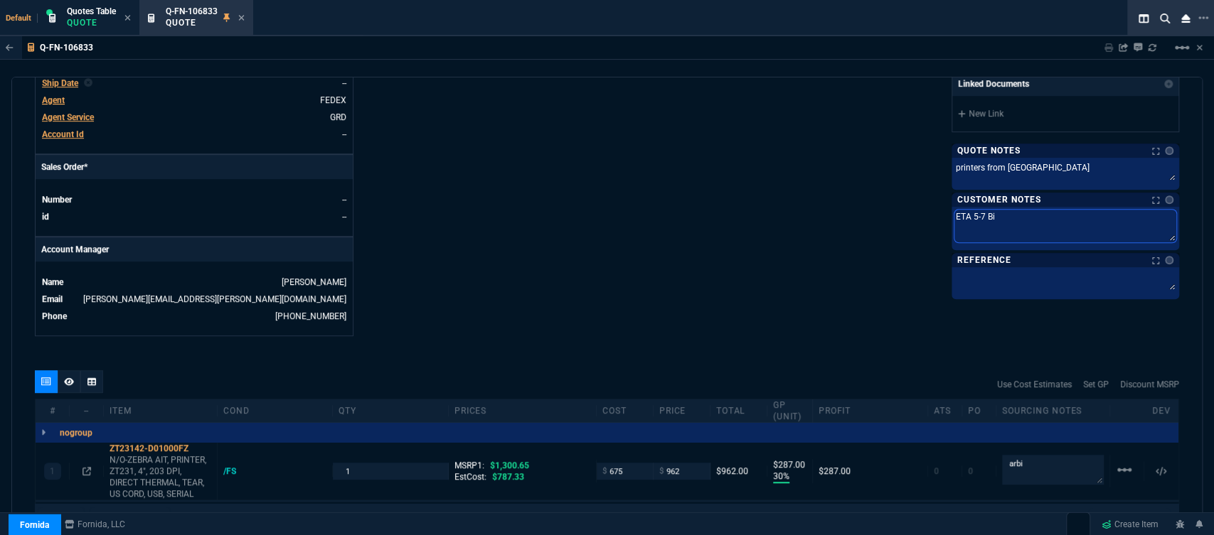
type textarea "ETA 5-7 Biz"
type textarea "ETA 5-7 Biz D"
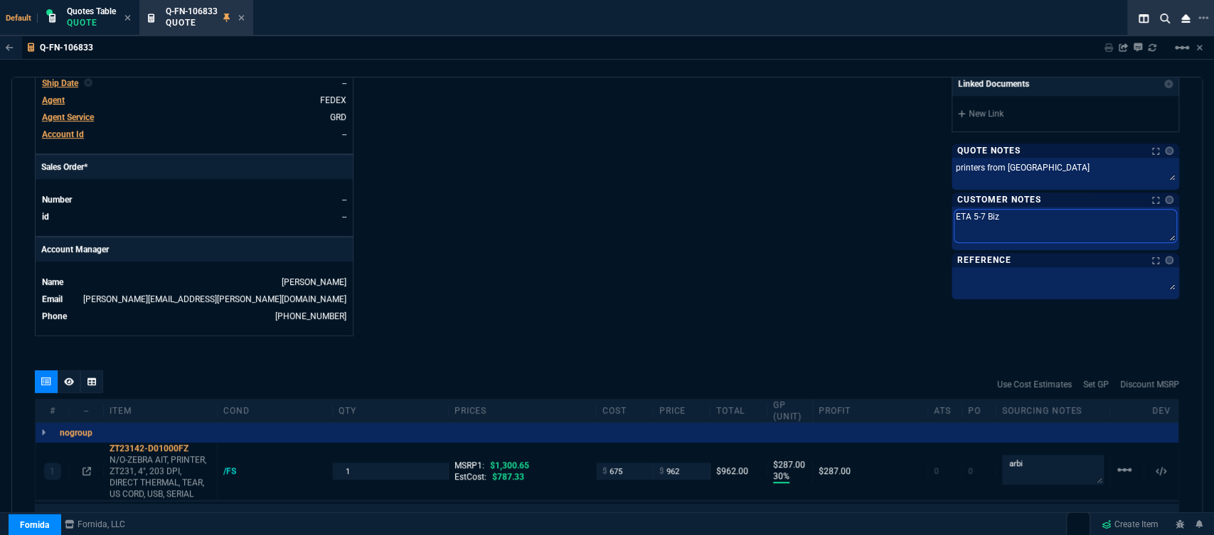
type textarea "ETA 5-7 Biz D"
type textarea "ETA 5-7 Biz Da"
type textarea "ETA 5-7 Biz Dat"
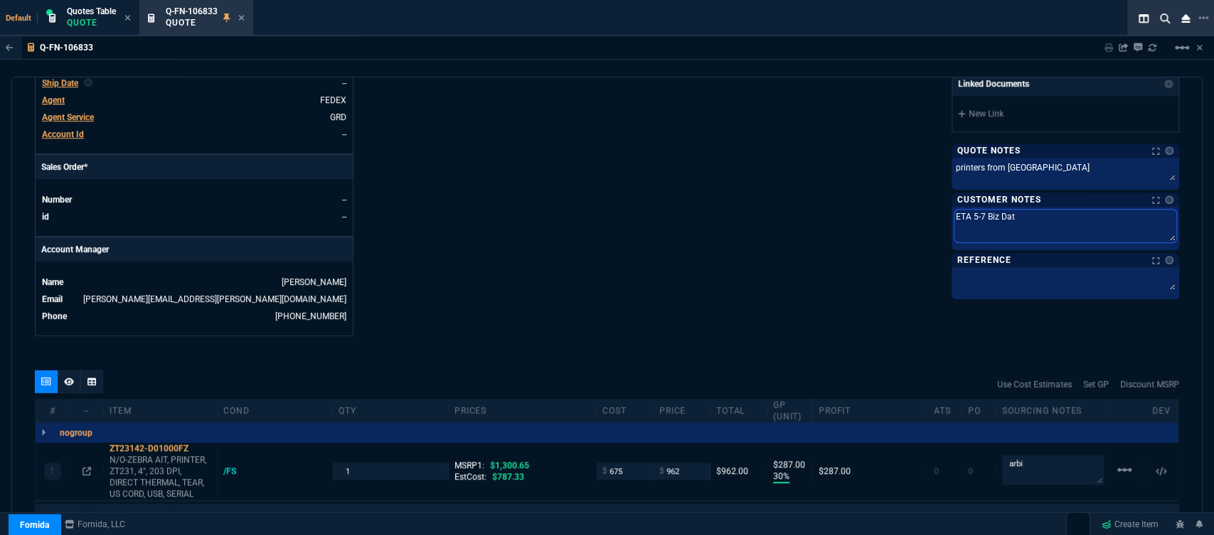
type textarea "ETA 5-7 Biz Dats"
type textarea "ETA 5-7 Biz Dat"
type textarea "ETA 5-7 Biz Da"
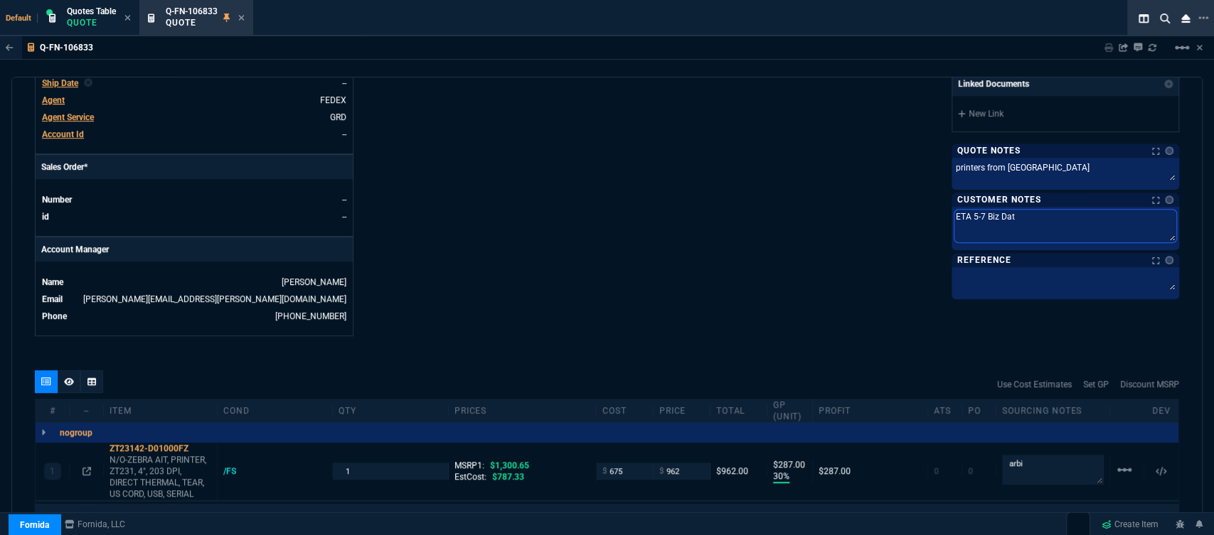
type textarea "ETA 5-7 Biz Da"
type textarea "ETA 5-7 Biz Day"
type textarea "ETA 5-7 Biz Days"
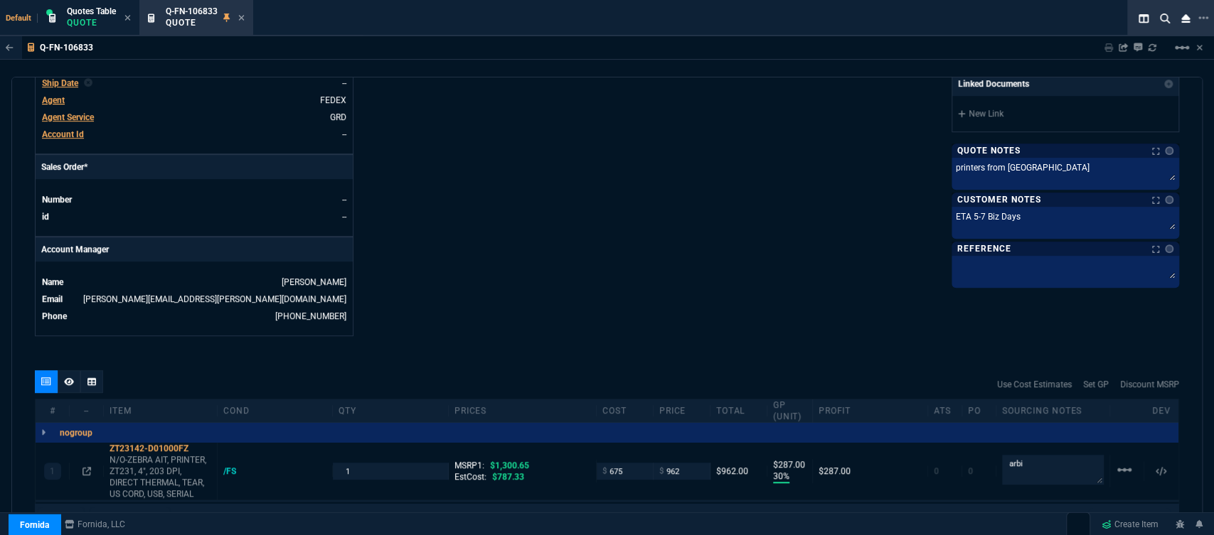
drag, startPoint x: 365, startPoint y: 466, endPoint x: 331, endPoint y: 460, distance: 34.7
click at [333, 463] on div "1" at bounding box center [390, 471] width 115 height 16
type input "2"
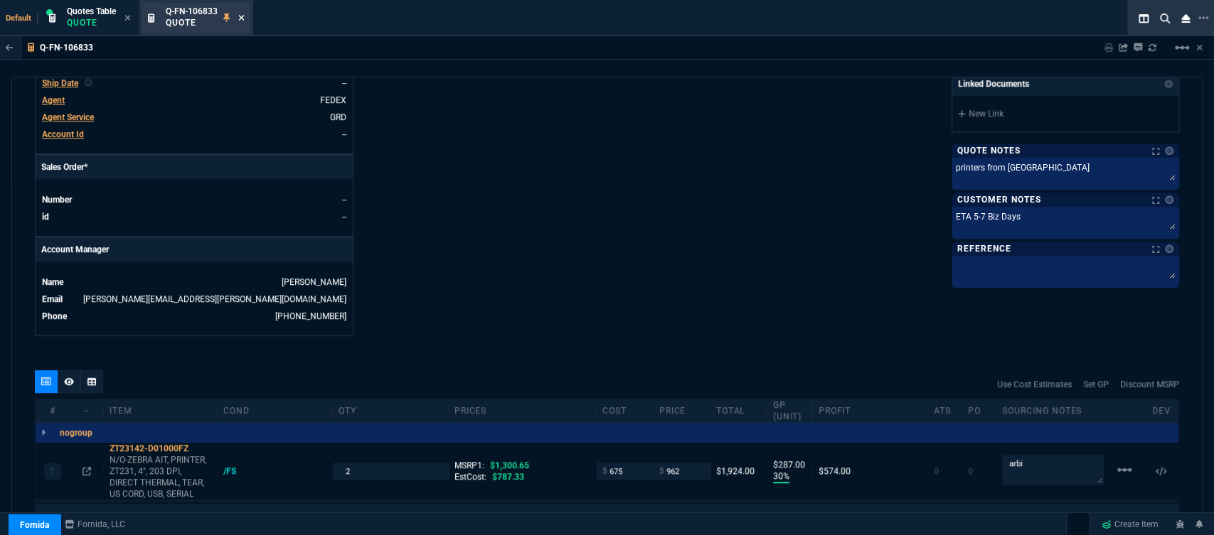
click at [241, 14] on icon at bounding box center [241, 18] width 6 height 9
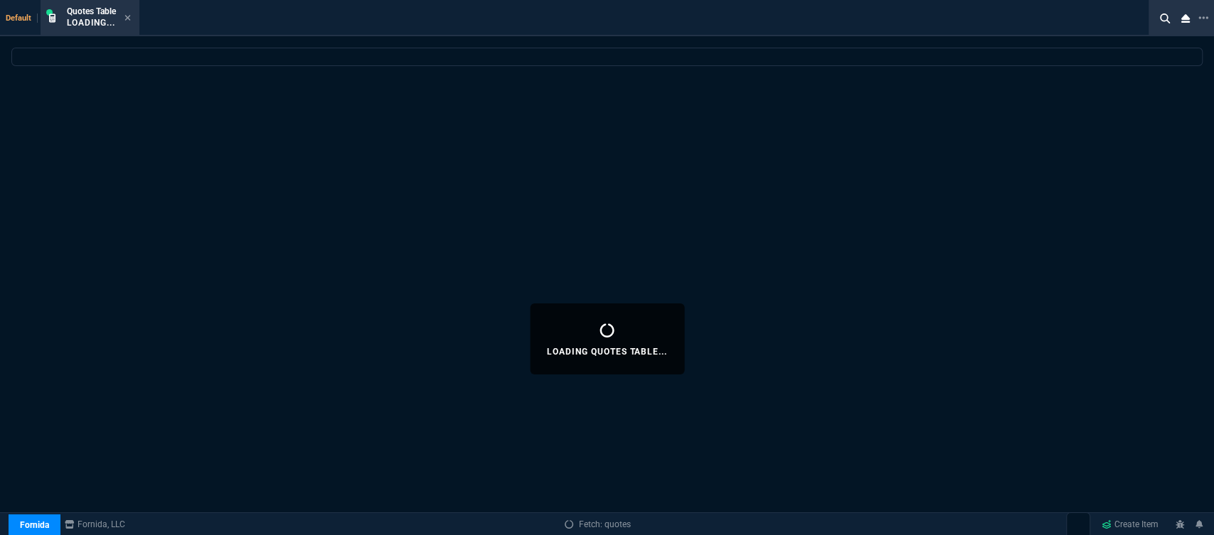
select select
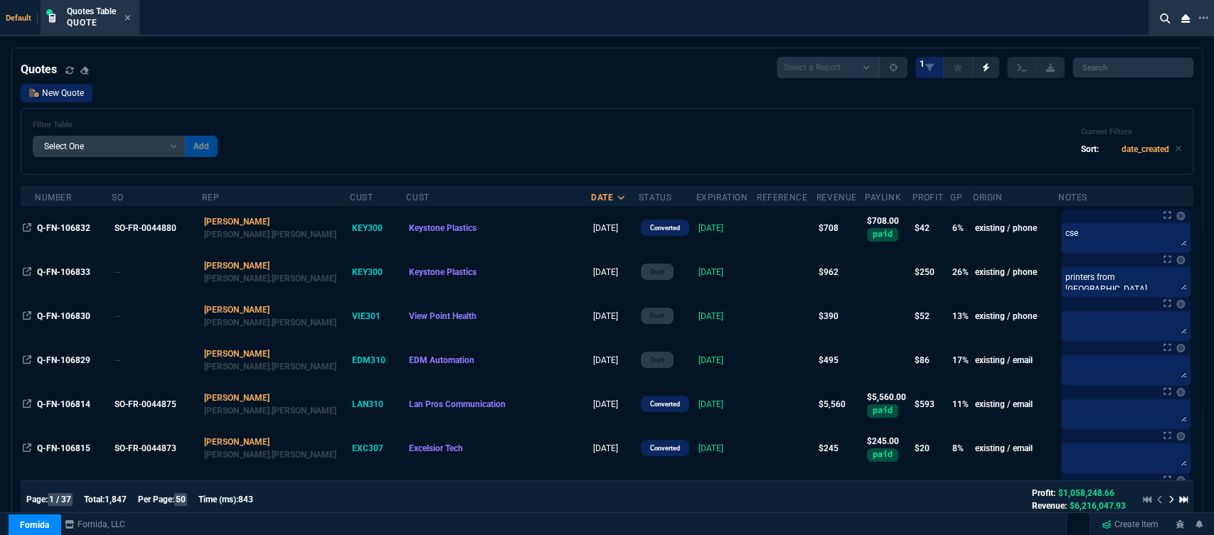
click at [63, 96] on link "New Quote" at bounding box center [57, 93] width 72 height 18
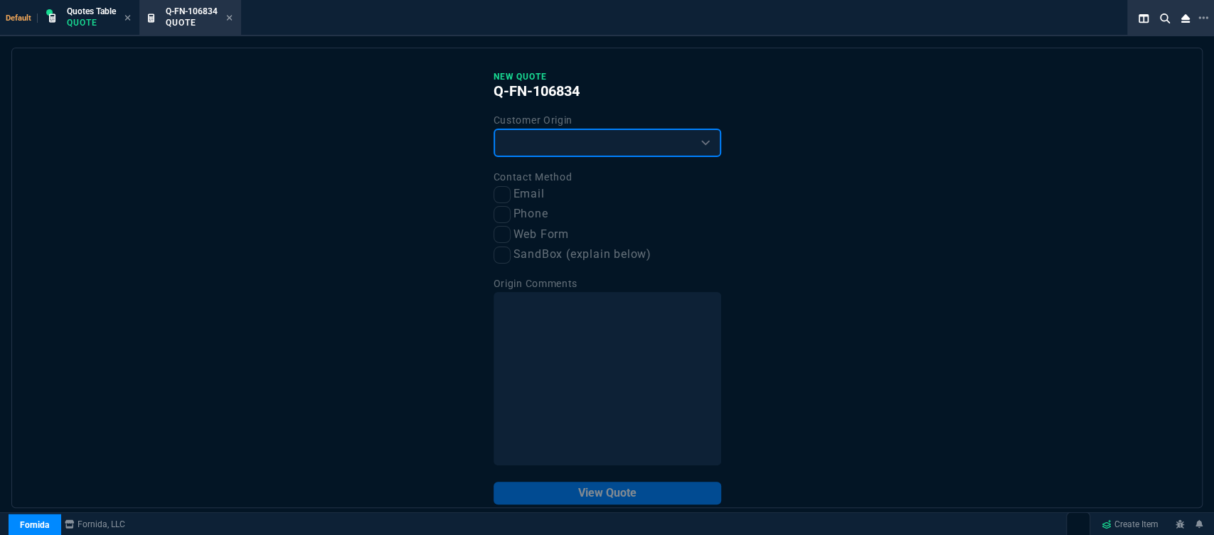
click at [556, 149] on select "Existing Customer Amazon Lead (first order) Website Lead (first order) Called (…" at bounding box center [607, 143] width 228 height 28
select select "existing"
click at [493, 129] on select "Existing Customer Amazon Lead (first order) Website Lead (first order) Called (…" at bounding box center [607, 143] width 228 height 28
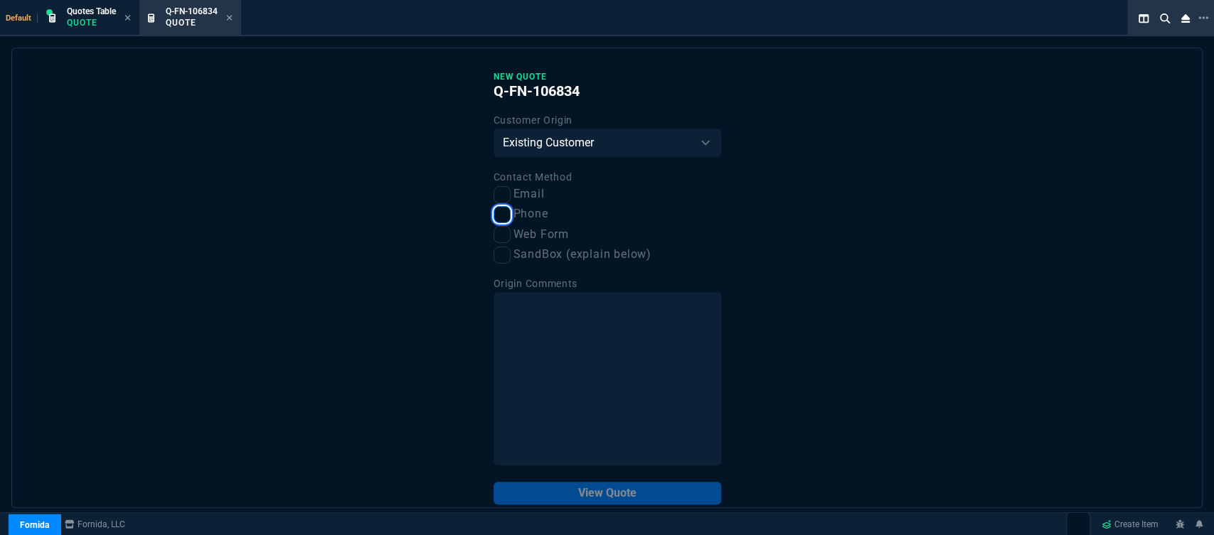
click at [496, 218] on input "Phone" at bounding box center [501, 214] width 17 height 17
checkbox input "true"
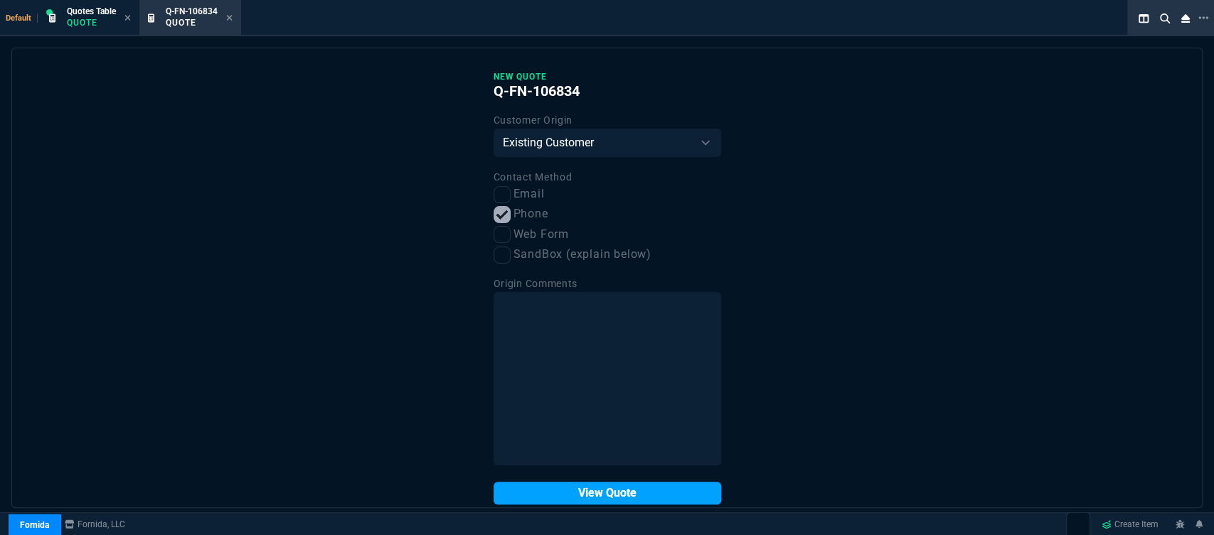
click at [581, 504] on button "View Quote" at bounding box center [607, 493] width 228 height 23
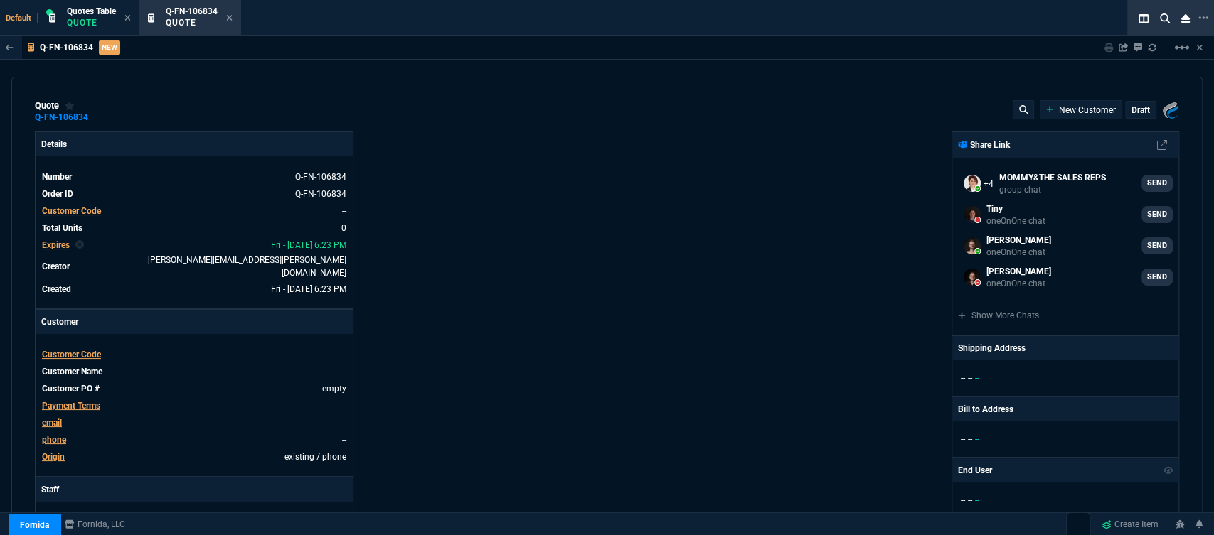
click at [57, 350] on span "Customer Code" at bounding box center [71, 355] width 59 height 10
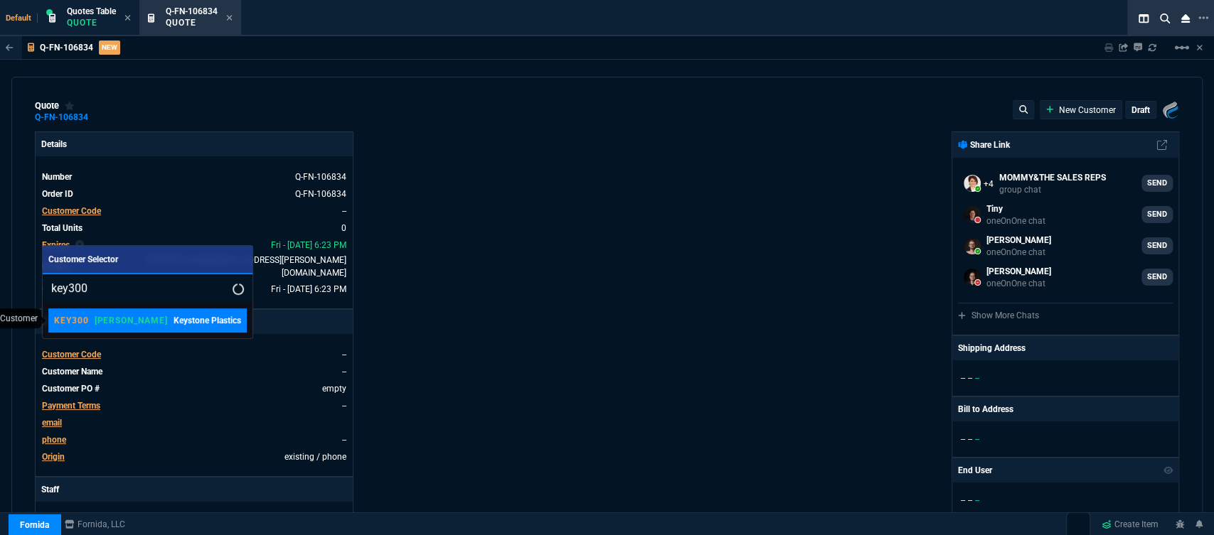
type input "key300"
click at [109, 323] on p "[PERSON_NAME]" at bounding box center [131, 320] width 73 height 11
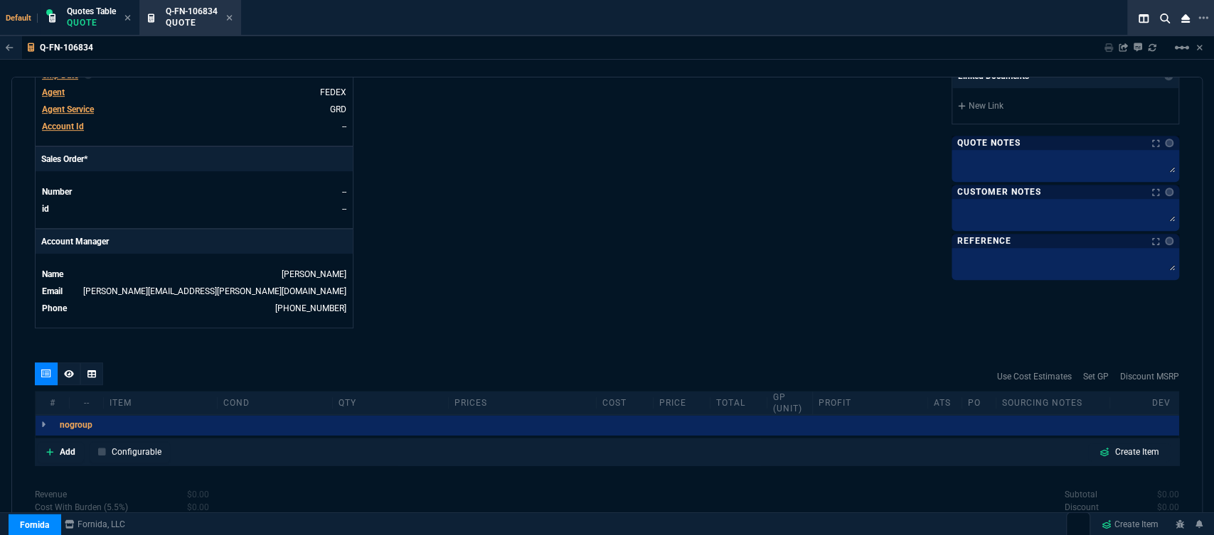
scroll to position [638, 0]
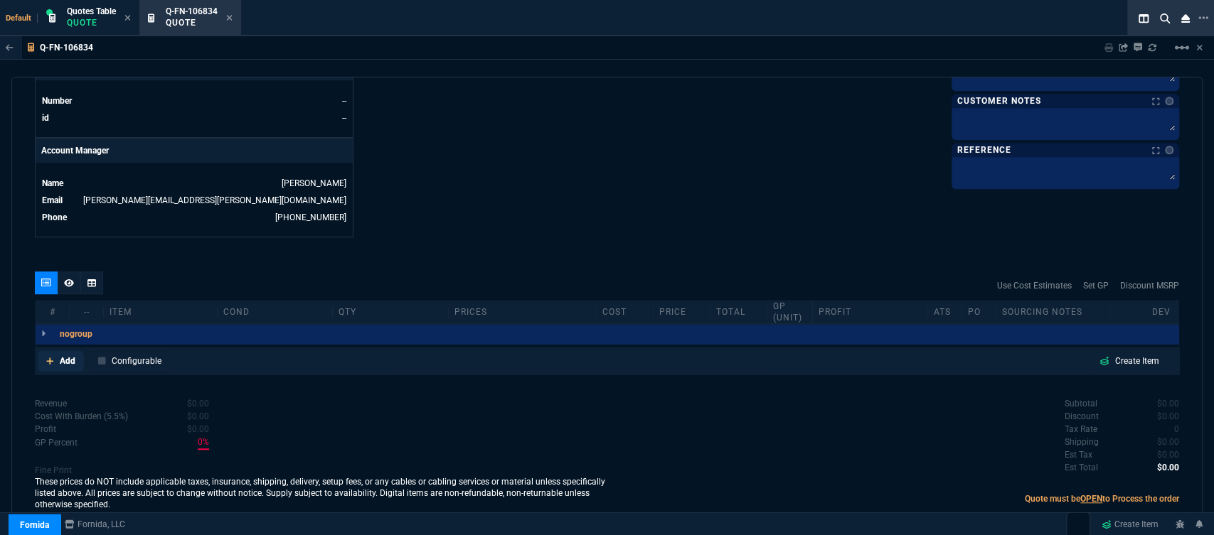
click at [47, 358] on icon at bounding box center [49, 361] width 7 height 7
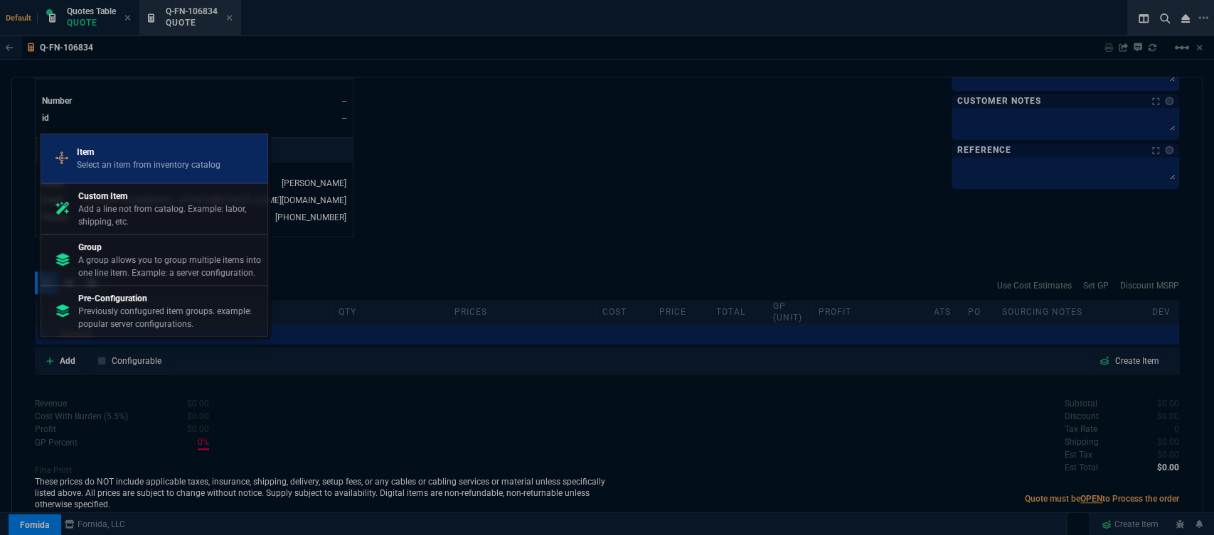
click at [159, 159] on p "Item" at bounding box center [149, 152] width 144 height 13
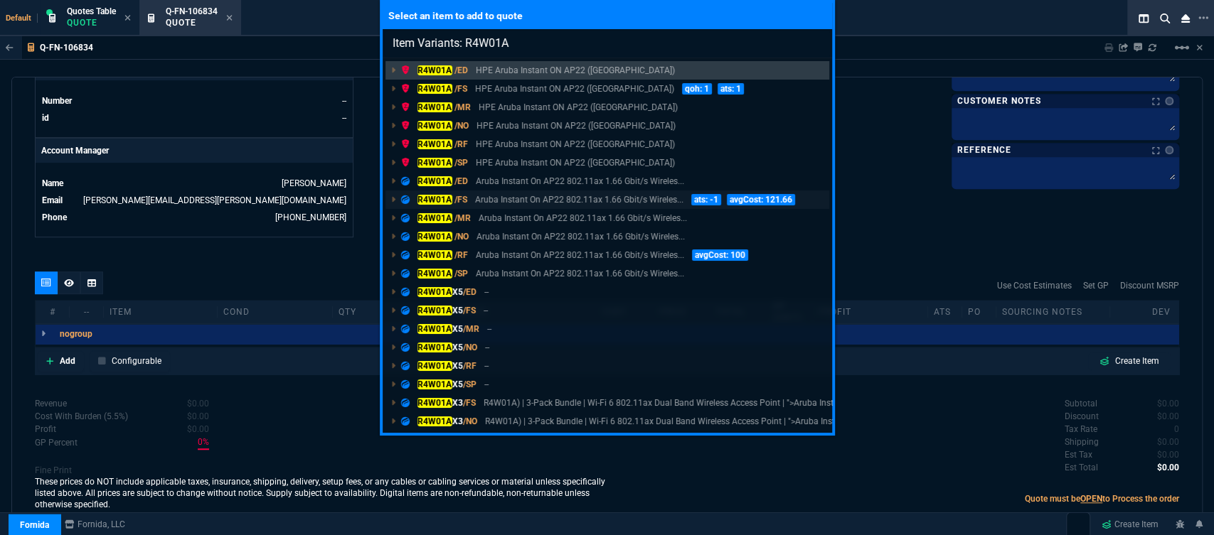
type input "Item Variants: R4W01A"
click at [562, 200] on p "Aruba Instant On AP22 802.11ax 1.66 Gbit/s Wireles..." at bounding box center [579, 199] width 208 height 13
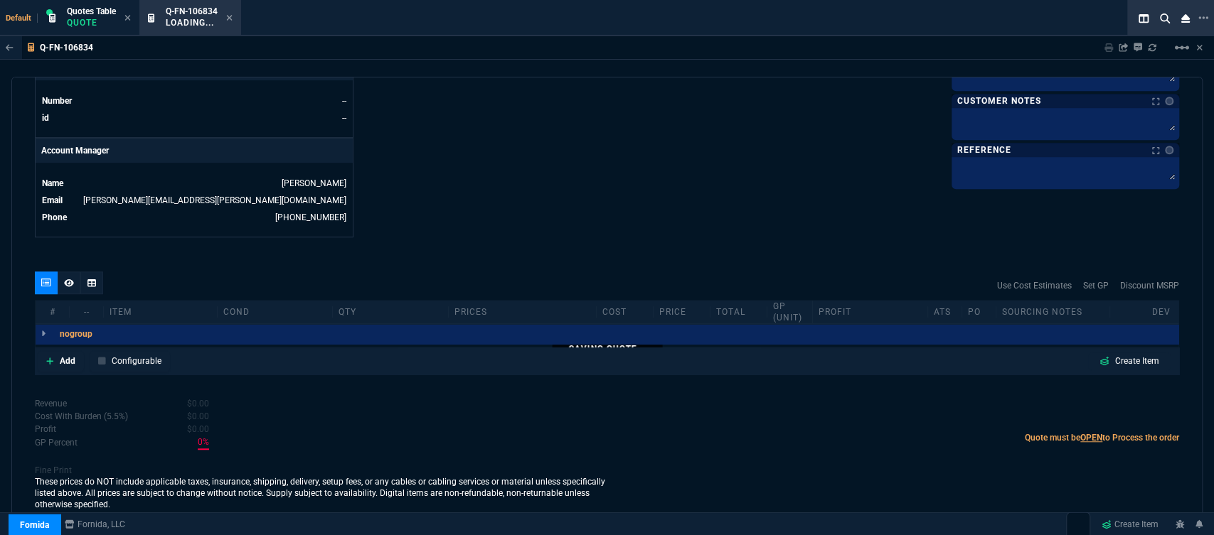
scroll to position [635, 0]
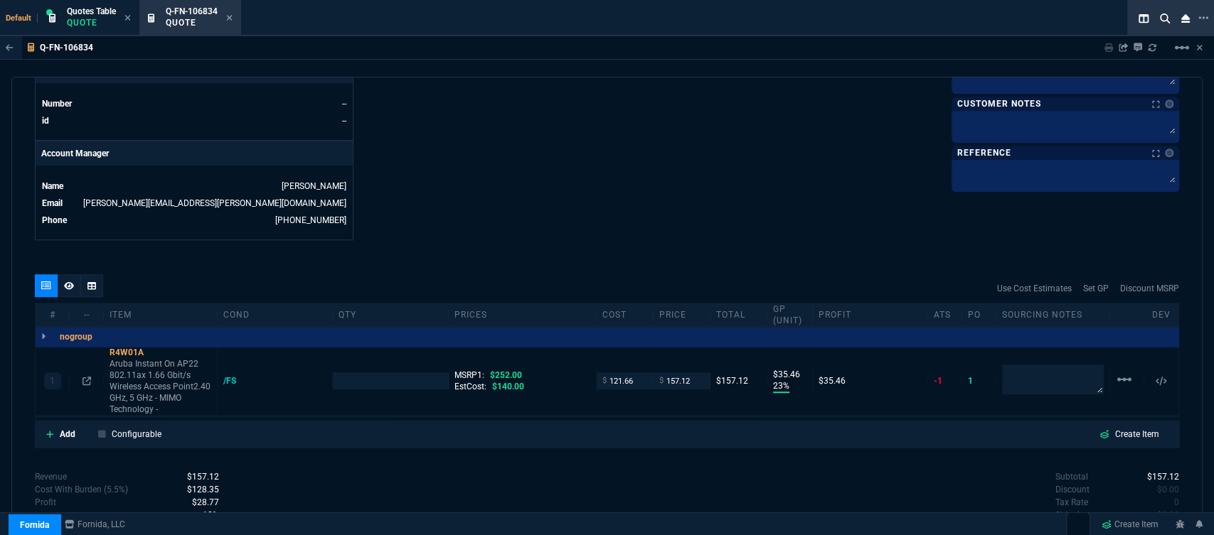
type input "23"
type input "35"
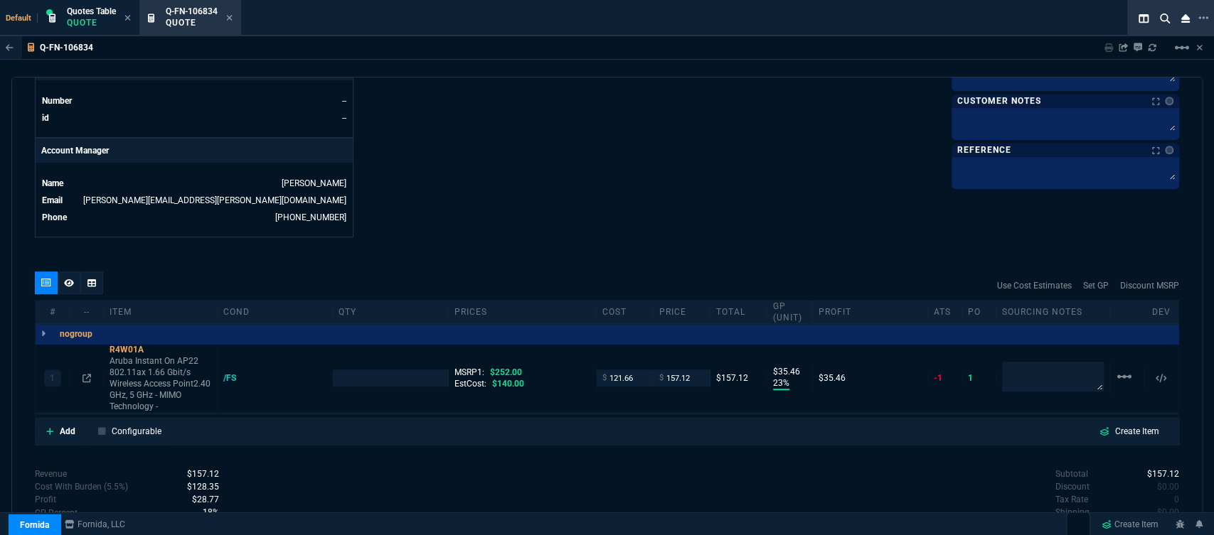
type input "38"
click at [153, 346] on icon at bounding box center [153, 350] width 8 height 9
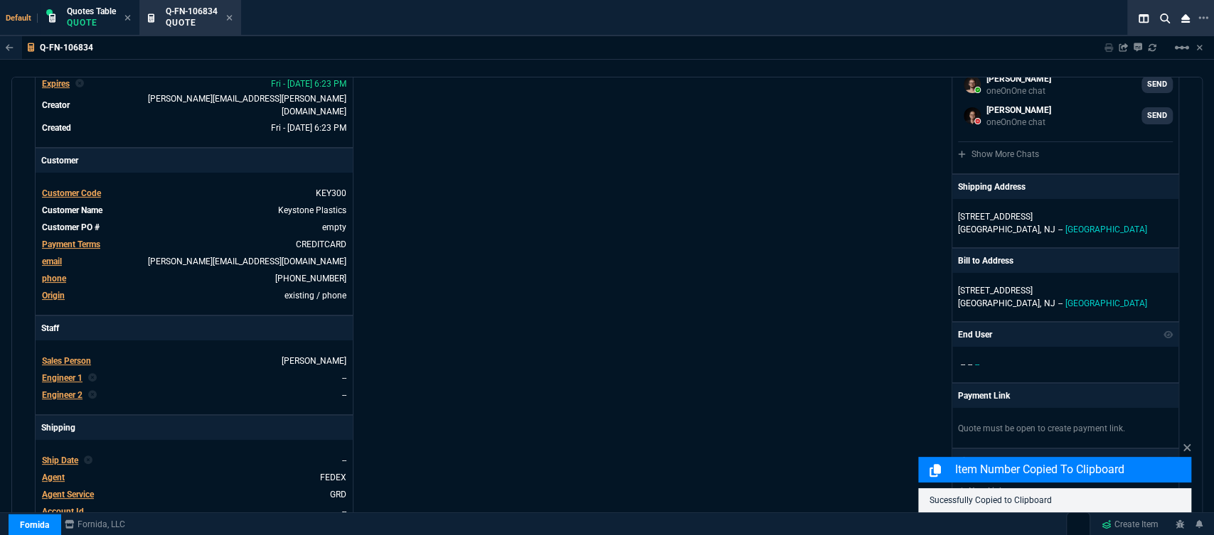
scroll to position [0, 0]
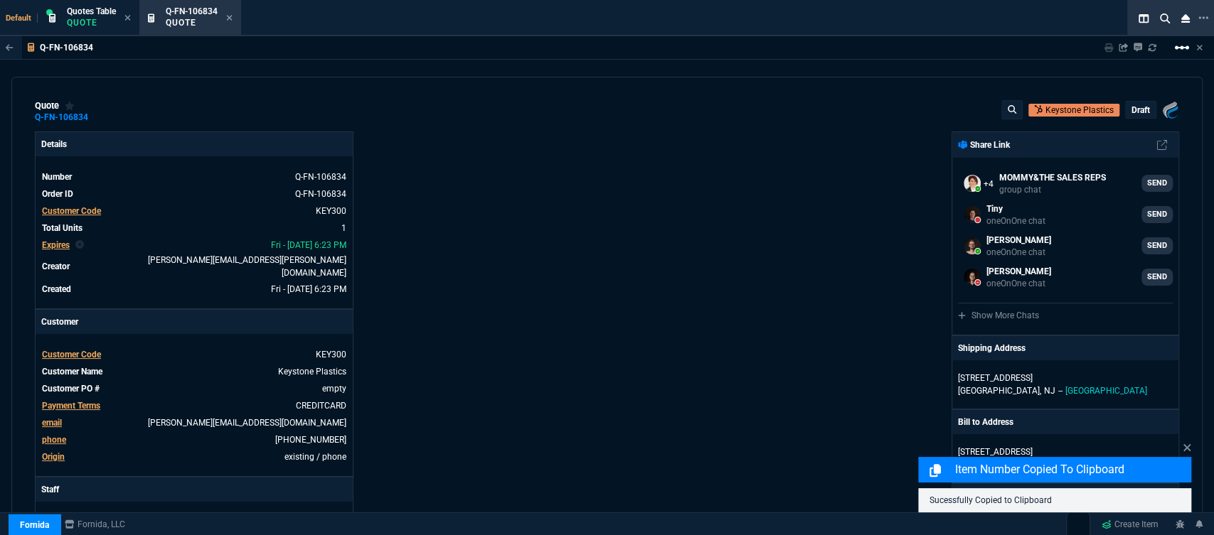
click at [1185, 42] on mat-icon "linear_scale" at bounding box center [1181, 47] width 17 height 17
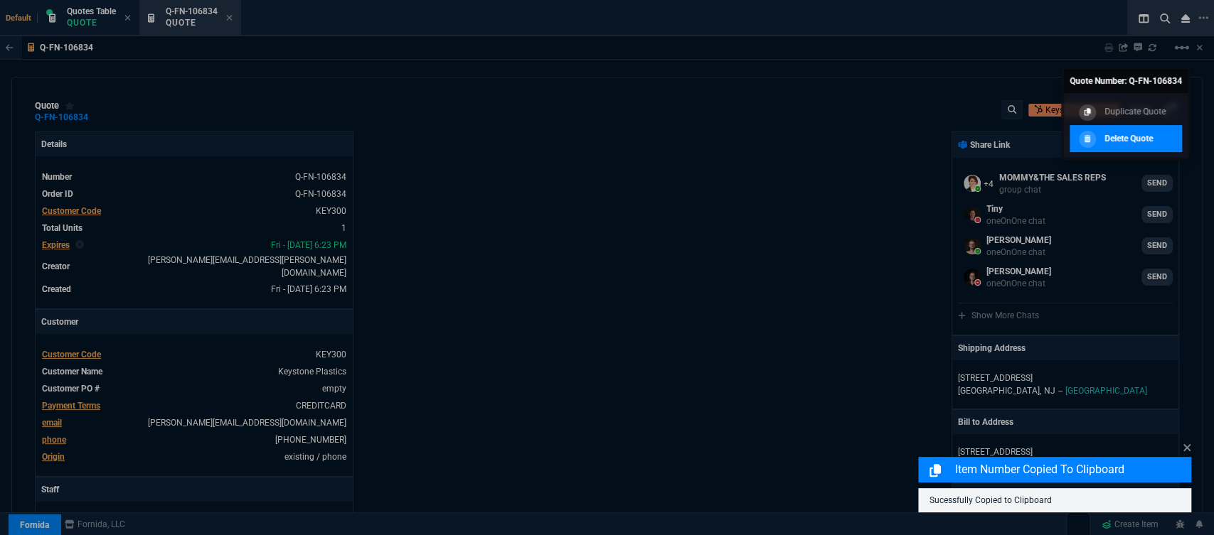
click at [1150, 131] on div "Delete Quote" at bounding box center [1113, 139] width 77 height 16
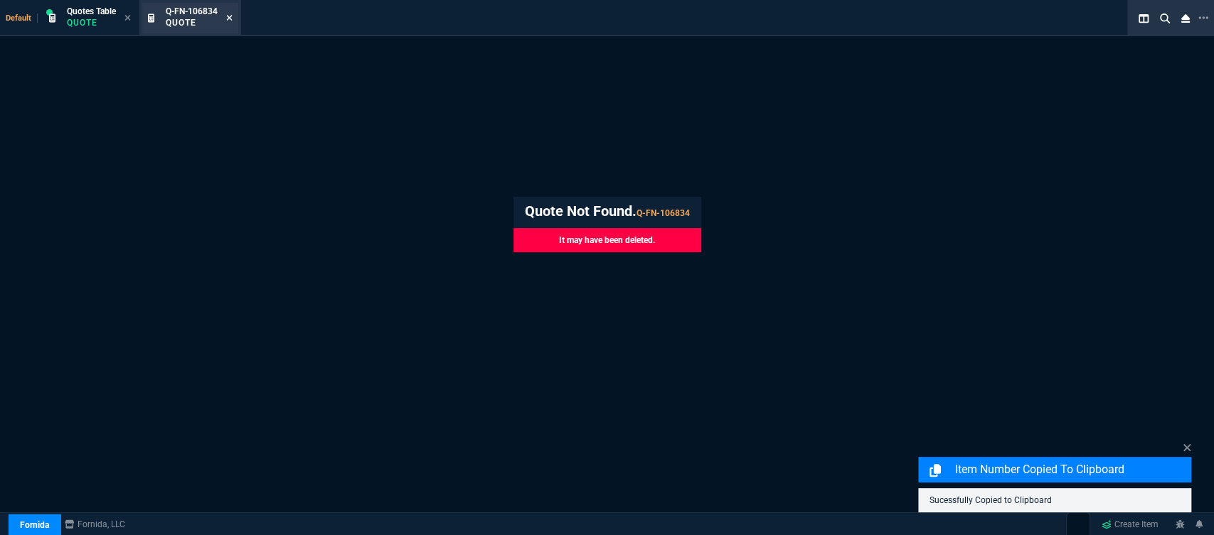
click at [230, 18] on icon at bounding box center [230, 18] width 6 height 6
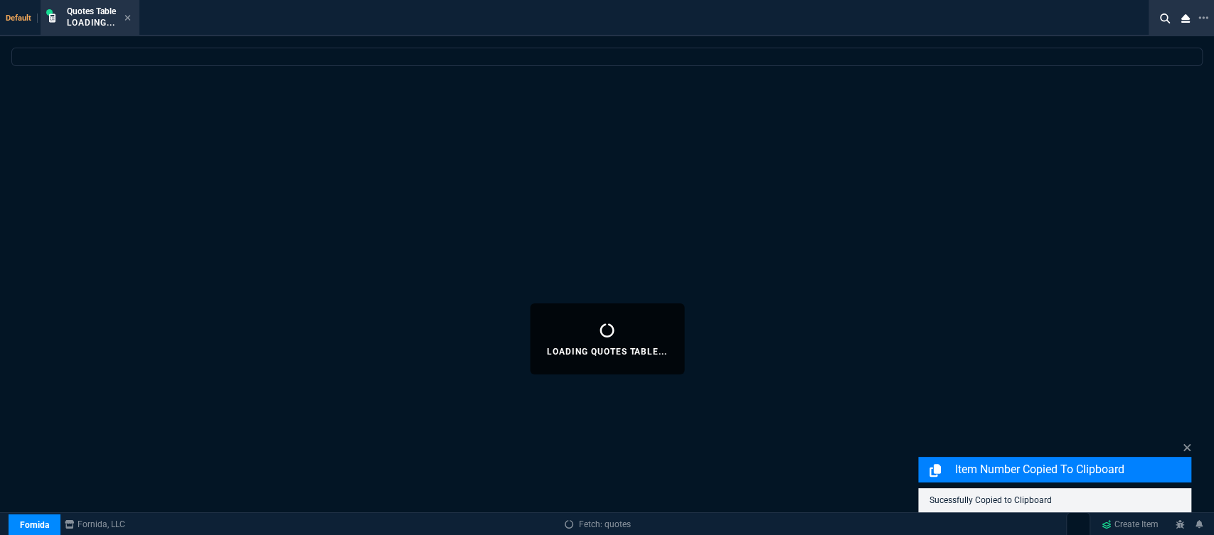
select select
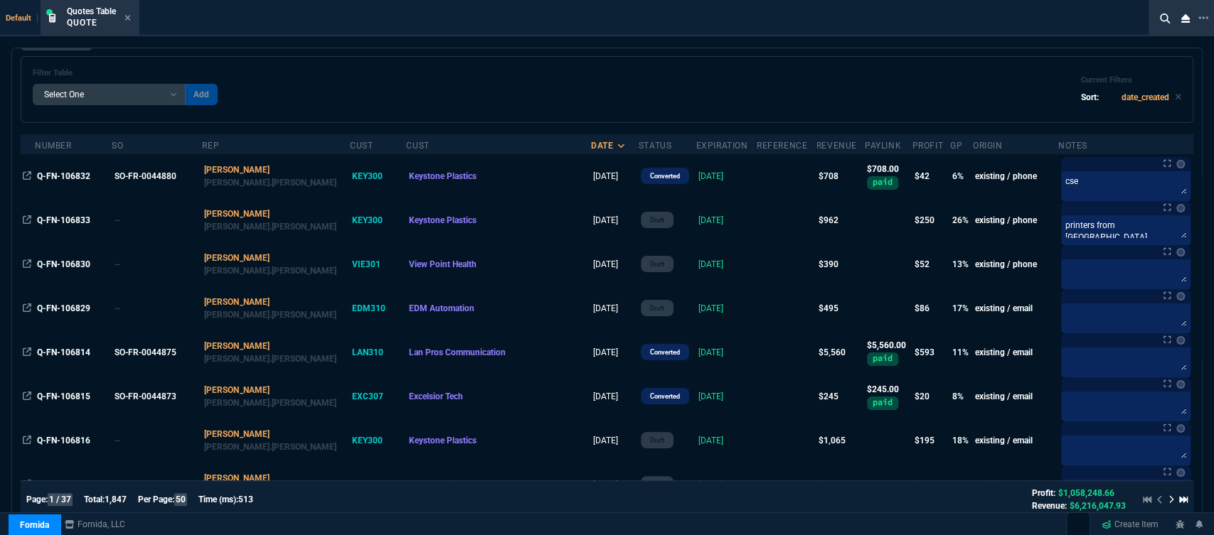
scroll to position [79, 0]
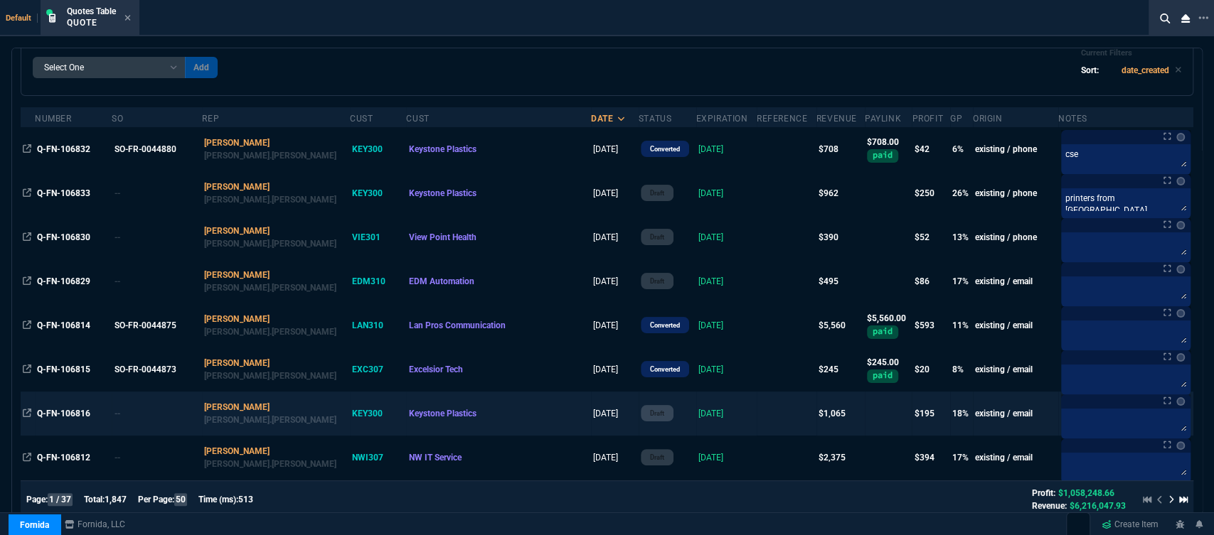
click at [756, 411] on td at bounding box center [786, 414] width 60 height 44
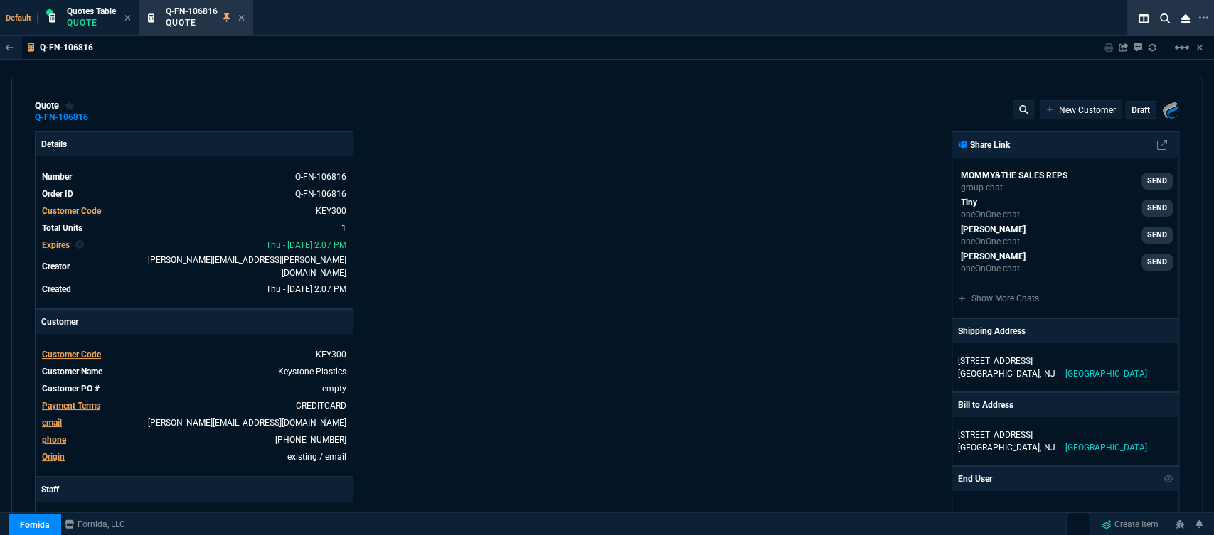
type input "10"
type input "96"
type input "1260.57"
type input "27"
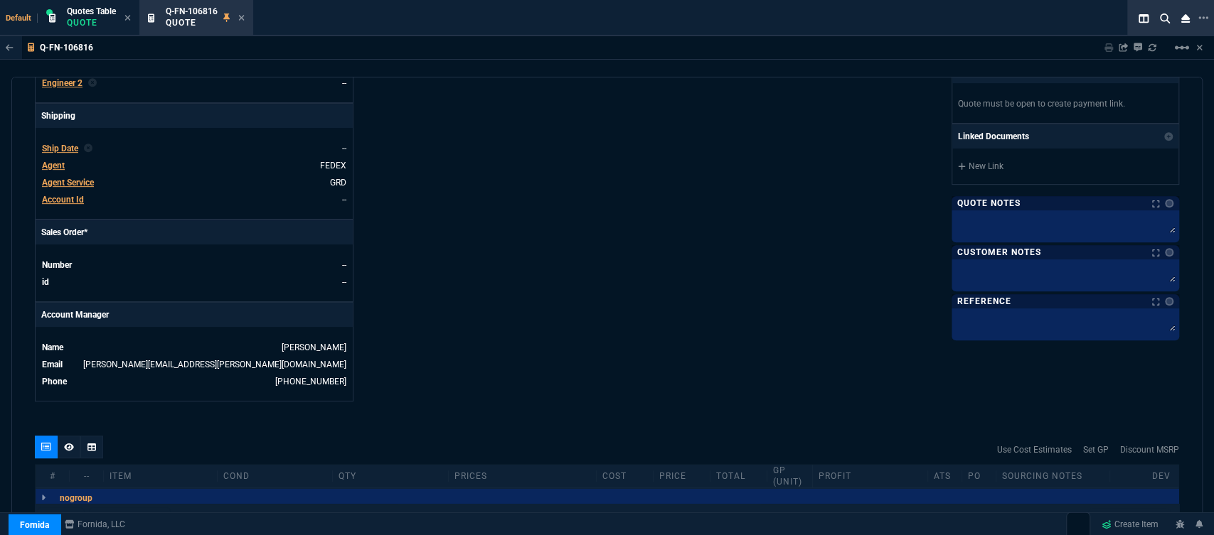
scroll to position [685, 0]
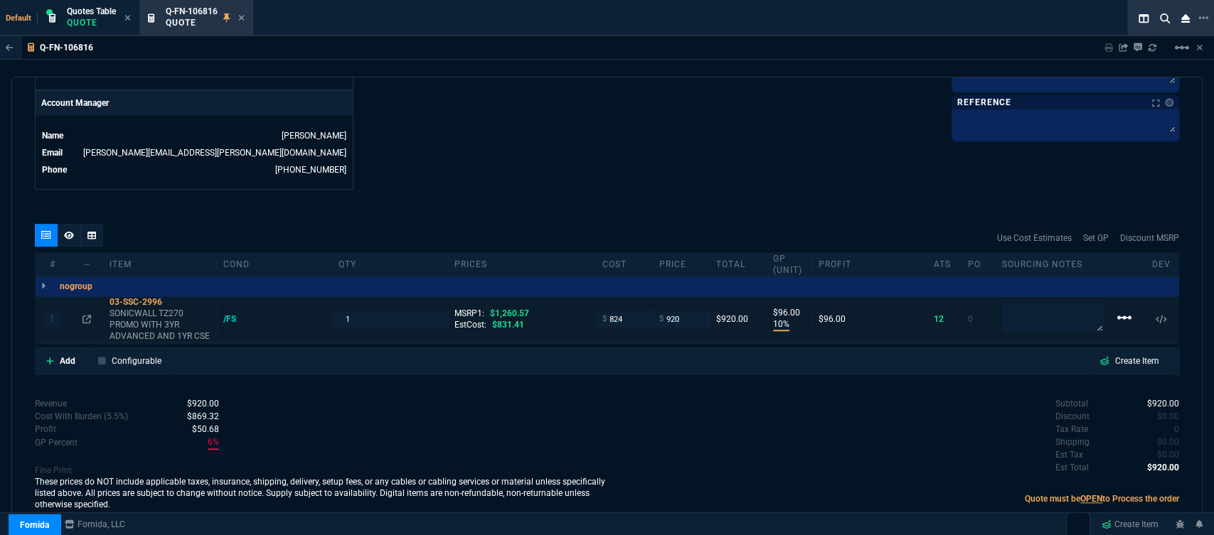
click at [1123, 309] on mat-icon "linear_scale" at bounding box center [1124, 317] width 17 height 17
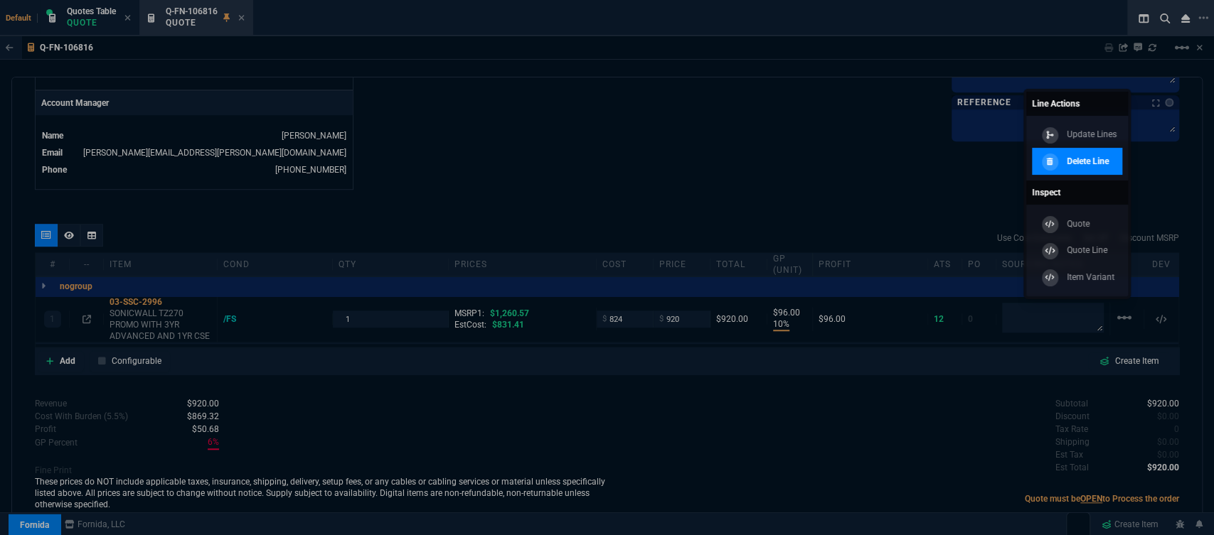
click at [1092, 163] on p "Delete Line" at bounding box center [1087, 161] width 42 height 13
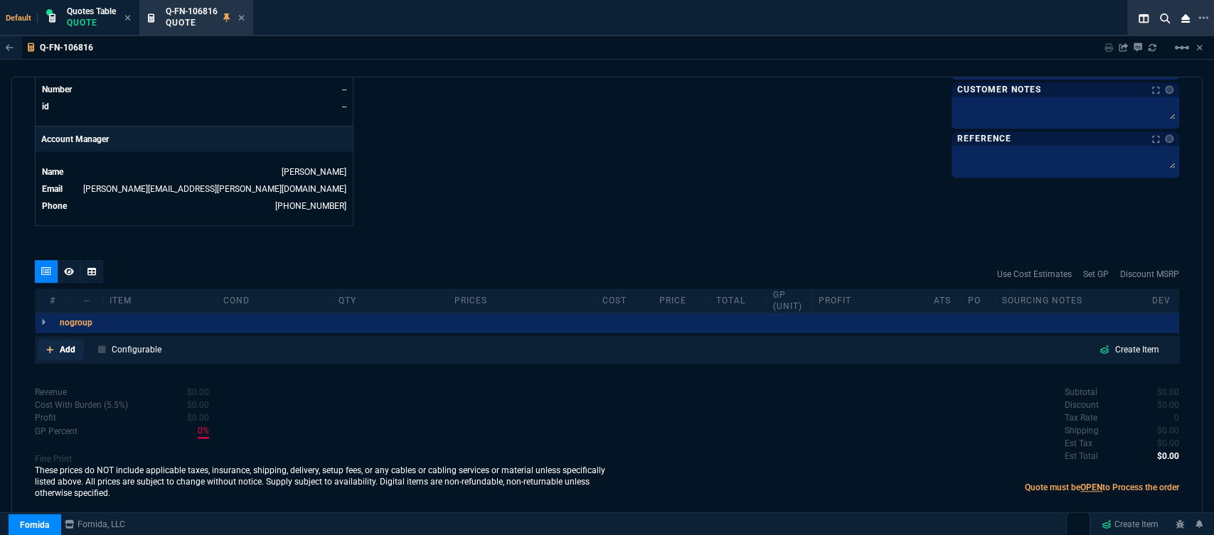
scroll to position [638, 0]
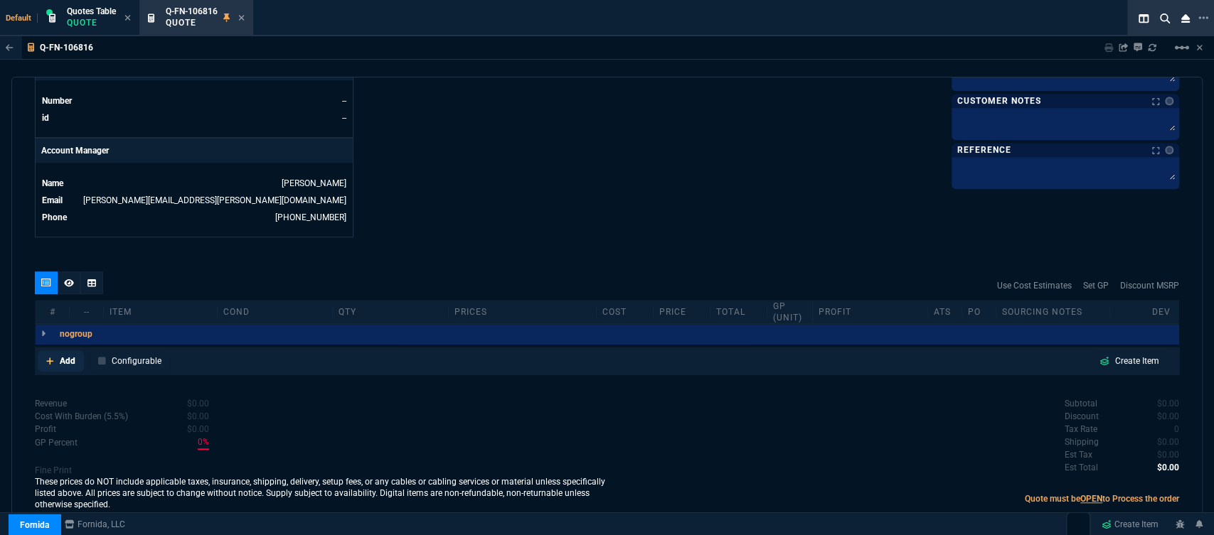
click at [46, 357] on icon at bounding box center [50, 361] width 8 height 9
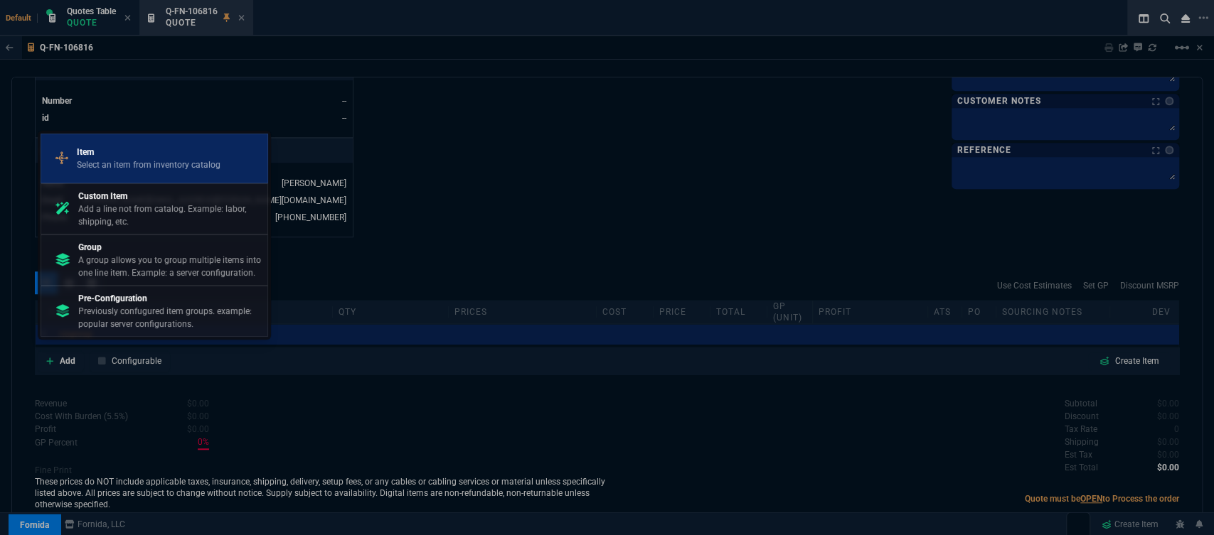
click at [145, 161] on p "Select an item from inventory catalog" at bounding box center [149, 165] width 144 height 13
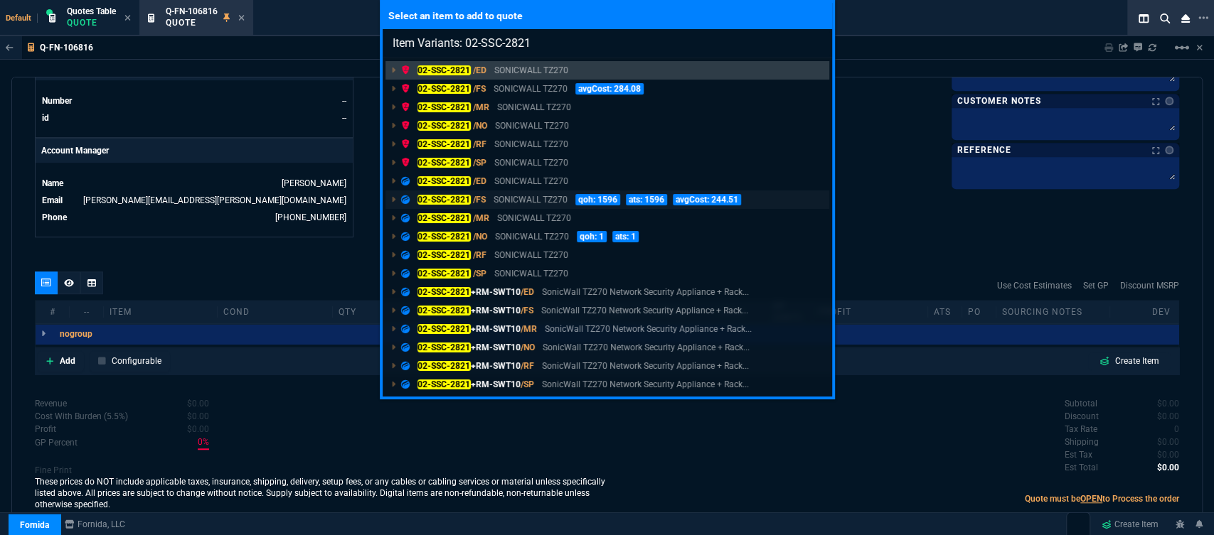
type input "Item Variants: 02-SSC-2821"
click at [514, 200] on p "SONICWALL TZ270" at bounding box center [530, 199] width 74 height 13
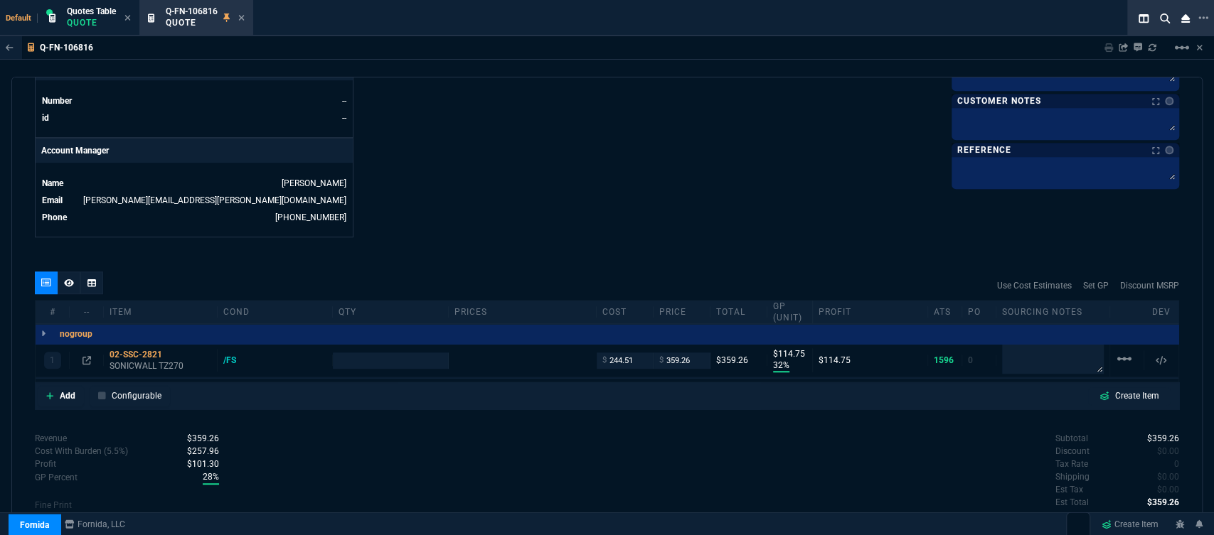
scroll to position [672, 0]
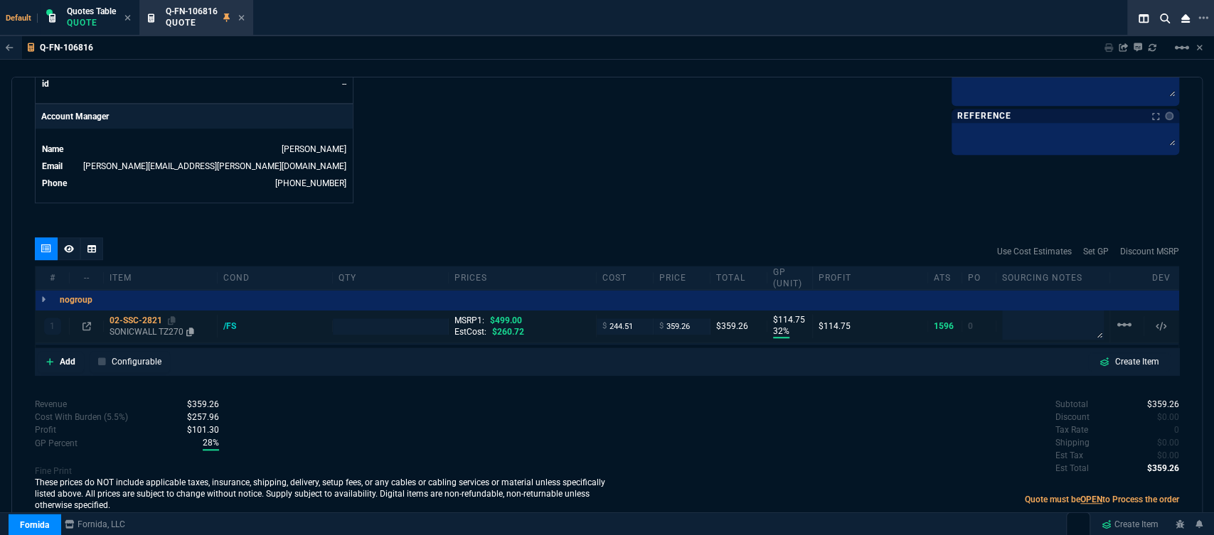
click at [157, 326] on p "SONICWALL TZ270" at bounding box center [160, 331] width 102 height 11
type input "32"
type input "115"
type input "28"
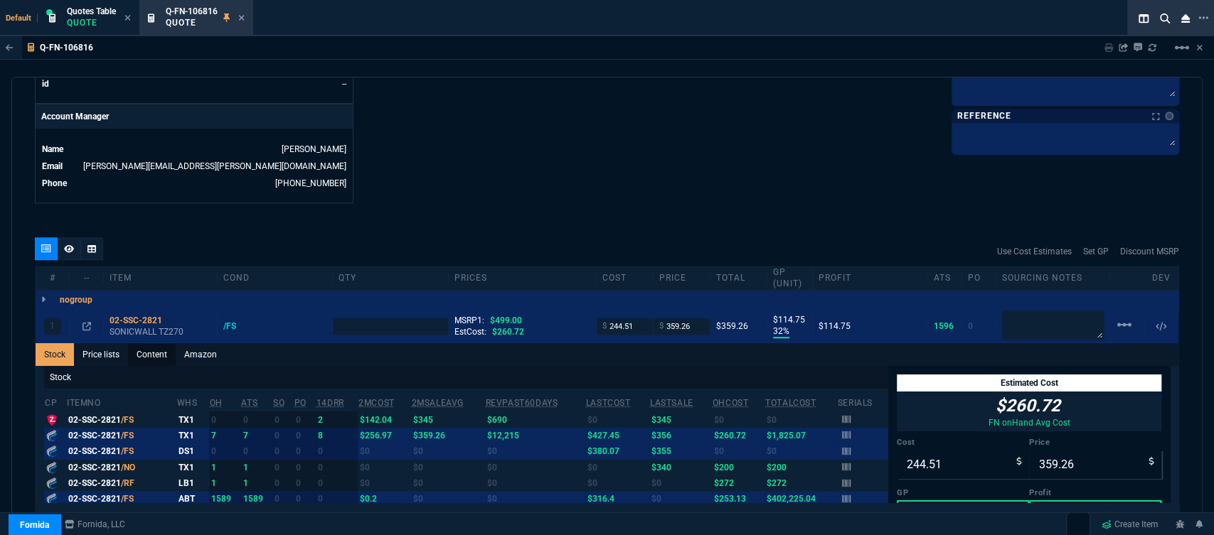
scroll to position [685, 0]
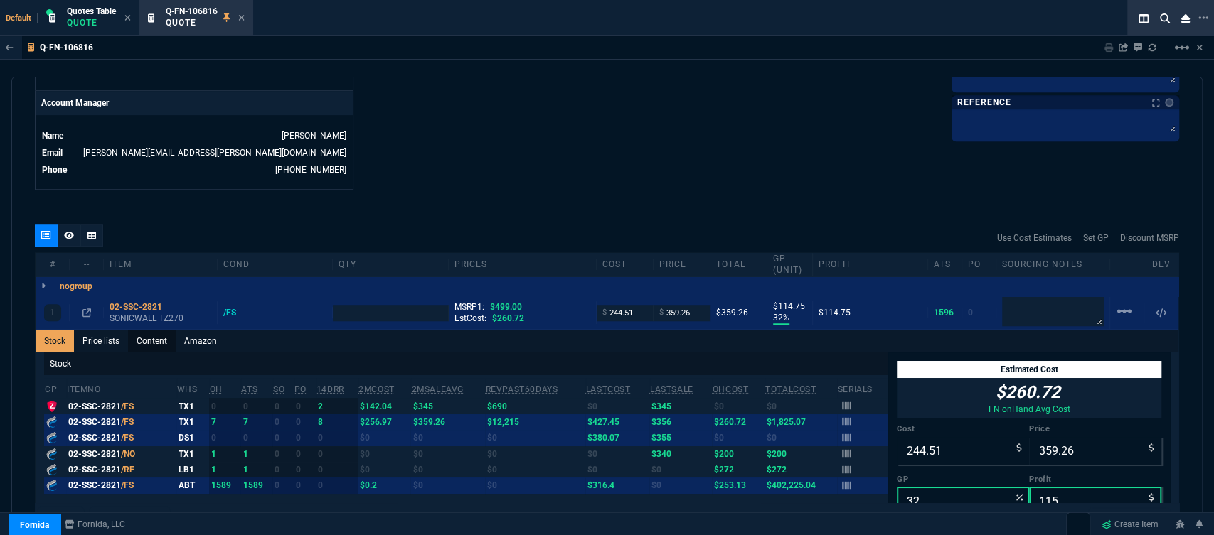
click at [161, 330] on link "Content" at bounding box center [152, 341] width 48 height 23
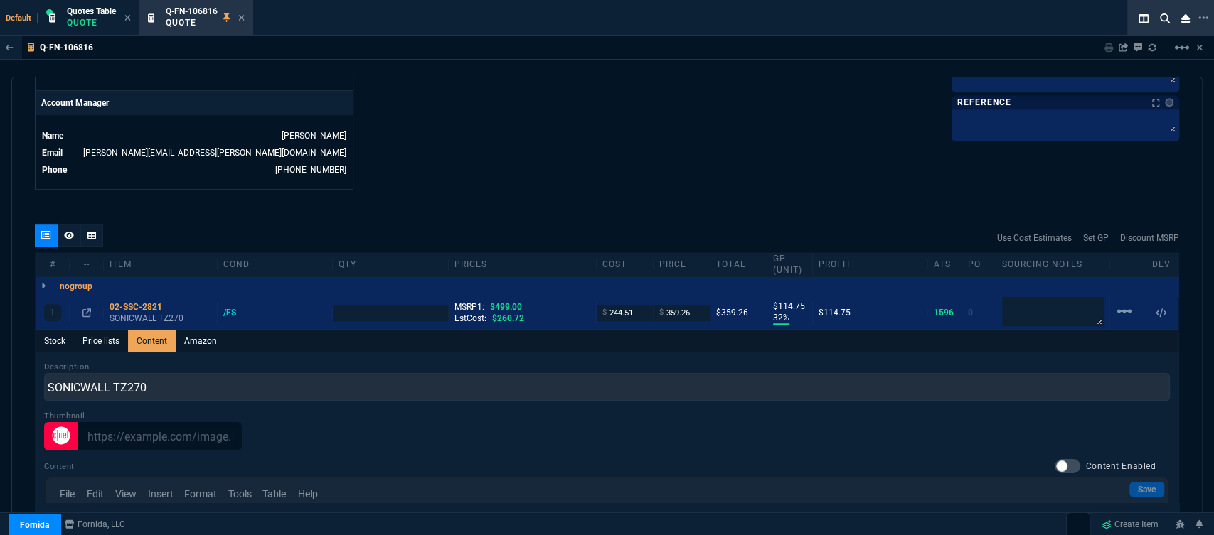
scroll to position [0, 0]
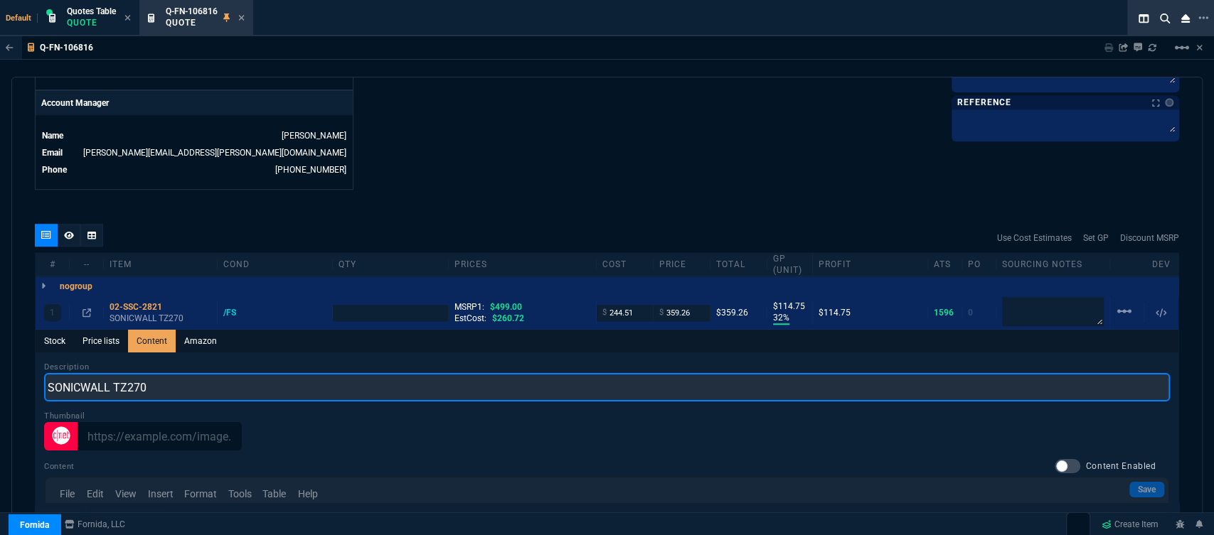
click at [248, 376] on input "SONICWALL TZ270" at bounding box center [606, 387] width 1125 height 28
type input "SONICWALL TZ270 NETWORK SECURITY APPLIANCE"
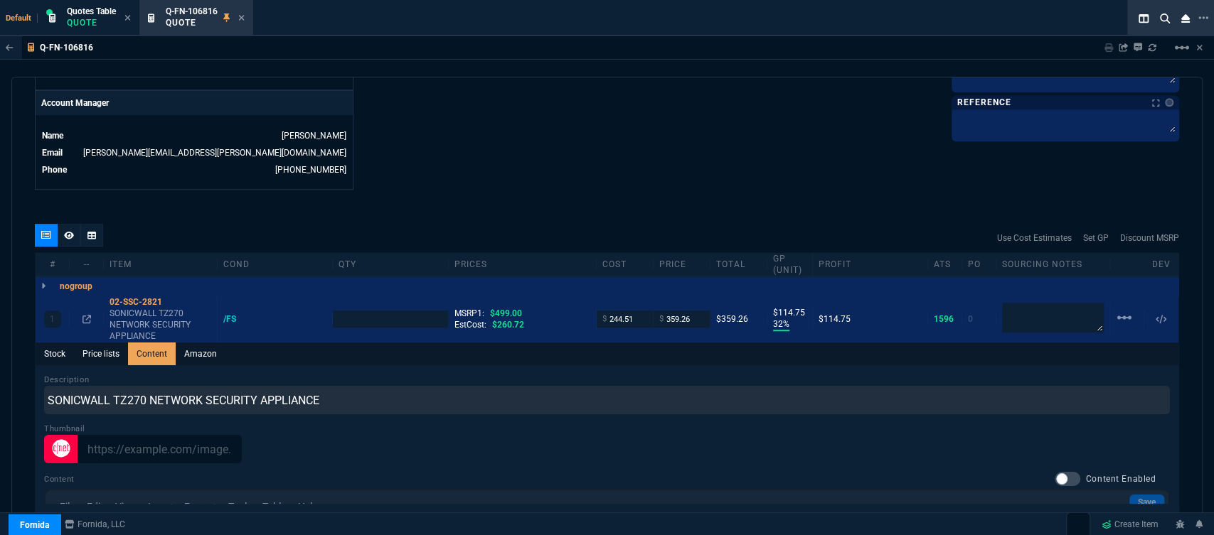
type input "1"
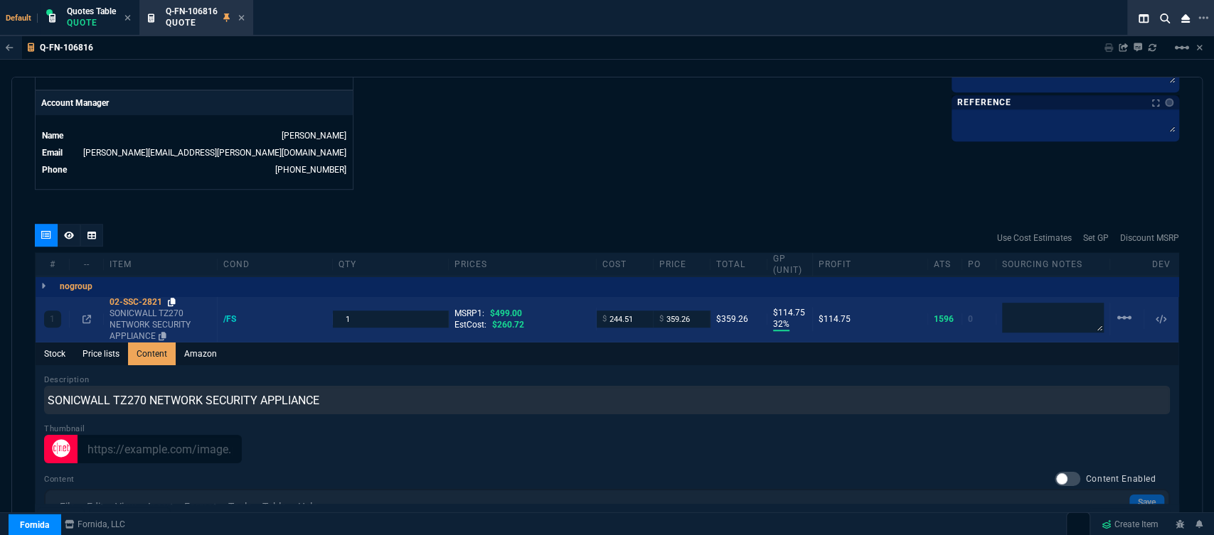
click at [173, 298] on icon at bounding box center [172, 302] width 8 height 9
click at [695, 311] on input "359.26" at bounding box center [681, 319] width 45 height 16
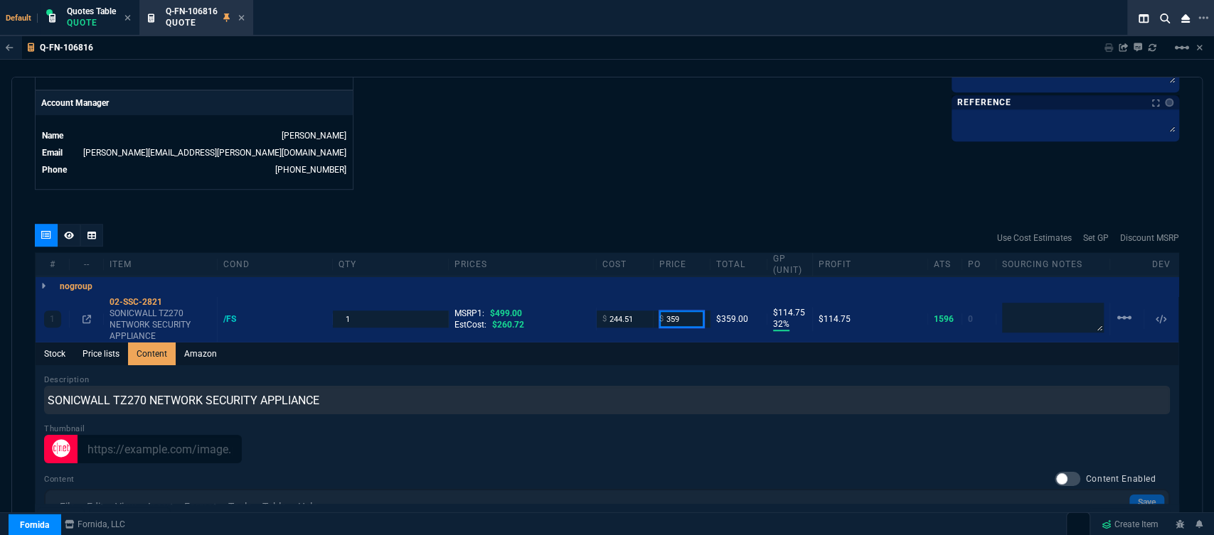
type input "359"
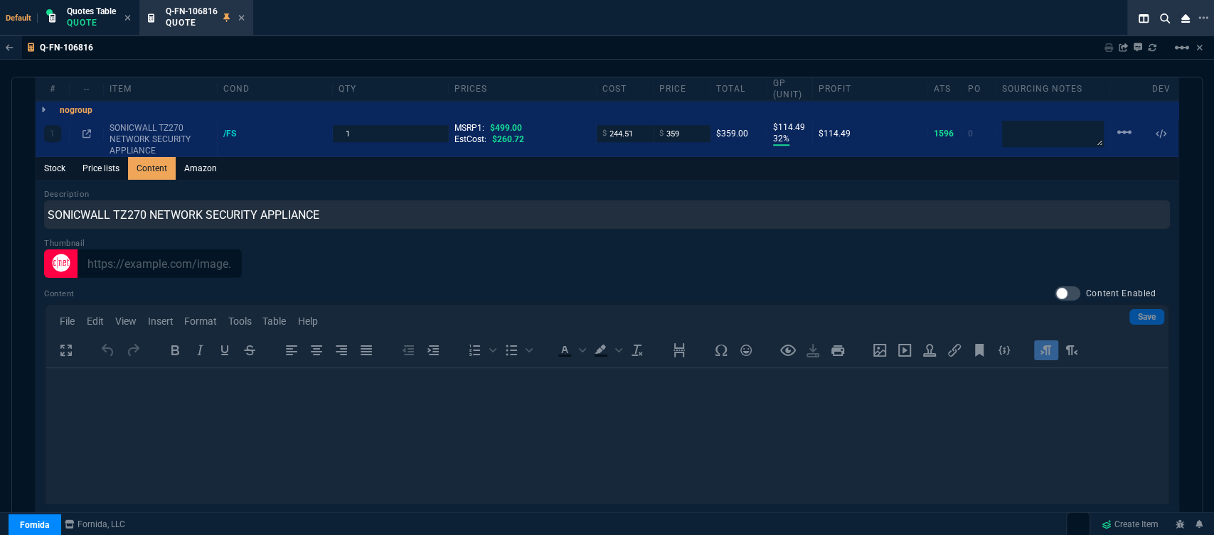
scroll to position [1001, 0]
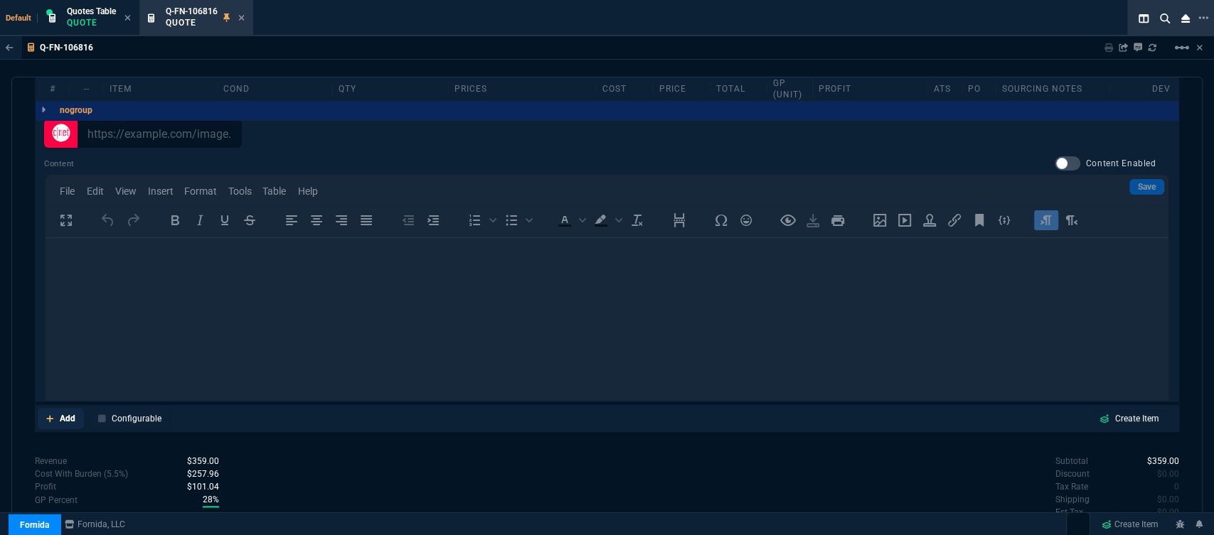
click at [48, 414] on icon at bounding box center [50, 418] width 8 height 9
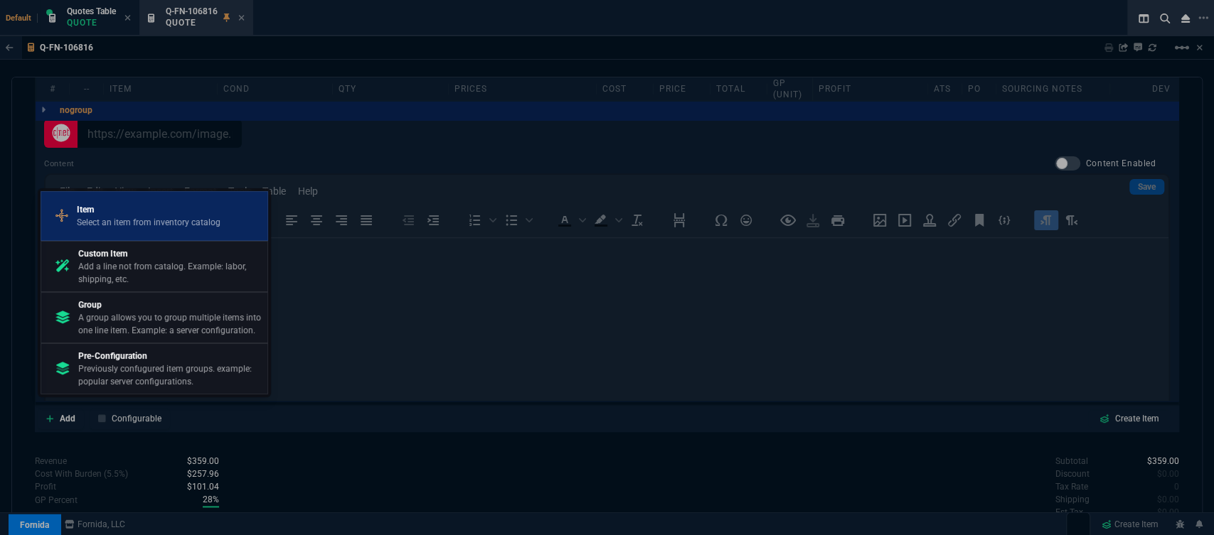
click at [103, 218] on p "Select an item from inventory catalog" at bounding box center [149, 222] width 144 height 13
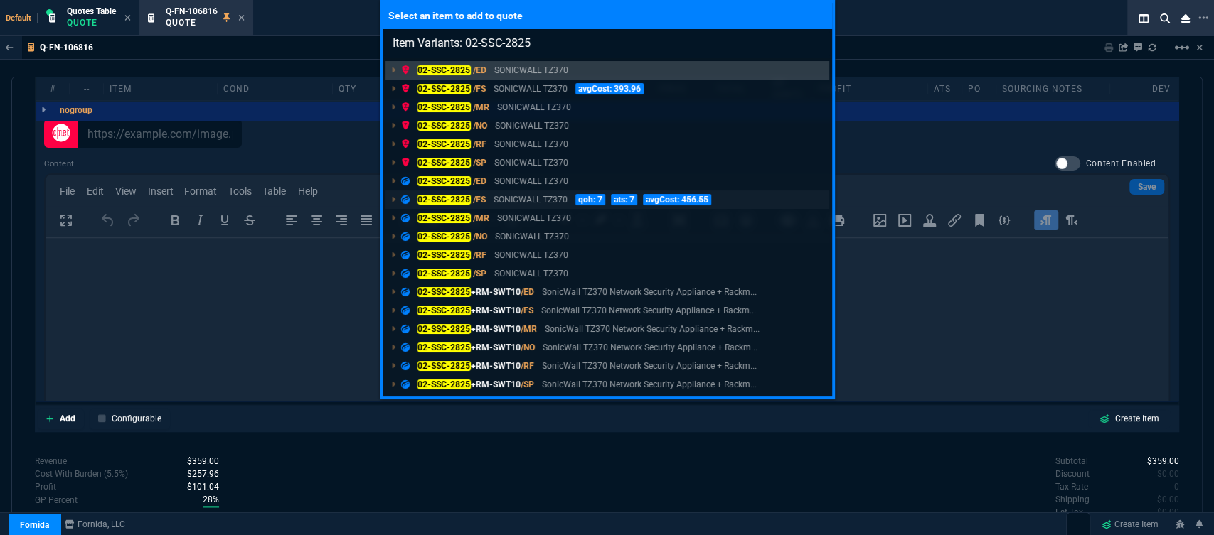
type input "Item Variants: 02-SSC-2825"
click at [510, 200] on p "SONICWALL TZ370" at bounding box center [530, 199] width 74 height 13
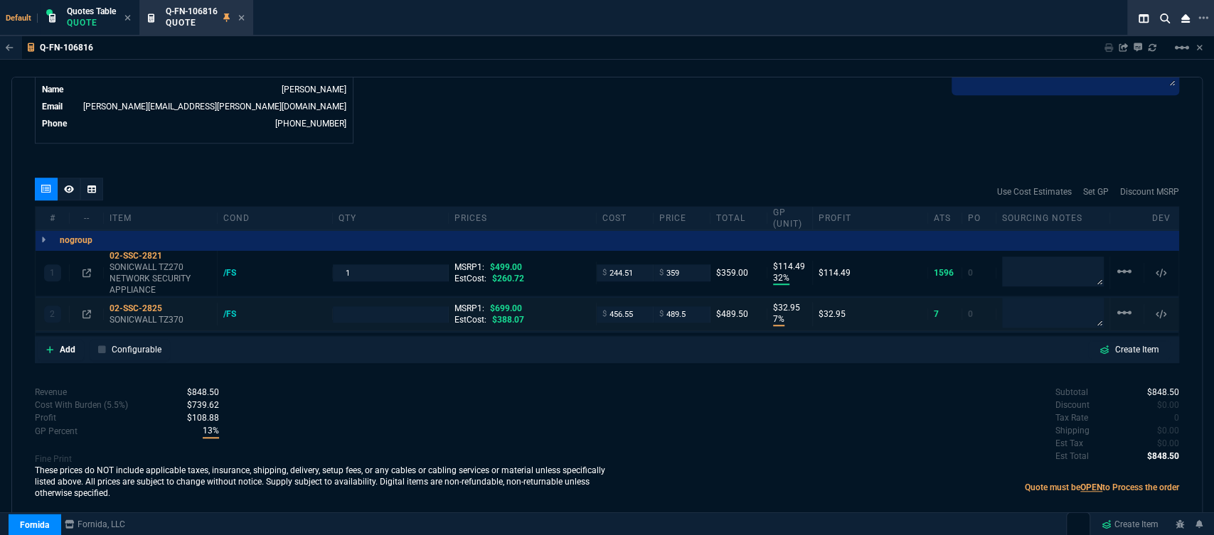
type input "32"
type input "114"
type input "7"
type input "33"
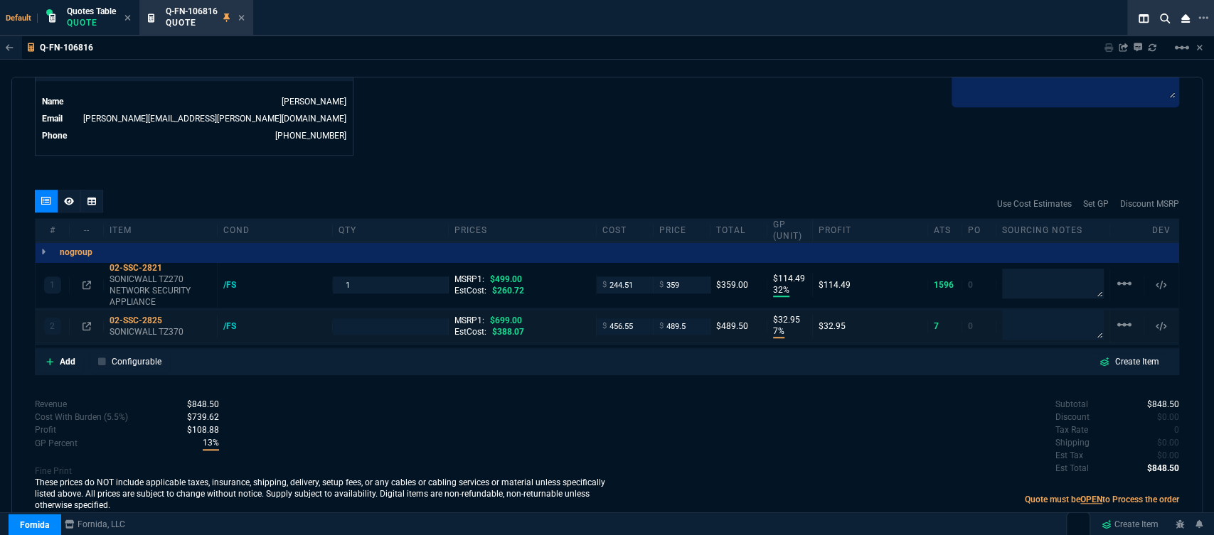
type input "28"
type input "30"
click at [138, 326] on p "SONICWALL TZ370" at bounding box center [160, 331] width 102 height 11
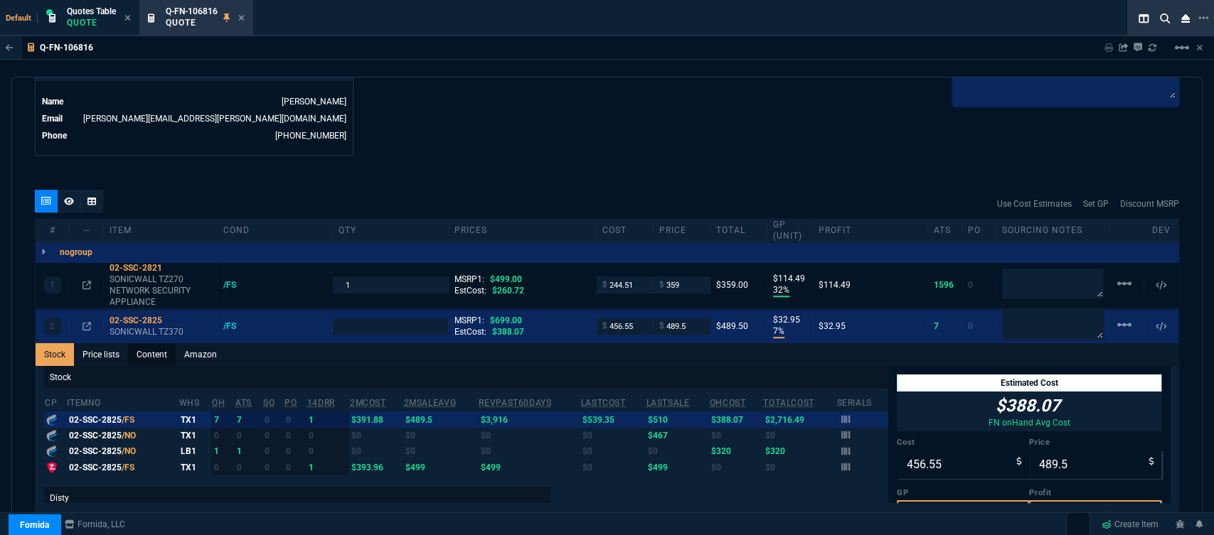
click at [156, 343] on link "Content" at bounding box center [152, 354] width 48 height 23
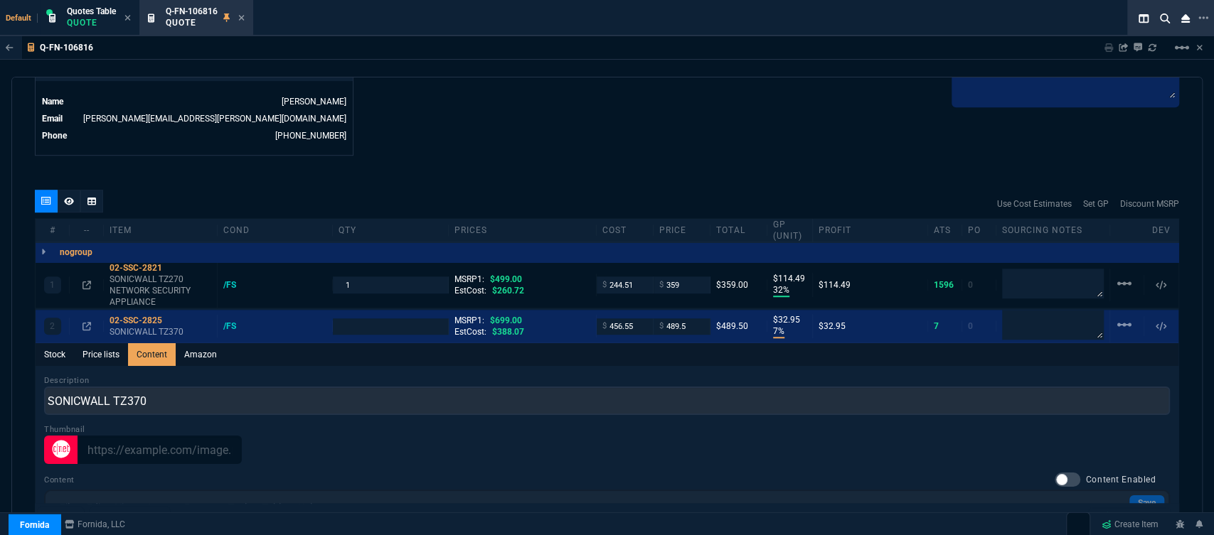
scroll to position [0, 0]
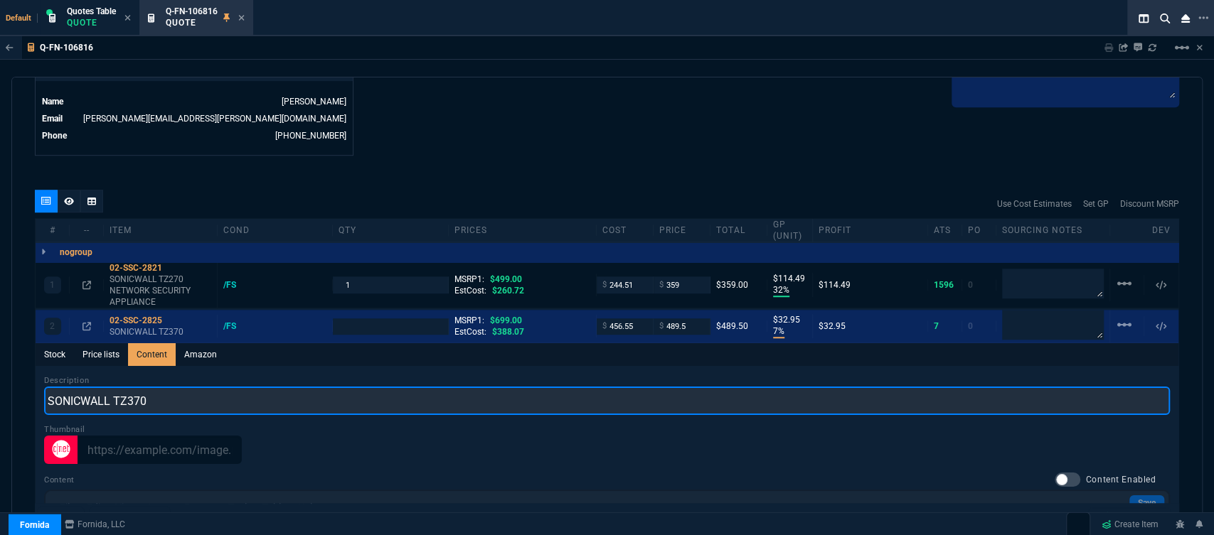
click at [219, 387] on input "SONICWALL TZ370" at bounding box center [606, 401] width 1125 height 28
type input "SONICWALL TZ370 NETWORK SECURITY APPLIANCE"
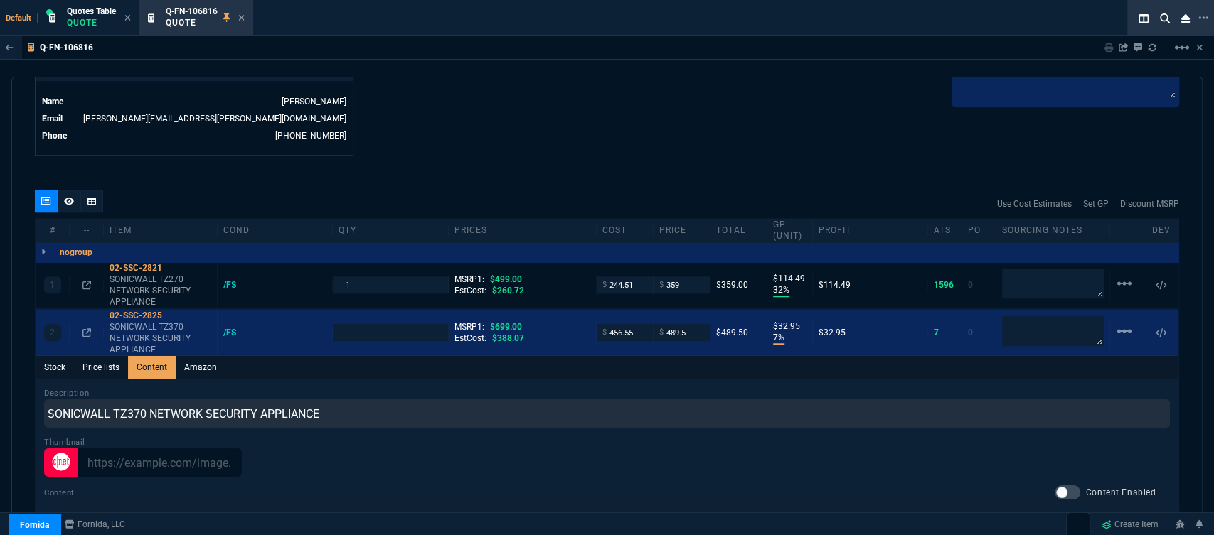
type input "1"
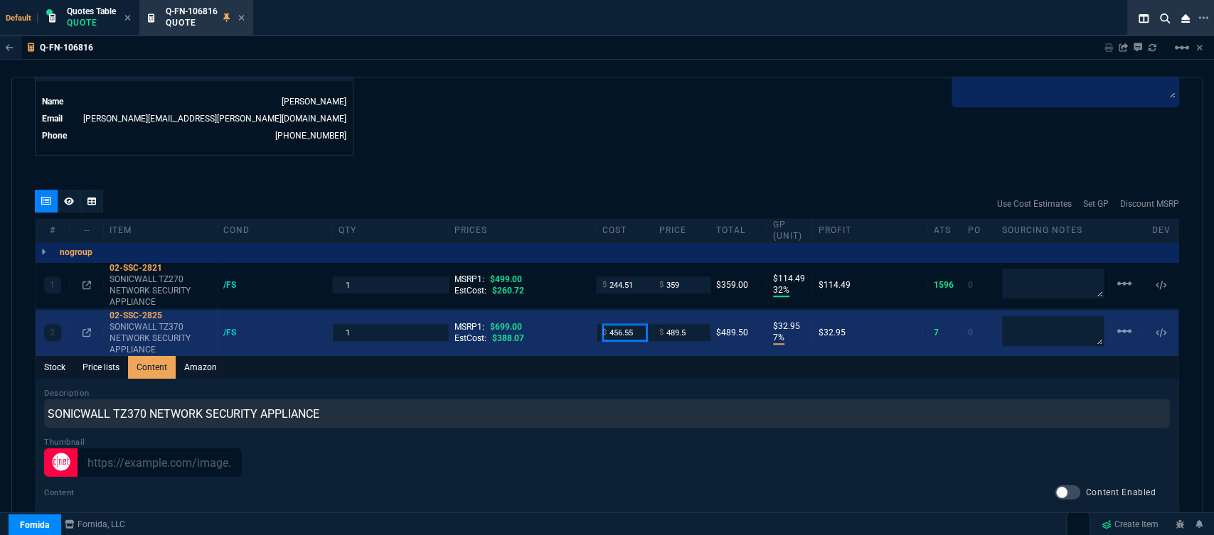
click at [636, 324] on input "456.55" at bounding box center [624, 332] width 45 height 16
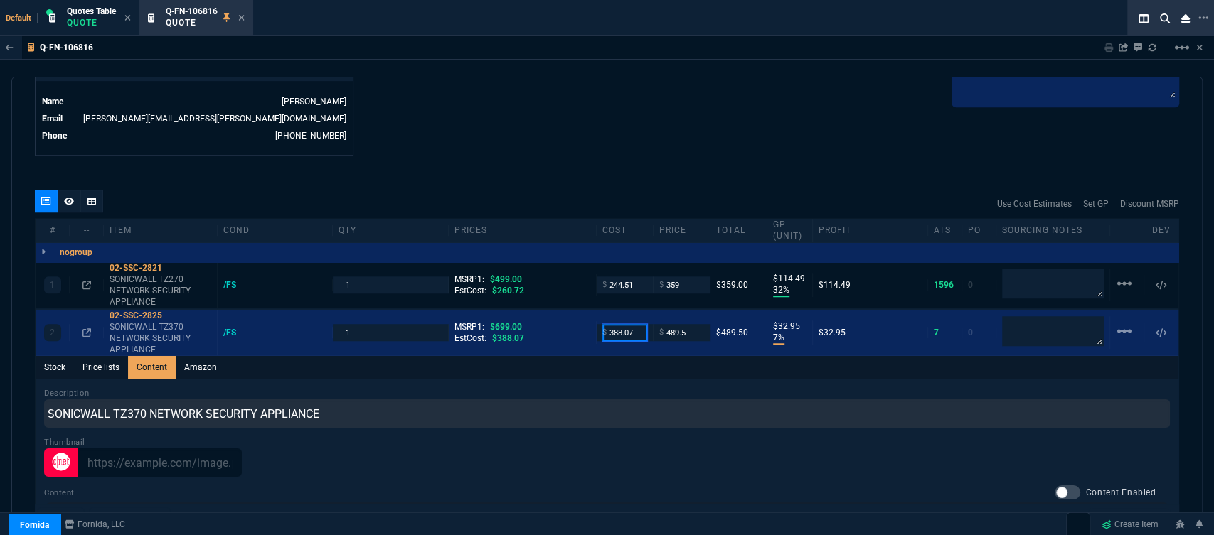
type input "388.07"
drag, startPoint x: 572, startPoint y: 112, endPoint x: 566, endPoint y: 108, distance: 7.7
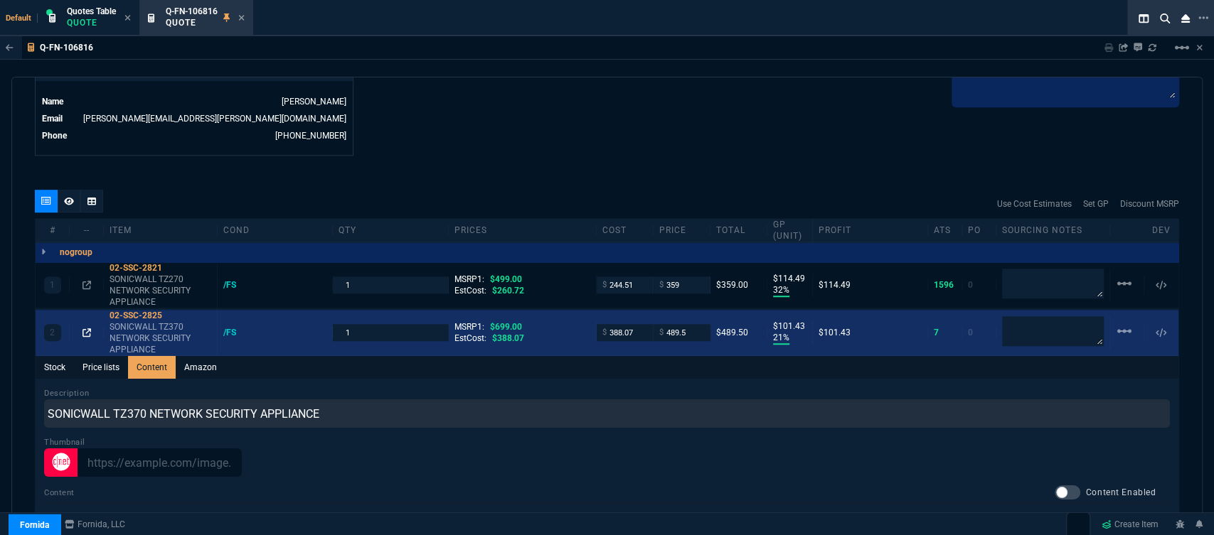
click at [88, 328] on icon at bounding box center [86, 332] width 9 height 9
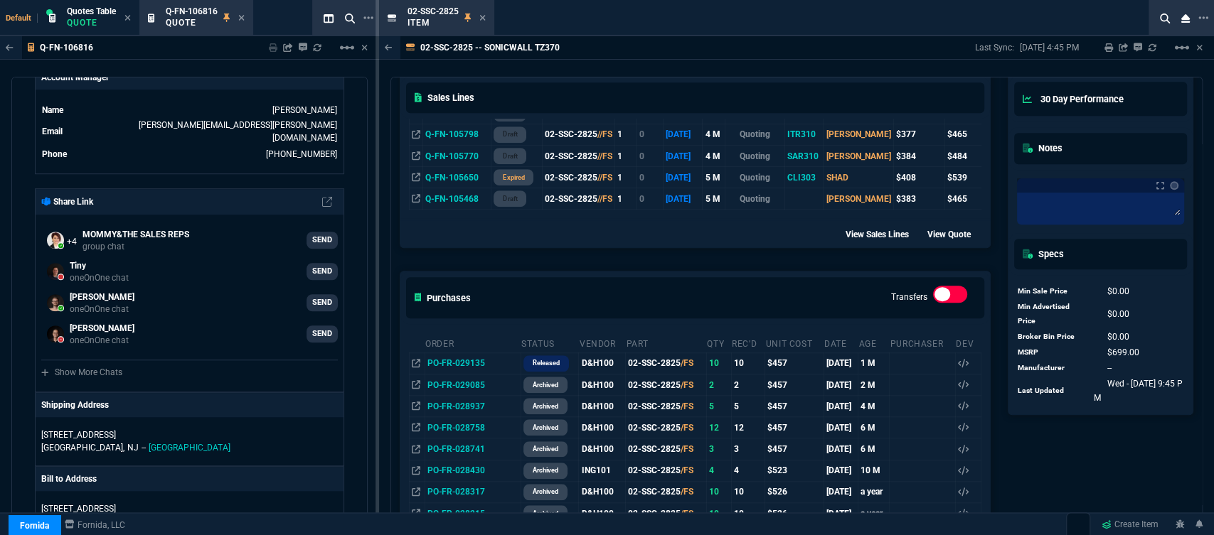
scroll to position [711, 0]
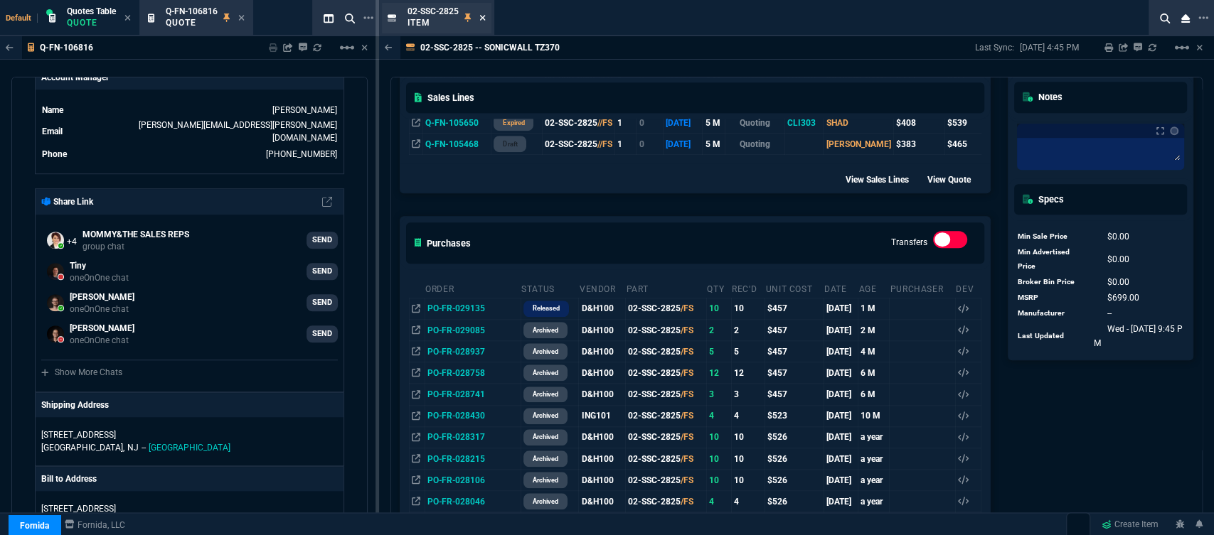
click at [483, 16] on icon at bounding box center [482, 18] width 6 height 6
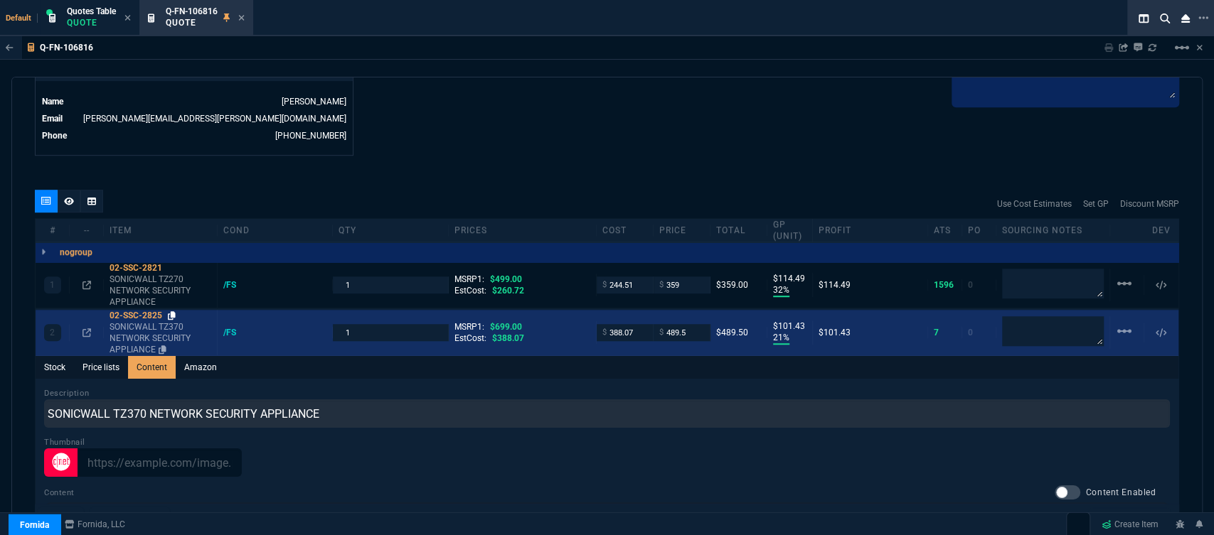
click at [171, 311] on icon at bounding box center [172, 315] width 8 height 9
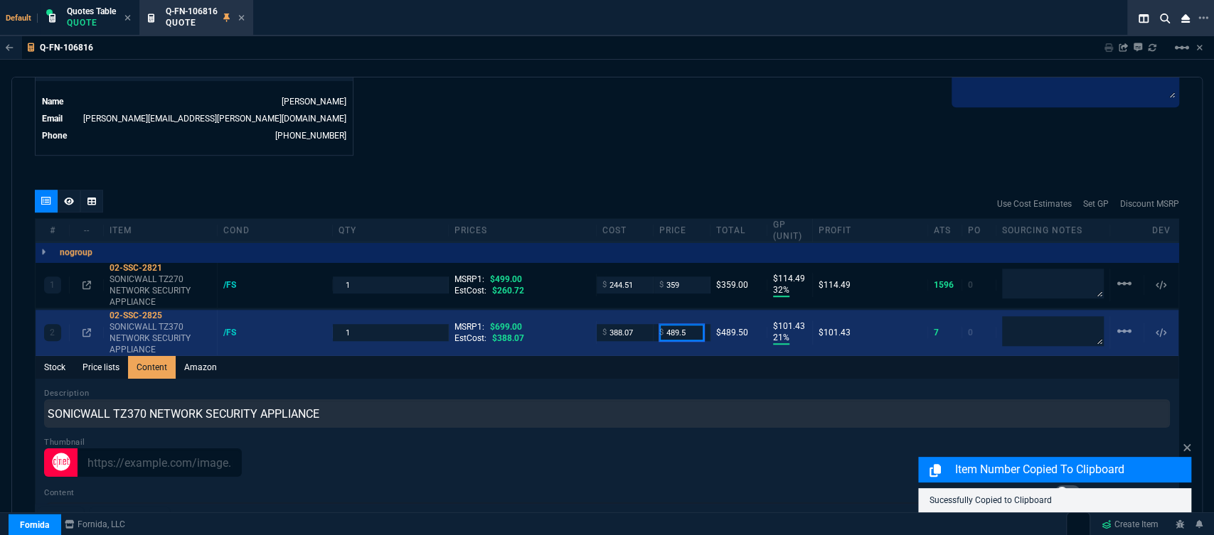
click at [688, 324] on input "489.5" at bounding box center [681, 332] width 45 height 16
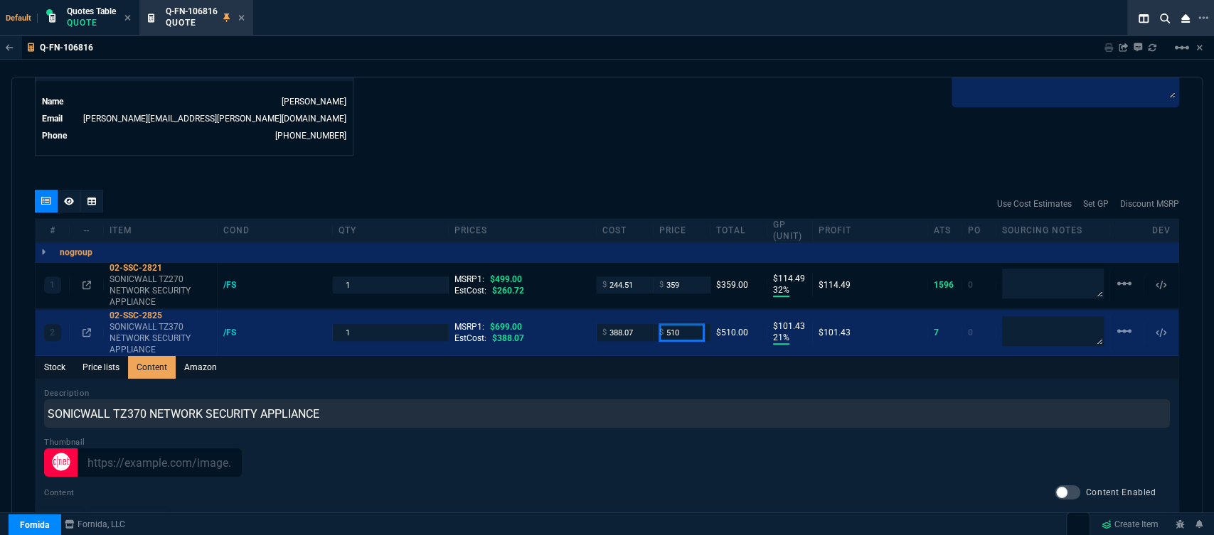
type input "510"
click at [641, 21] on div "Default Quotes Table Quote Q-FN-106816 Quote" at bounding box center [578, 18] width 1157 height 36
click at [601, 164] on div "quote Q-FN-106816 Keystone Plastics draft Fornida, LLC 2609 Technology Dr Suite…" at bounding box center [606, 304] width 1191 height 455
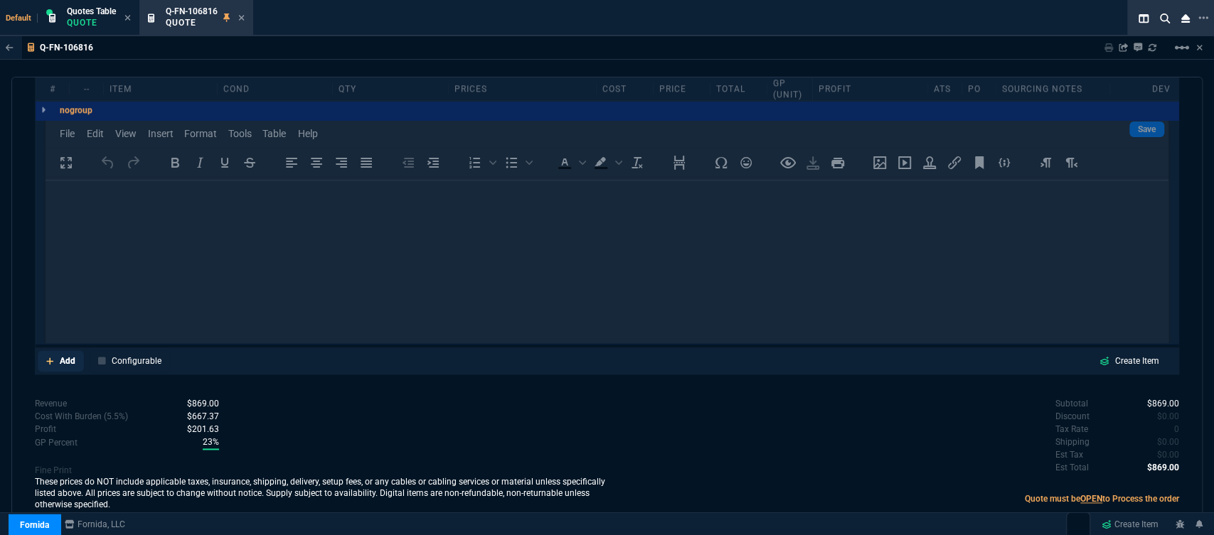
click at [50, 357] on icon at bounding box center [50, 361] width 8 height 9
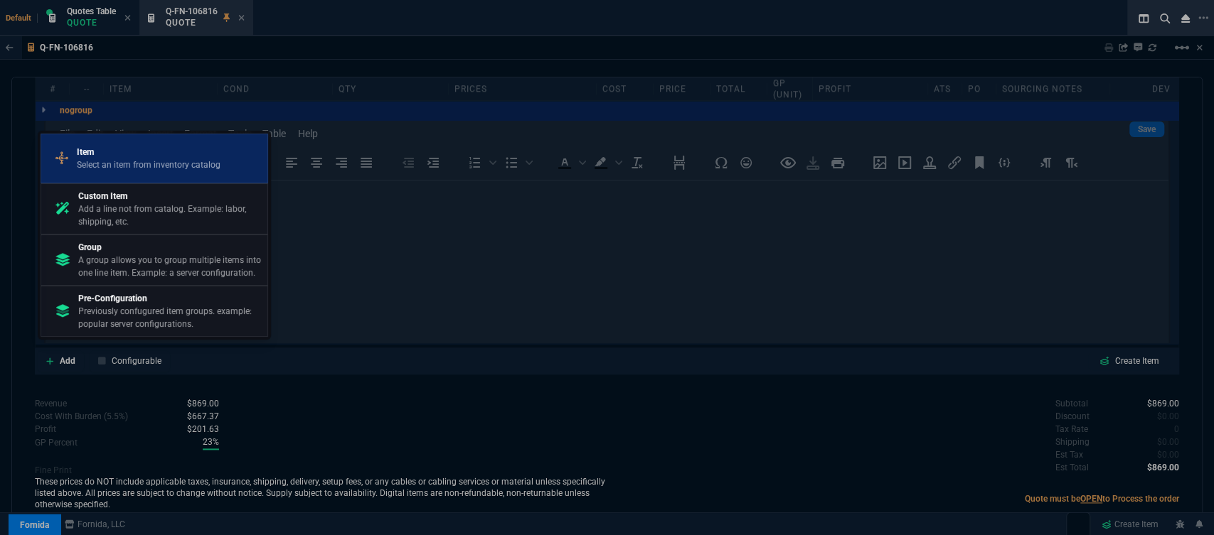
click at [117, 164] on p "Select an item from inventory catalog" at bounding box center [149, 165] width 144 height 13
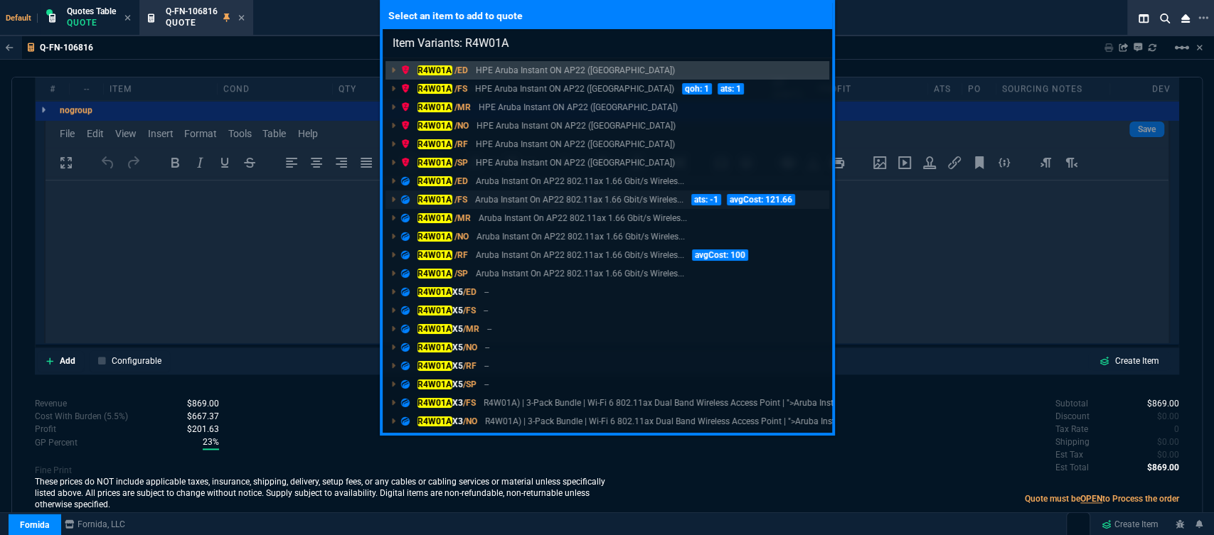
type input "Item Variants: R4W01A"
click at [533, 201] on p "Aruba Instant On AP22 802.11ax 1.66 Gbit/s Wireles..." at bounding box center [579, 199] width 208 height 13
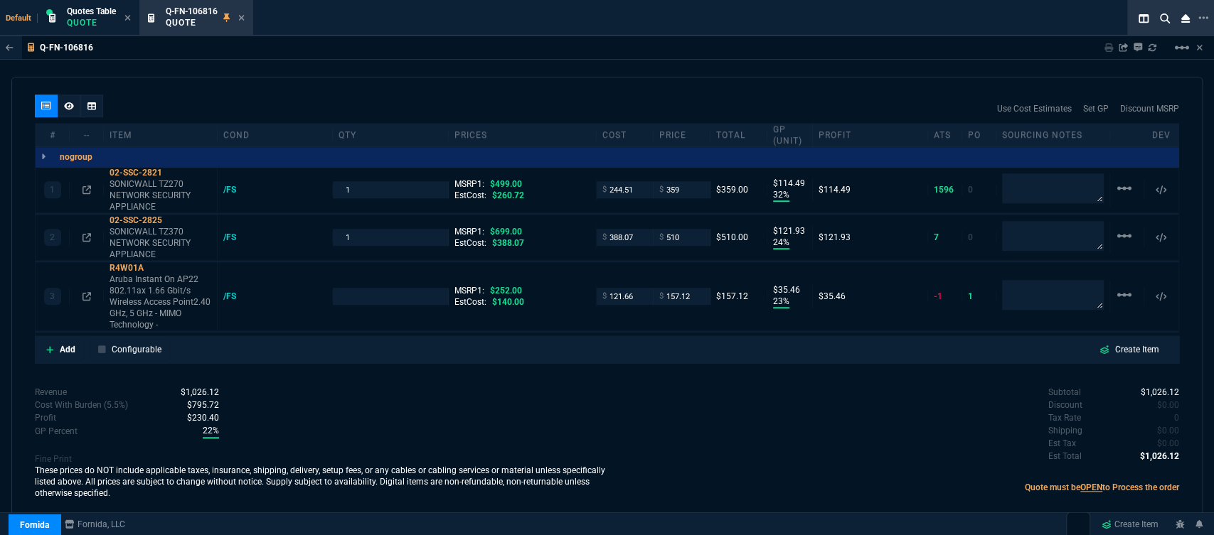
type input "32"
type input "114"
type input "24"
type input "122"
type input "23"
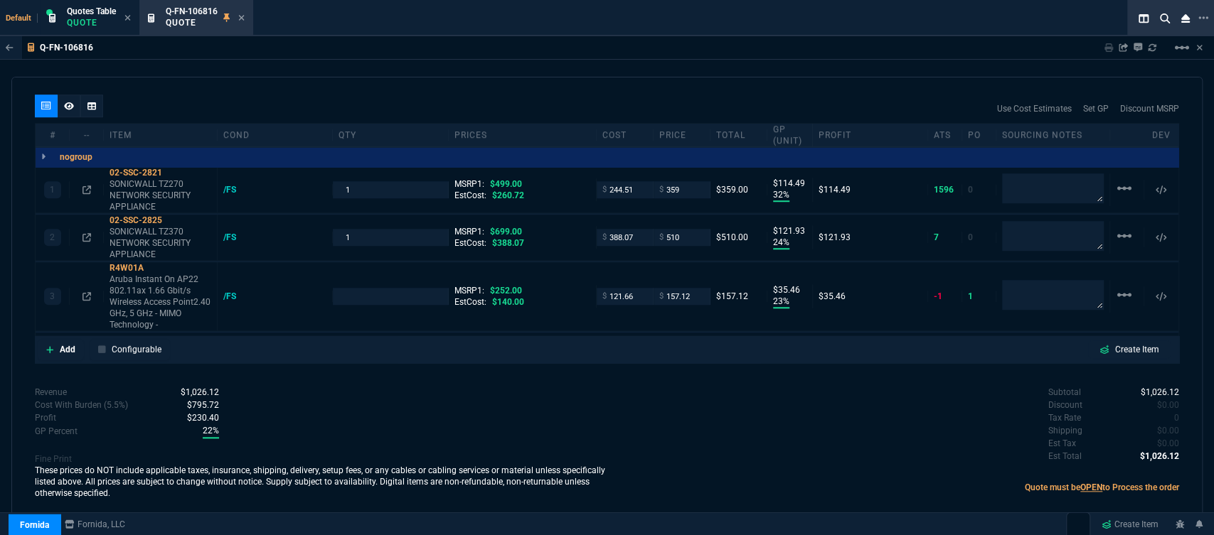
type input "35"
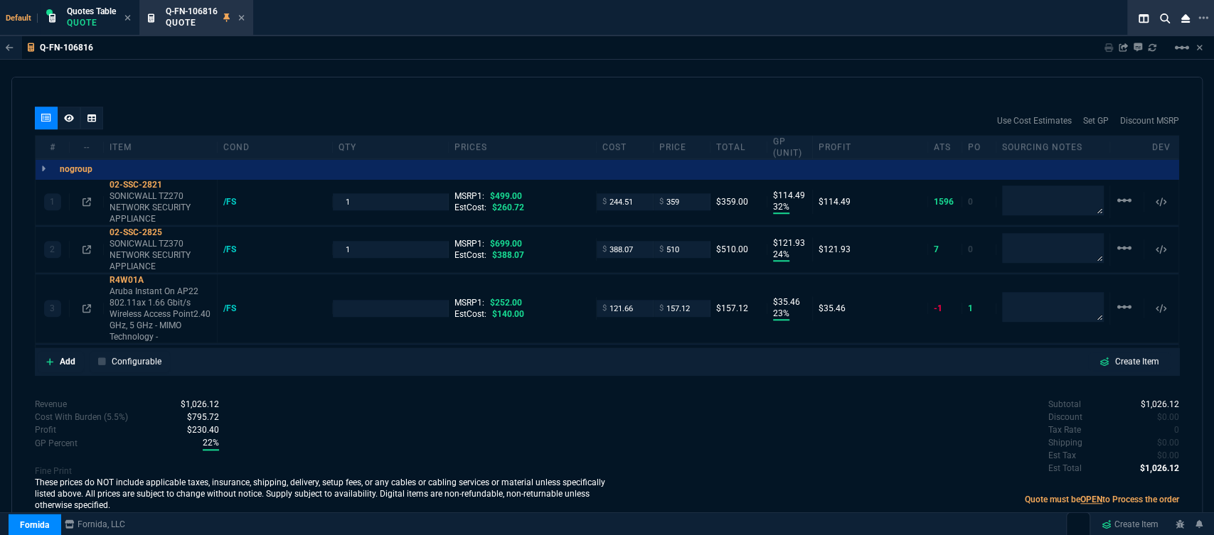
type input "28"
type input "27"
type input "38"
click at [1116, 299] on mat-icon "linear_scale" at bounding box center [1124, 307] width 17 height 17
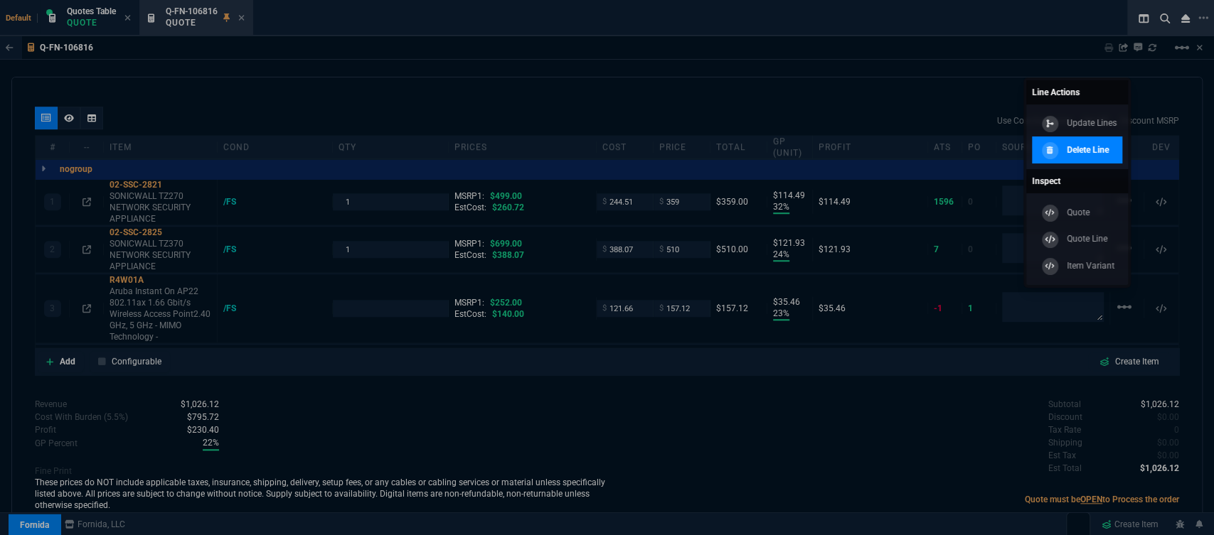
click at [1104, 144] on p "Delete Line" at bounding box center [1087, 150] width 42 height 13
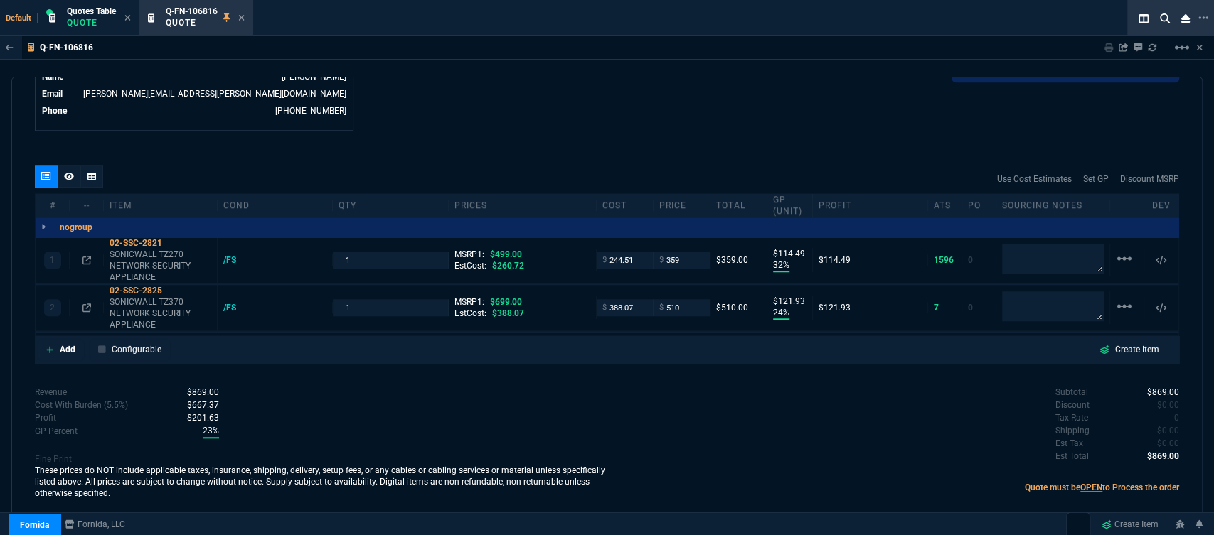
type input "32"
type input "114"
type input "24"
type input "122"
type input "28"
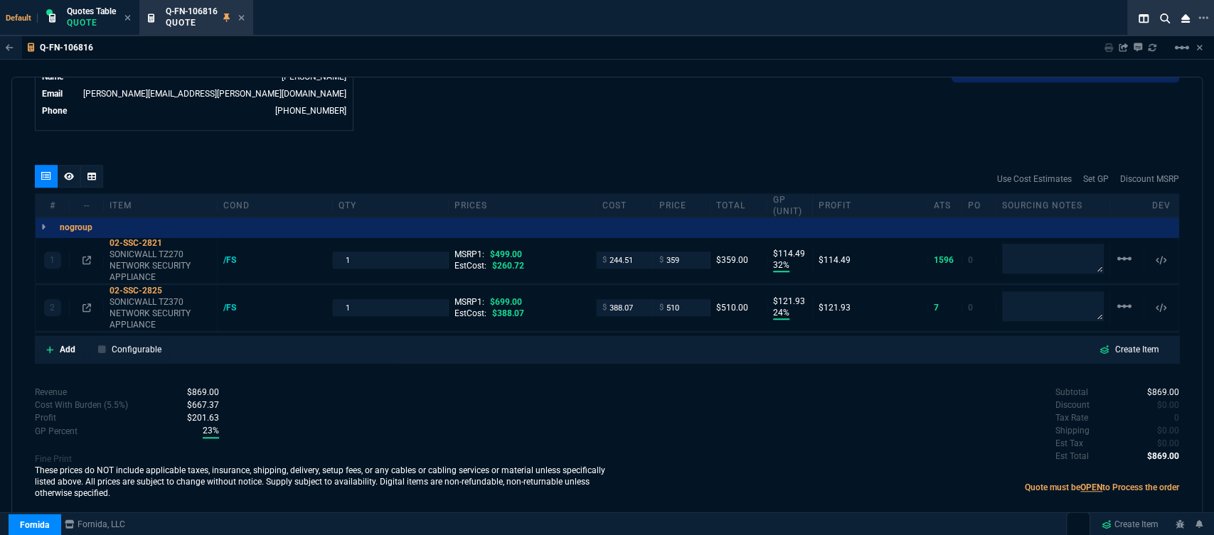
type input "27"
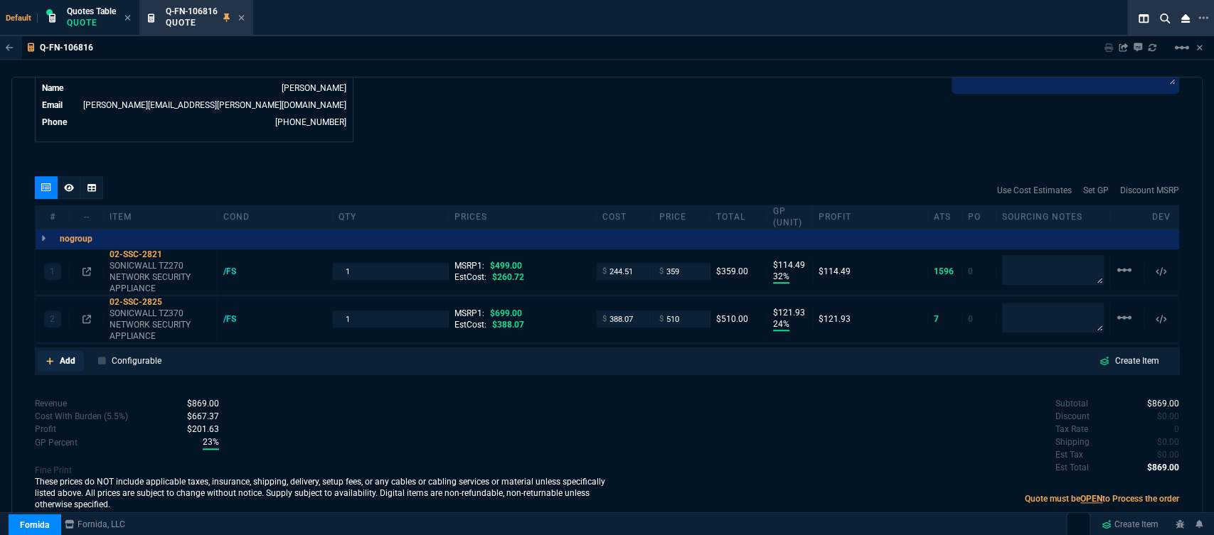
click at [48, 357] on icon at bounding box center [50, 361] width 8 height 9
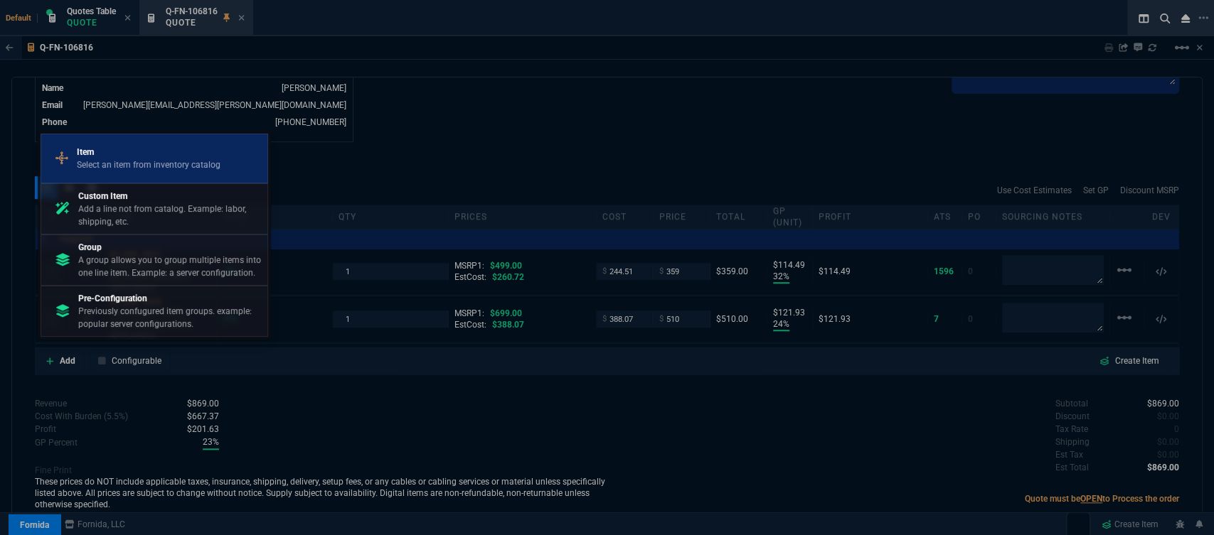
click at [136, 151] on p "Item" at bounding box center [149, 152] width 144 height 13
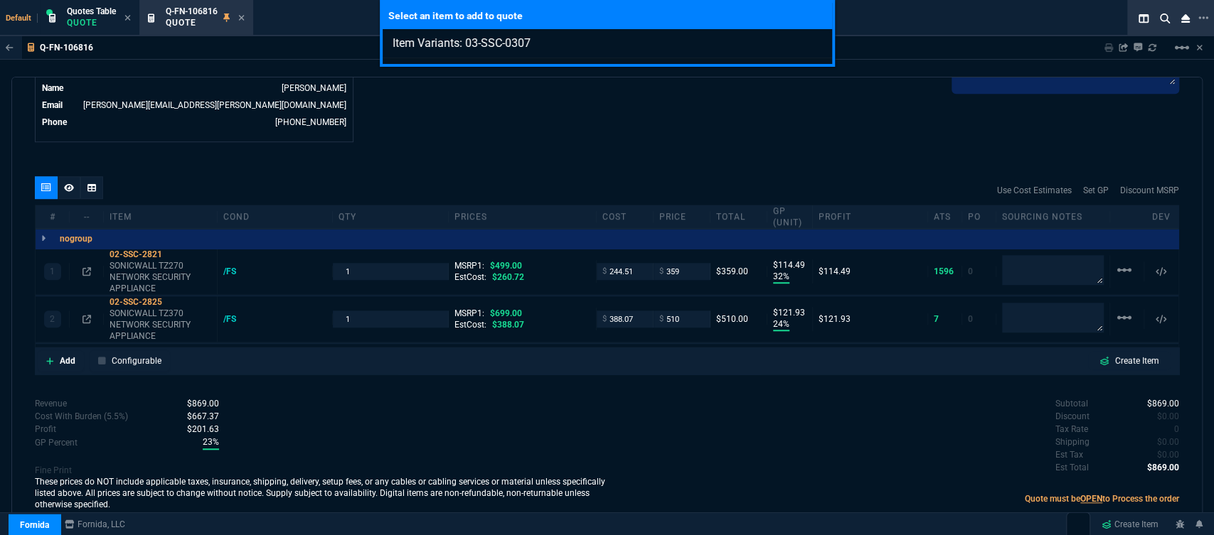
type input "Item Variants: 03-SSC-0307"
click at [616, 149] on div "Select an item to add to quote Item Variants: 03-SSC-0307" at bounding box center [607, 267] width 1214 height 535
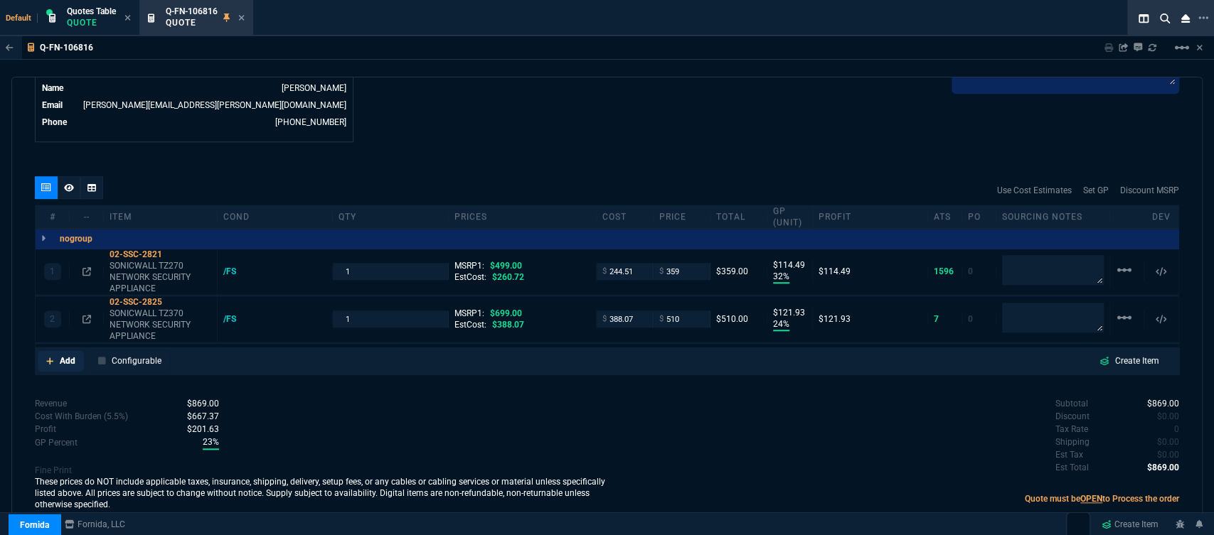
click at [50, 357] on icon at bounding box center [50, 361] width 8 height 9
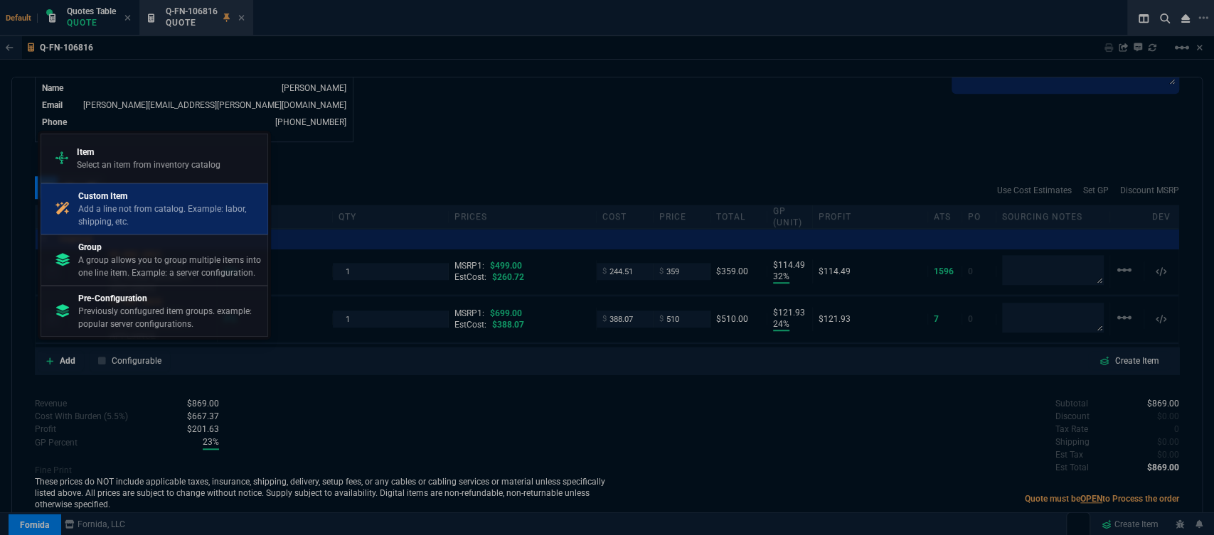
click at [144, 210] on p "Add a line not from catalog. Example: labor, shipping, etc." at bounding box center [169, 216] width 183 height 26
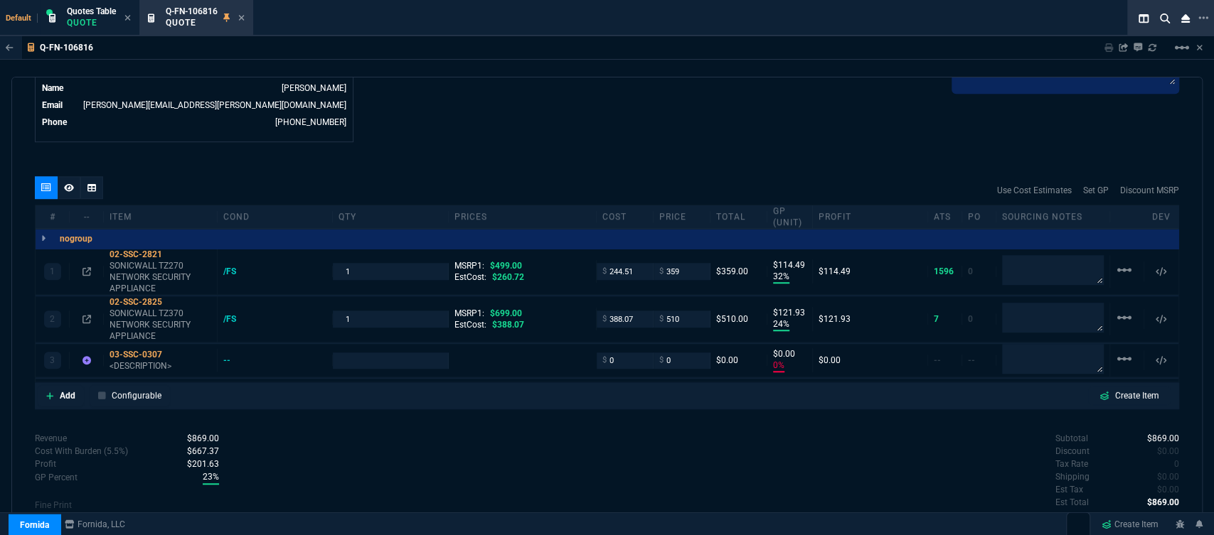
type input "32"
type input "114"
type input "24"
type input "122"
type input "0"
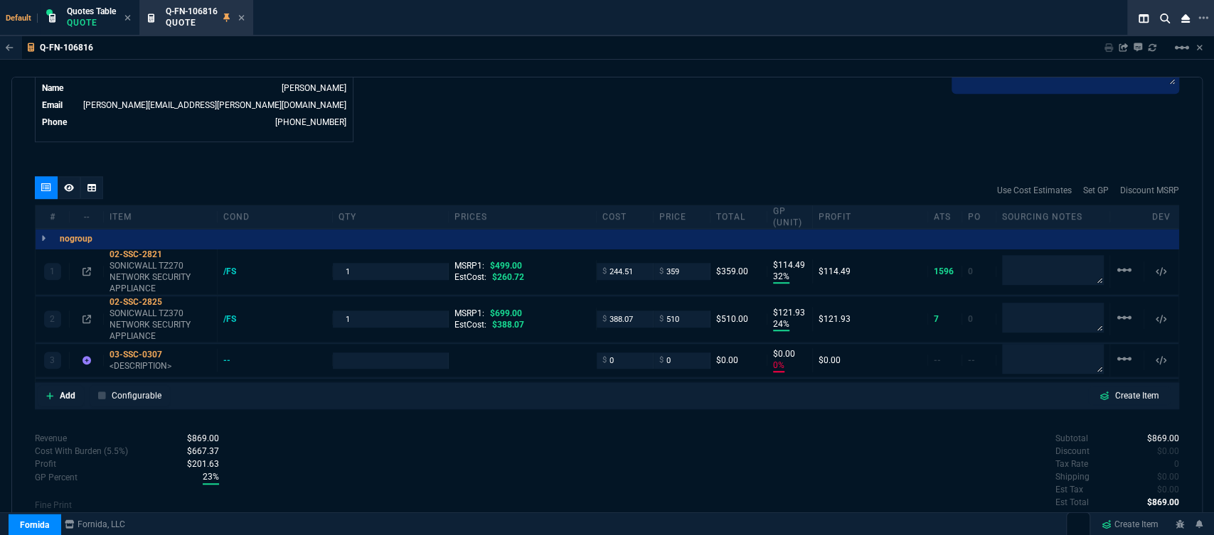
type input "0"
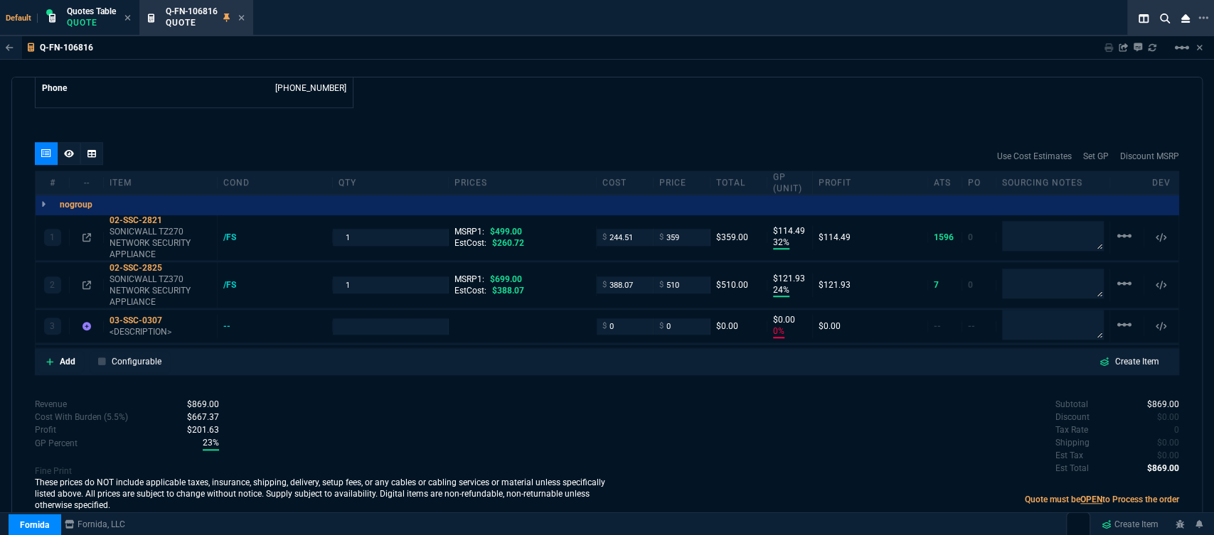
type input "28"
type input "27"
click at [173, 316] on icon at bounding box center [172, 320] width 8 height 9
click at [1010, 314] on textarea at bounding box center [1053, 325] width 102 height 30
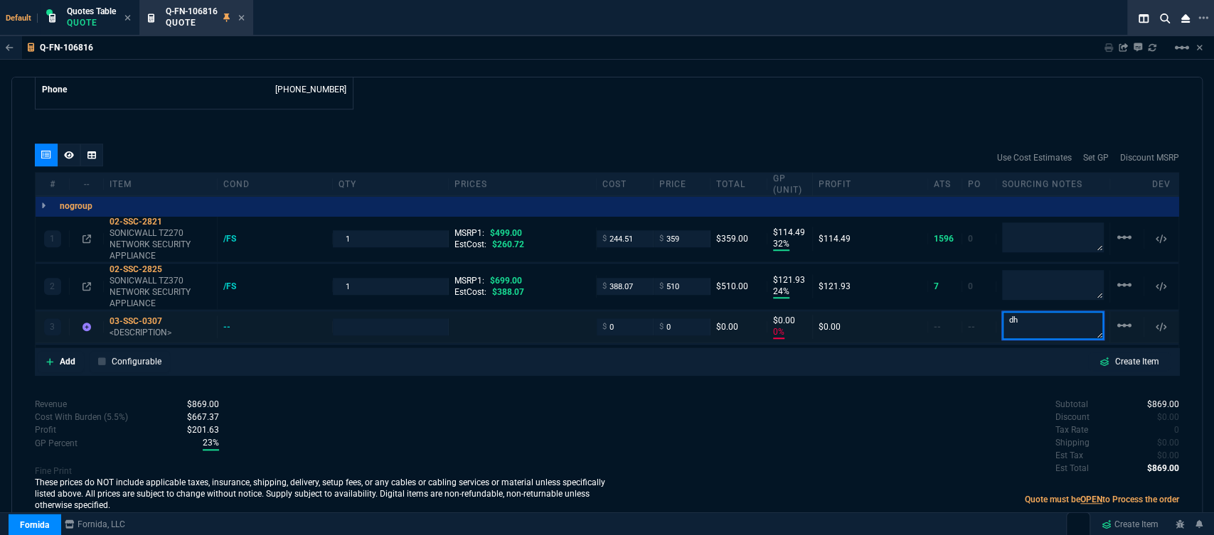
type textarea "dh"
drag, startPoint x: 629, startPoint y: 316, endPoint x: 538, endPoint y: 296, distance: 93.2
click at [547, 311] on div "3 03-SSC-0307 <DESCRIPTION> -- $ 0 $ 0 $0.00 $0.00 0% $0.00 -- -- dh linear_sca…" at bounding box center [607, 327] width 1143 height 33
type input "1"
type input "81"
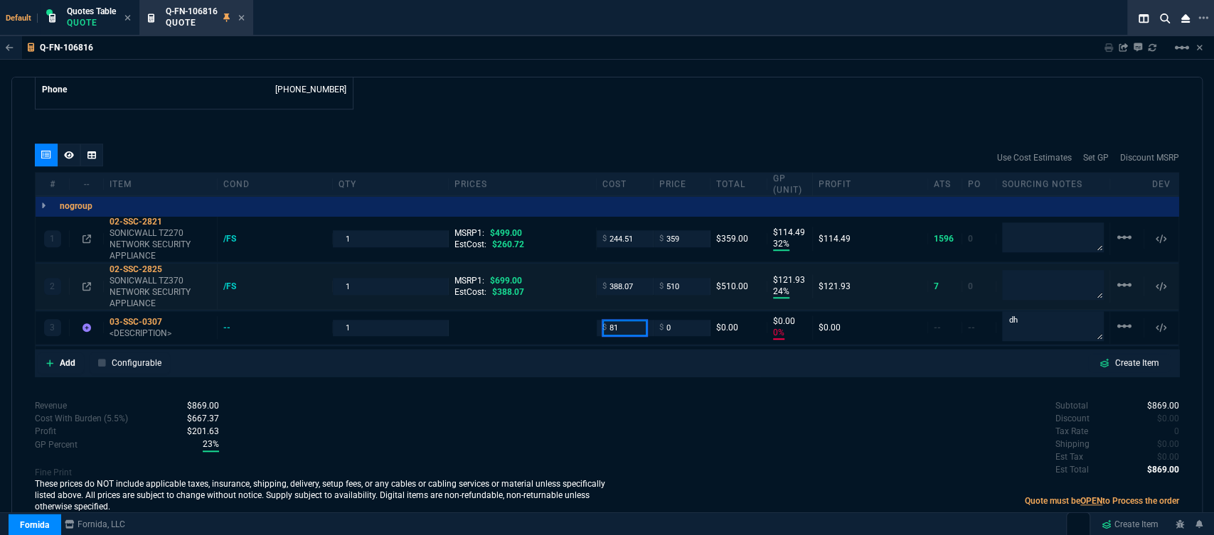
type input "81"
type input "816"
type input "-100"
type input "-81"
type input "816.12"
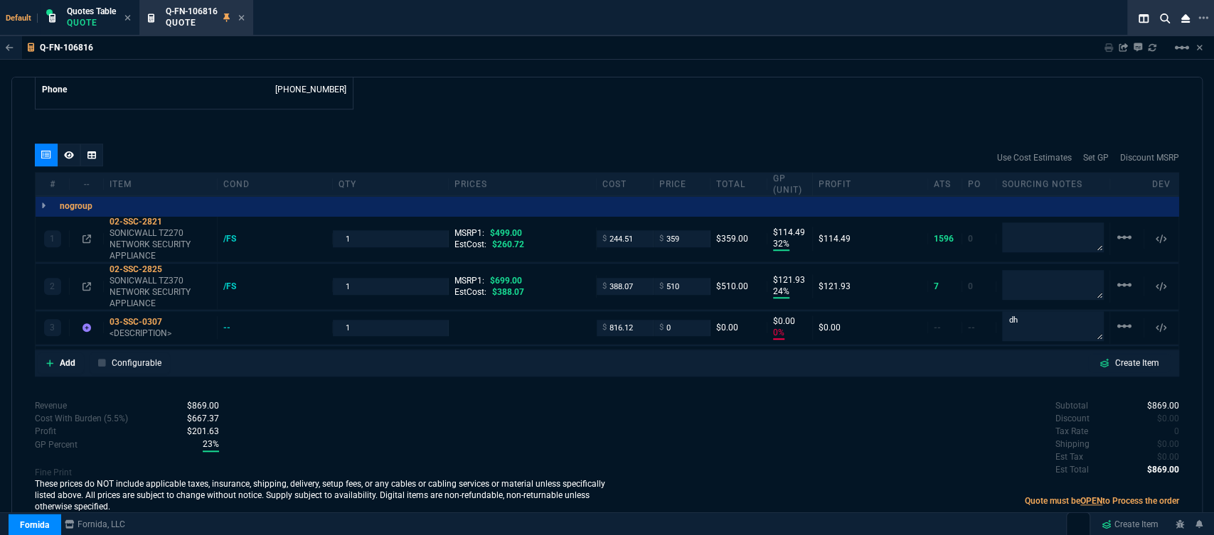
click at [532, 407] on div "Revenue $869.00 Cost $632.58 Cost With Burden (5.5%) $667.37 Profit $201.63 GP …" at bounding box center [321, 458] width 572 height 117
type input "816.12"
type input "-816"
click at [128, 328] on p "<DESCRIPTION>" at bounding box center [160, 333] width 102 height 11
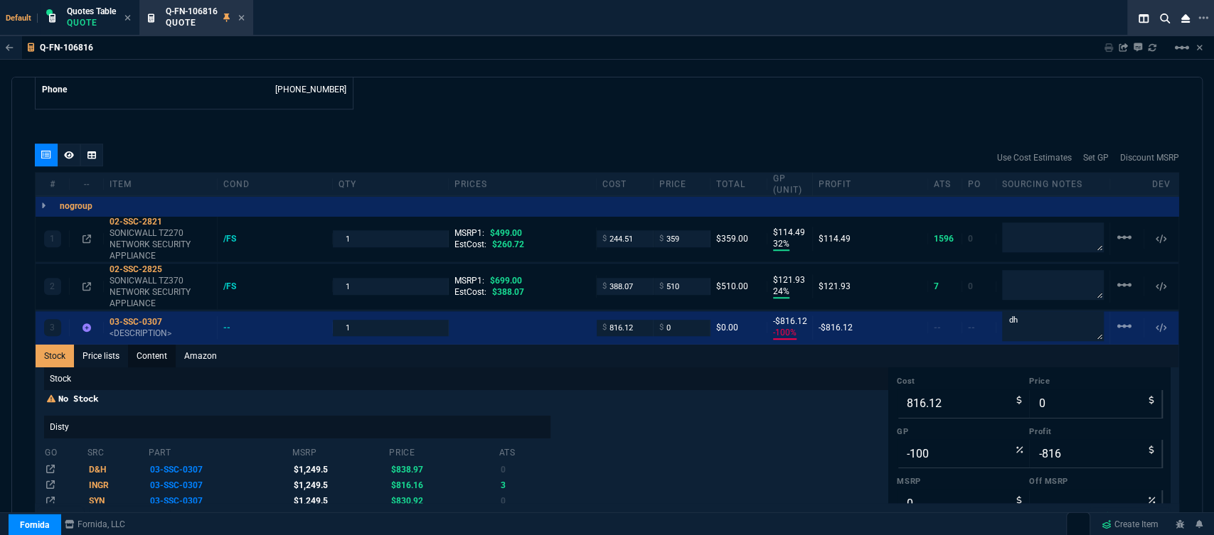
click at [148, 351] on link "Content" at bounding box center [152, 356] width 48 height 23
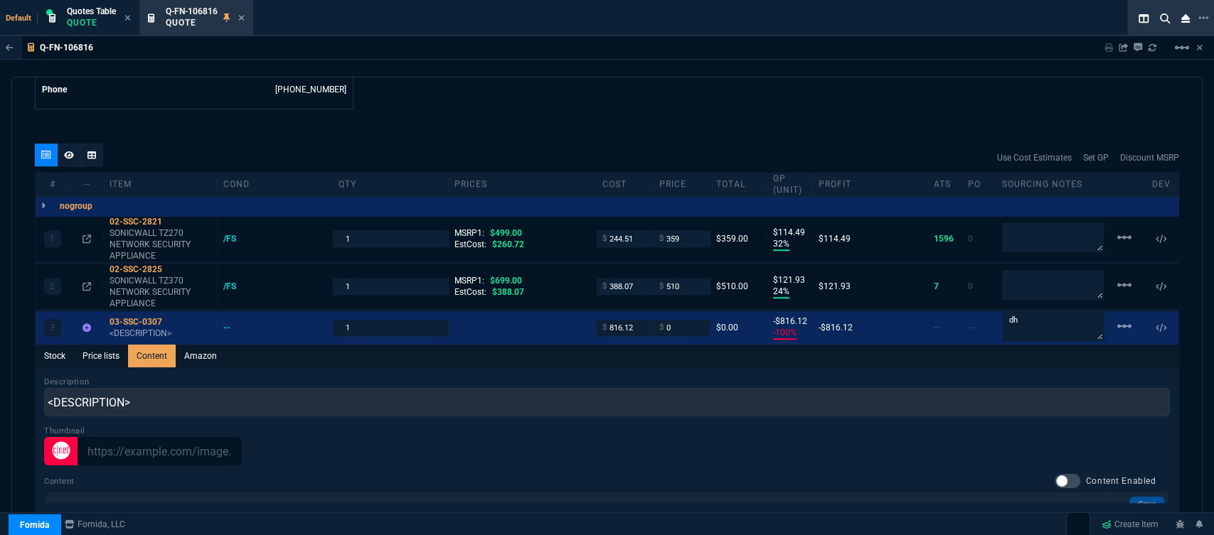
scroll to position [0, 0]
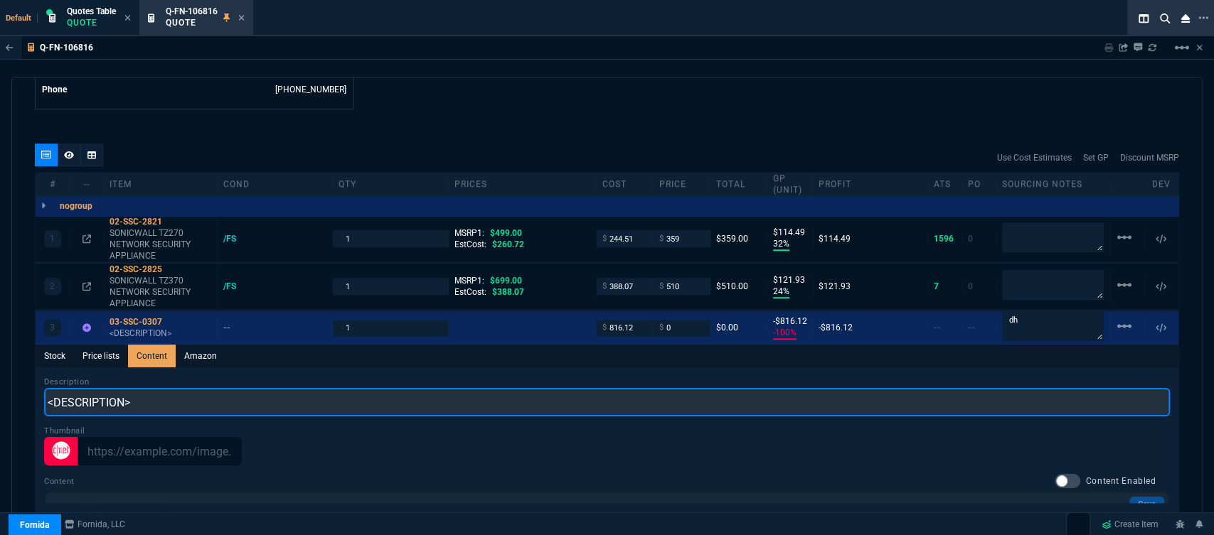
drag, startPoint x: 201, startPoint y: 393, endPoint x: 0, endPoint y: 390, distance: 201.2
click at [0, 390] on div "Q-FN-106816 Sharing Q-FN-106816 Link Dev Link Share on Teams linear_scale quote…" at bounding box center [607, 318] width 1214 height 564
paste input "SonicWall SonicWave 641 Dual Band Wi-Fi 6 IEEE 802.11 a/b/g/n/ac/ax/e/i/r/k/v/w…"
click at [474, 388] on input "SonicWall SonicWave 641 Dual Band Wi-Fi 6 IEEE 802.11 a/b/g/n/ac/ax/e/i/r/k/v/w…" at bounding box center [606, 402] width 1125 height 28
type input "SonicWall SonicWave 641 Dual Band Wireless Access Point"
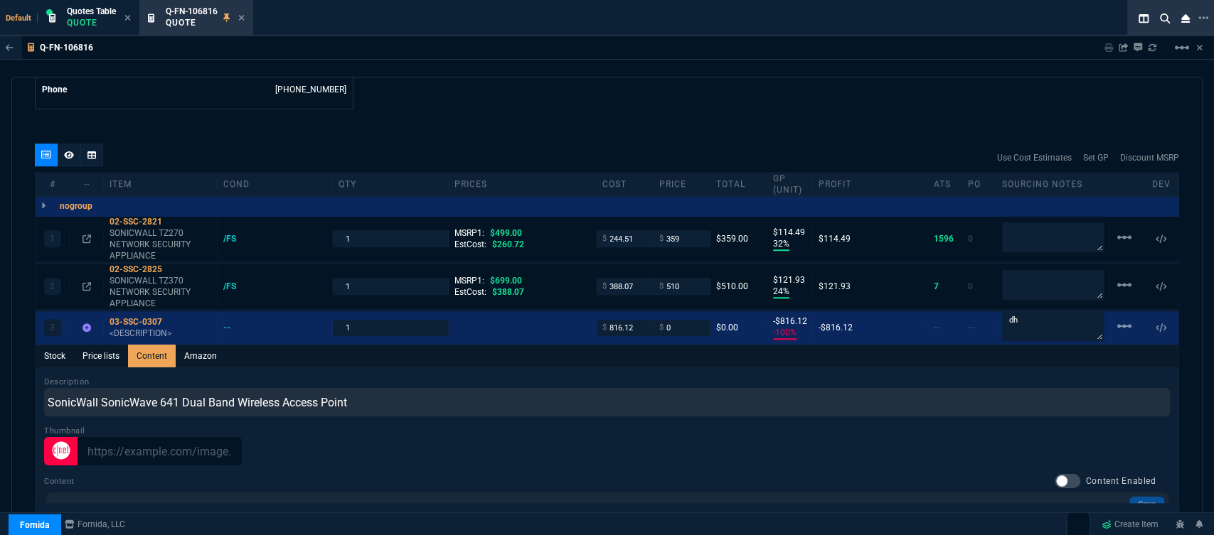
click at [598, 65] on div "Q-FN-106816 Sharing Q-FN-106816 Link Dev Link Share on Teams linear_scale quote…" at bounding box center [607, 318] width 1214 height 564
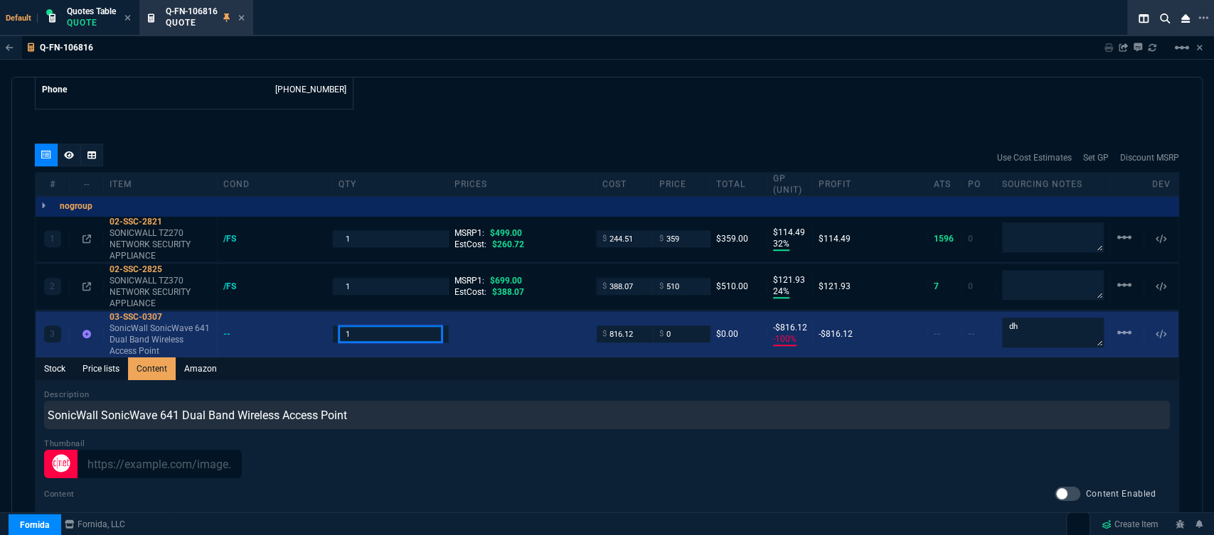
drag, startPoint x: 363, startPoint y: 317, endPoint x: 307, endPoint y: 314, distance: 55.6
click at [307, 314] on div "3 03-SSC-0307 SonicWall SonicWave 641 Dual Band Wireless Access Point -- 1 $ 81…" at bounding box center [607, 334] width 1143 height 46
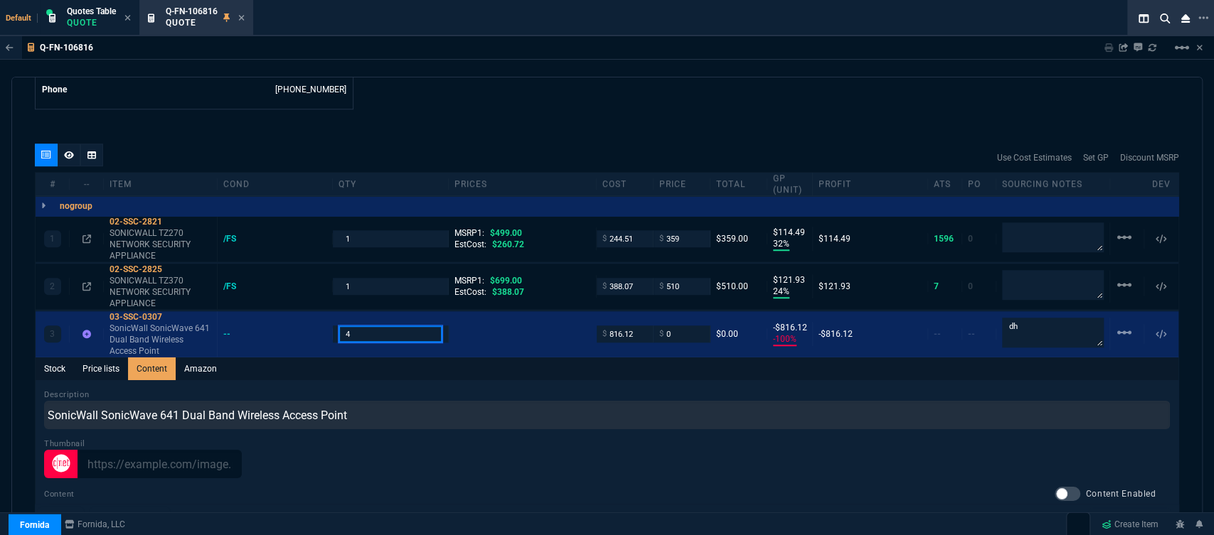
type input "4"
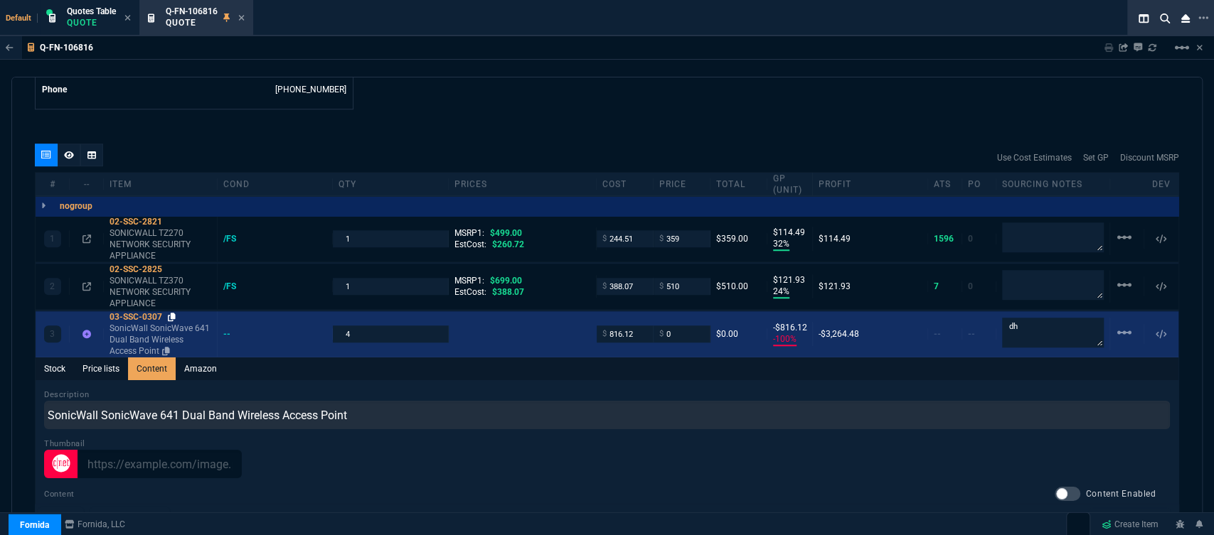
click at [173, 313] on icon at bounding box center [172, 317] width 8 height 9
drag, startPoint x: 686, startPoint y: 326, endPoint x: 631, endPoint y: 320, distance: 55.0
click at [631, 320] on div "3 03-SSC-0307 SonicWall SonicWave 641 Dual Band Wireless Access Point -- 4 $ 81…" at bounding box center [607, 334] width 1143 height 46
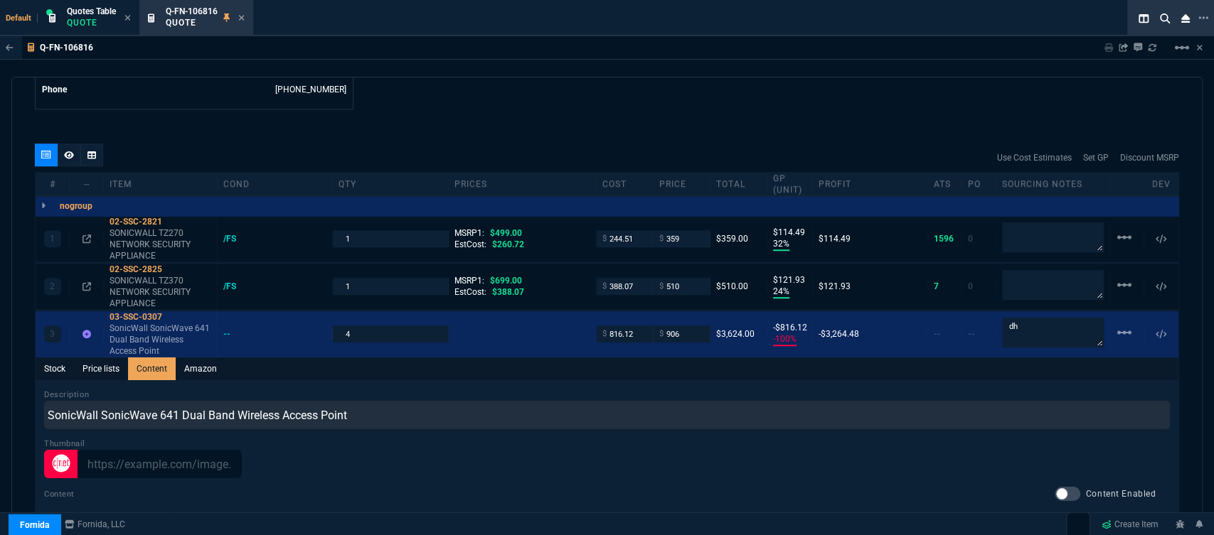
click at [631, 389] on div "Description SonicWall SonicWave 641 Dual Band Wireless Access Point" at bounding box center [606, 409] width 1125 height 41
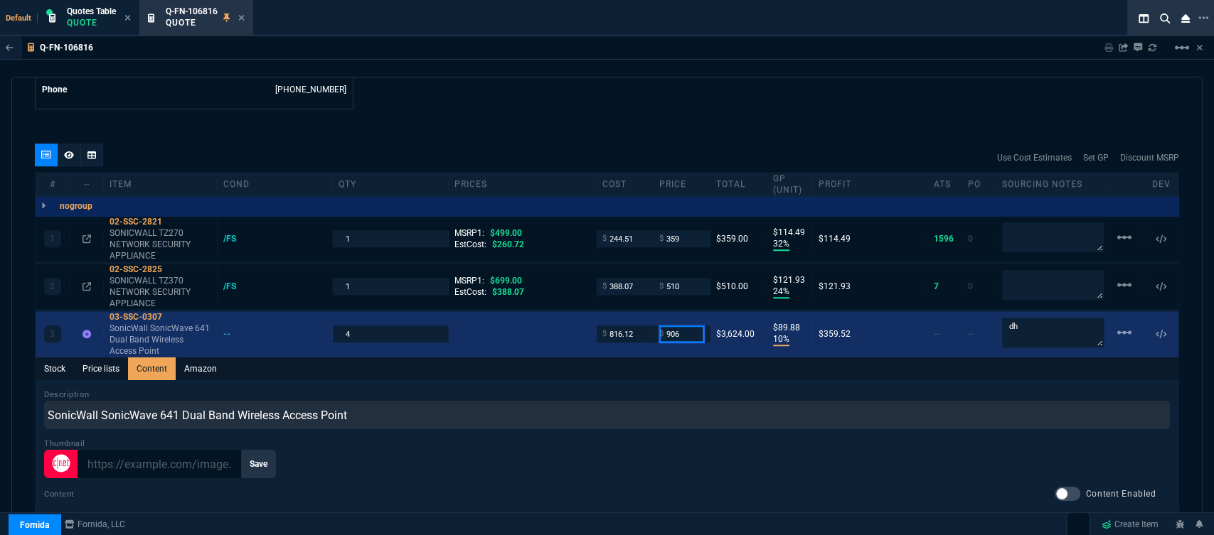
drag, startPoint x: 683, startPoint y: 321, endPoint x: 629, endPoint y: 317, distance: 53.5
click at [629, 317] on div "3 03-SSC-0307 SonicWall SonicWave 641 Dual Band Wireless Access Point -- 4 $ 81…" at bounding box center [607, 334] width 1143 height 46
click at [686, 326] on input "906" at bounding box center [681, 334] width 45 height 16
click at [677, 326] on input "906" at bounding box center [681, 334] width 45 height 16
drag, startPoint x: 677, startPoint y: 324, endPoint x: 633, endPoint y: 316, distance: 44.9
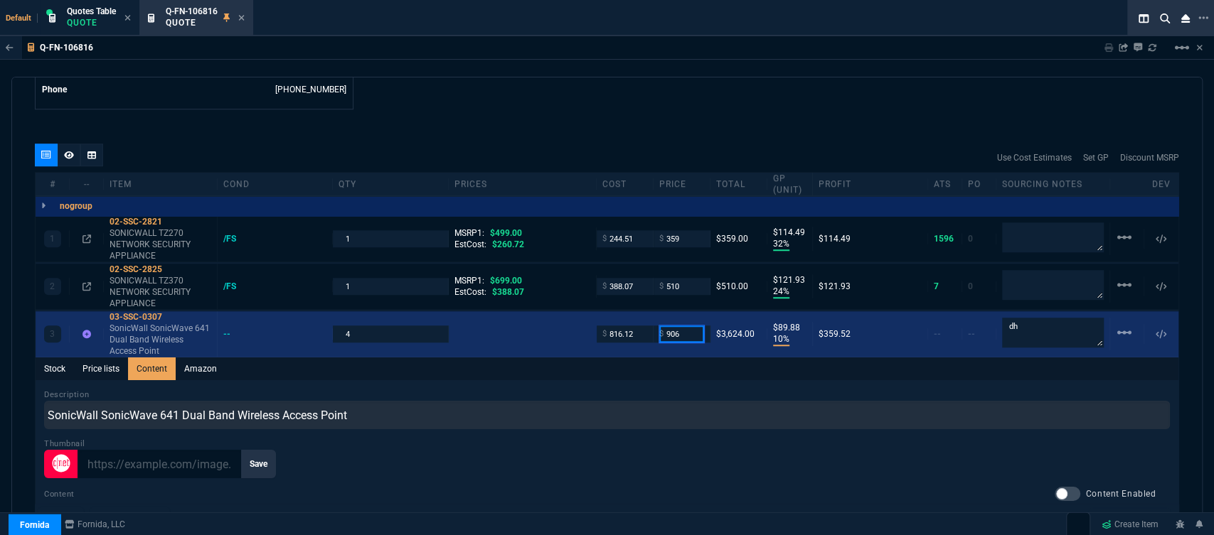
click at [633, 316] on div "3 03-SSC-0307 SonicWall SonicWave 641 Dual Band Wireless Access Point -- 4 $ 81…" at bounding box center [607, 334] width 1143 height 46
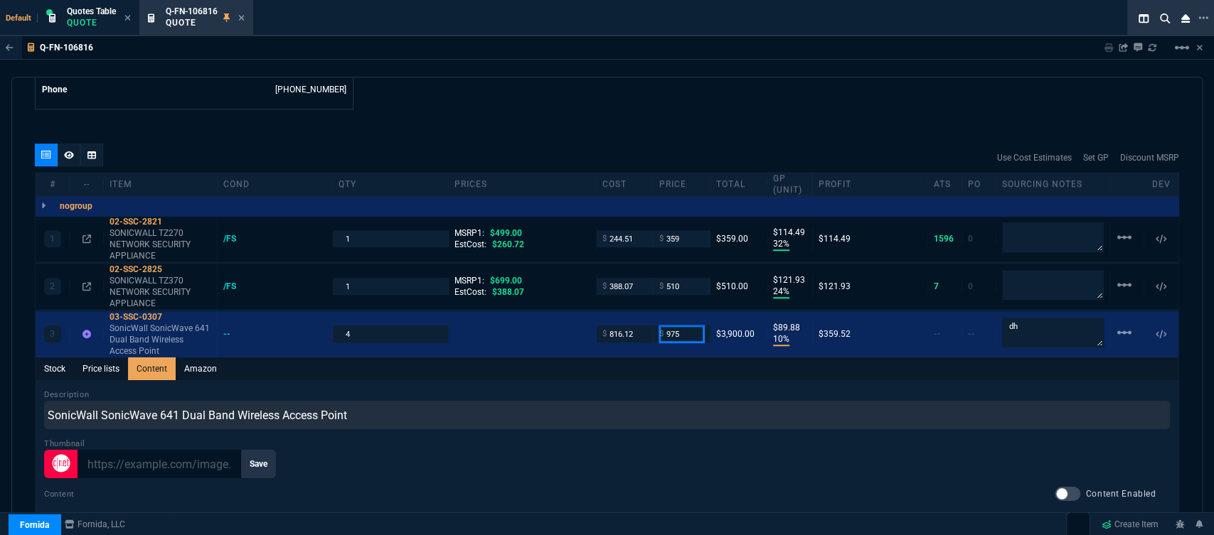
type input "975"
click at [592, 358] on div "Stock Price lists Content Amazon" at bounding box center [607, 369] width 1143 height 23
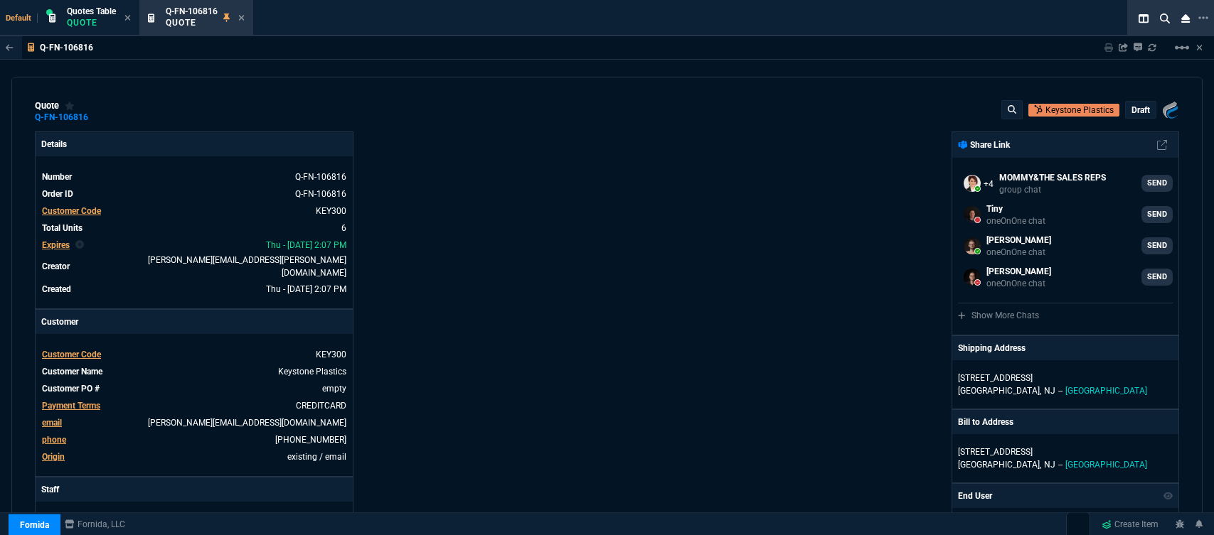
select select "12: [PERSON_NAME]"
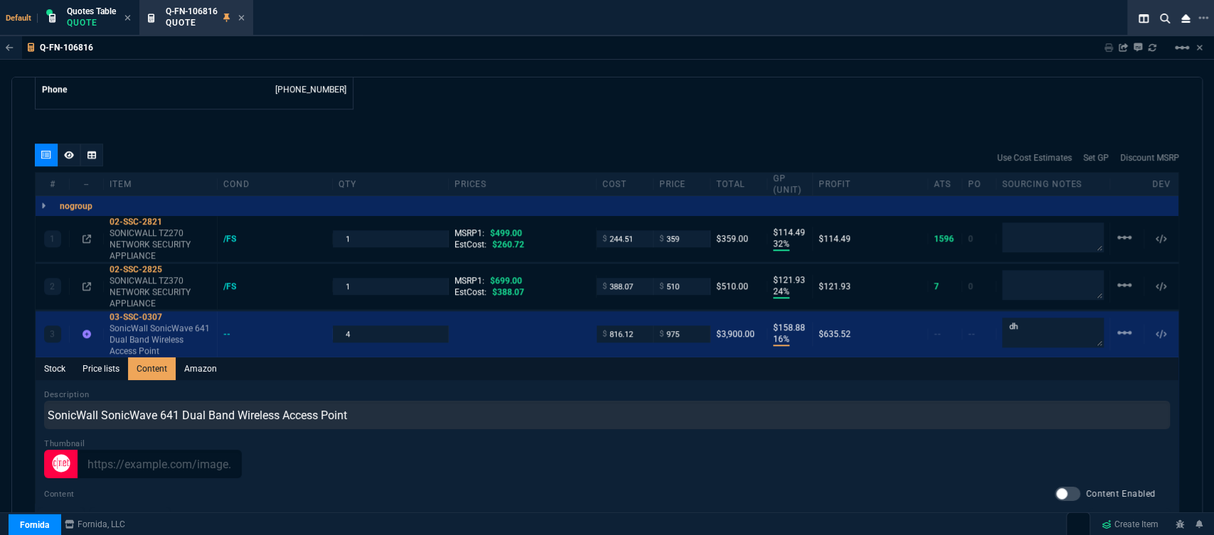
scroll to position [65, 0]
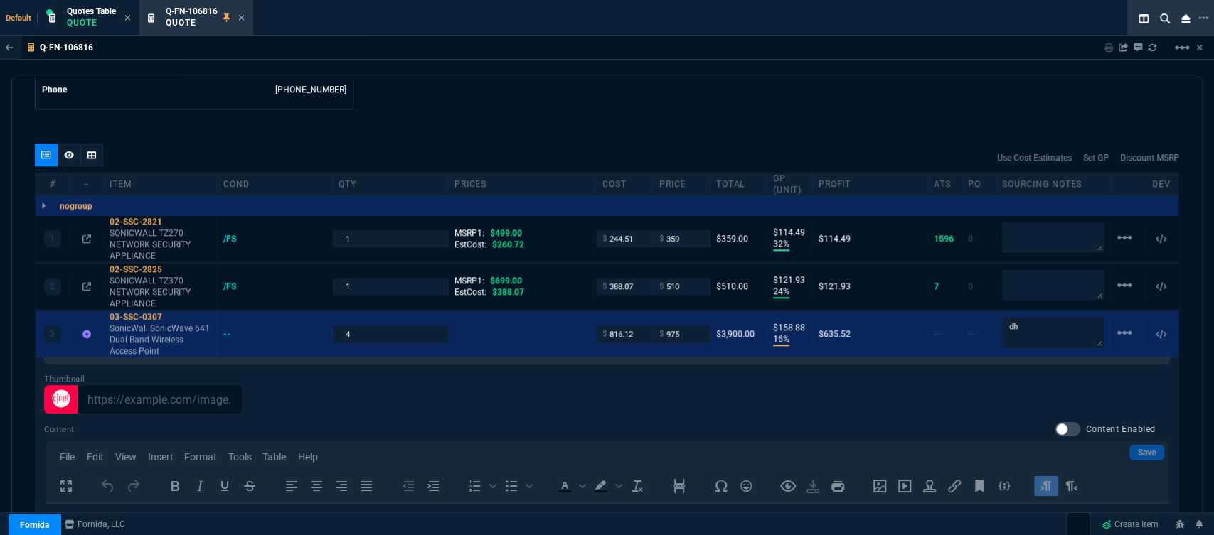
click at [609, 115] on div "quote Q-FN-106816 Keystone Plastics draft Fornida, LLC [STREET_ADDRESS] Details…" at bounding box center [606, 304] width 1191 height 455
click at [444, 70] on div "Q-FN-106816 Sharing Q-FN-106816 Link Dev Link Share on Teams linear_scale quote…" at bounding box center [607, 318] width 1214 height 564
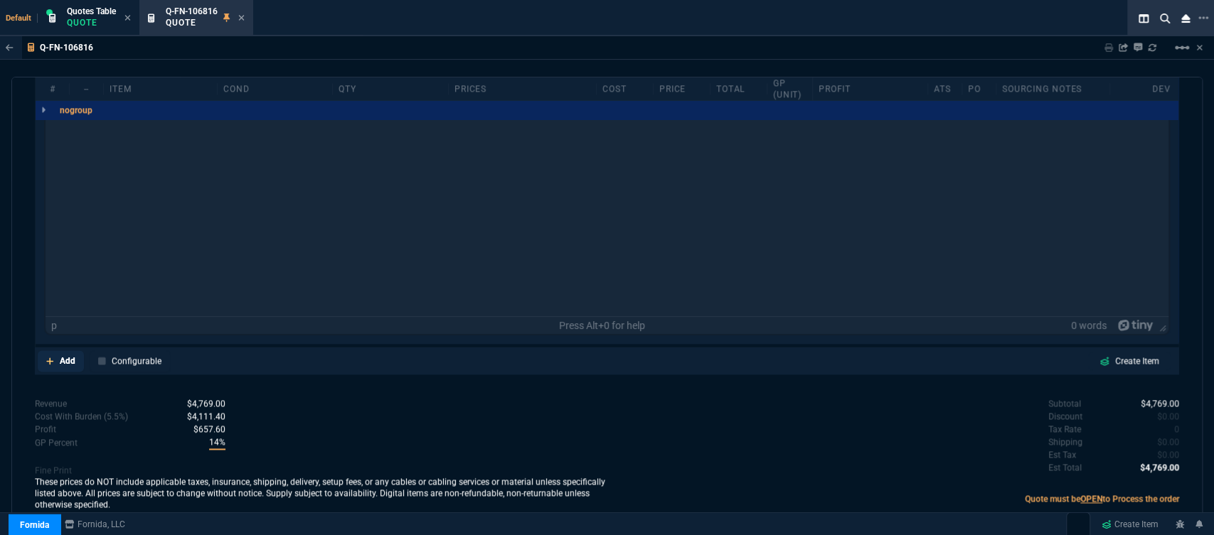
click at [46, 356] on fa-icon at bounding box center [50, 361] width 8 height 10
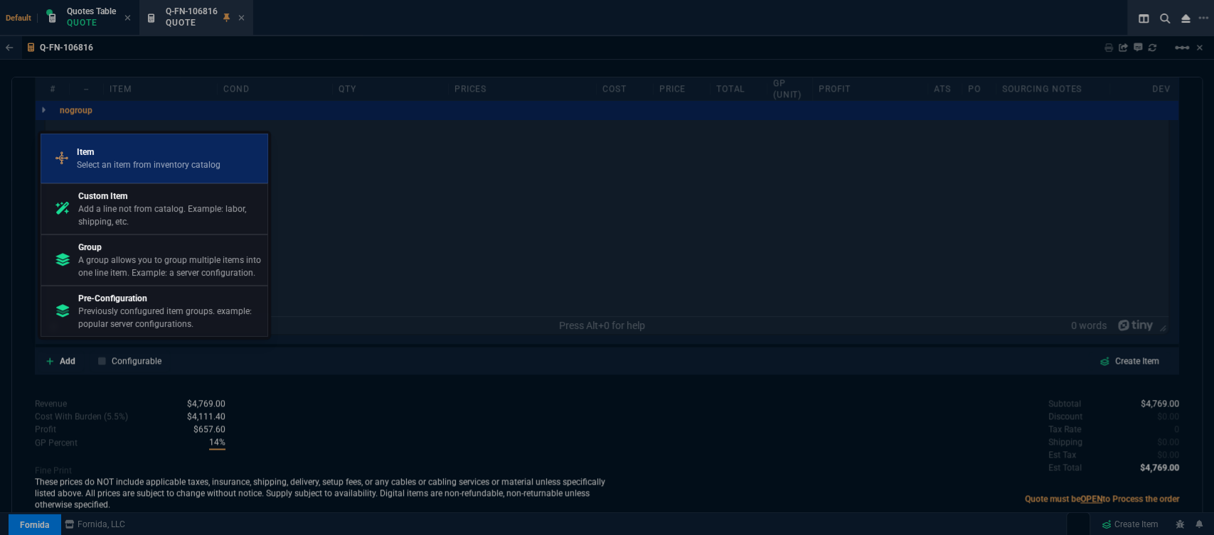
click at [119, 154] on p "Item" at bounding box center [149, 152] width 144 height 13
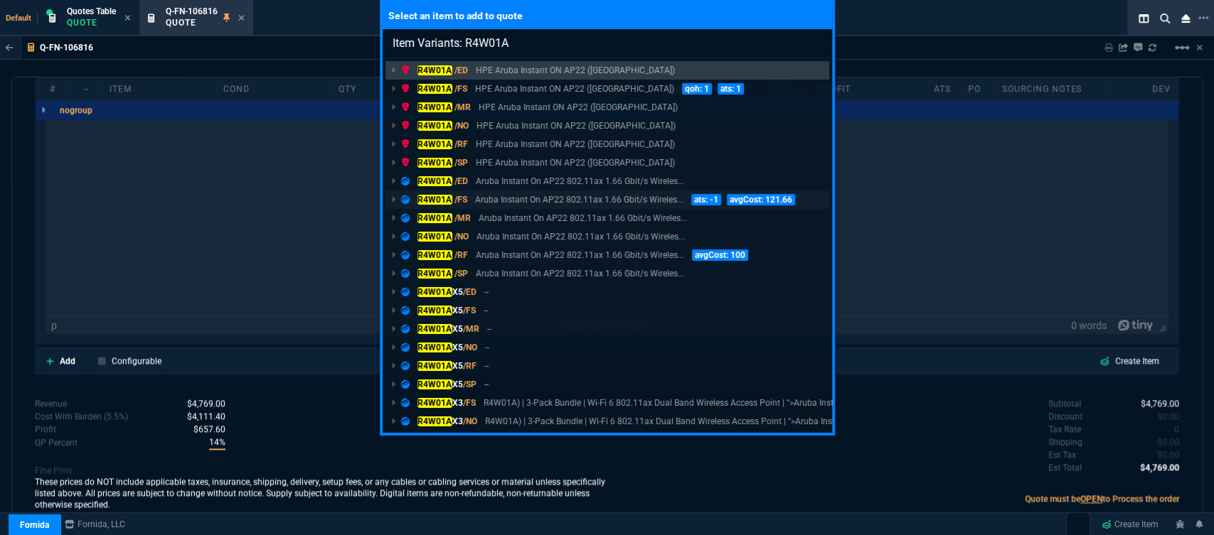
type input "Item Variants: R4W01A"
click at [533, 202] on p "Aruba Instant On AP22 802.11ax 1.66 Gbit/s Wireles..." at bounding box center [579, 199] width 208 height 13
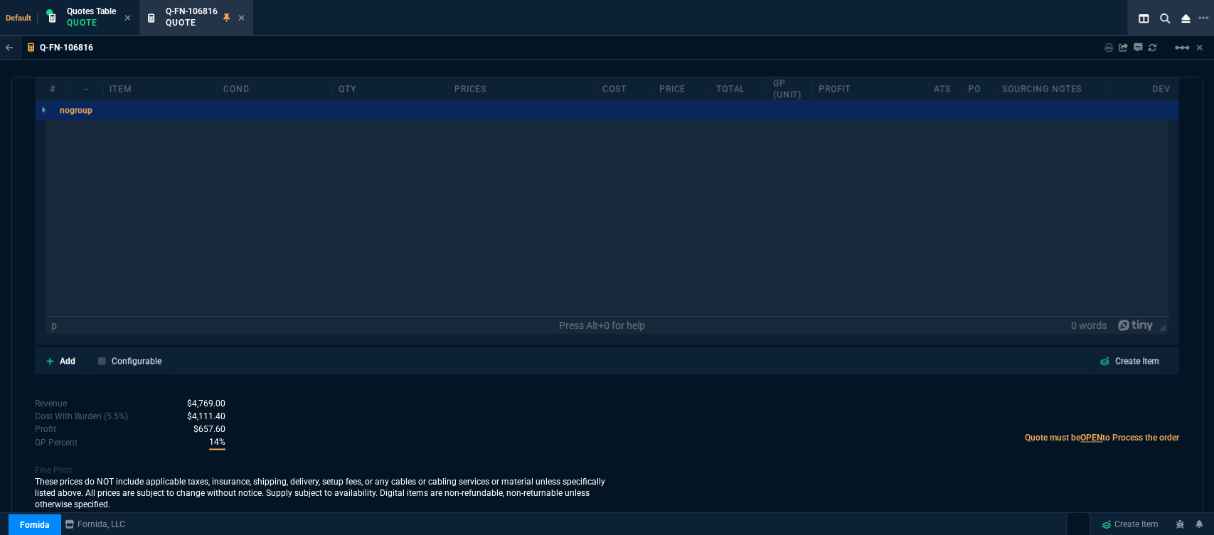
scroll to position [1150, 0]
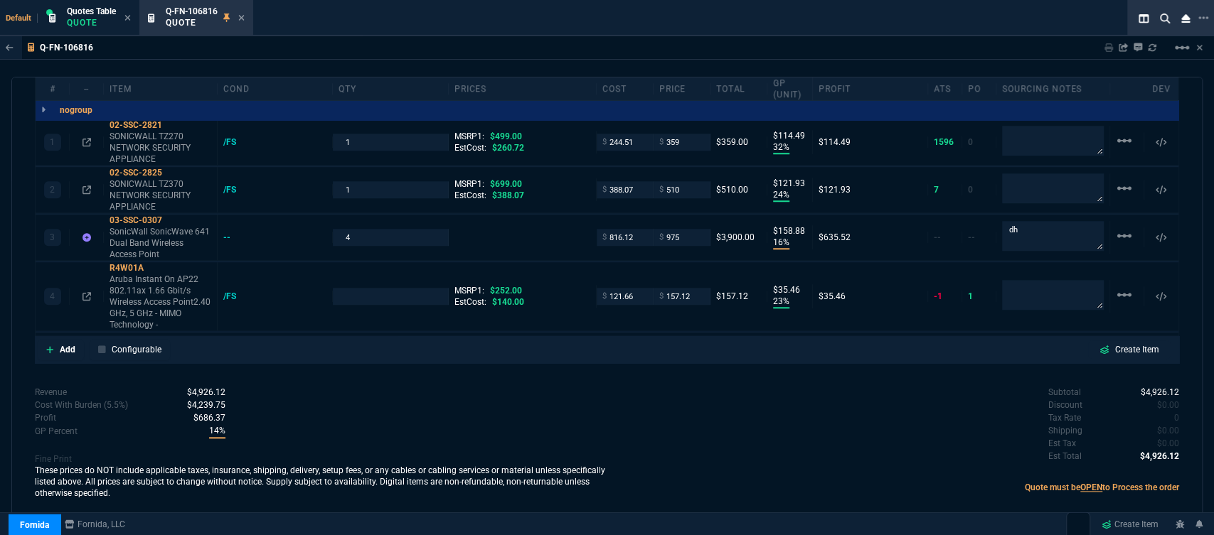
type input "32"
type input "114"
type input "24"
type input "122"
type input "16"
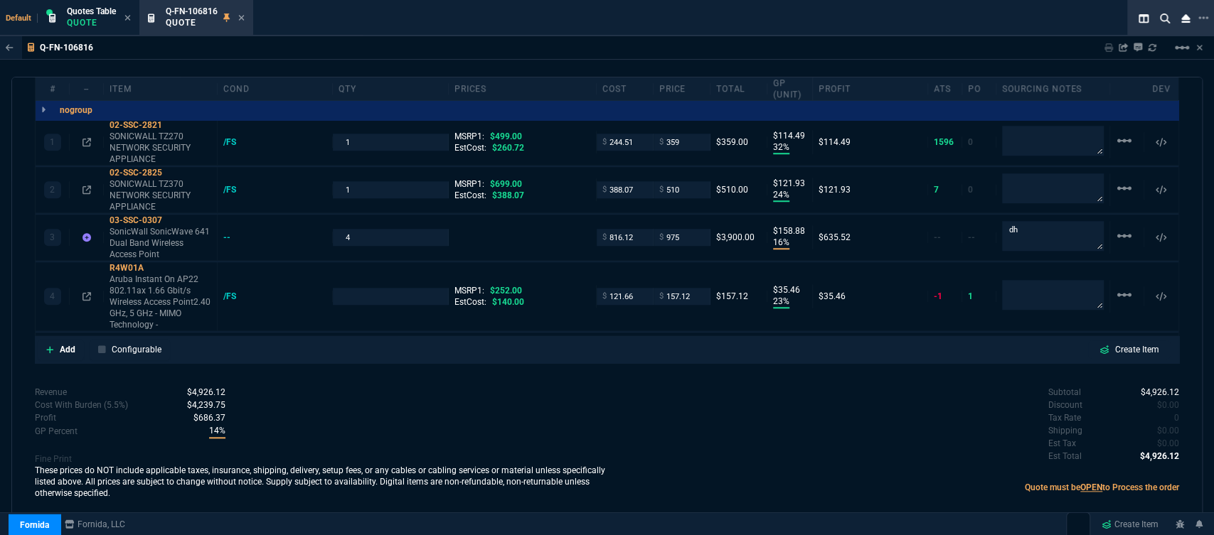
type input "159"
type input "23"
type input "35"
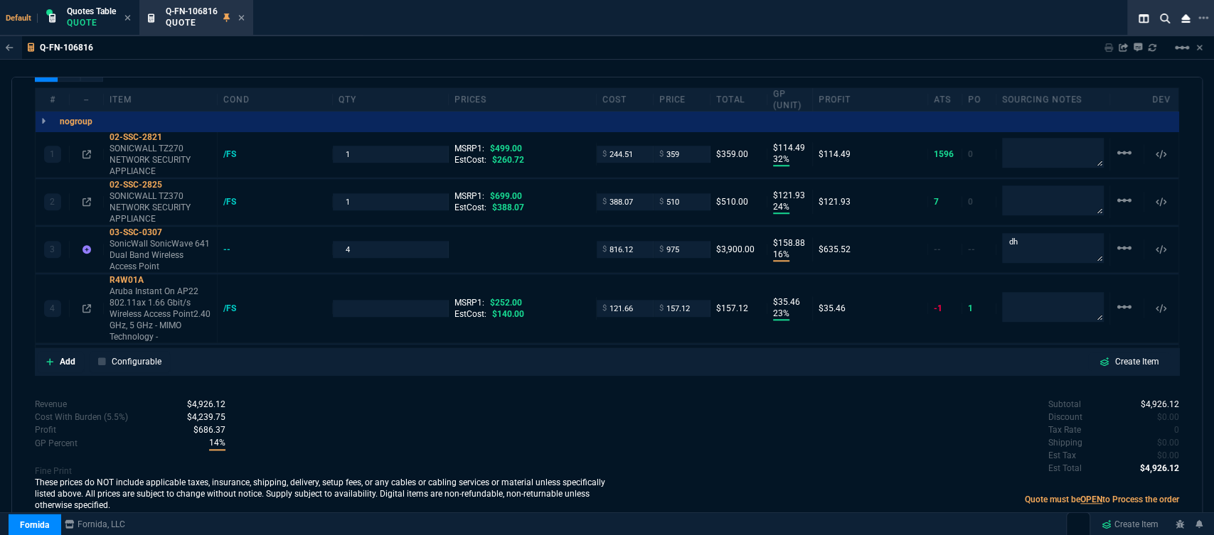
type input "28"
type input "27"
type input "38"
click at [153, 276] on icon at bounding box center [153, 280] width 8 height 9
click at [1041, 295] on textarea at bounding box center [1053, 307] width 102 height 30
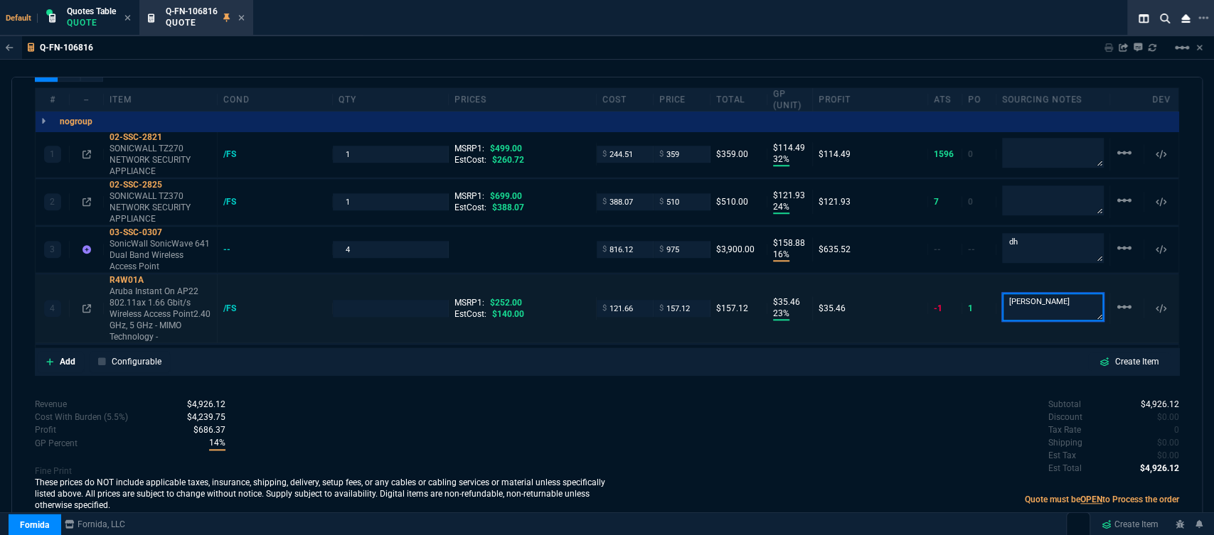
type textarea "[PERSON_NAME]"
click at [633, 300] on input "121.66" at bounding box center [624, 308] width 45 height 16
type input "12"
type input "1"
type input "12"
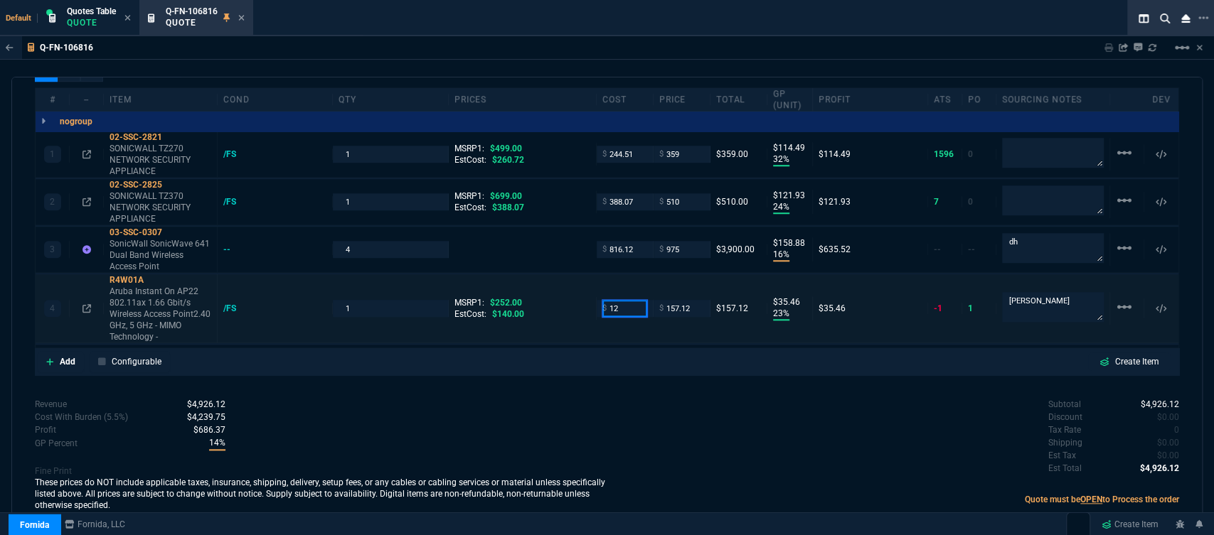
type input "123"
type input "92"
type input "145"
type input "123"
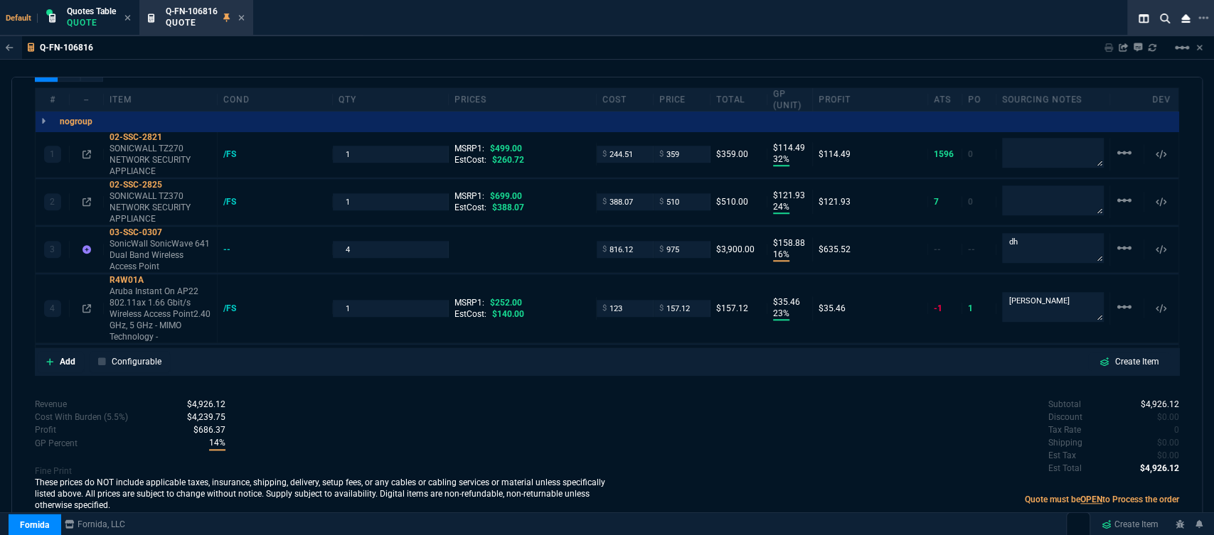
type input "22"
type input "34"
type input "123.05"
click at [387, 417] on div "Revenue $4,926.12 Cost $4,020.06 Cost With Burden (5.5%) $4,241.16 Profit $684.…" at bounding box center [321, 456] width 572 height 117
type input "123.05"
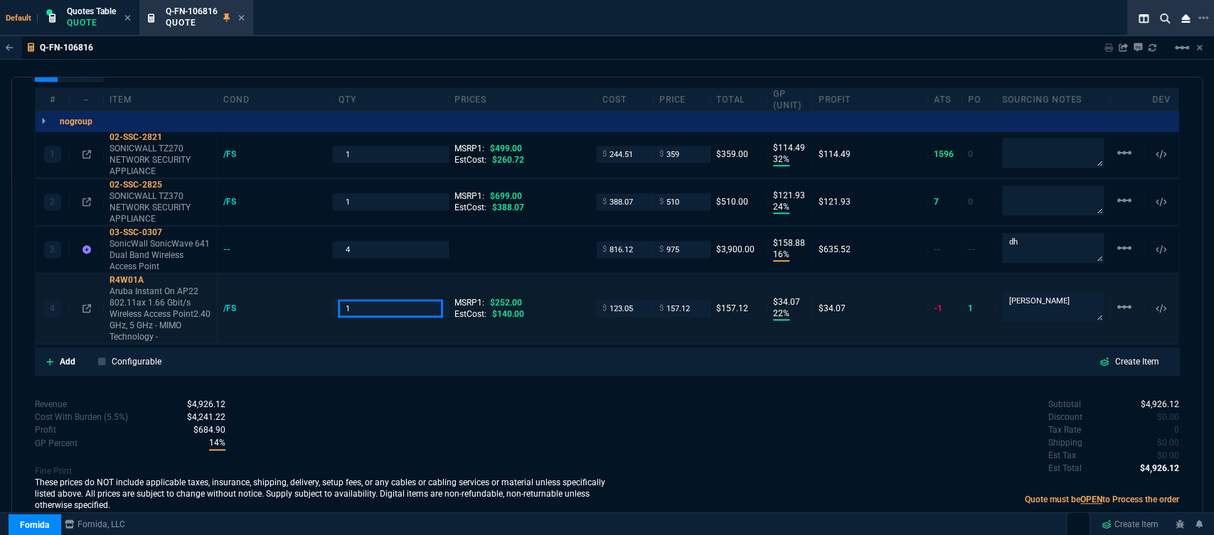
drag, startPoint x: 370, startPoint y: 295, endPoint x: 321, endPoint y: 291, distance: 48.5
click at [321, 291] on div "4 R4W01A Aruba Instant On AP22 802.11ax 1.66 Gbit/s Wireless Access Point2.40 G…" at bounding box center [607, 308] width 1143 height 69
type input "4"
click at [426, 373] on div "quote Q-FN-106816 Keystone Plastics draft Fornida, LLC [STREET_ADDRESS] Details…" at bounding box center [606, 304] width 1191 height 455
click at [151, 276] on icon at bounding box center [153, 280] width 8 height 9
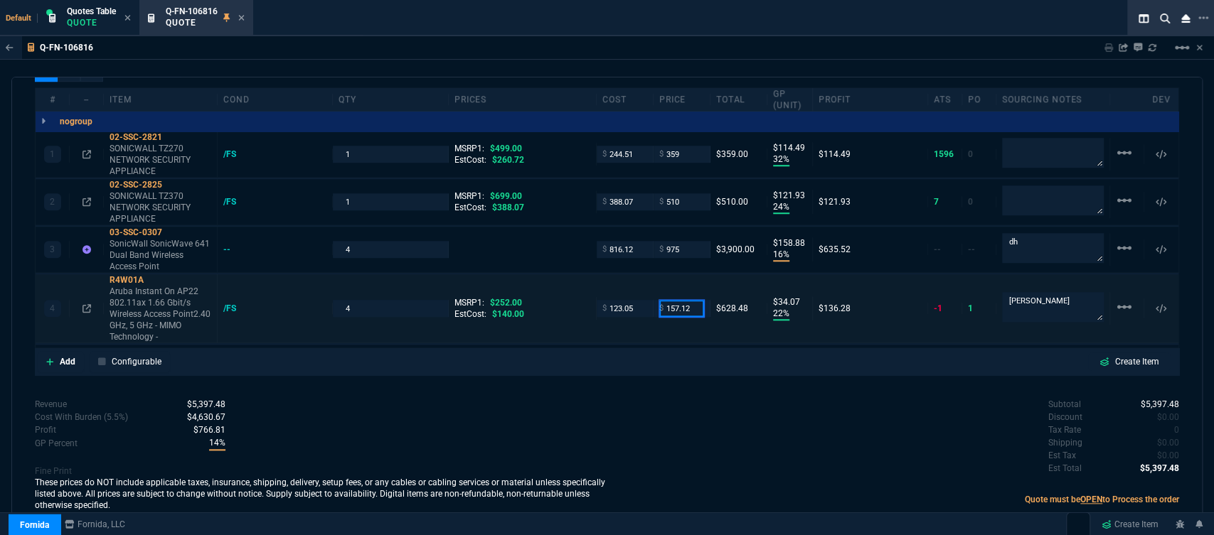
click at [691, 300] on input "157.12" at bounding box center [681, 308] width 45 height 16
type input "145"
click at [678, 398] on div "Subtotal $5,397.48 Discount $0.00 Tax Rate 0 Shipping $0.00 Est Tax $0.00 Est T…" at bounding box center [893, 437] width 572 height 78
type input "145"
type input "15"
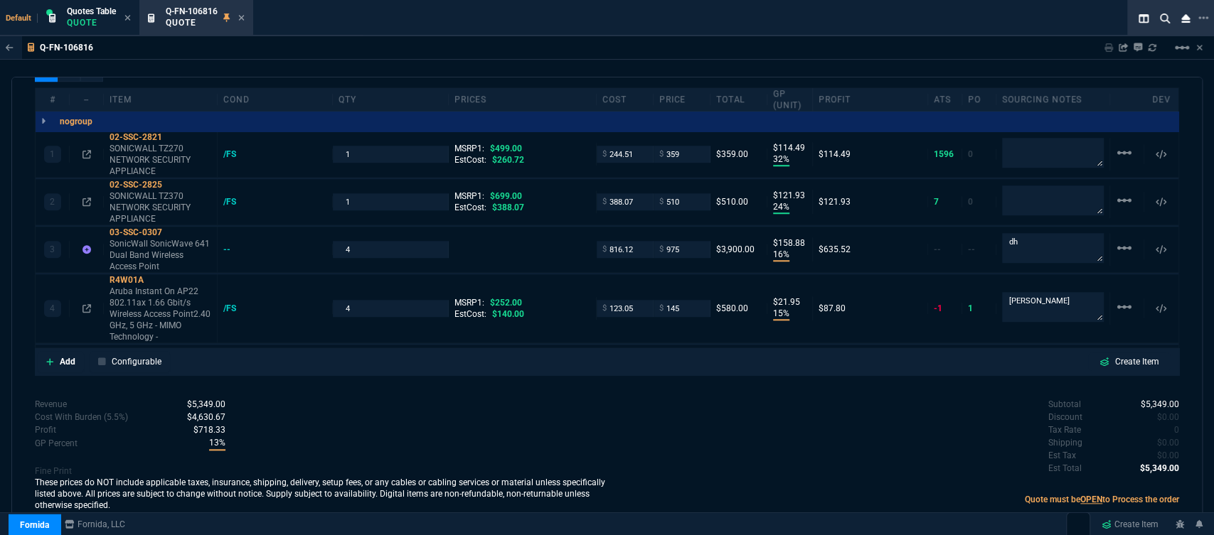
type input "22"
type input "42"
click at [688, 300] on input "145" at bounding box center [681, 308] width 45 height 16
type input "148"
click at [658, 398] on div "Subtotal $5,349.00 Discount $0.00 Tax Rate 0 Shipping $0.00 Est Tax $0.00 Est T…" at bounding box center [893, 437] width 572 height 78
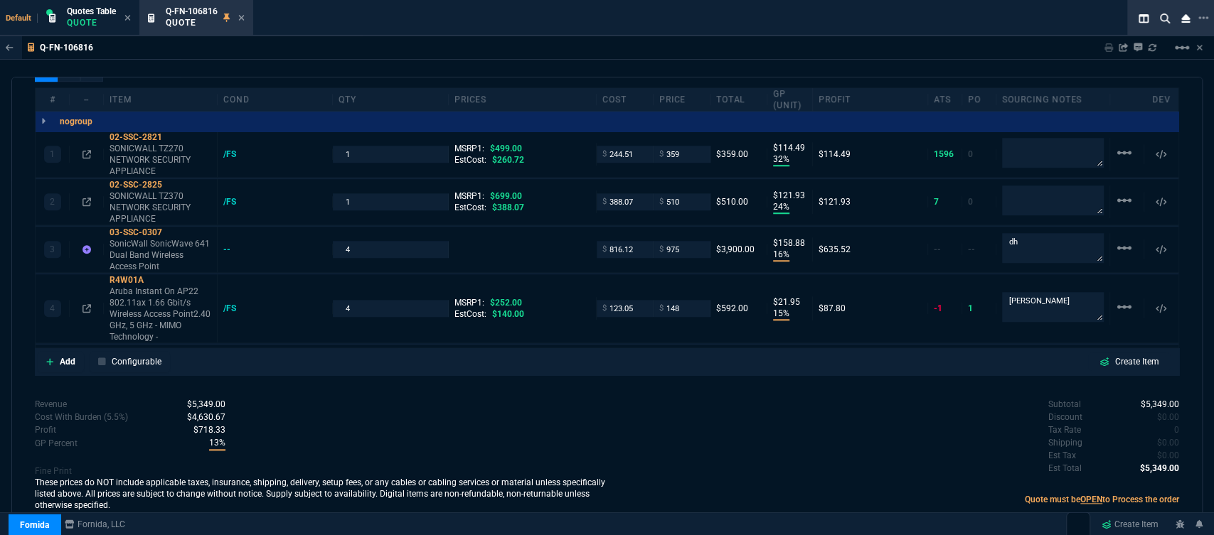
type input "148"
type input "17"
type input "25"
type input "41"
click at [239, 15] on icon at bounding box center [241, 18] width 6 height 9
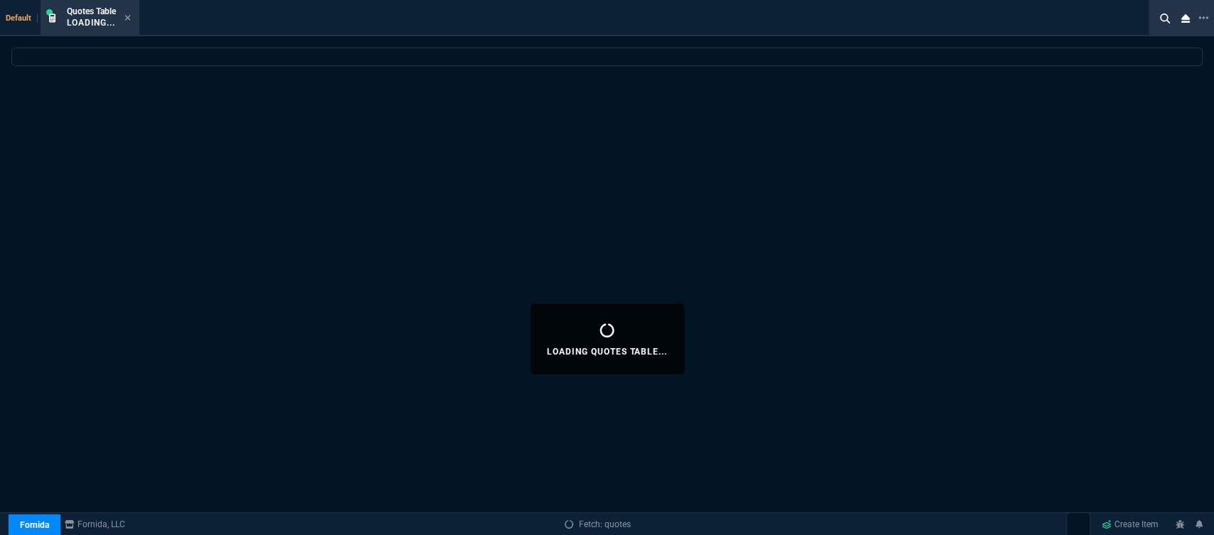
select select
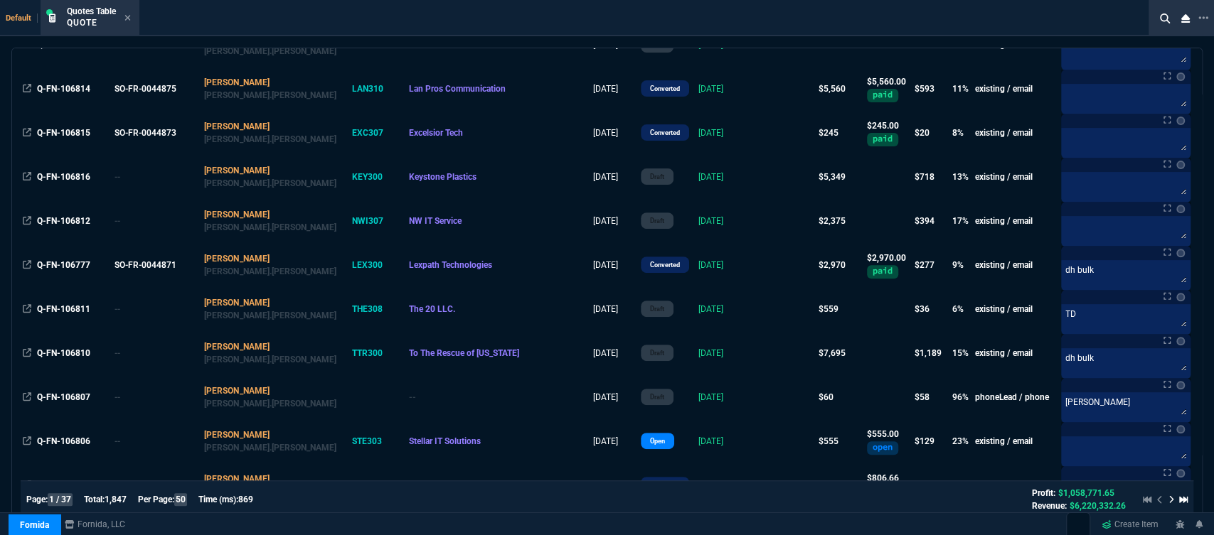
scroll to position [631, 0]
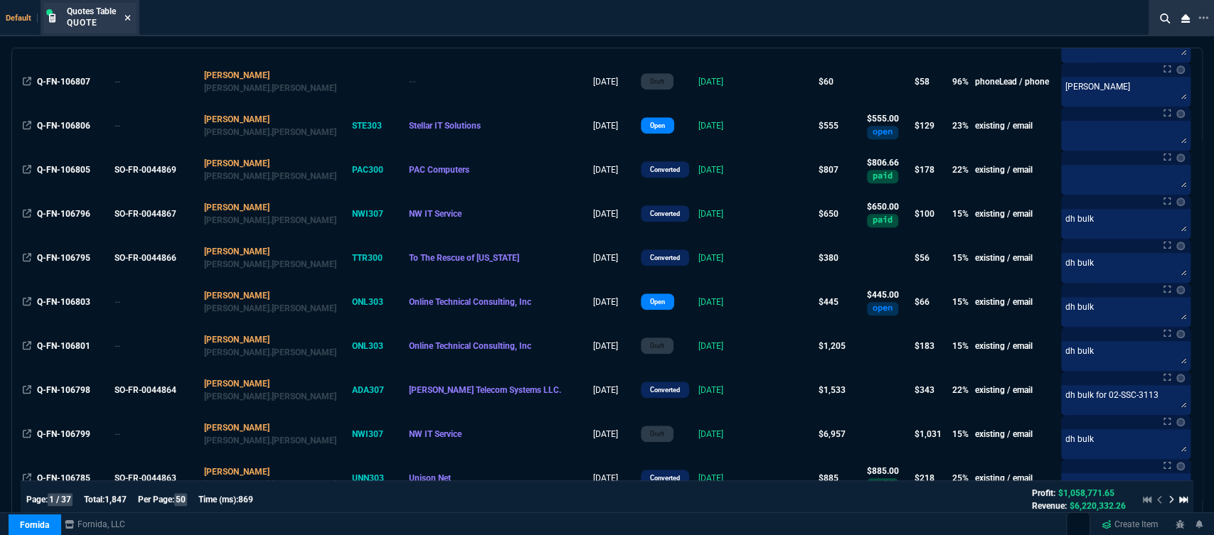
click at [127, 15] on icon at bounding box center [127, 18] width 6 height 9
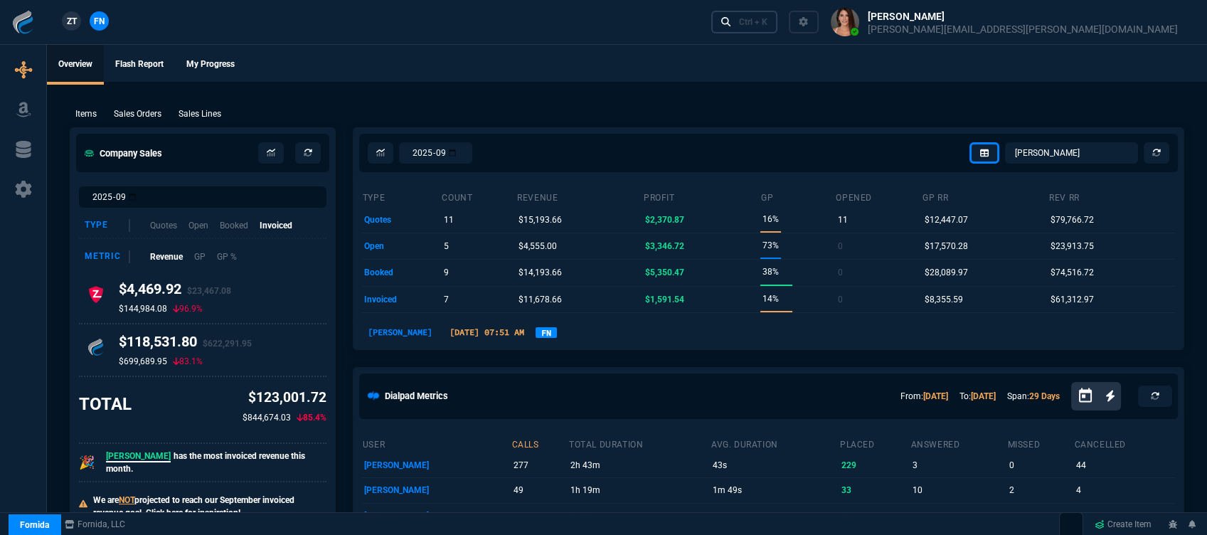
click at [778, 23] on link "Ctrl + K" at bounding box center [744, 22] width 67 height 22
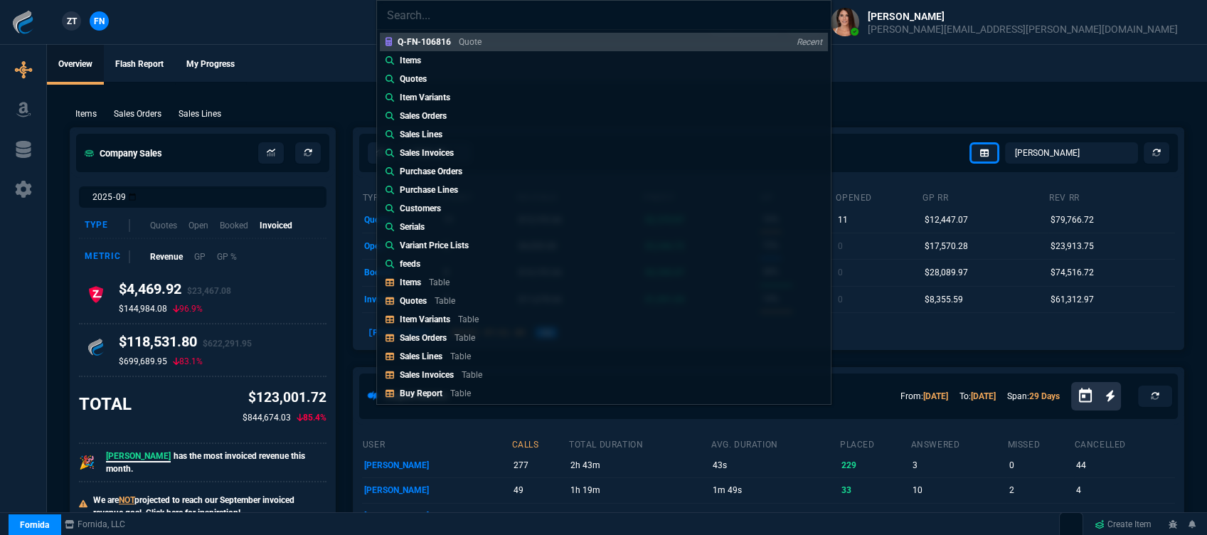
click at [424, 296] on p "Quotes" at bounding box center [413, 301] width 27 height 10
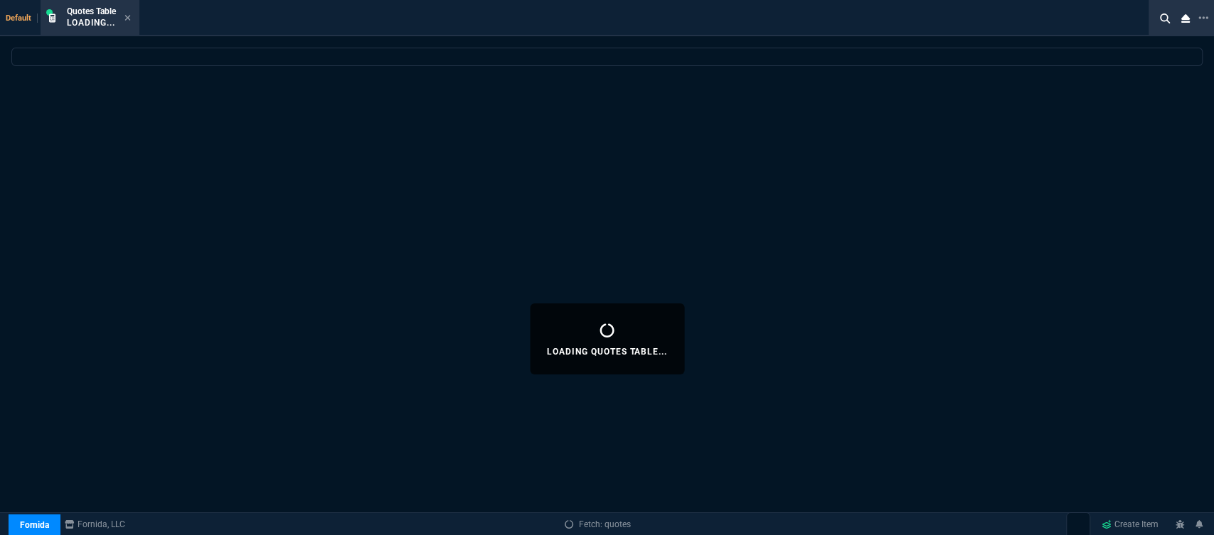
select select
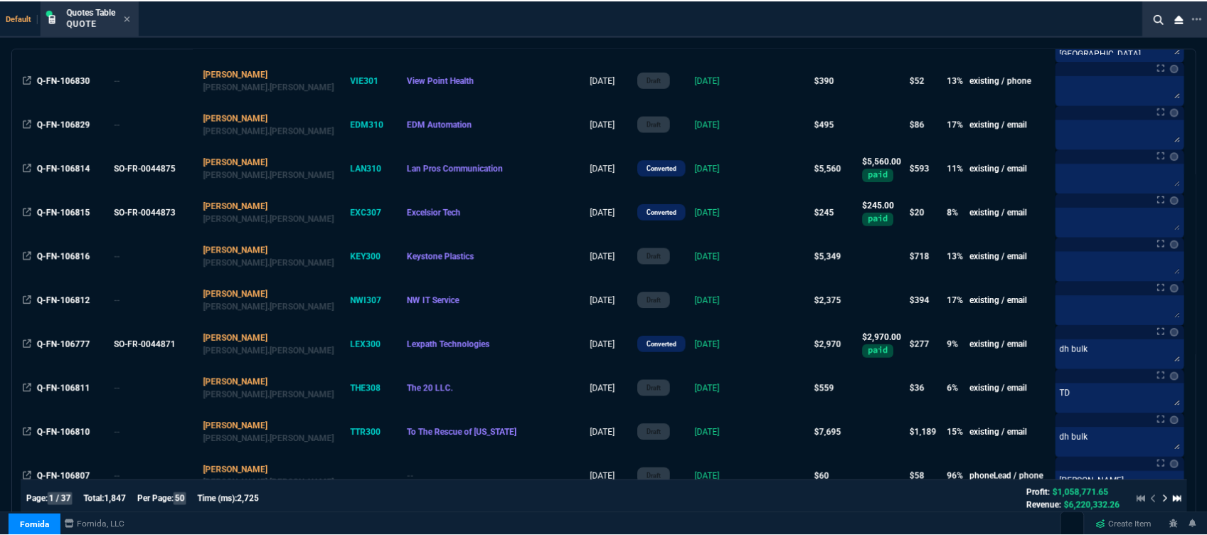
scroll to position [0, 0]
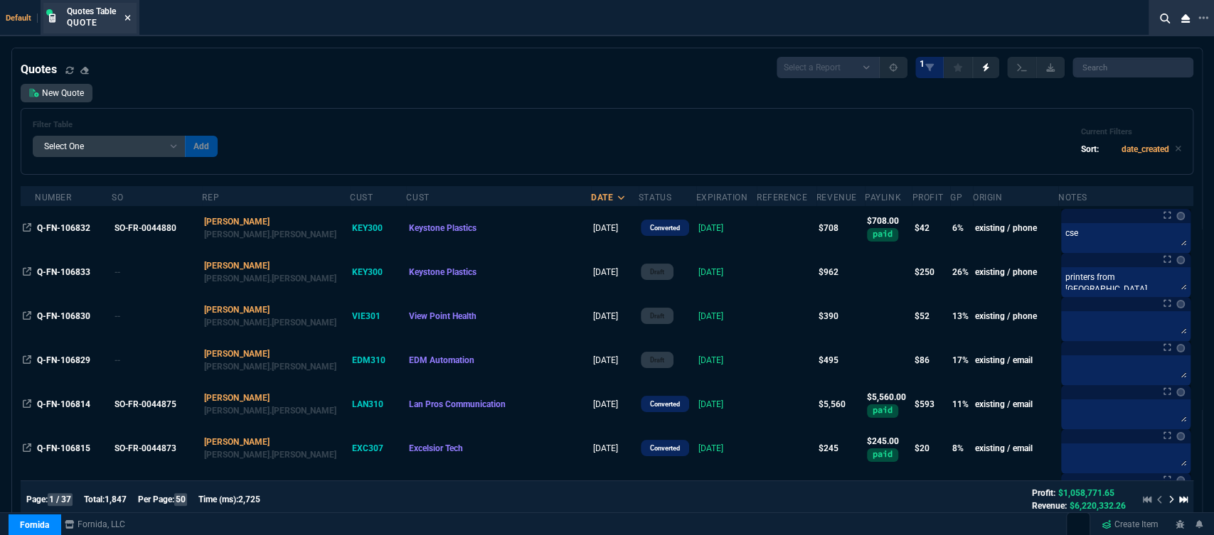
click at [127, 15] on icon at bounding box center [127, 18] width 6 height 9
